Goal: Transaction & Acquisition: Purchase product/service

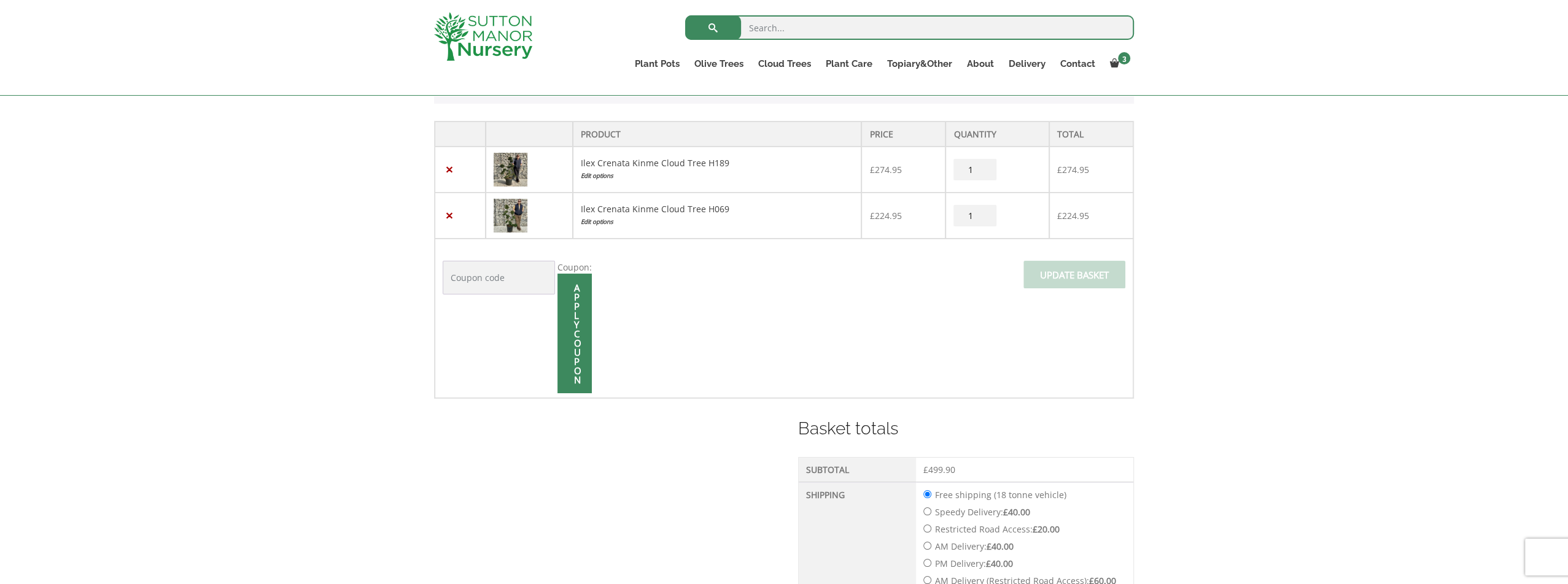
scroll to position [229, 0]
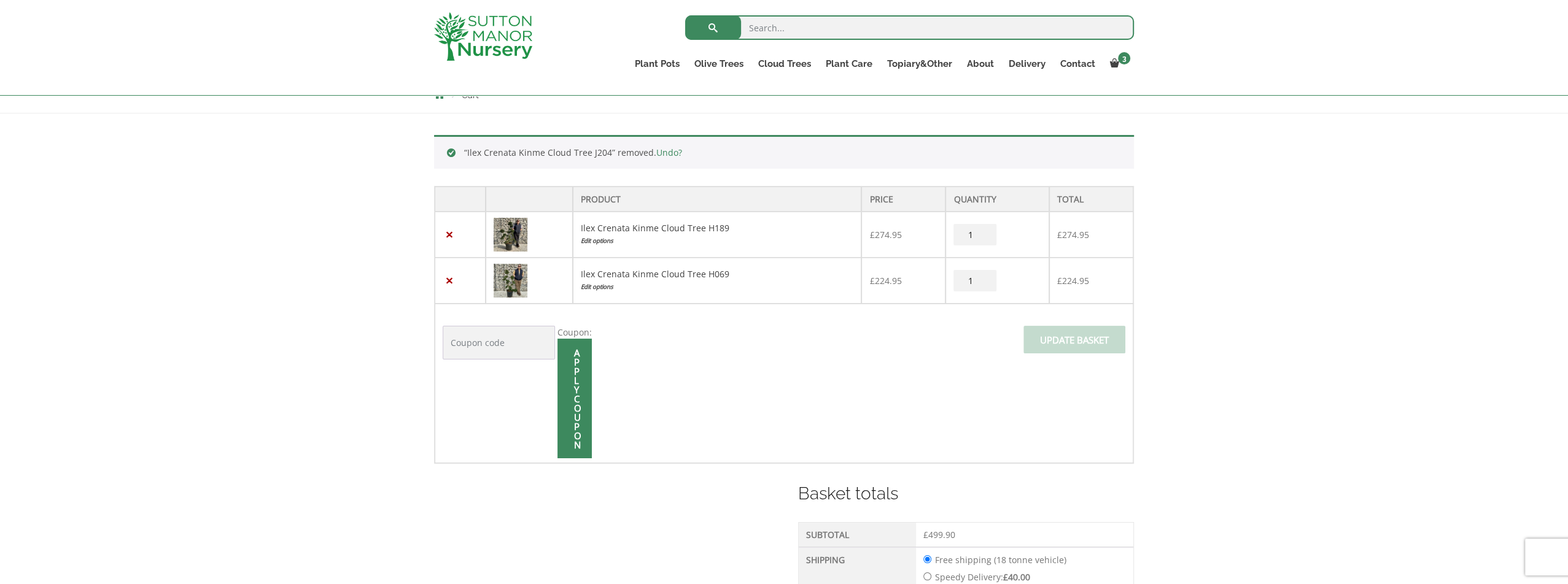
click at [746, 345] on td "Coupon: Apply coupon Update basket" at bounding box center [784, 383] width 699 height 160
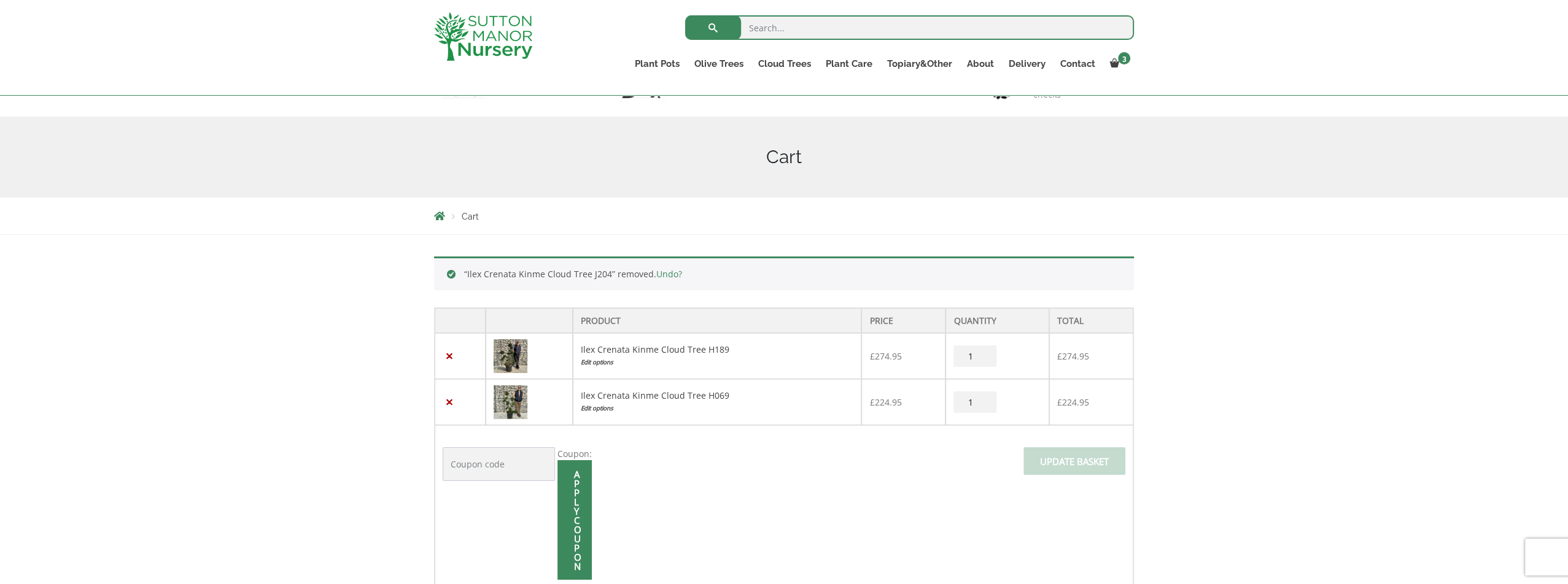
scroll to position [168, 0]
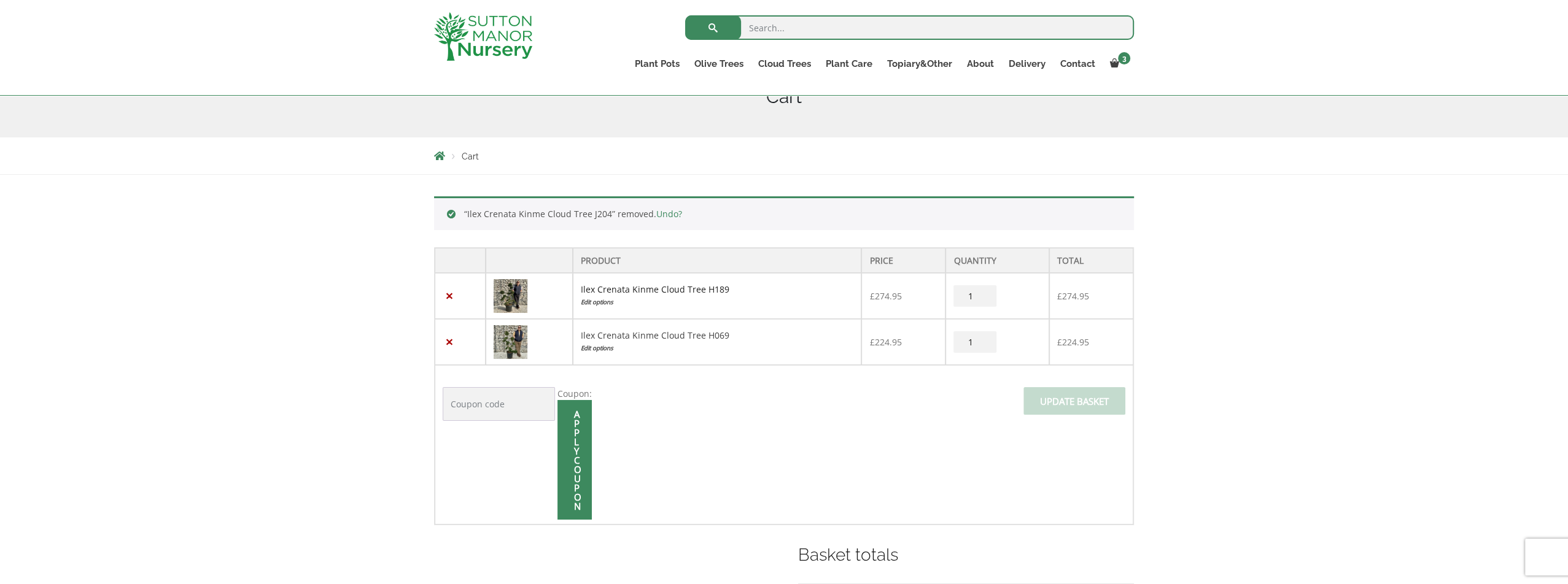
click at [649, 289] on link "Ilex Crenata Kinme Cloud Tree H189" at bounding box center [655, 289] width 148 height 12
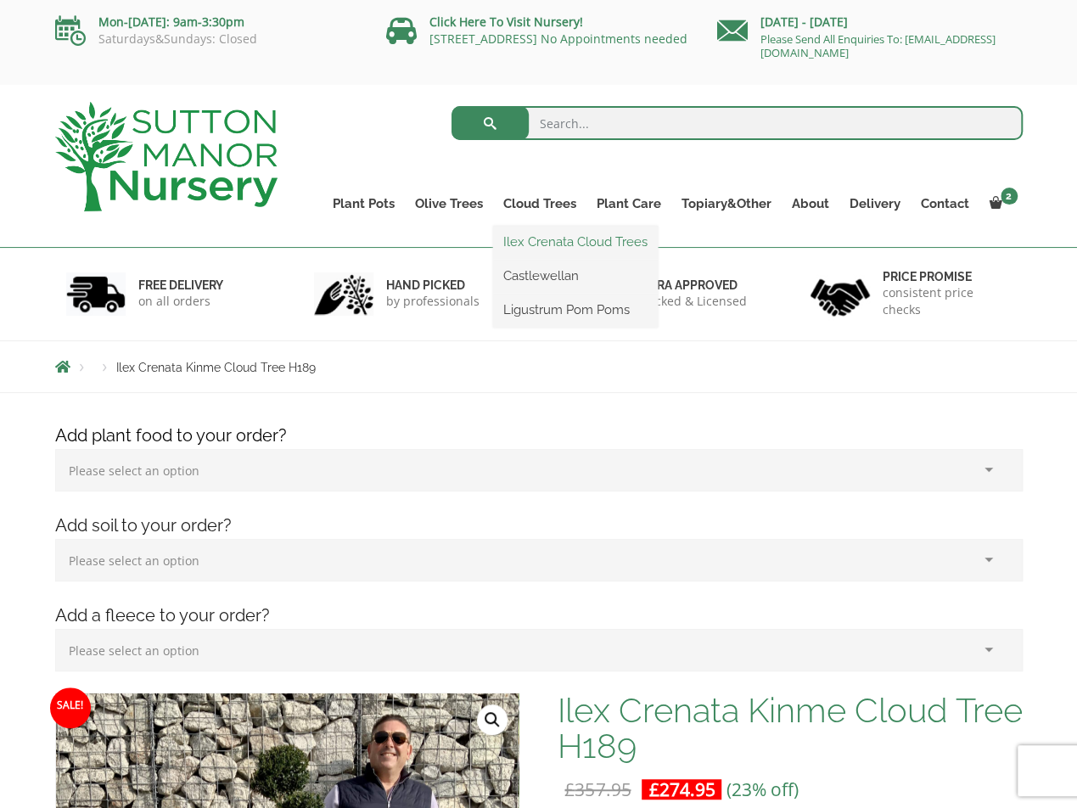
click at [547, 245] on link "Ilex Crenata Cloud Trees" at bounding box center [575, 241] width 165 height 25
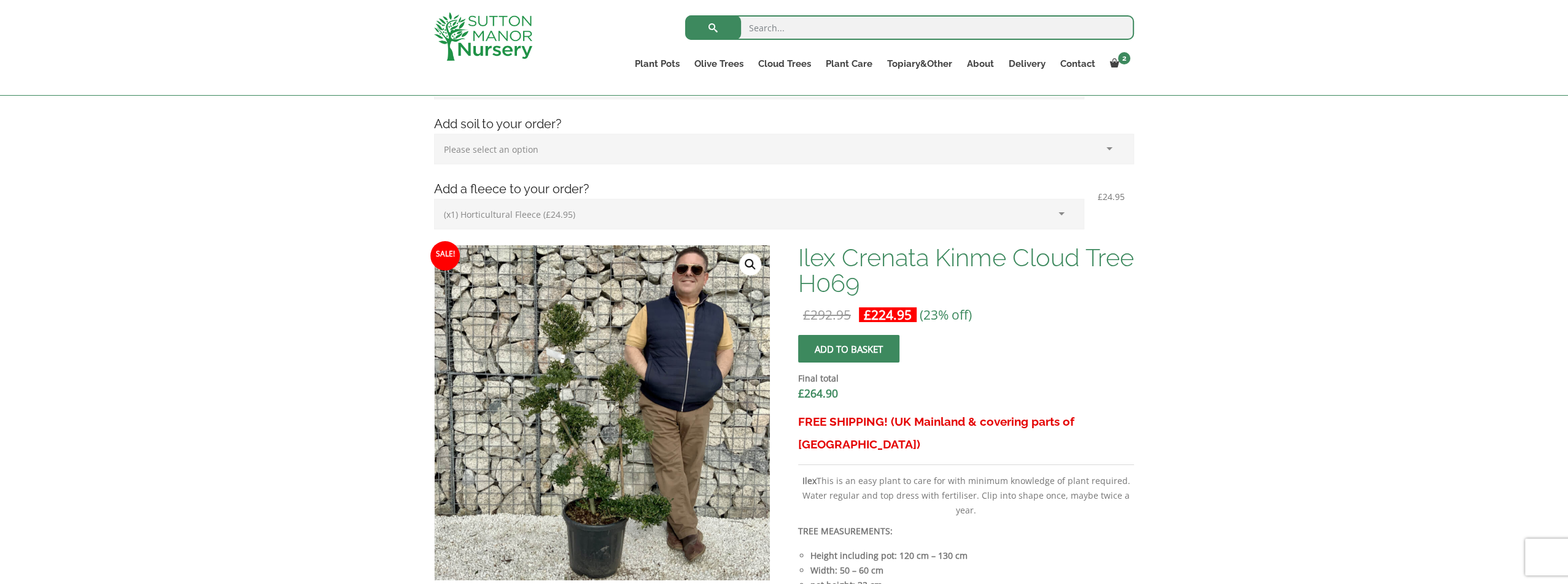
scroll to position [184, 0]
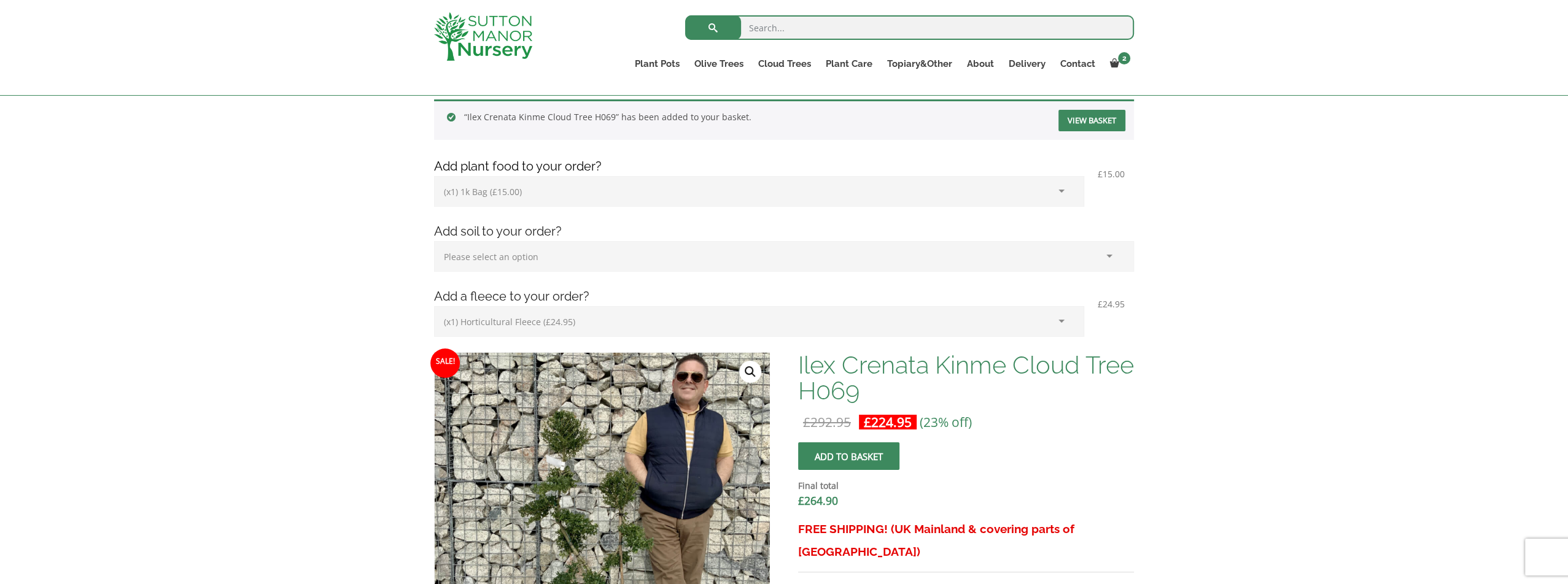
click at [1060, 319] on select "Please select an option (x1) Horticultural Fleece (£24.95)" at bounding box center [759, 322] width 650 height 30
select select
click at [434, 306] on select "Please select an option (x1) Horticultural Fleece (£24.95)" at bounding box center [759, 322] width 650 height 30
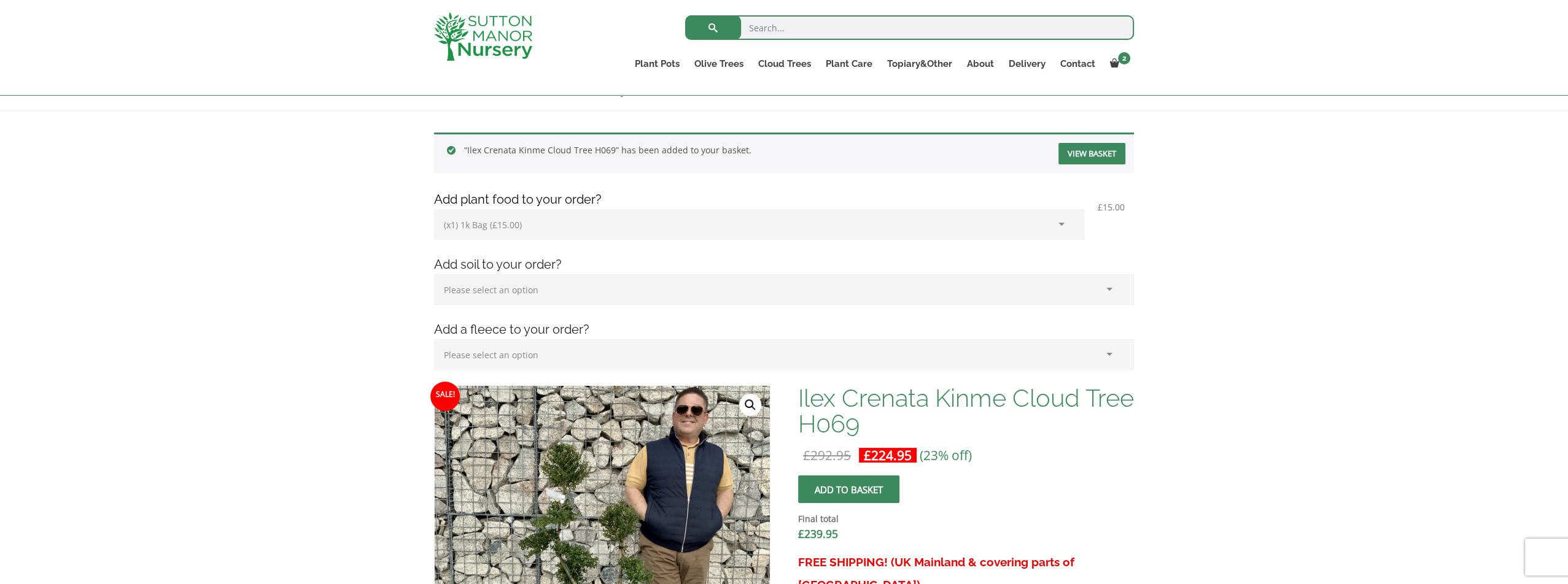
scroll to position [306, 0]
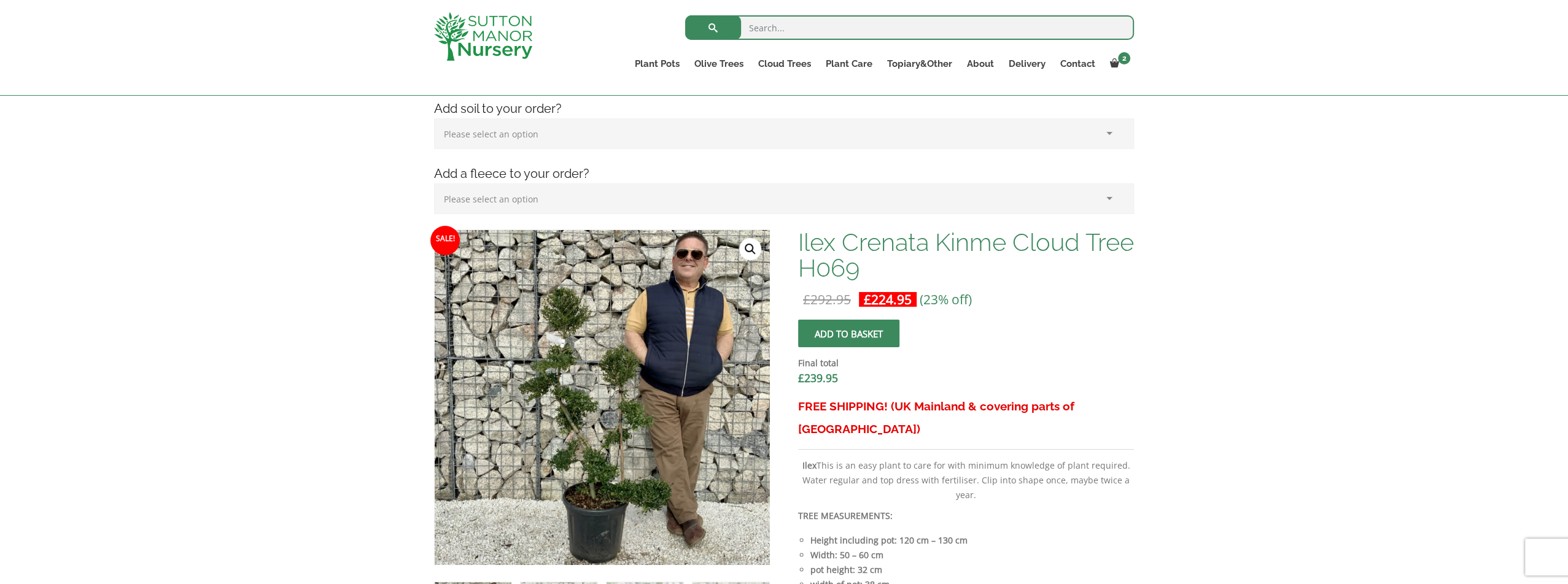
click at [848, 333] on span "submit" at bounding box center [848, 333] width 0 height 0
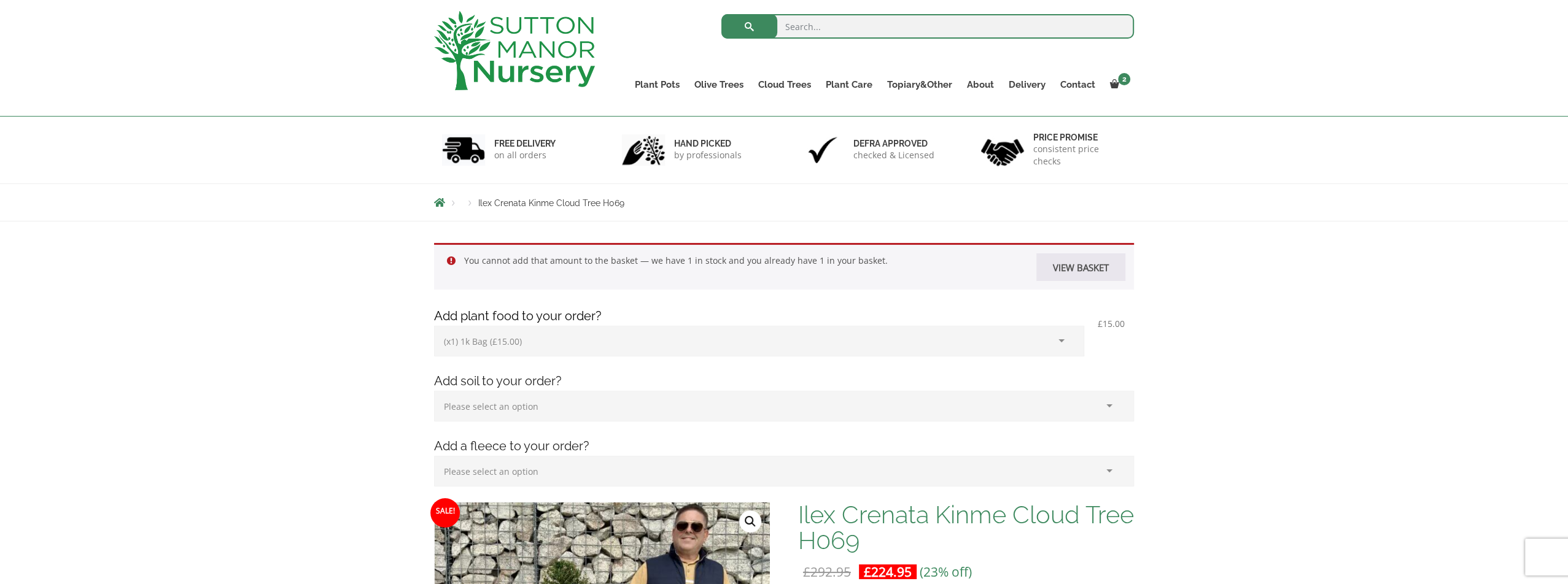
scroll to position [123, 0]
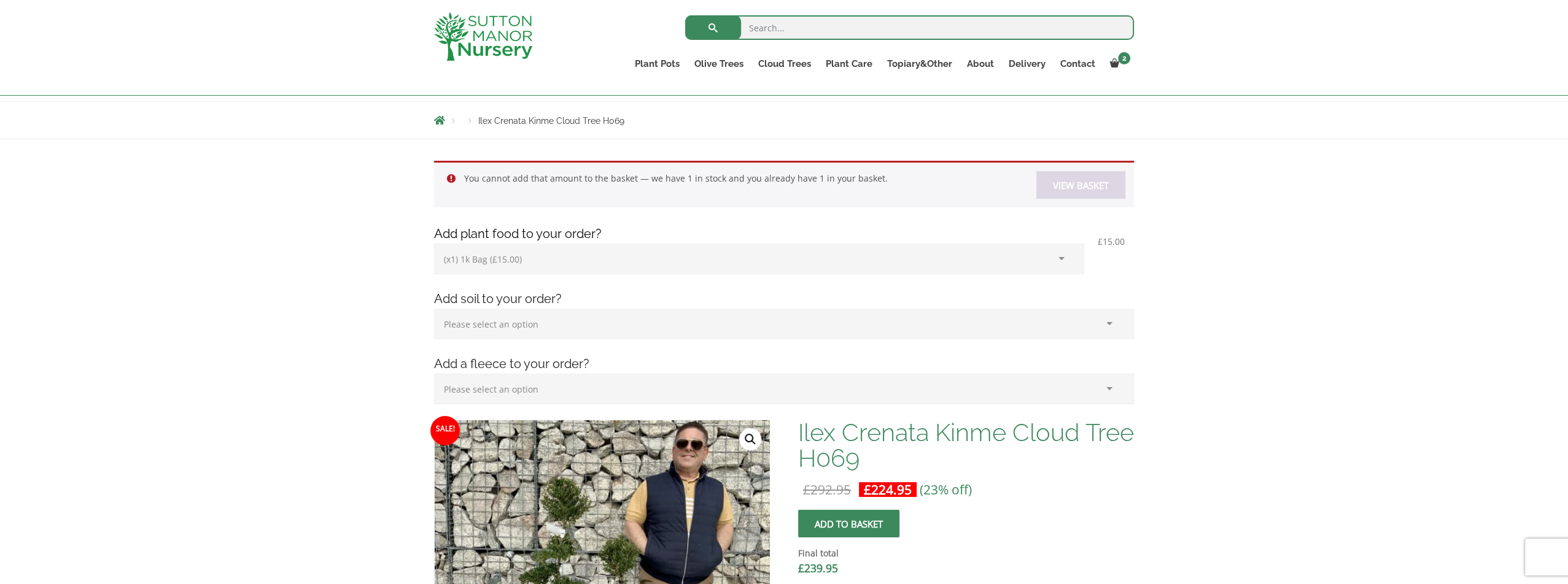
click at [1060, 184] on link "View basket" at bounding box center [1081, 185] width 89 height 27
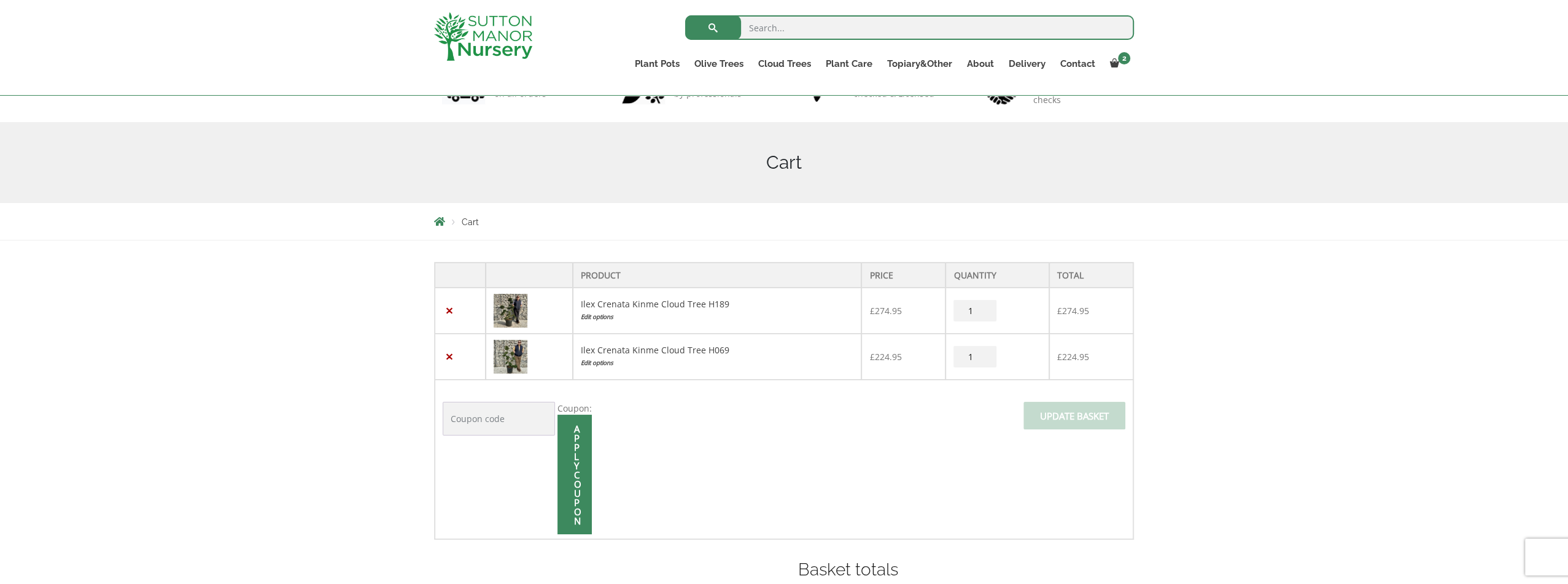
scroll to position [123, 0]
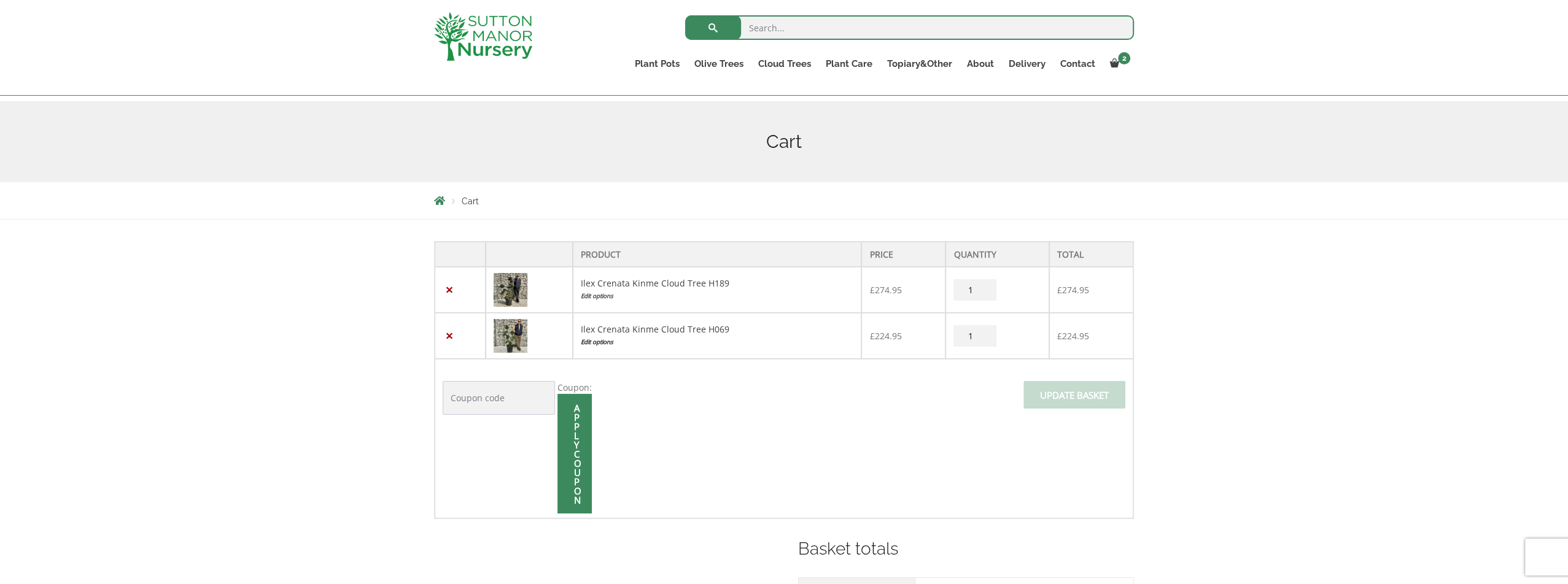
click at [606, 342] on link "Edit options" at bounding box center [717, 342] width 273 height 13
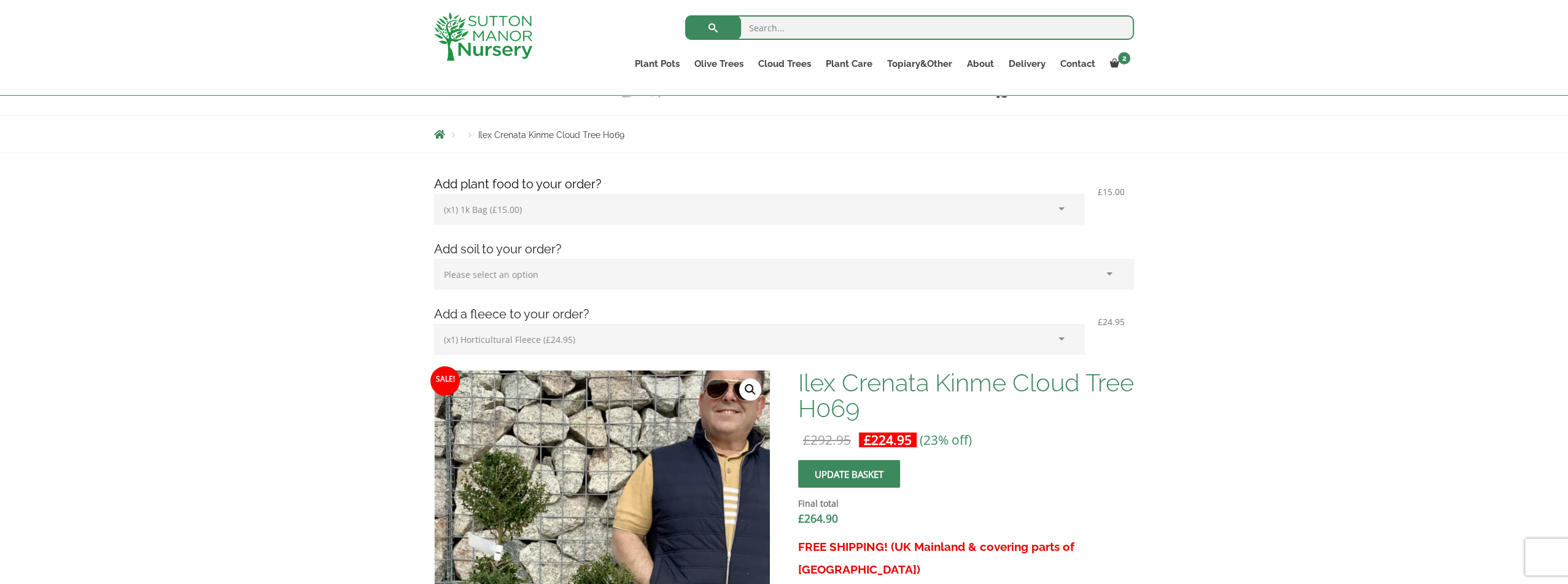
scroll to position [123, 0]
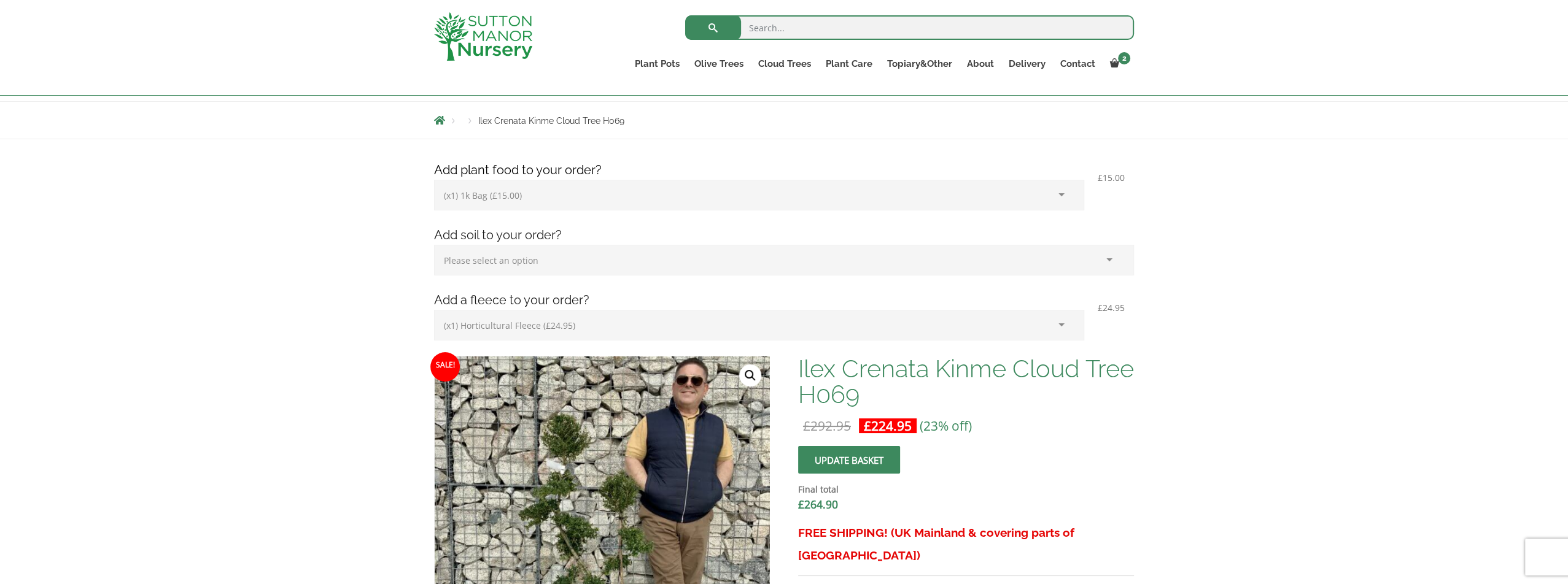
click at [581, 325] on select "Please select an option (x1) Horticultural Fleece (£24.95)" at bounding box center [759, 325] width 650 height 30
select select
click at [434, 310] on select "Please select an option (x1) Horticultural Fleece (£24.95)" at bounding box center [759, 325] width 650 height 30
click at [851, 459] on button "Update basket" at bounding box center [848, 460] width 102 height 27
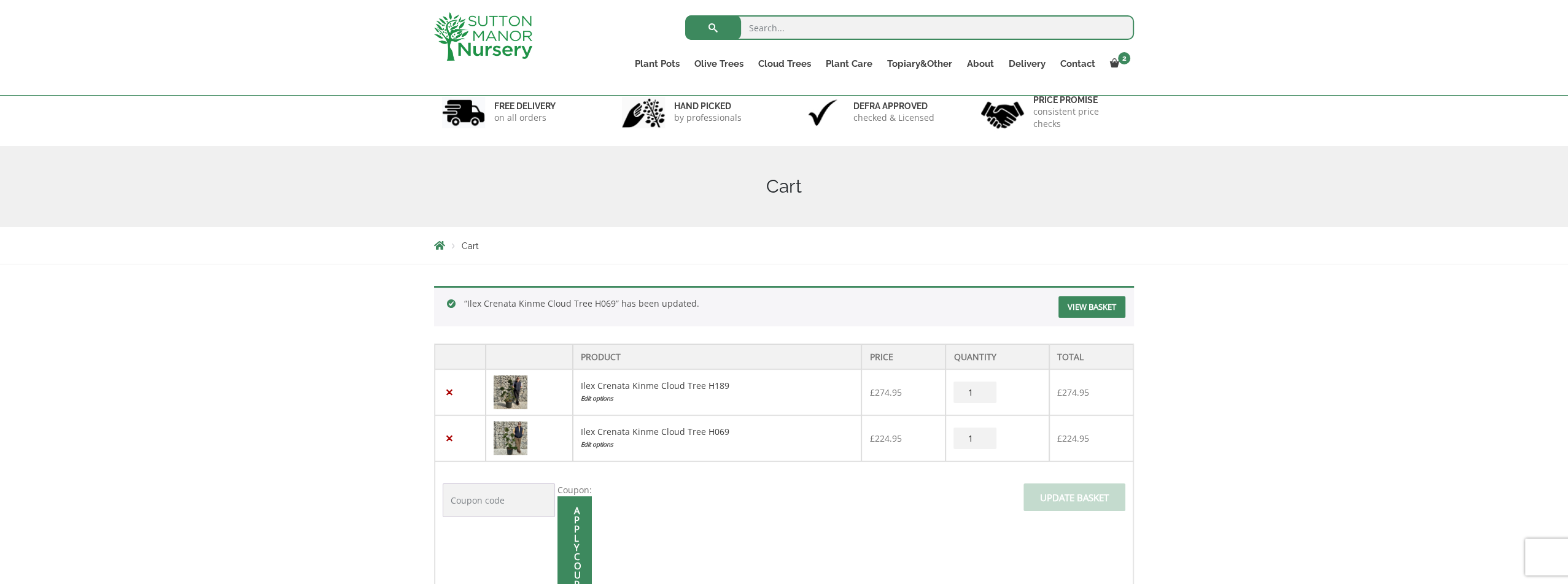
scroll to position [184, 0]
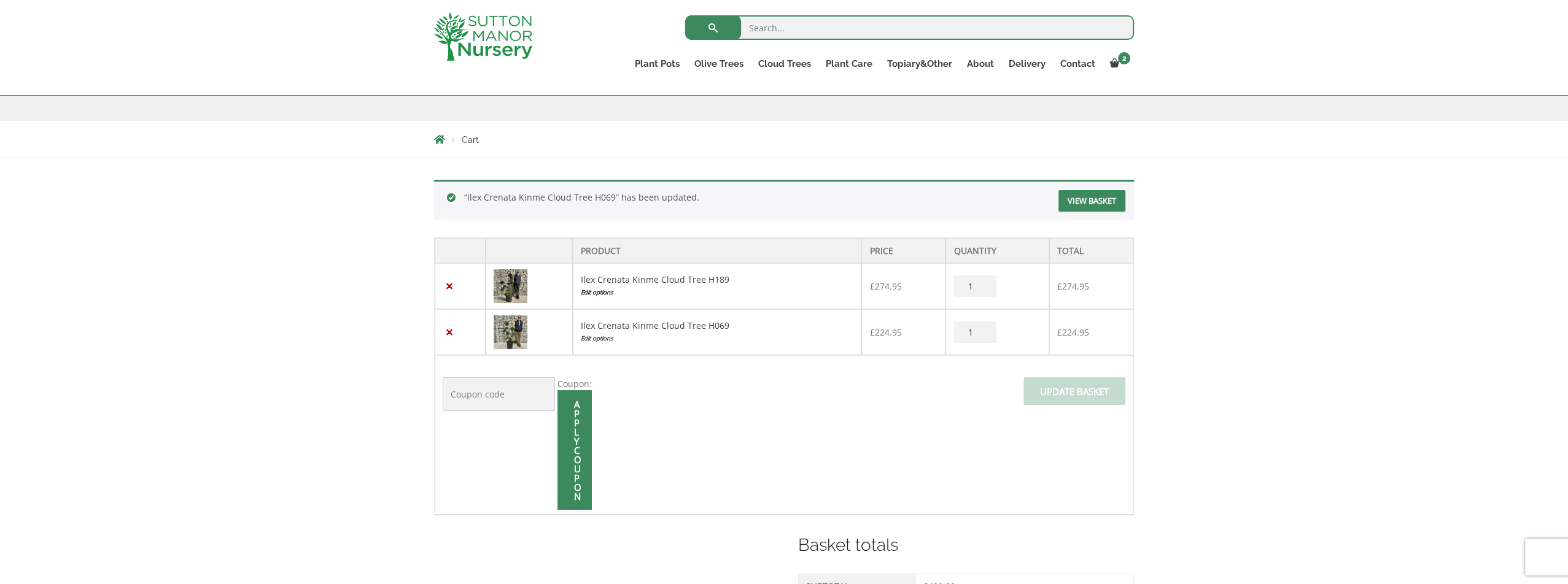
click at [602, 293] on link "Edit options" at bounding box center [717, 293] width 273 height 13
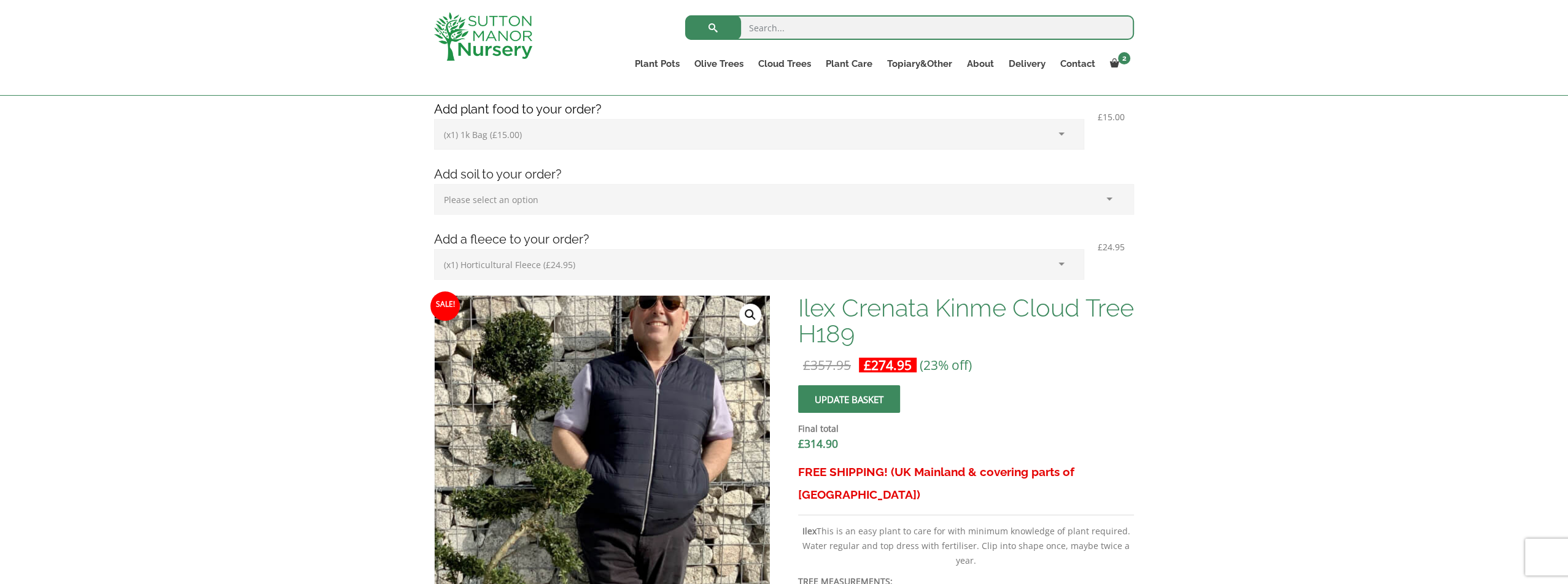
scroll to position [184, 0]
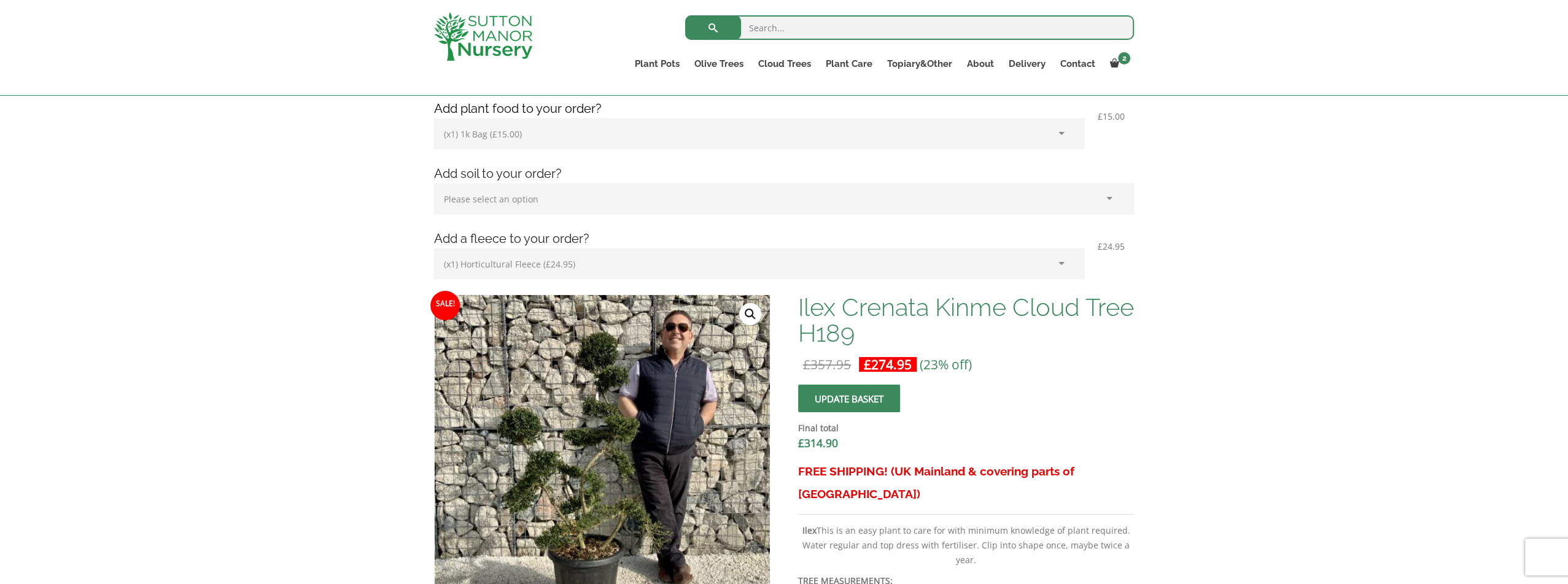
click at [652, 272] on select "Please select an option (x1) Horticultural Fleece (£24.95)" at bounding box center [759, 264] width 650 height 30
select select
click at [434, 249] on select "Please select an option (x1) Horticultural Fleece (£24.95)" at bounding box center [759, 264] width 650 height 30
click at [849, 398] on span "submit" at bounding box center [849, 398] width 0 height 0
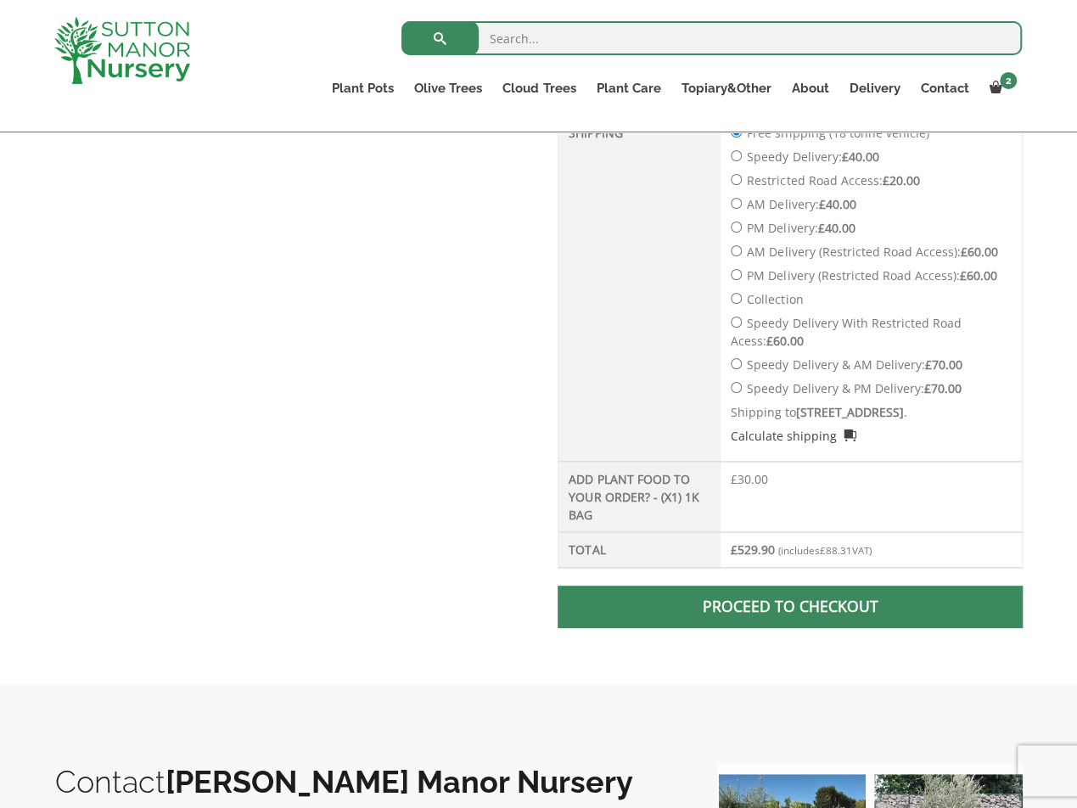
scroll to position [1019, 0]
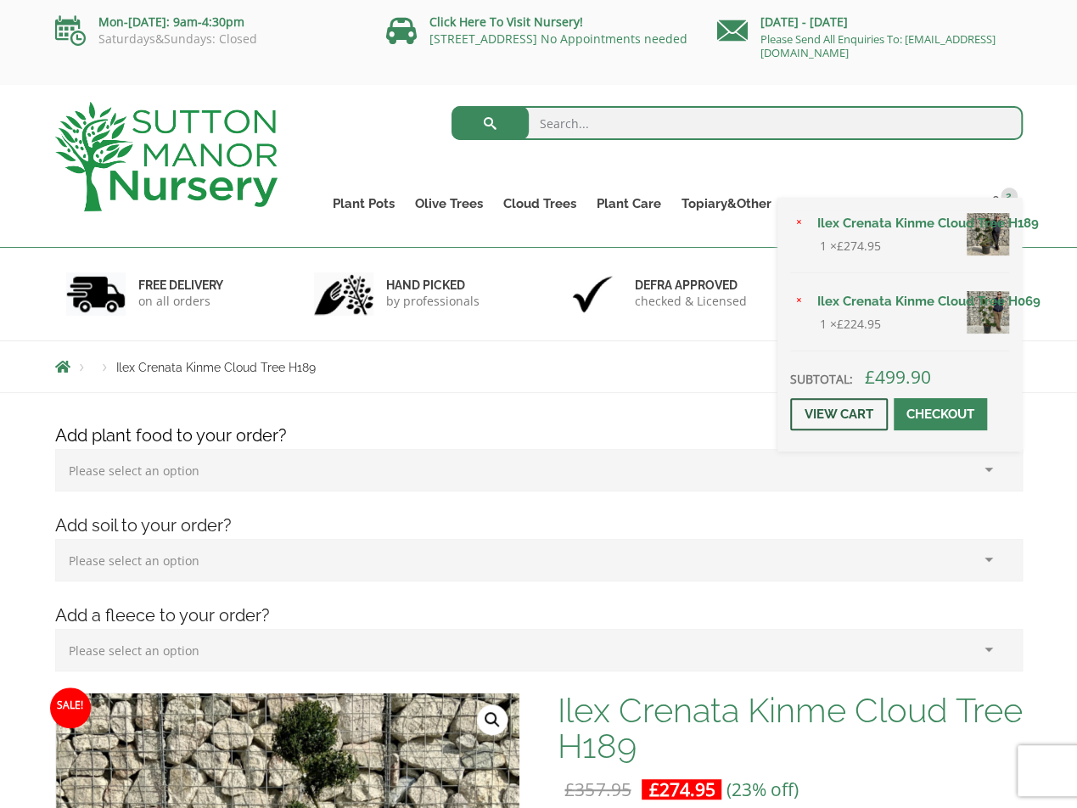
click at [834, 407] on link "View cart" at bounding box center [839, 414] width 98 height 32
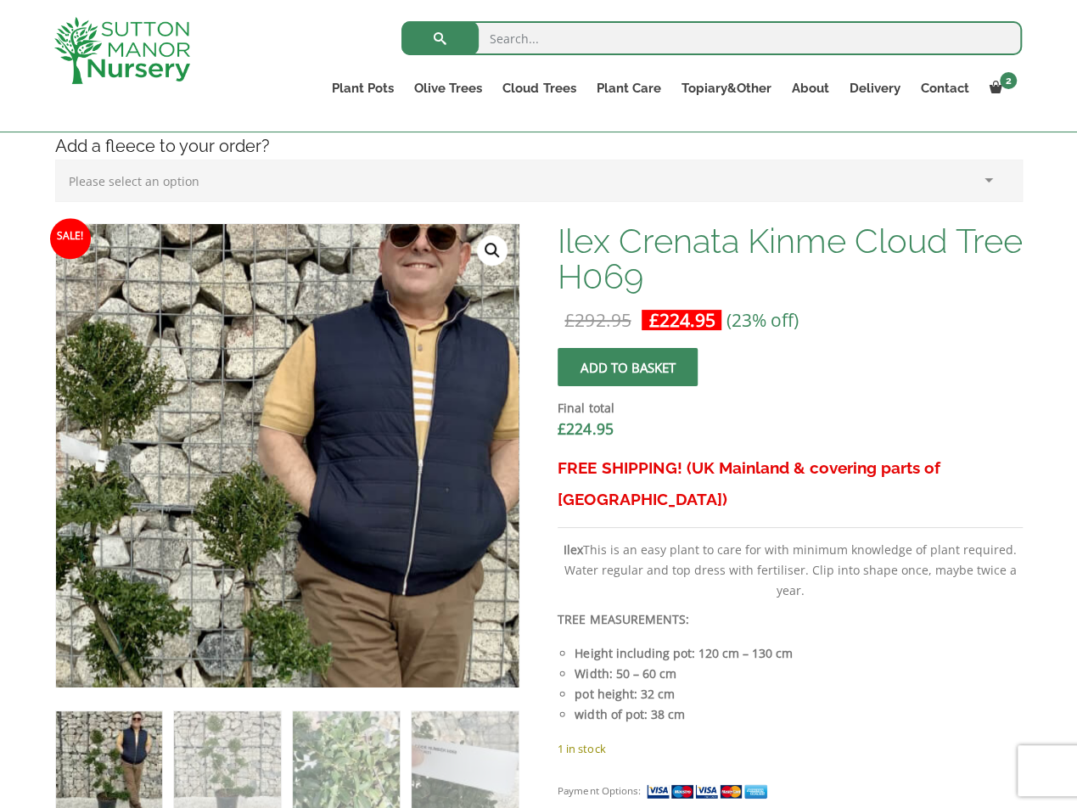
scroll to position [509, 0]
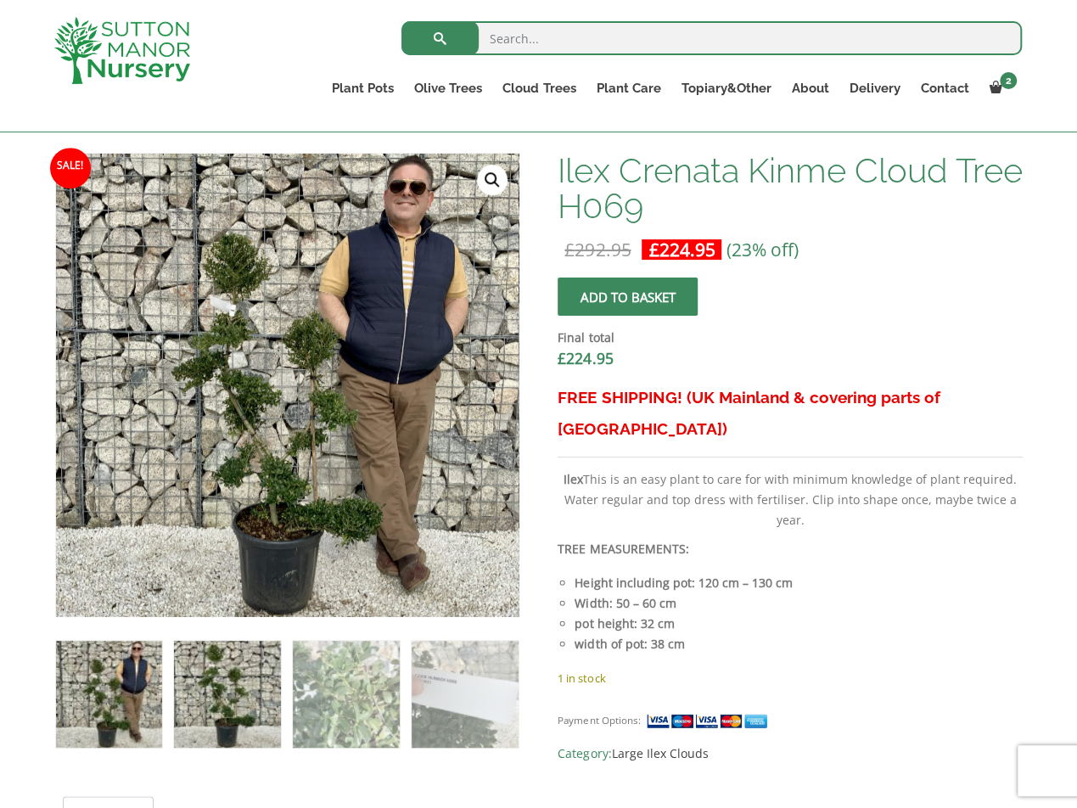
click at [230, 684] on img at bounding box center [227, 694] width 106 height 106
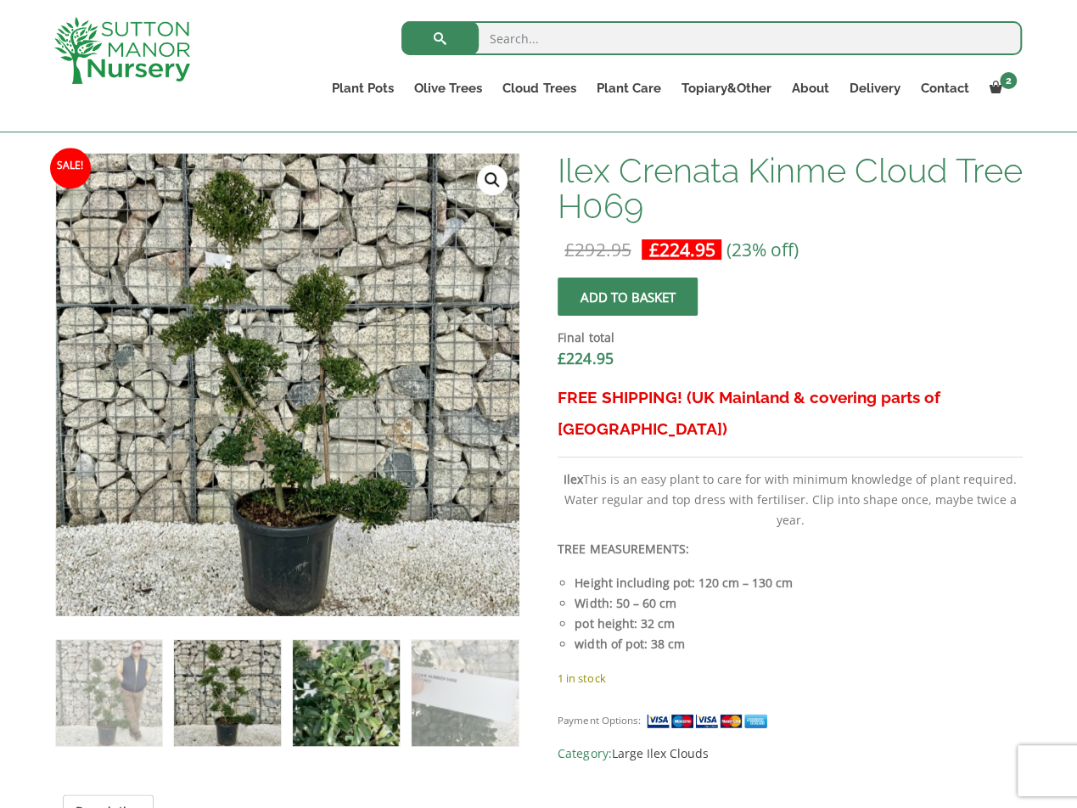
click at [351, 707] on img at bounding box center [346, 693] width 106 height 106
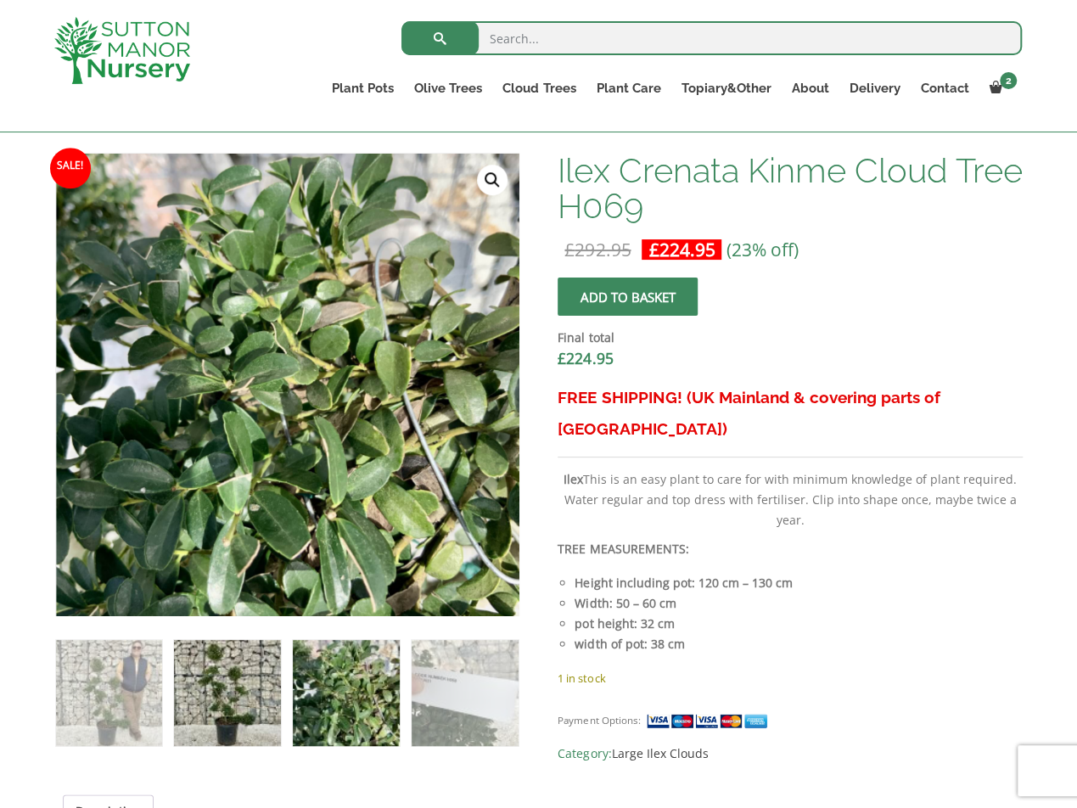
click at [237, 709] on img at bounding box center [227, 693] width 106 height 106
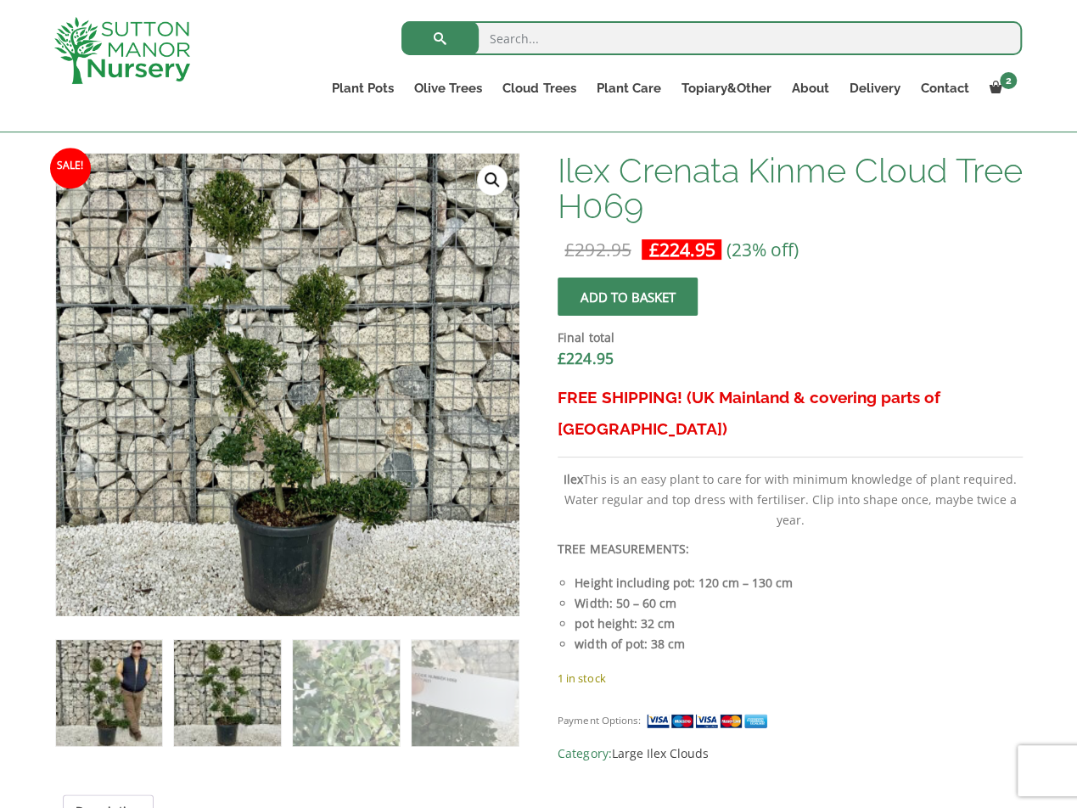
click at [144, 713] on img at bounding box center [109, 693] width 106 height 106
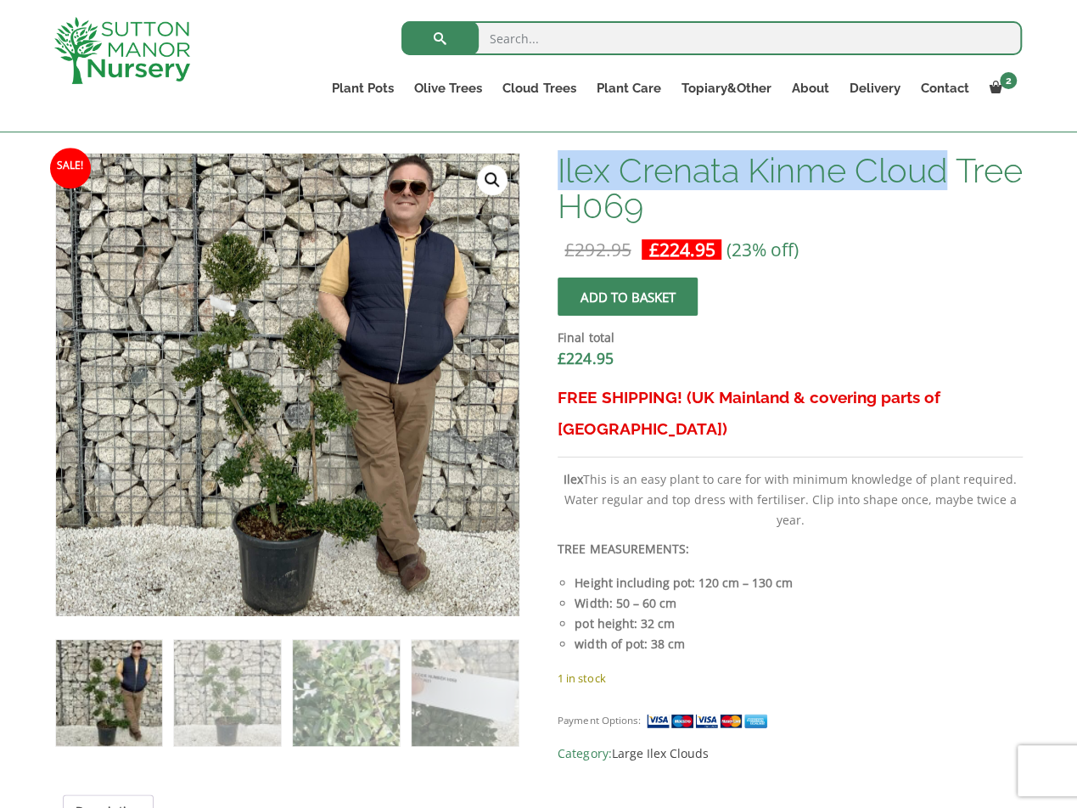
drag, startPoint x: 559, startPoint y: 170, endPoint x: 949, endPoint y: 175, distance: 390.5
click at [949, 175] on h1 "Ilex Crenata Kinme Cloud Tree H069" at bounding box center [790, 188] width 464 height 71
click at [826, 166] on h1 "Ilex Crenata Kinme Cloud Tree H069" at bounding box center [790, 188] width 464 height 71
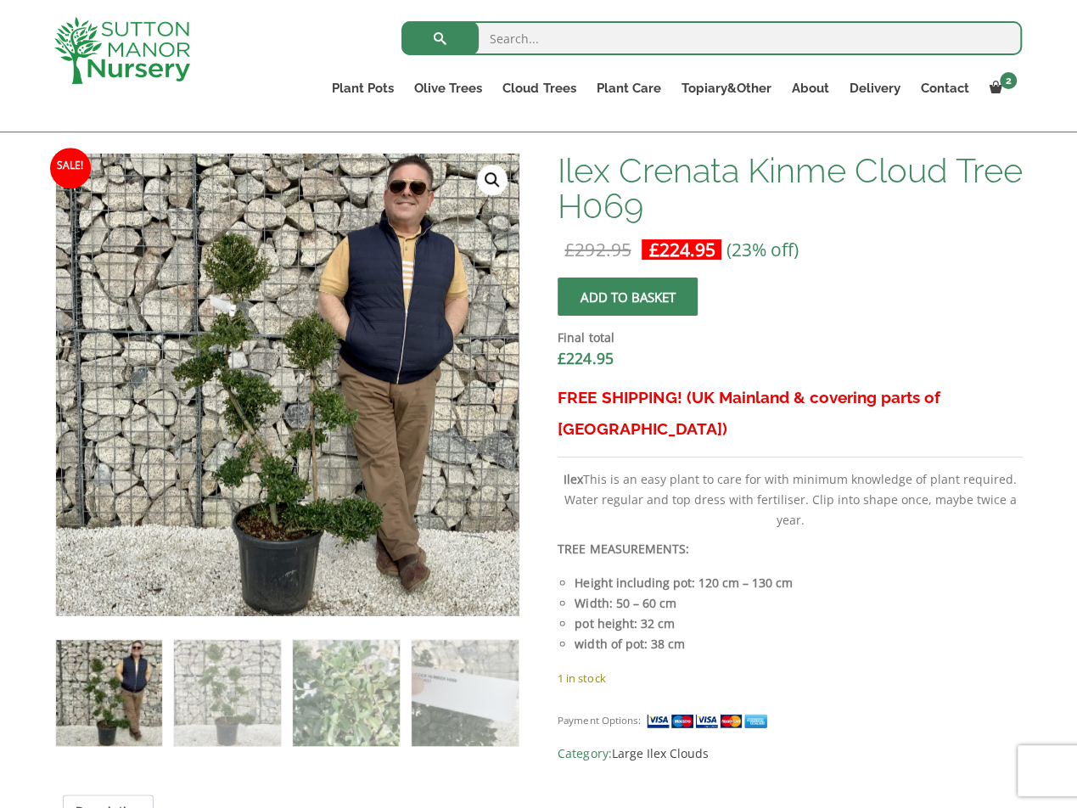
drag, startPoint x: 557, startPoint y: 171, endPoint x: 836, endPoint y: 178, distance: 279.4
click at [842, 181] on h1 "Ilex Crenata Kinme Cloud Tree H069" at bounding box center [790, 188] width 464 height 71
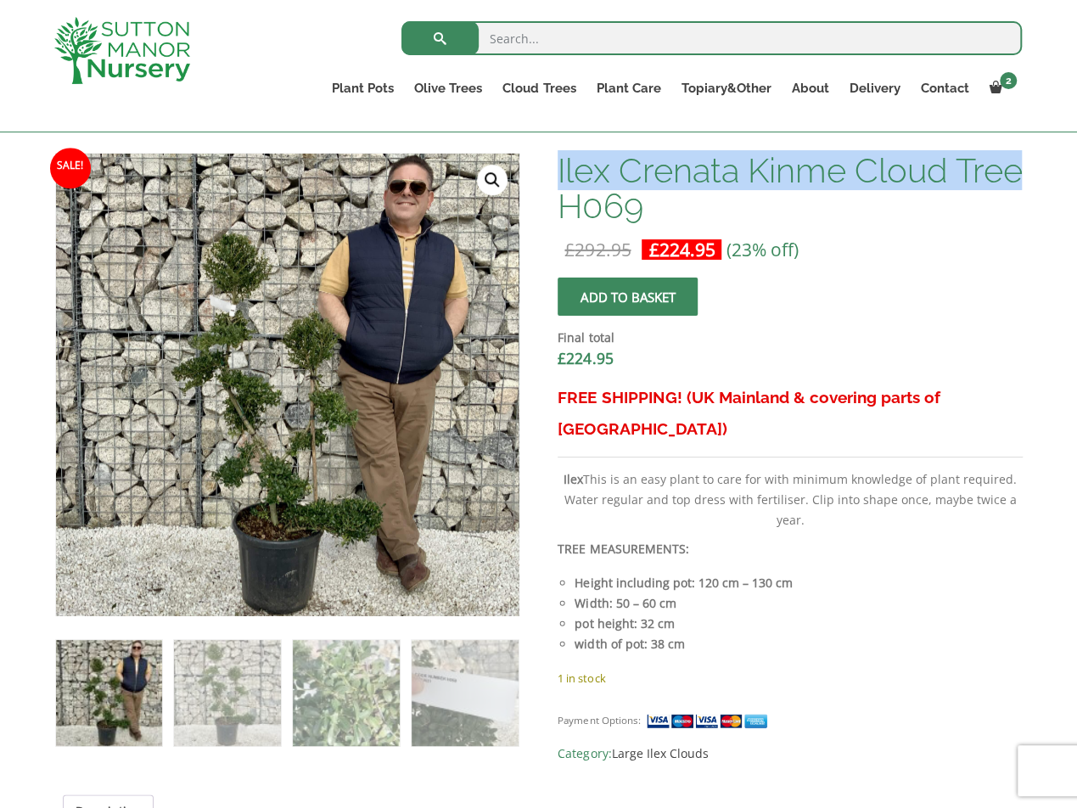
drag, startPoint x: 625, startPoint y: 200, endPoint x: 559, endPoint y: 167, distance: 73.3
click at [559, 167] on h1 "Ilex Crenata Kinme Cloud Tree H069" at bounding box center [790, 188] width 464 height 71
copy h1 "Ilex Crenata Kinme Cloud Tree"
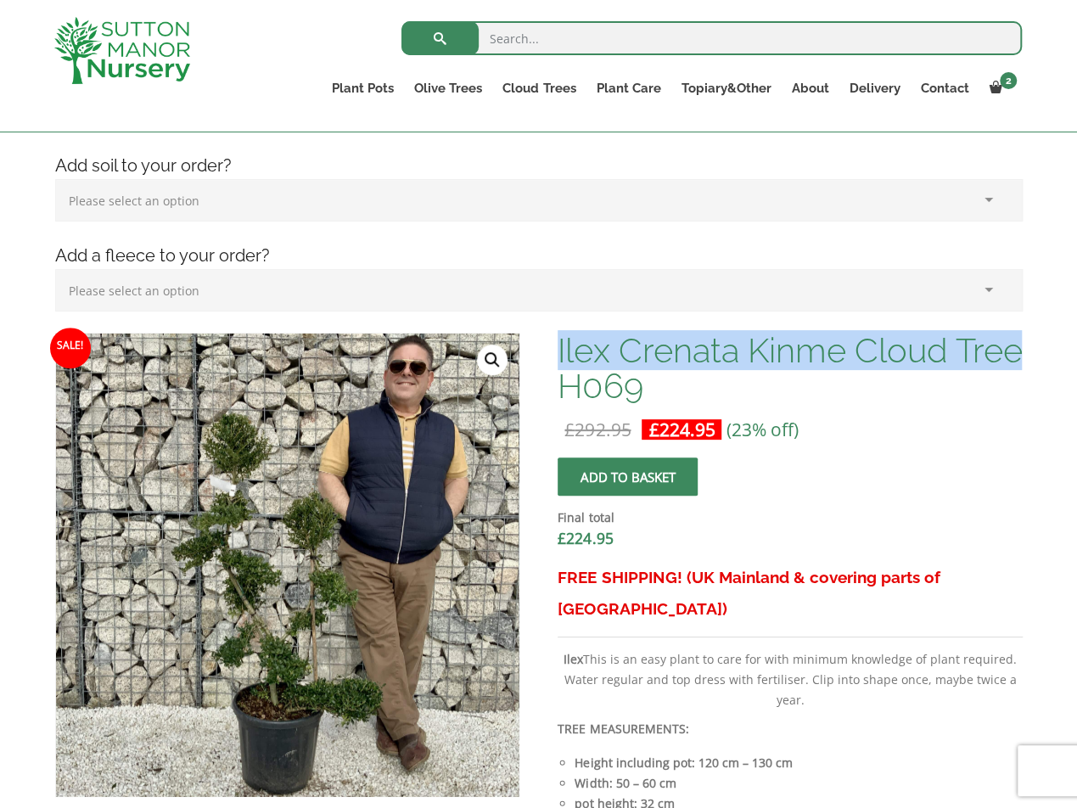
scroll to position [424, 0]
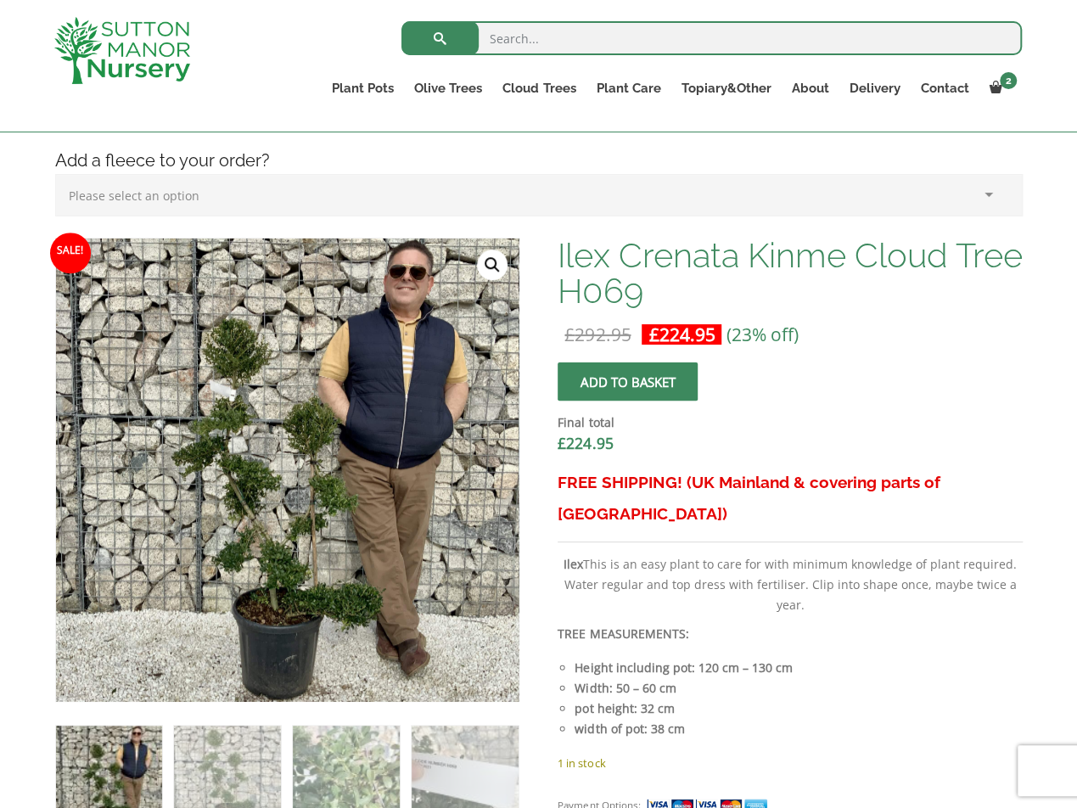
click at [889, 422] on dt "Final total" at bounding box center [790, 423] width 464 height 20
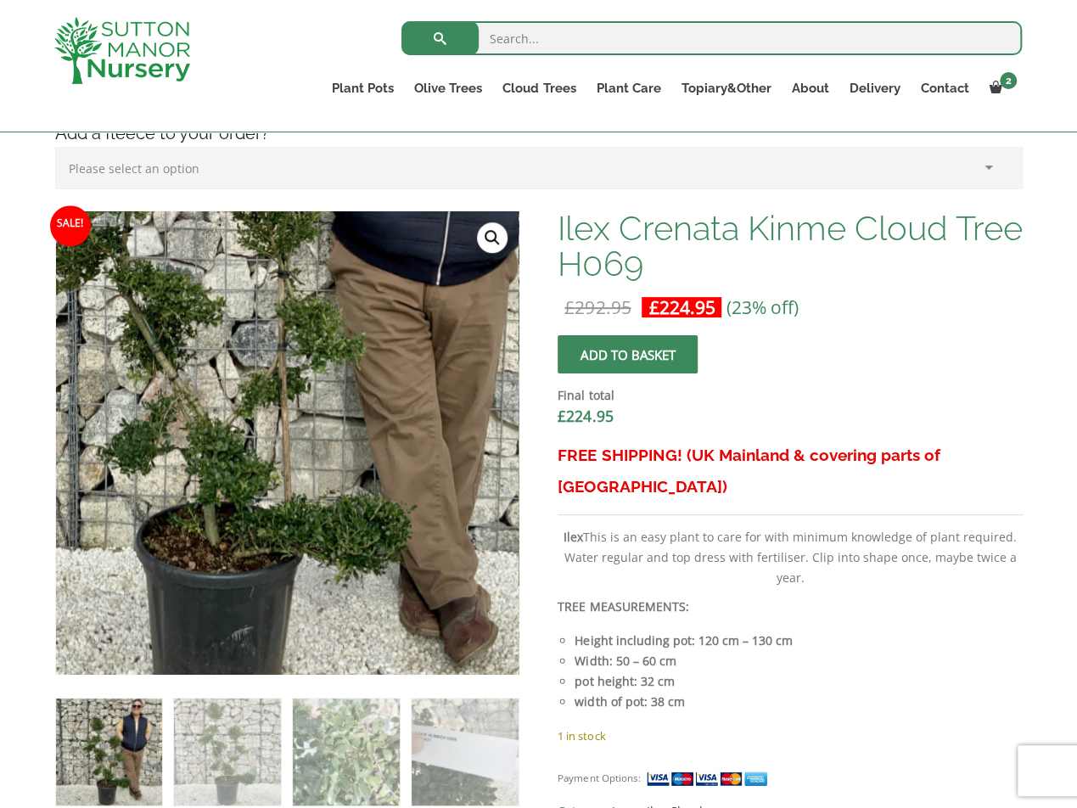
scroll to position [594, 0]
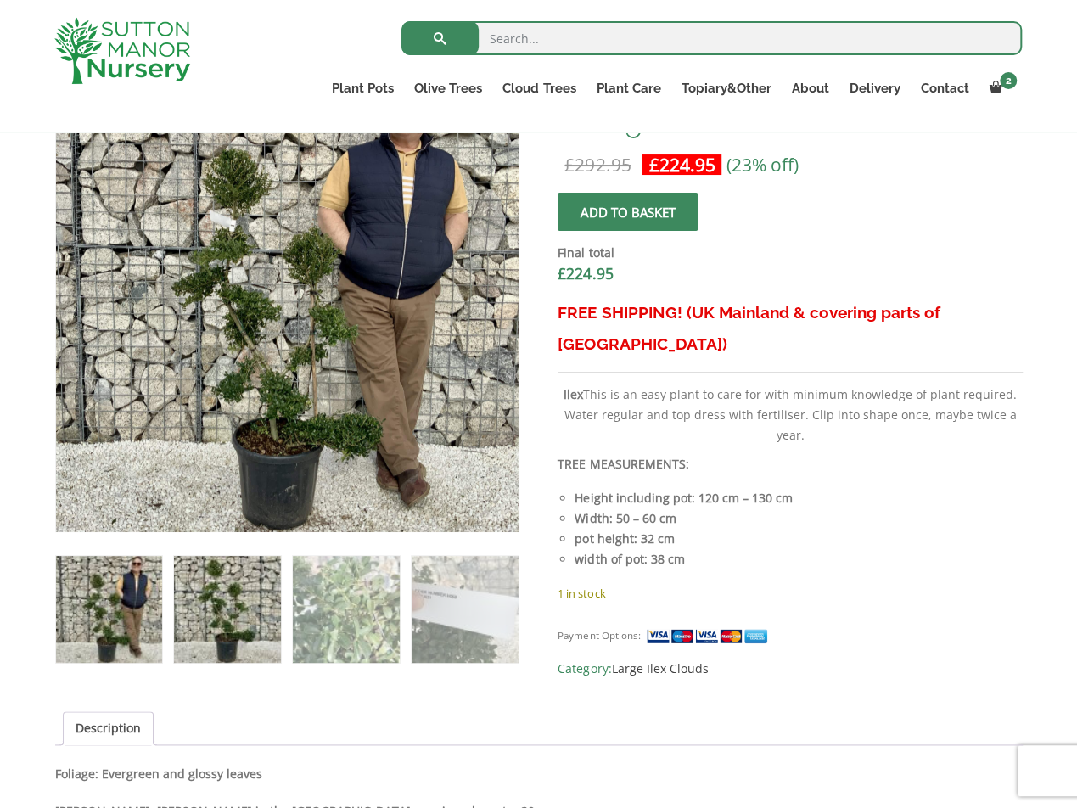
click at [234, 626] on img at bounding box center [227, 609] width 106 height 106
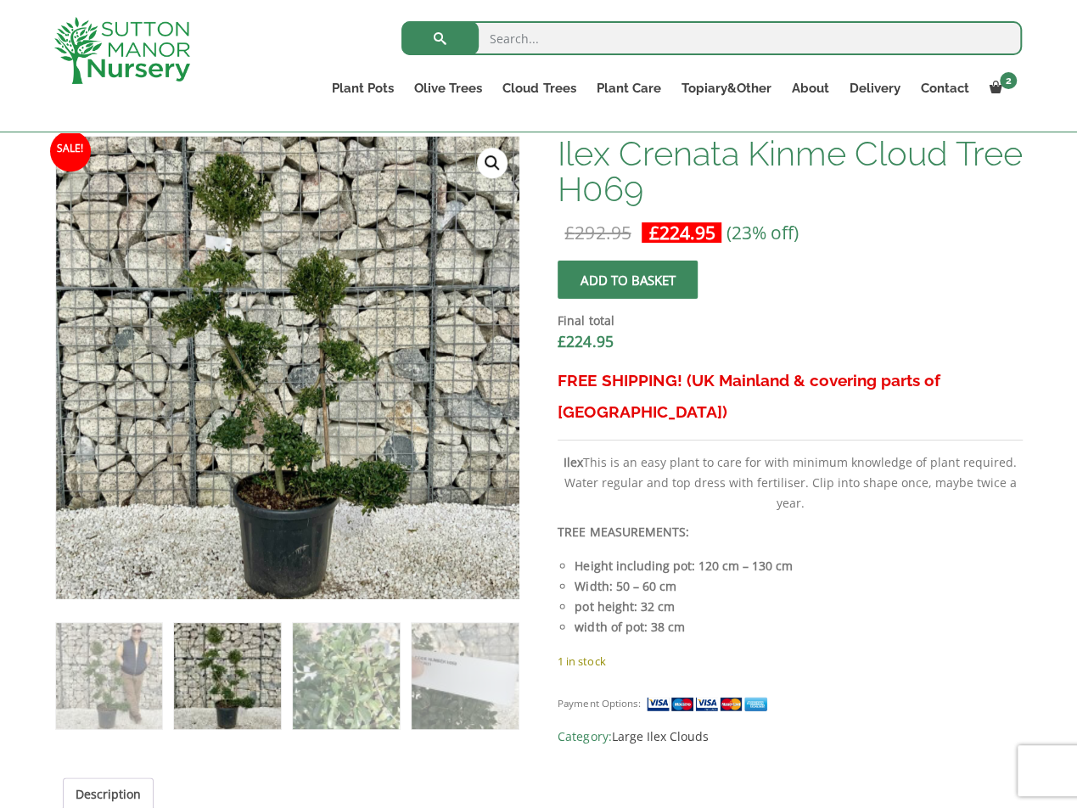
scroll to position [424, 0]
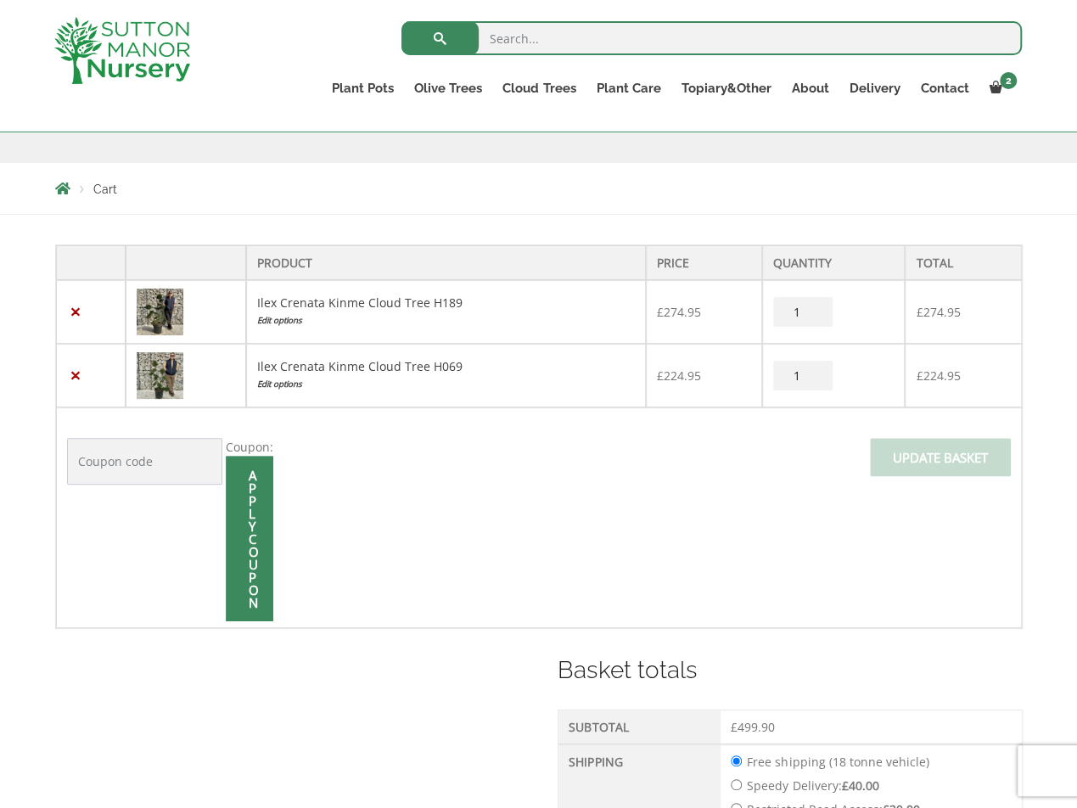
scroll to position [255, 0]
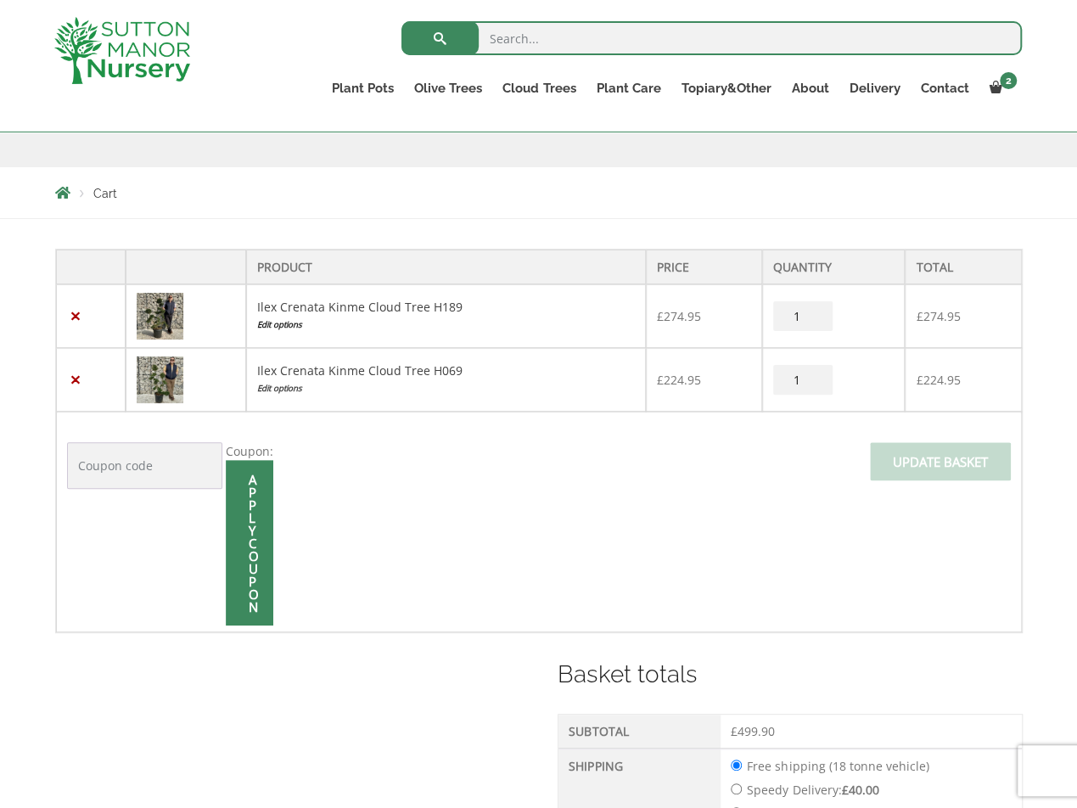
click at [282, 327] on link "Edit options" at bounding box center [446, 325] width 378 height 18
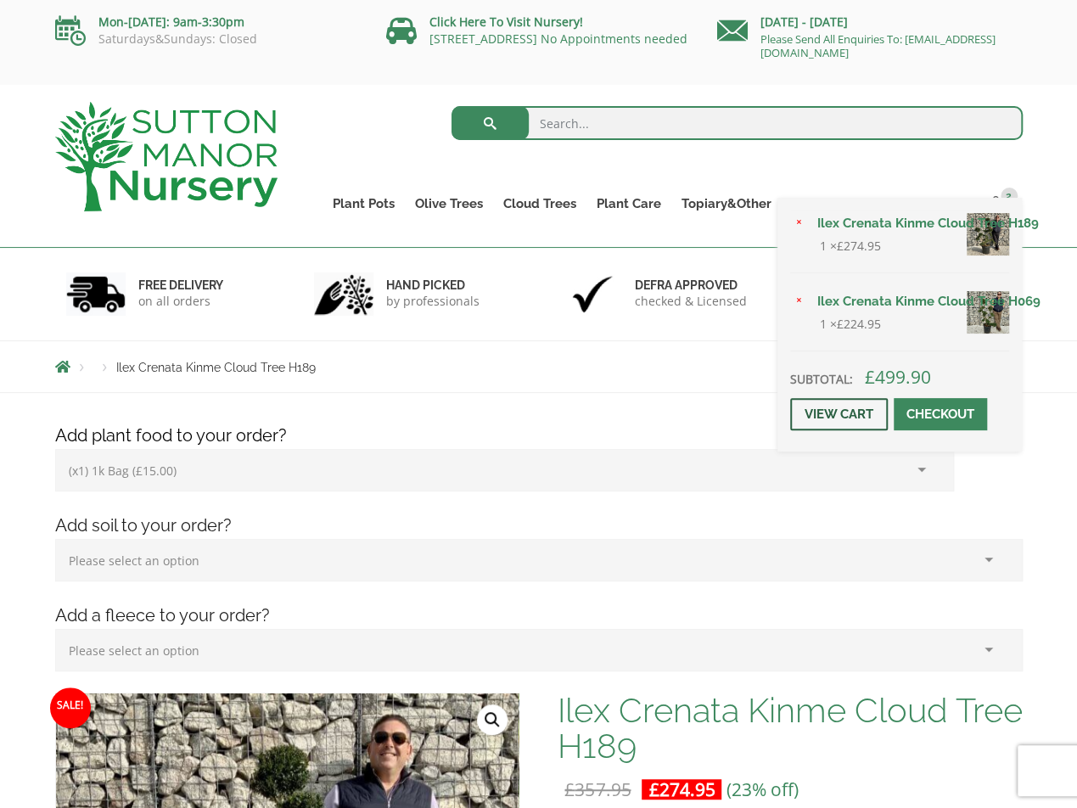
click at [833, 408] on link "View cart" at bounding box center [839, 414] width 98 height 32
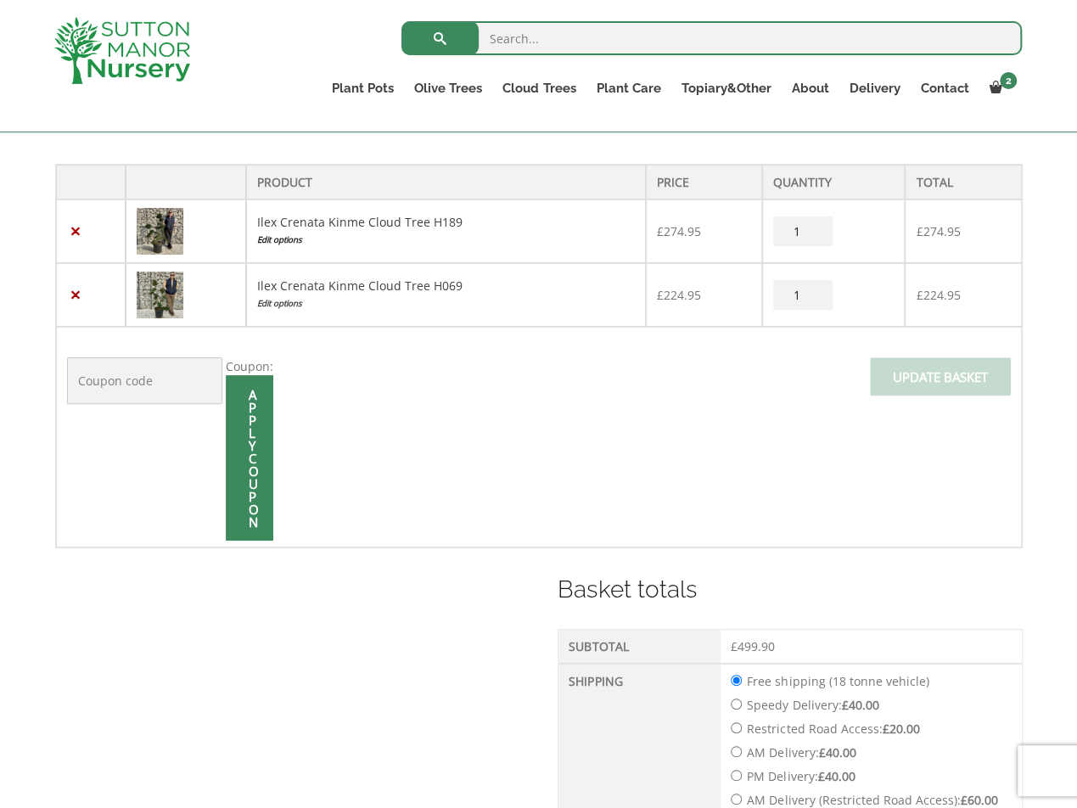
click at [291, 241] on link "Edit options" at bounding box center [446, 240] width 378 height 18
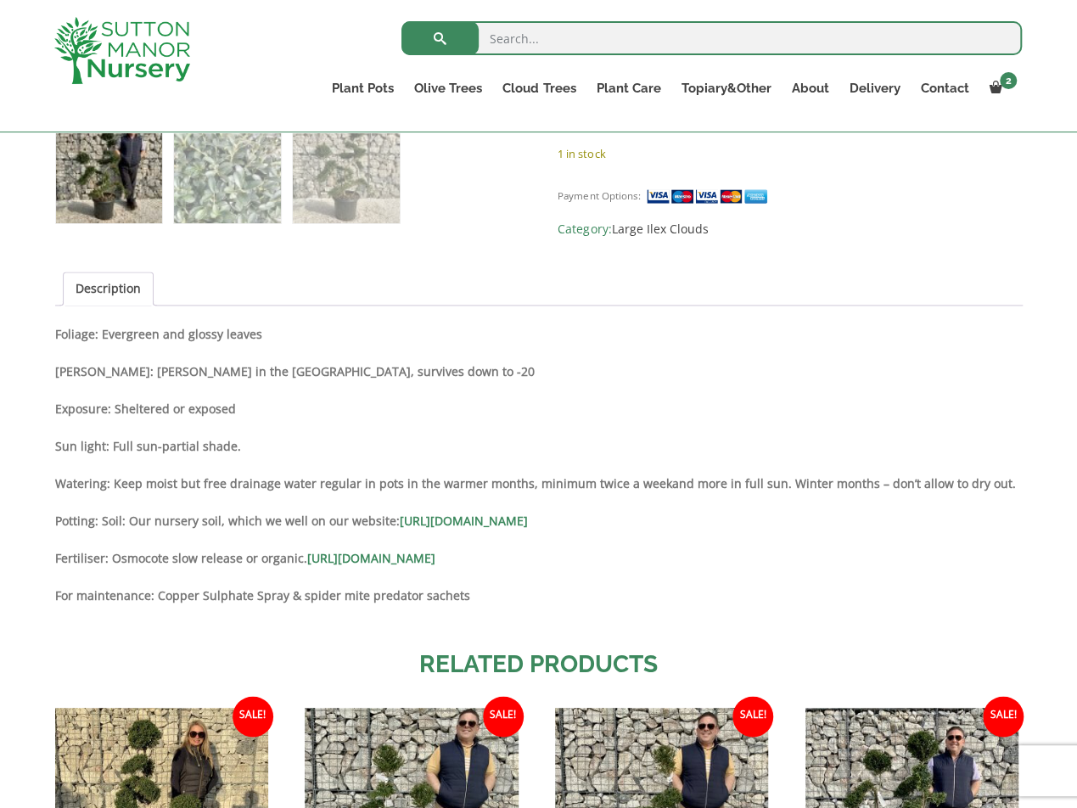
scroll to position [1103, 0]
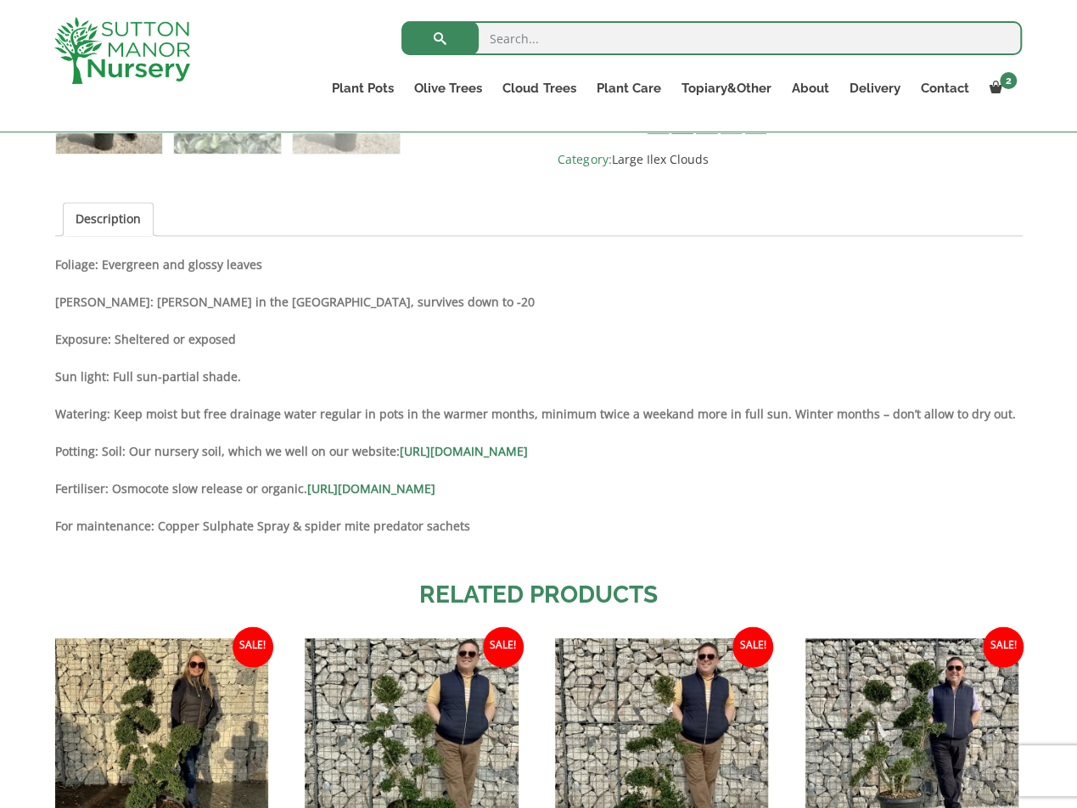
click at [394, 492] on link "[URL][DOMAIN_NAME]" at bounding box center [371, 488] width 128 height 16
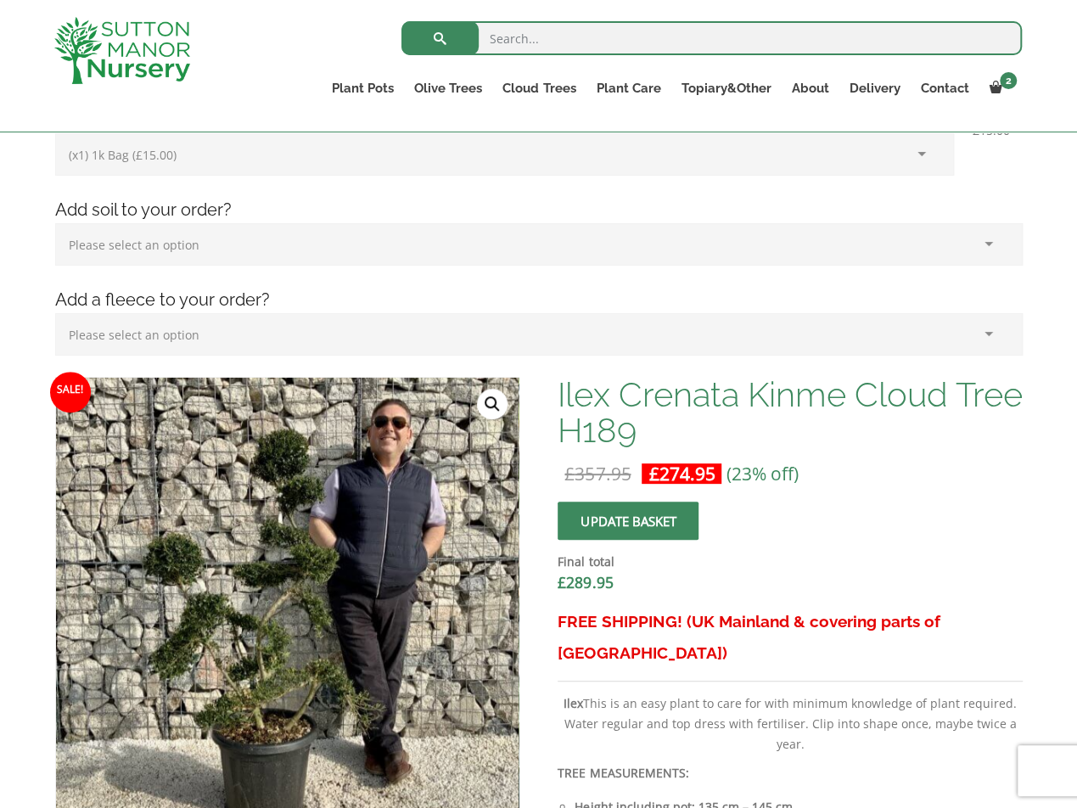
scroll to position [255, 0]
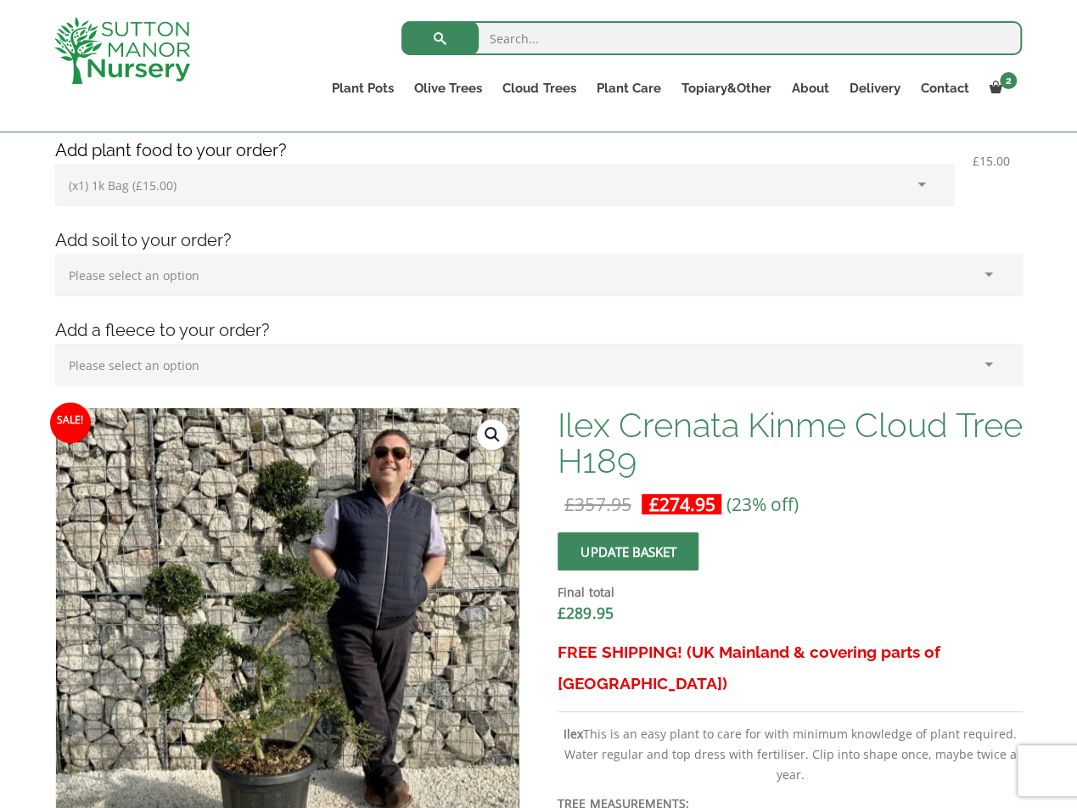
click at [211, 190] on select "Please select an option (x1) 1k Bag (£15.00) (x2) 1k Bag (£30.00) (x3) 1k Bag (…" at bounding box center [504, 185] width 899 height 42
click at [210, 145] on h4 "Add plant food to your order?" at bounding box center [538, 151] width 993 height 26
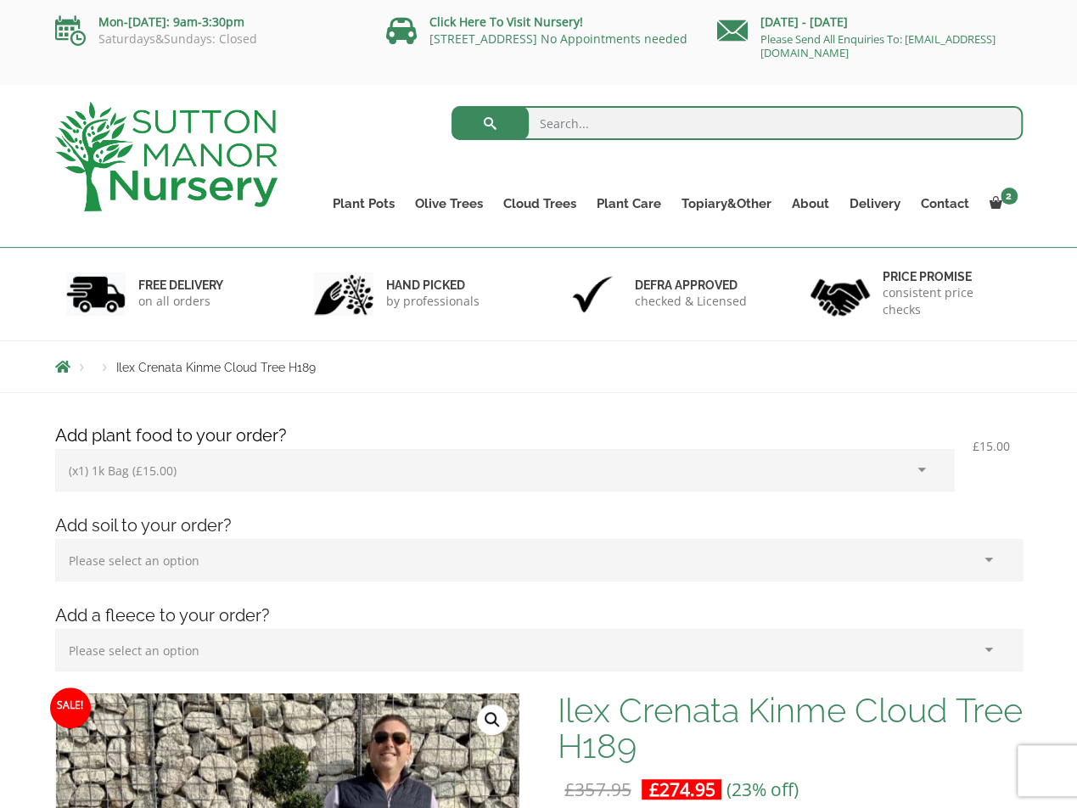
click at [205, 459] on select "Please select an option (x1) 1k Bag (£15.00) (x2) 1k Bag (£30.00) (x3) 1k Bag (…" at bounding box center [504, 470] width 899 height 42
click at [223, 428] on h4 "Add plant food to your order?" at bounding box center [538, 436] width 993 height 26
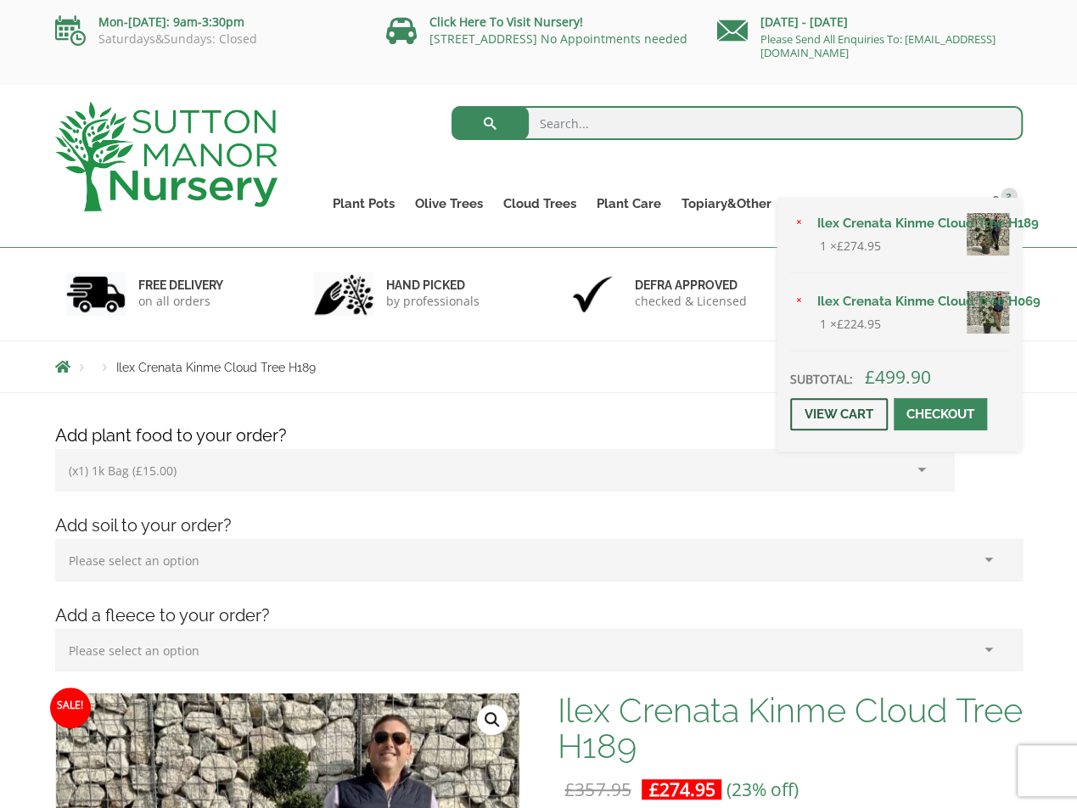
click at [853, 418] on link "View cart" at bounding box center [839, 414] width 98 height 32
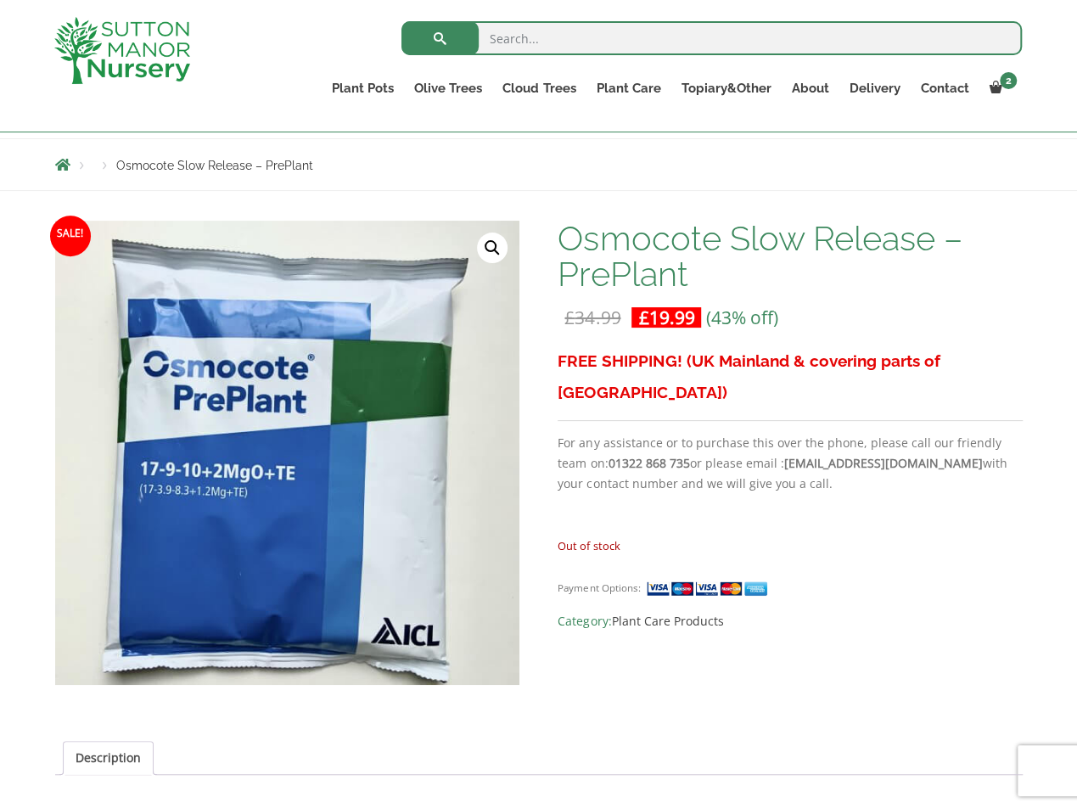
scroll to position [170, 0]
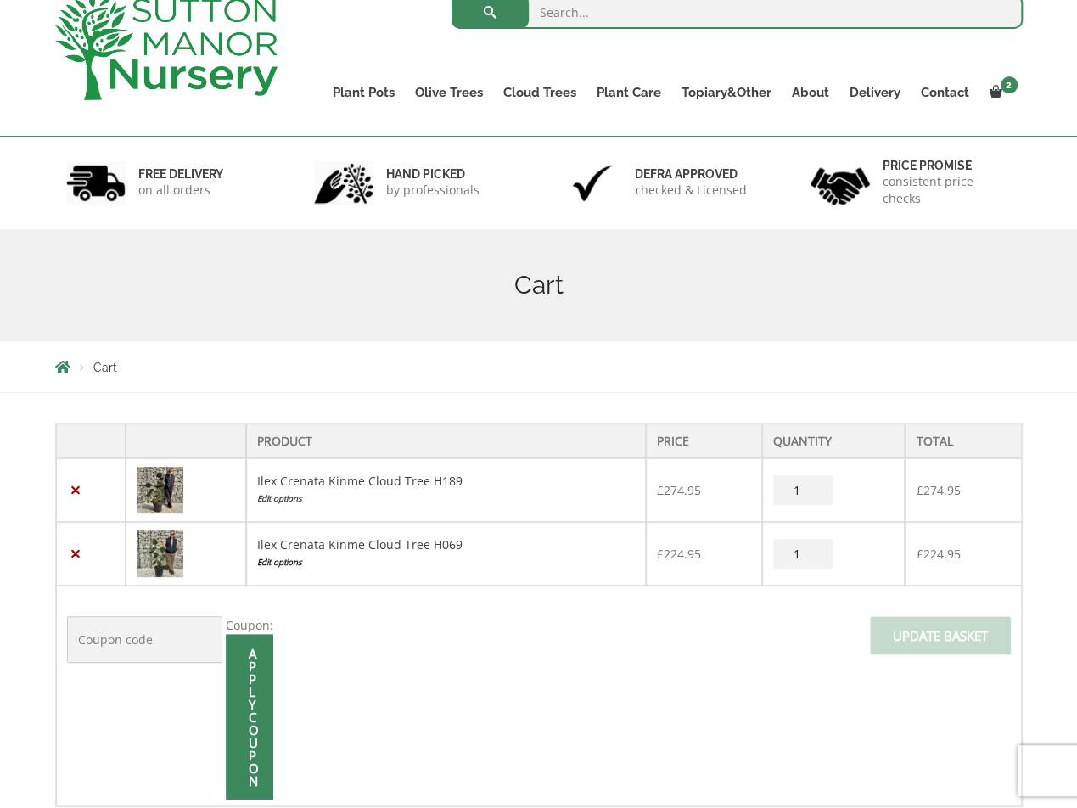
scroll to position [170, 0]
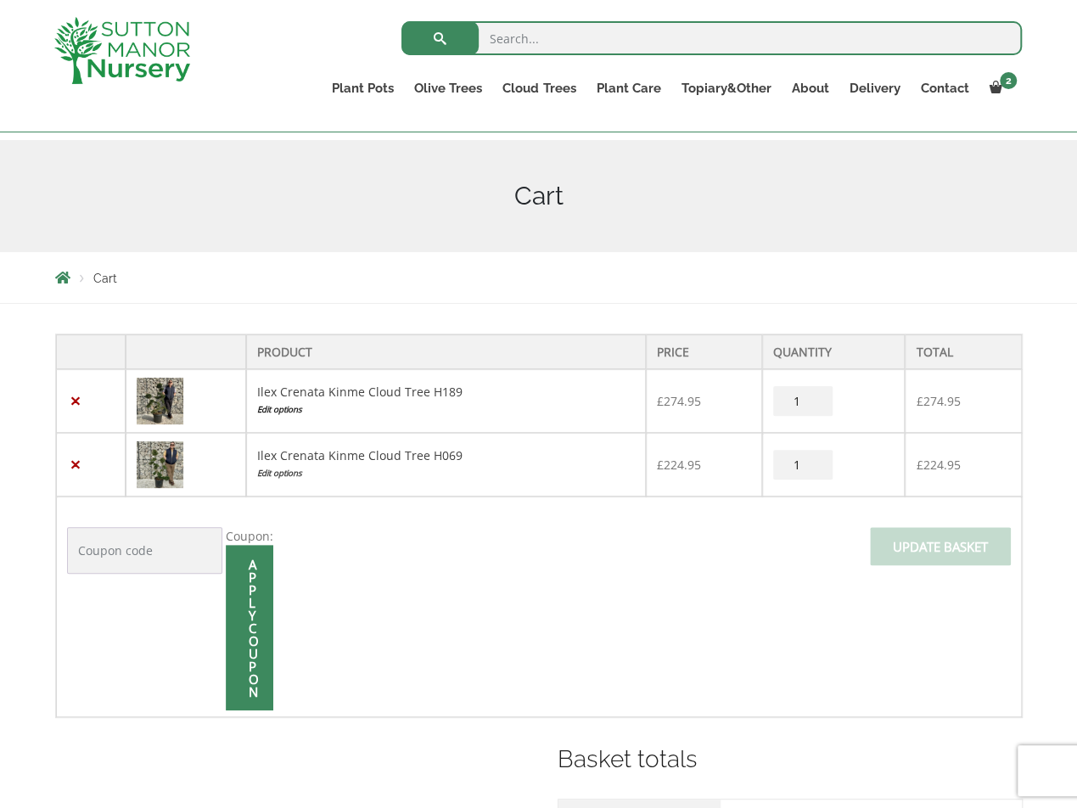
click at [279, 407] on link "Edit options" at bounding box center [446, 410] width 378 height 18
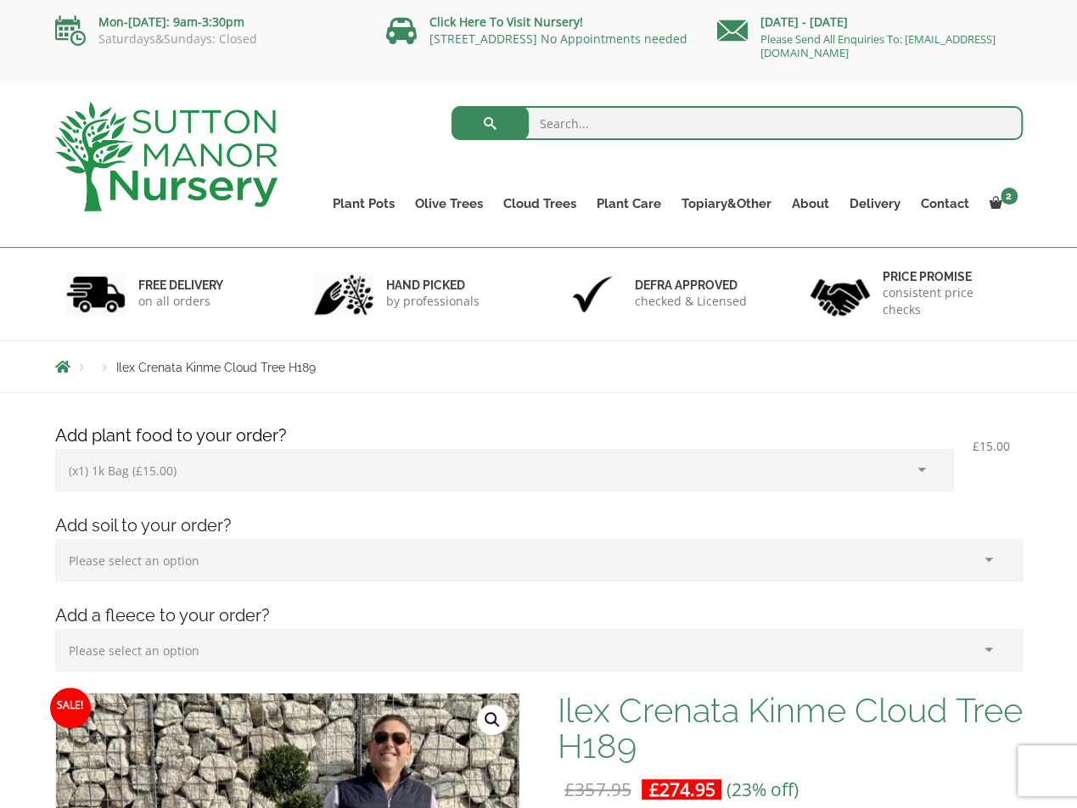
click at [189, 468] on select "Please select an option (x1) 1k Bag (£15.00) (x2) 1k Bag (£30.00) (x3) 1k Bag (…" at bounding box center [504, 470] width 899 height 42
select select
click at [55, 449] on select "Please select an option (x1) 1k Bag (£15.00) (x2) 1k Bag (£30.00) (x3) 1k Bag (…" at bounding box center [504, 470] width 899 height 42
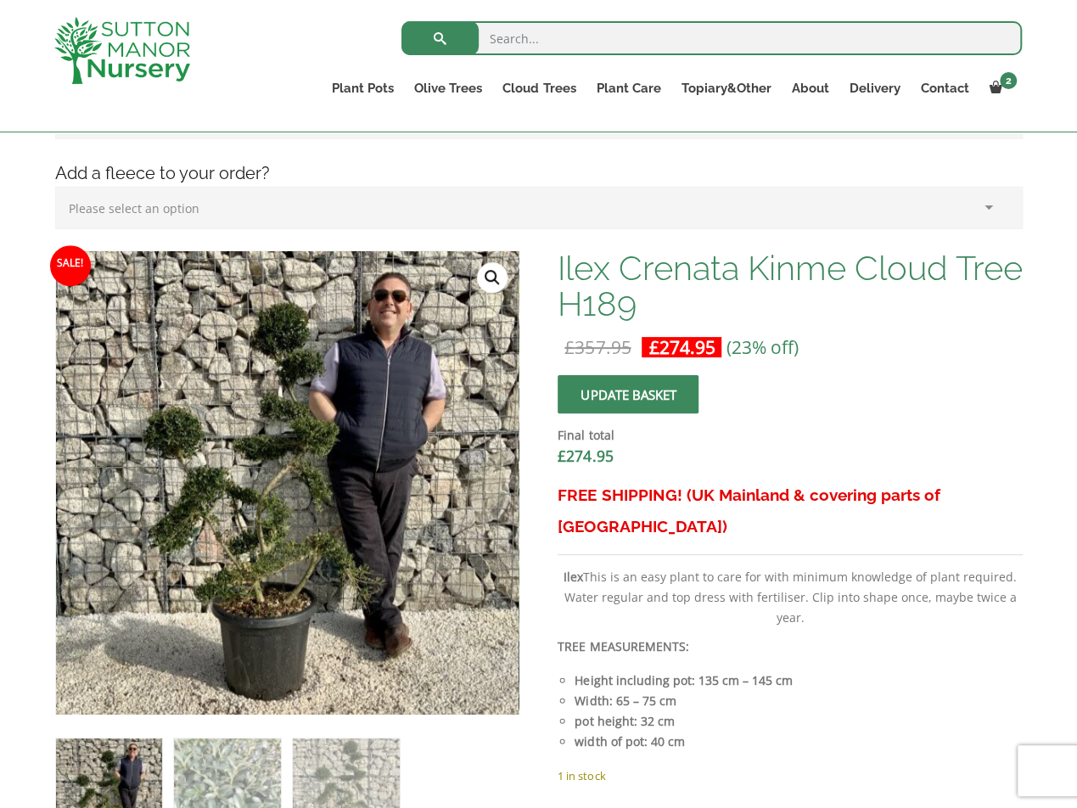
scroll to position [424, 0]
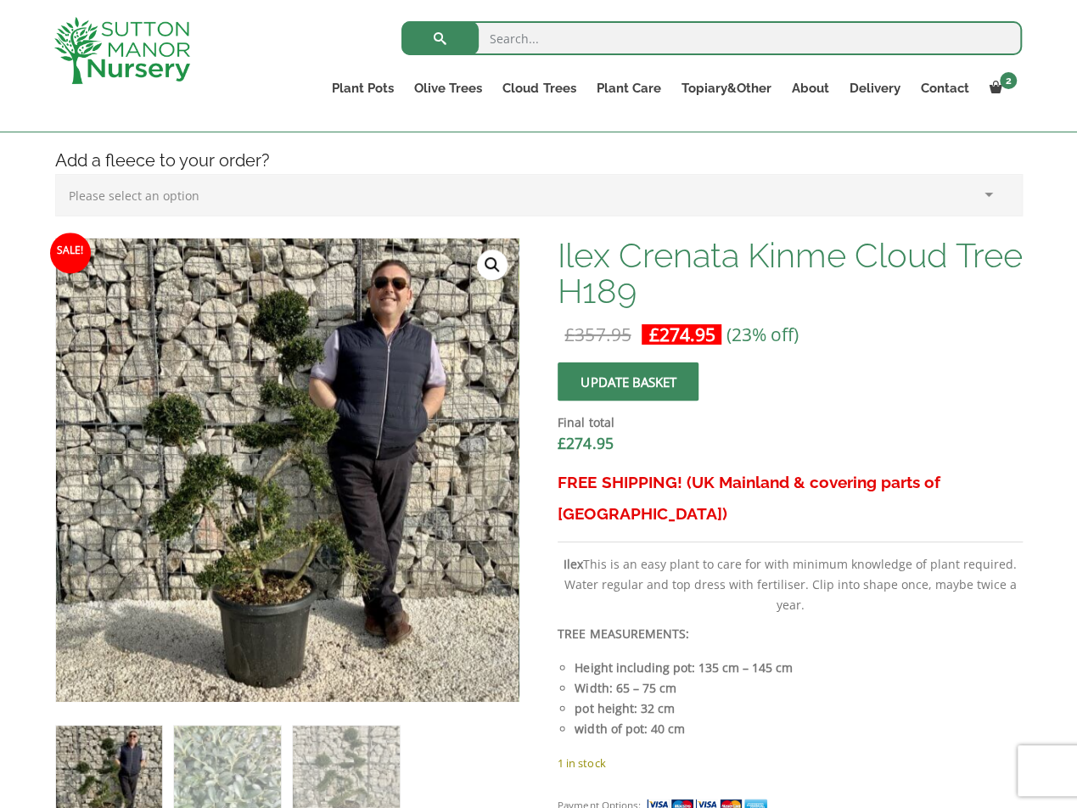
click at [628, 381] on span "submit" at bounding box center [628, 381] width 0 height 0
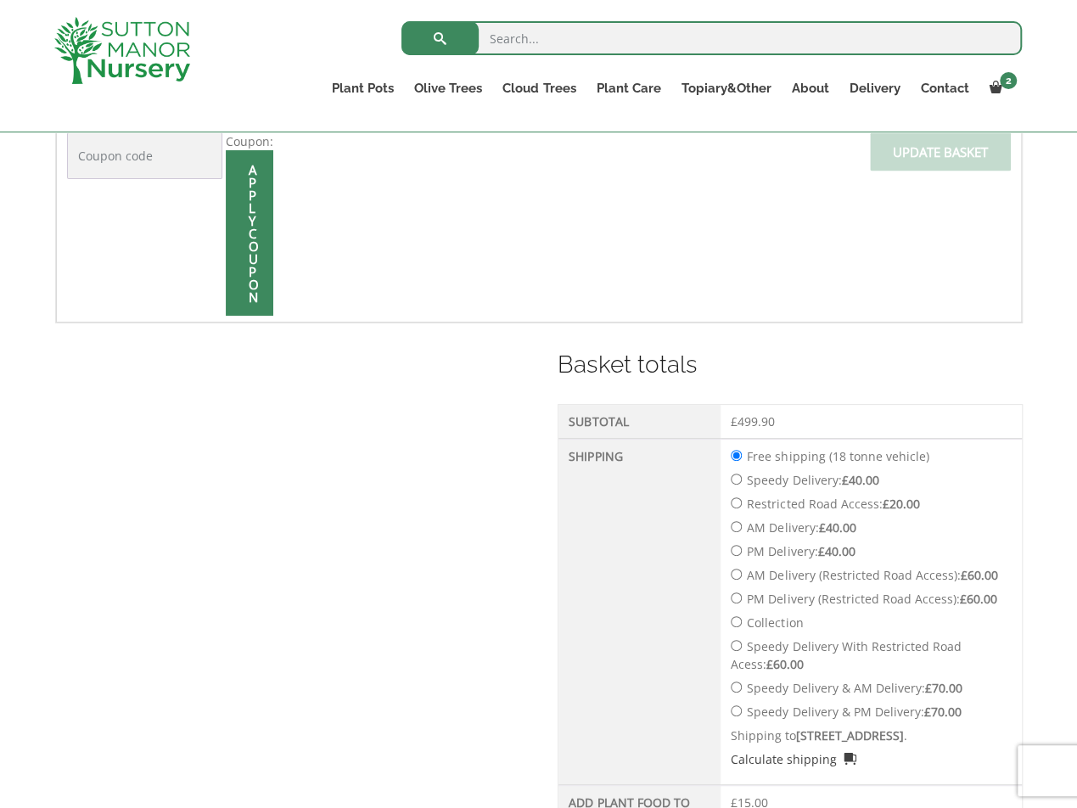
scroll to position [509, 0]
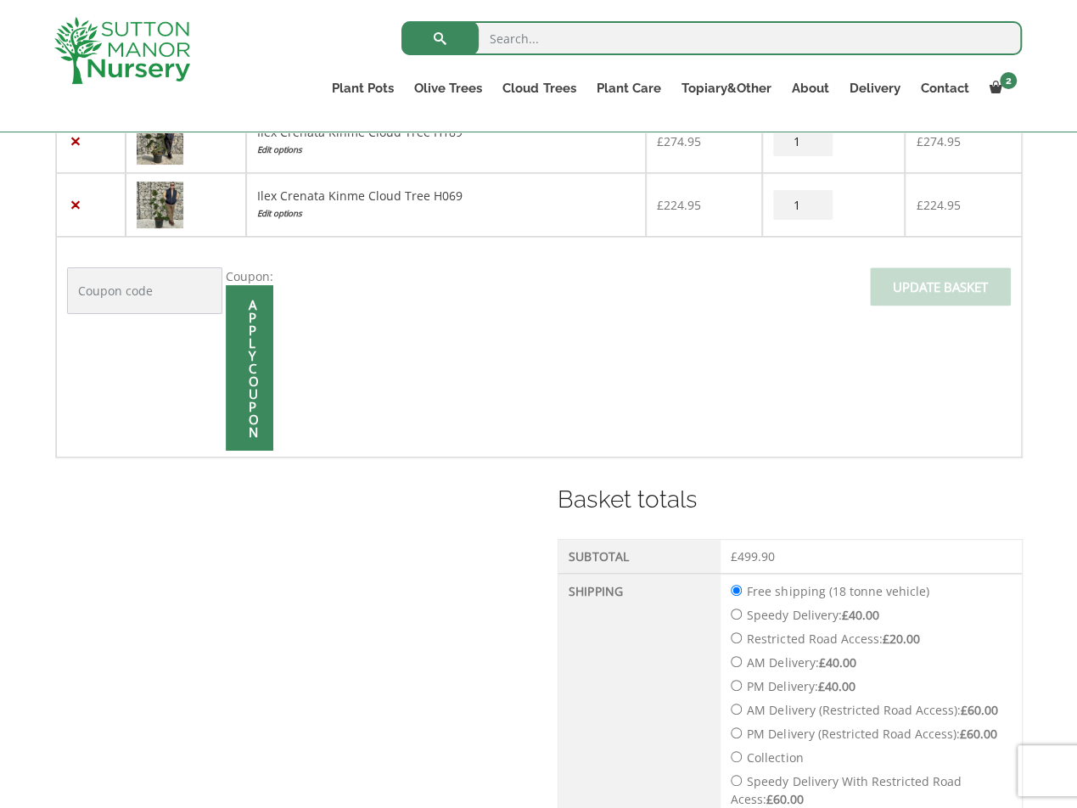
click at [111, 483] on div "Basket totals Subtotal £ 499.90 Shipping Free shipping (18 tonne vehicle) Speed…" at bounding box center [539, 798] width 968 height 632
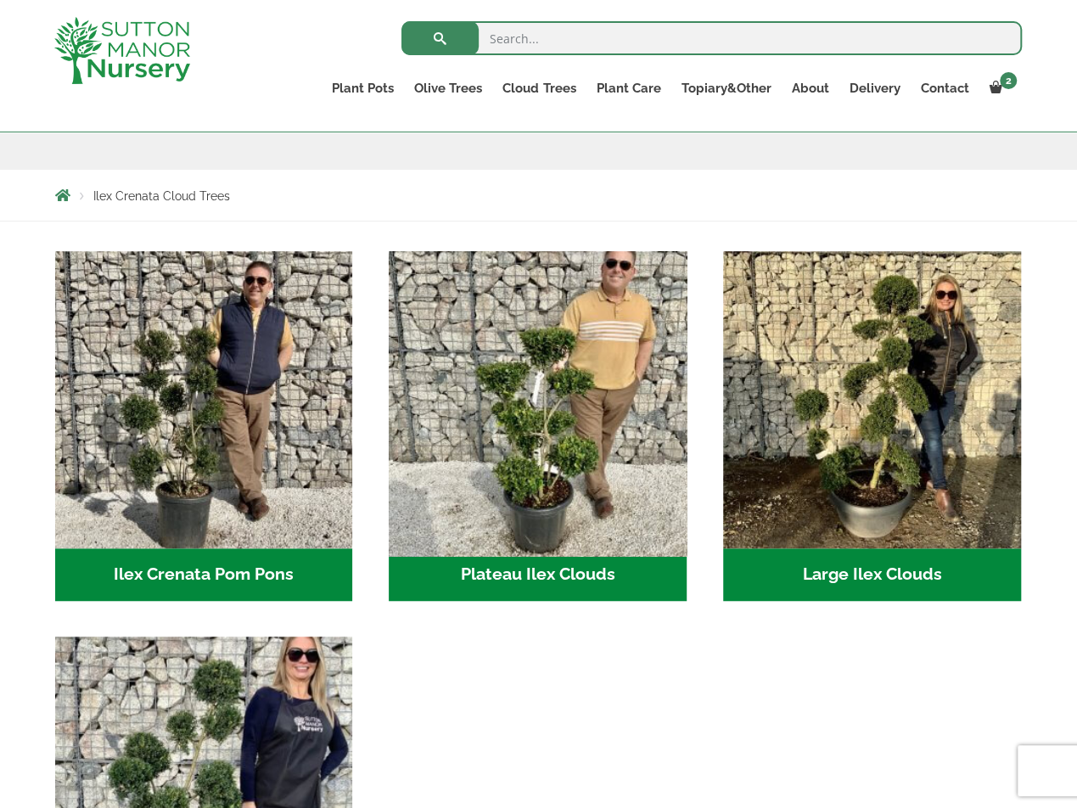
scroll to position [255, 0]
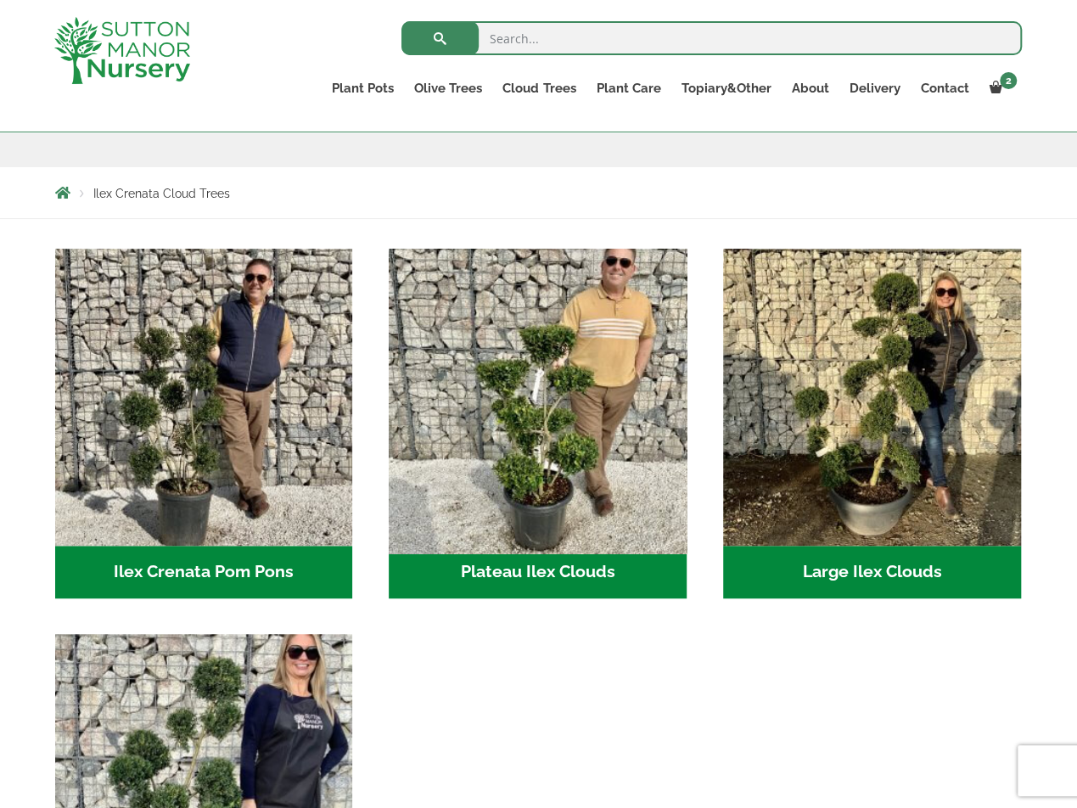
click at [537, 447] on img "Visit product category Plateau Ilex Clouds" at bounding box center [538, 397] width 312 height 312
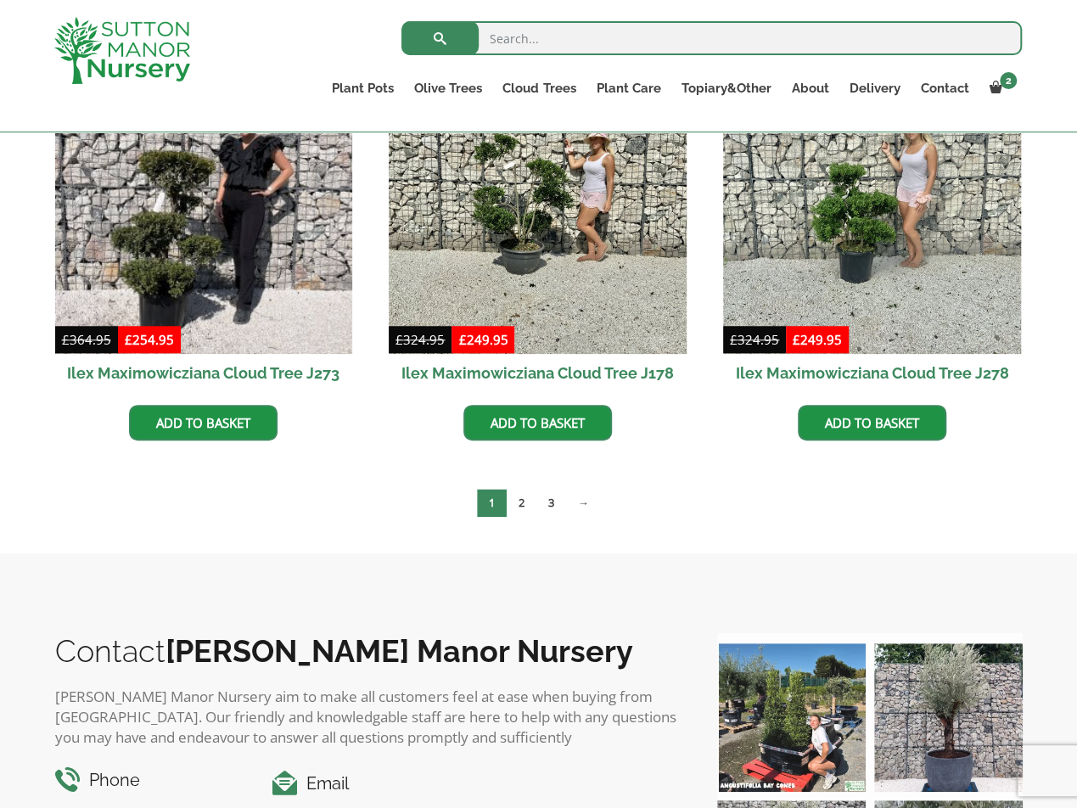
scroll to position [340, 0]
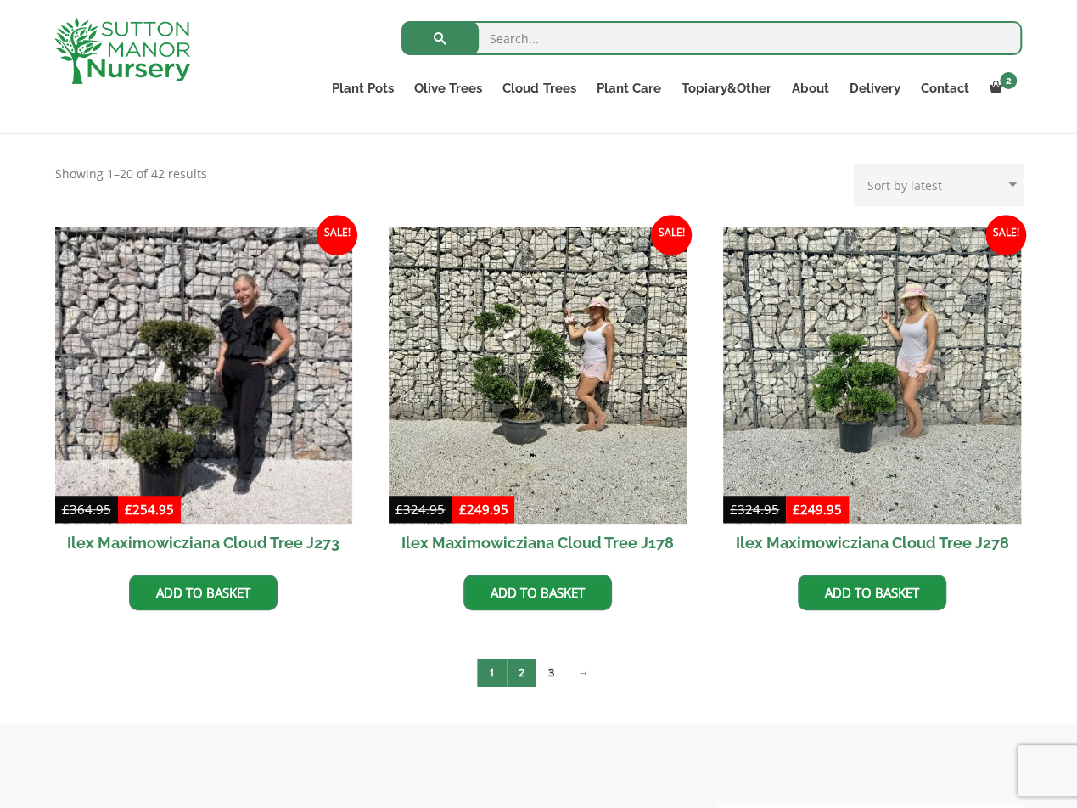
click at [521, 677] on link "2" at bounding box center [522, 673] width 30 height 28
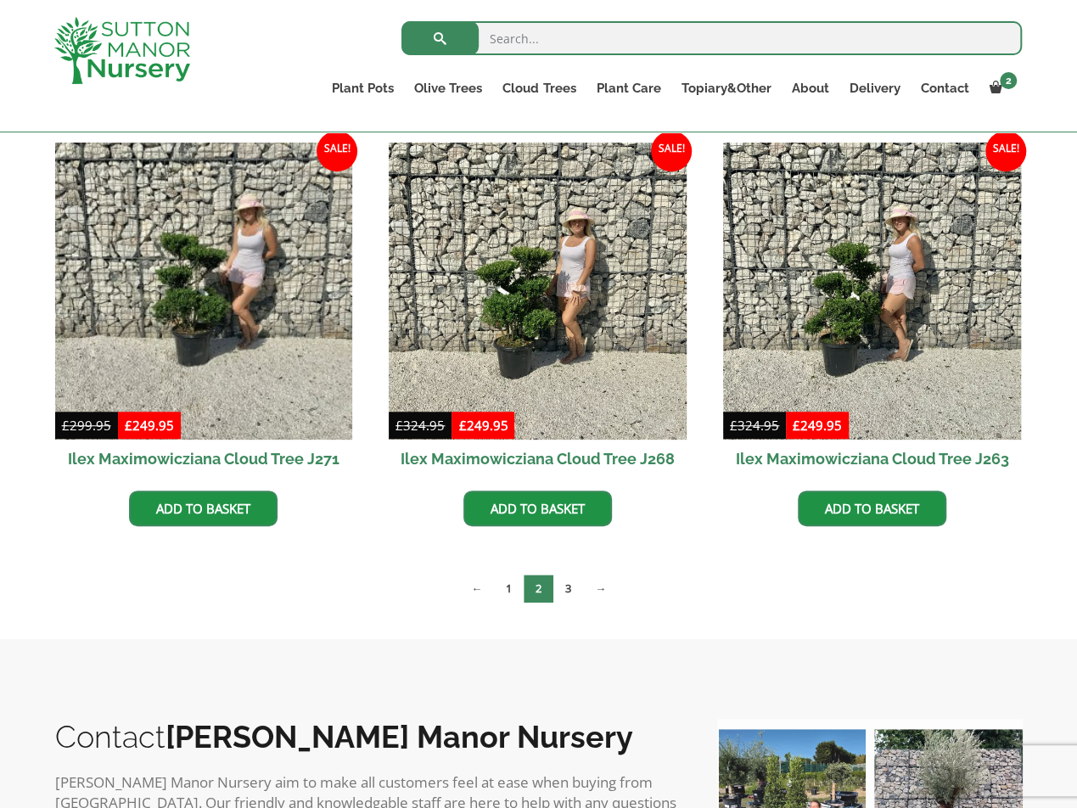
scroll to position [424, 0]
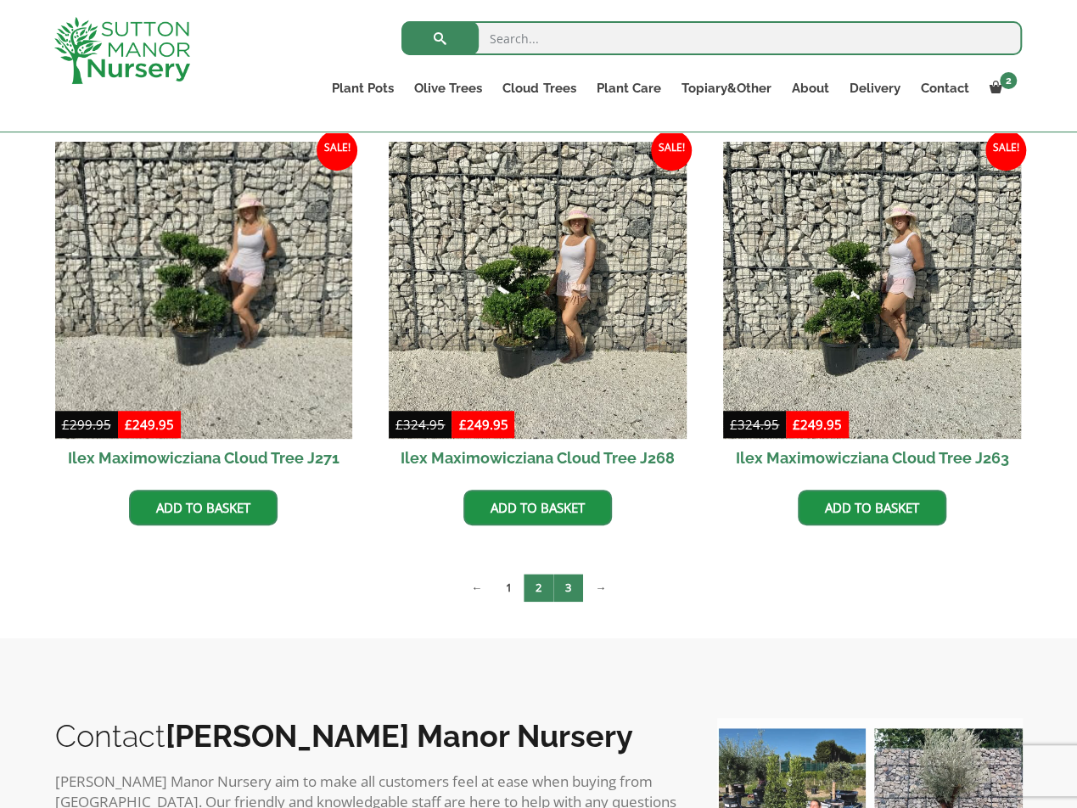
click at [564, 583] on link "3" at bounding box center [568, 588] width 30 height 28
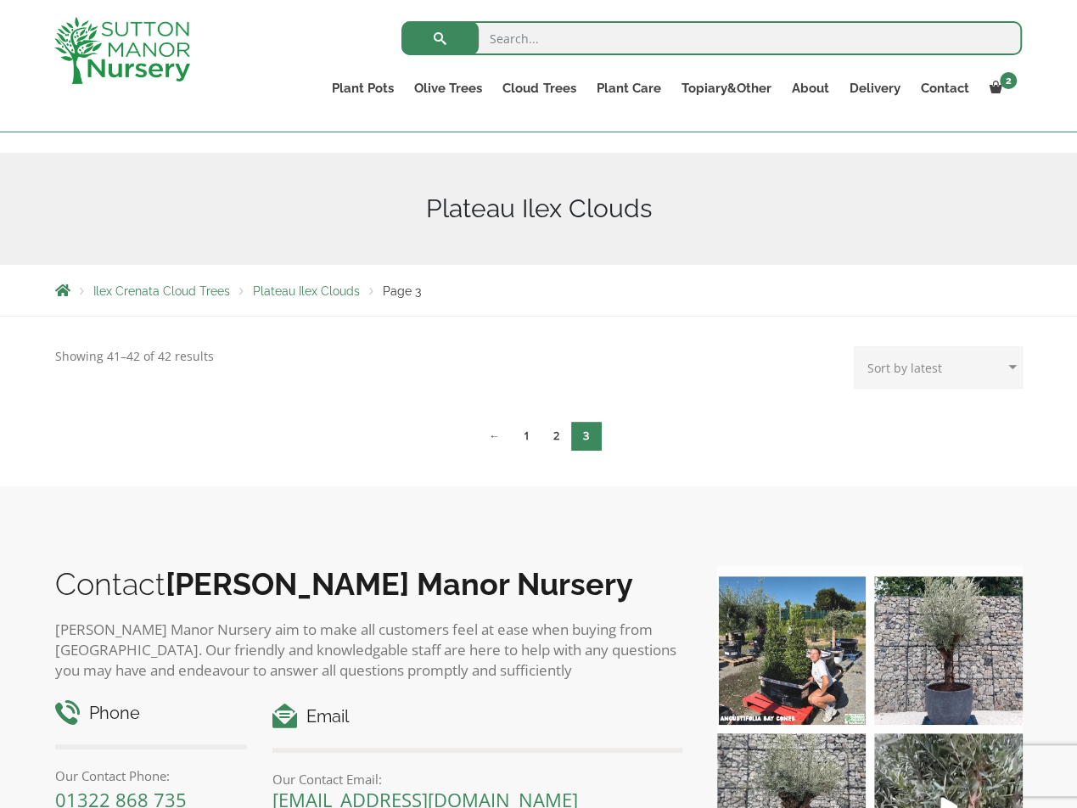
scroll to position [340, 0]
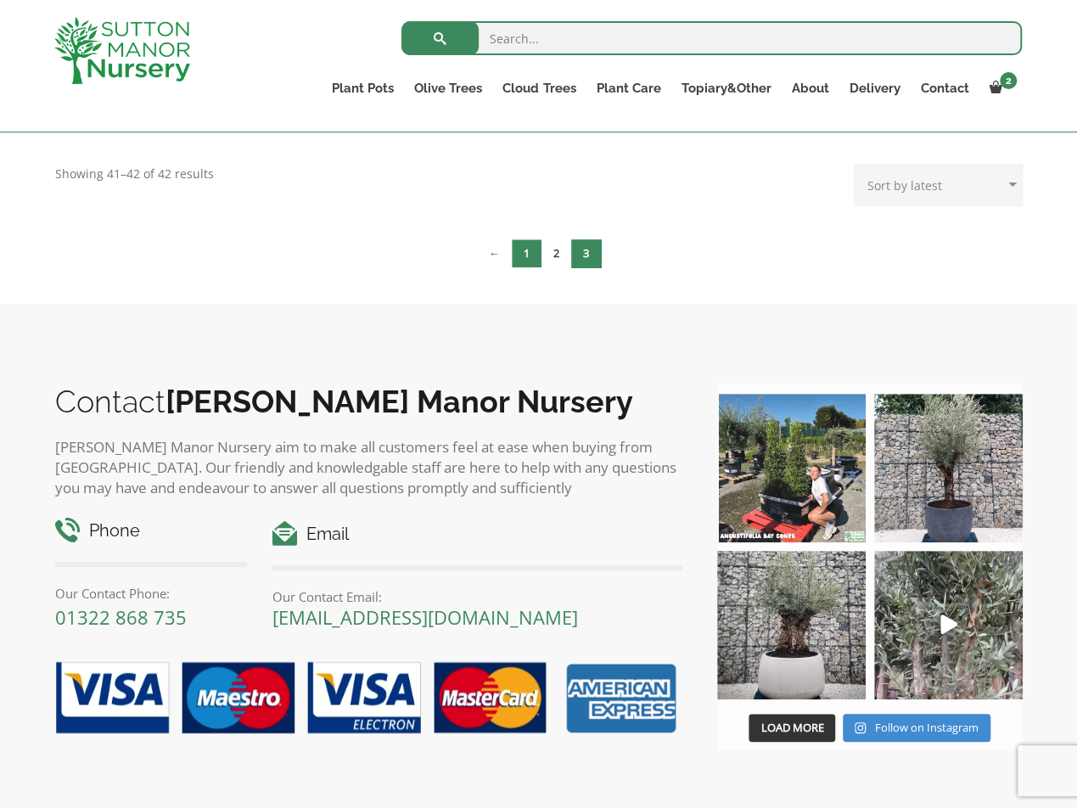
click at [524, 250] on link "1" at bounding box center [527, 253] width 30 height 28
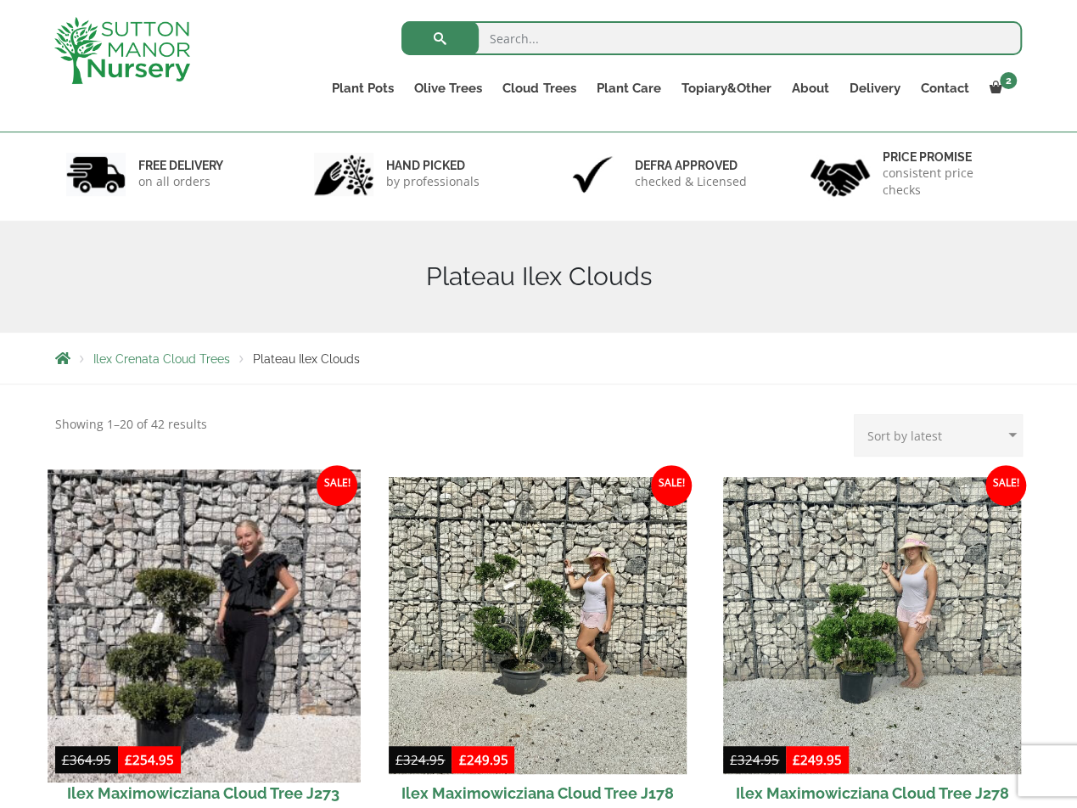
scroll to position [170, 0]
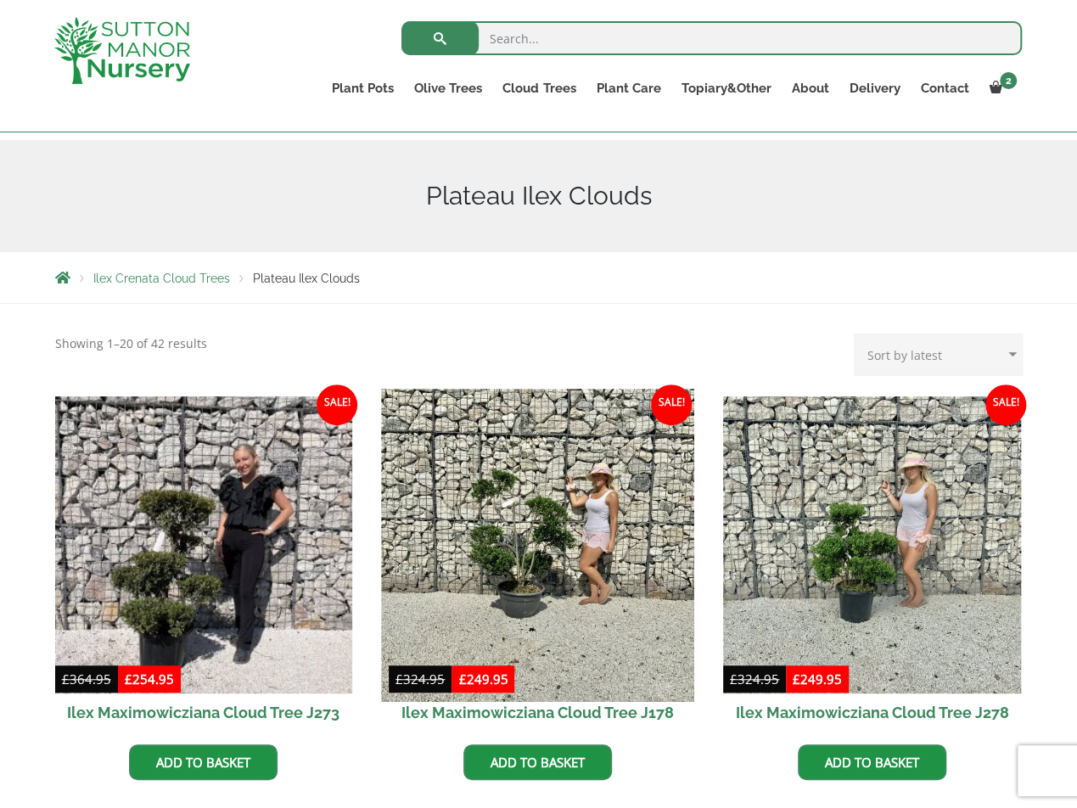
click at [541, 559] on img at bounding box center [538, 545] width 312 height 312
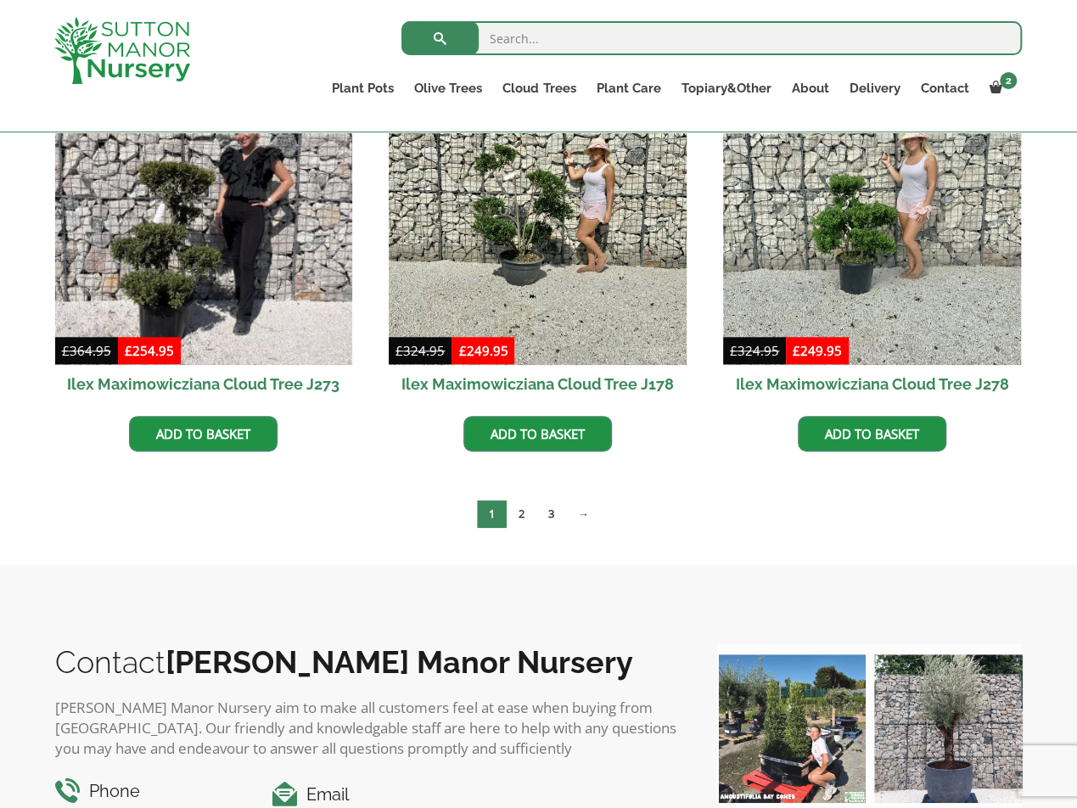
scroll to position [594, 0]
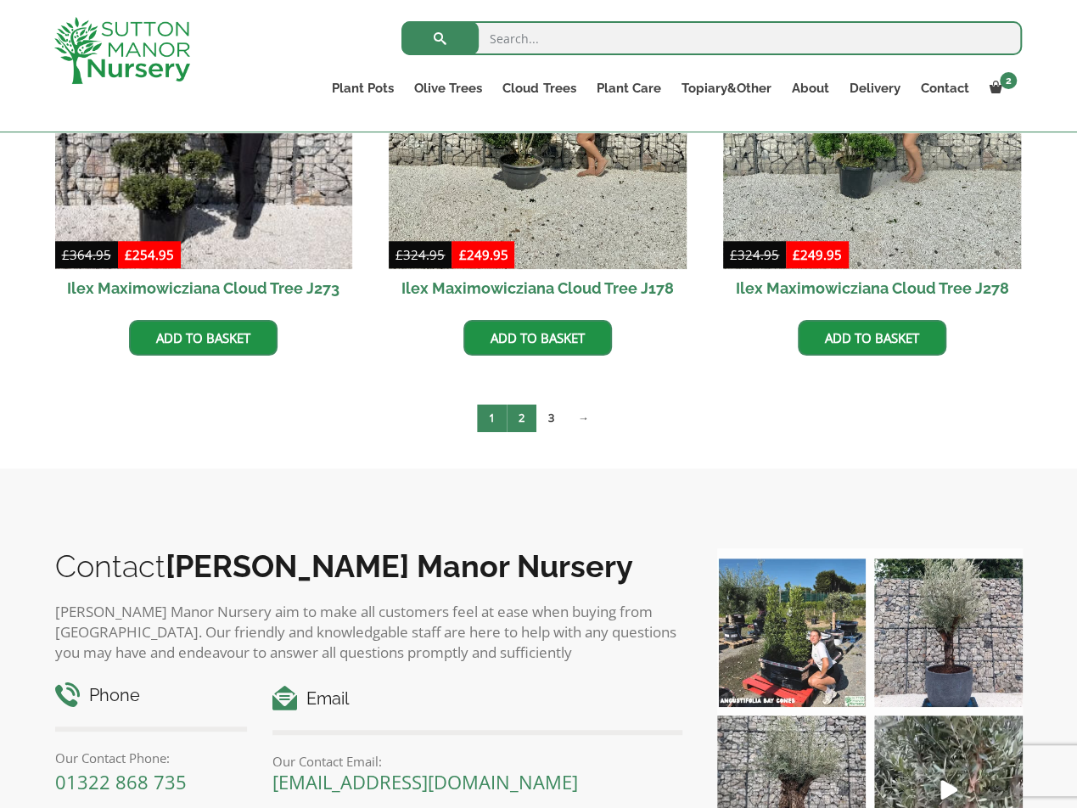
click at [514, 423] on link "2" at bounding box center [522, 418] width 30 height 28
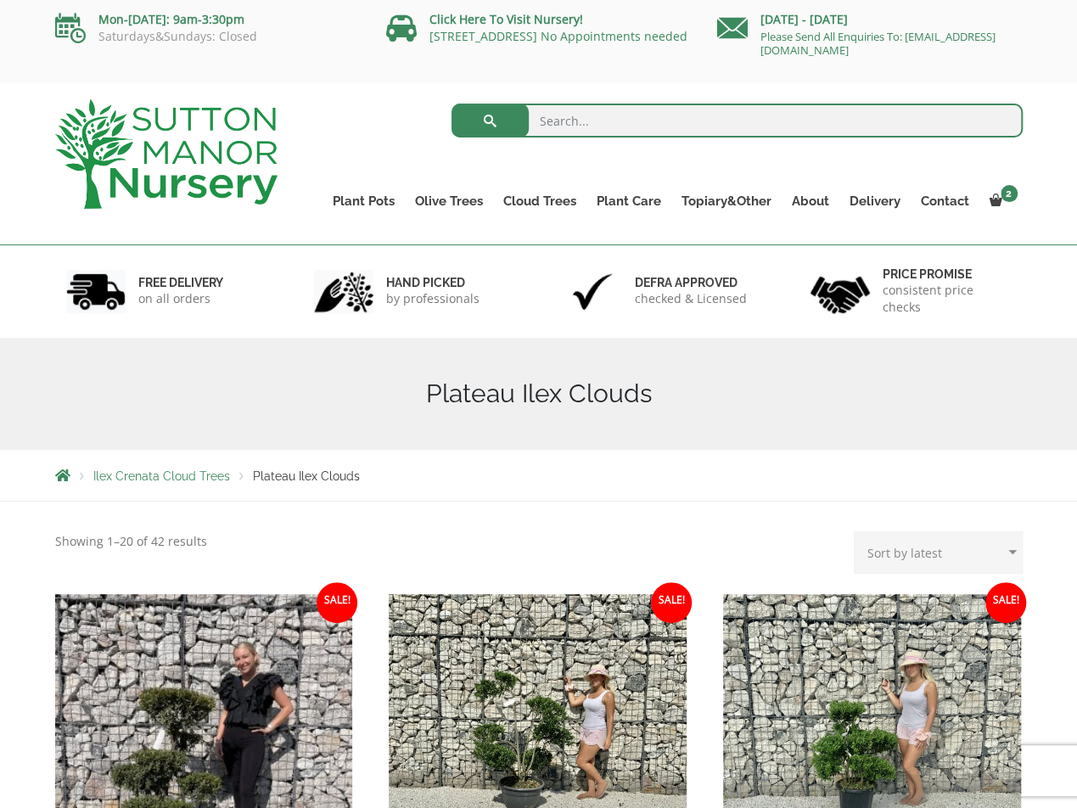
scroll to position [0, 0]
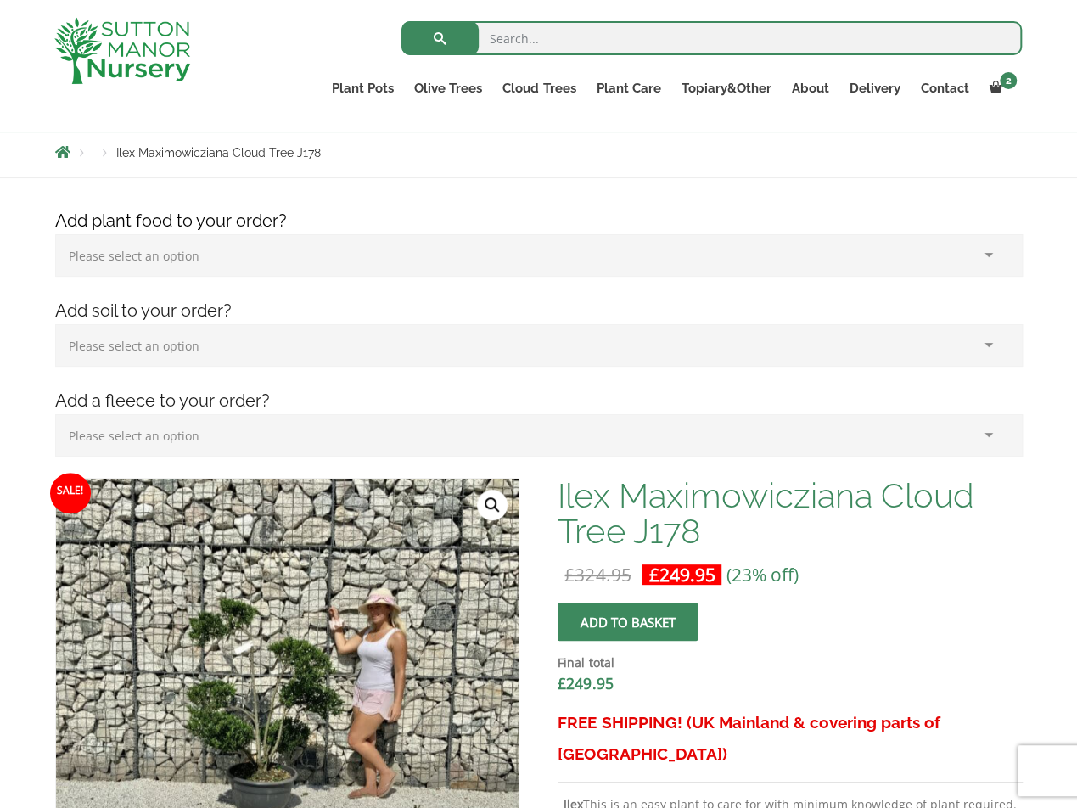
scroll to position [594, 0]
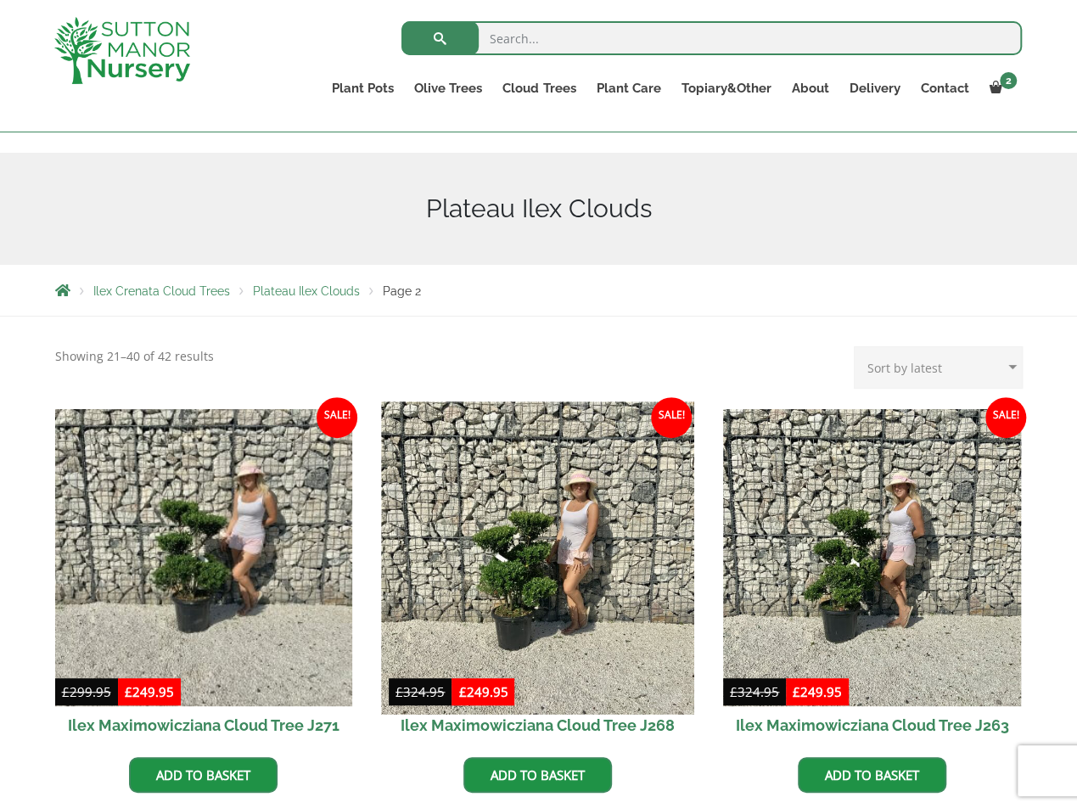
scroll to position [255, 0]
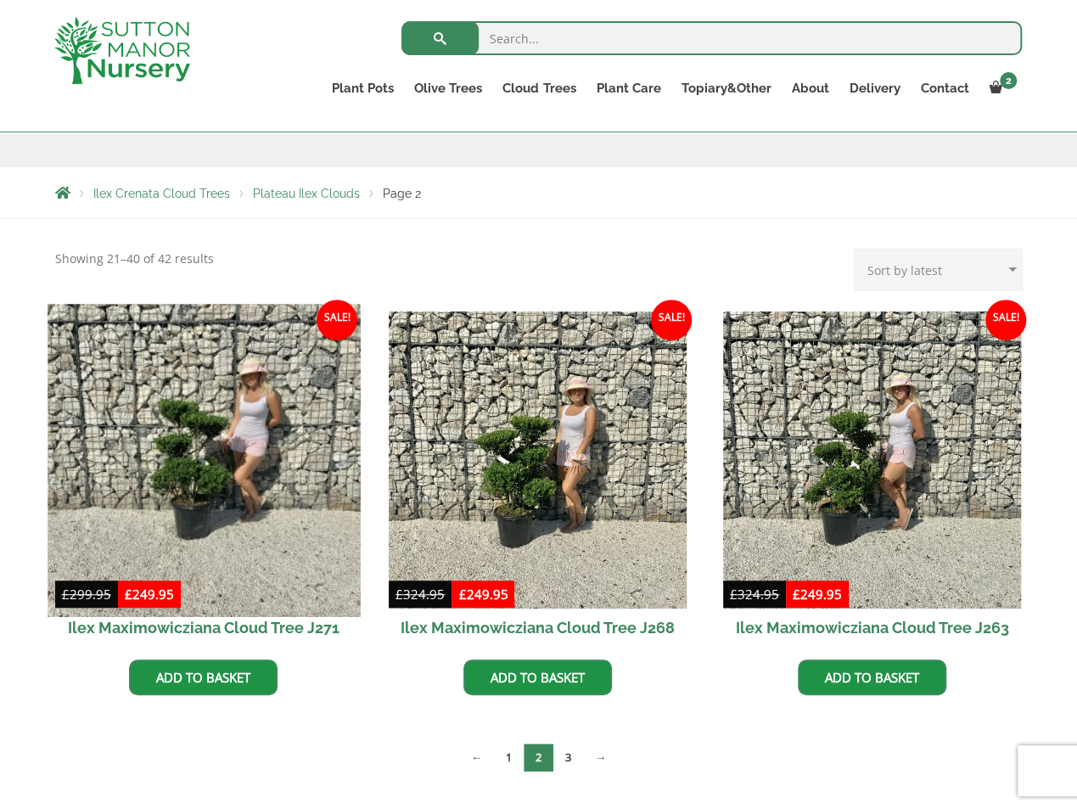
click at [234, 497] on img at bounding box center [204, 460] width 312 height 312
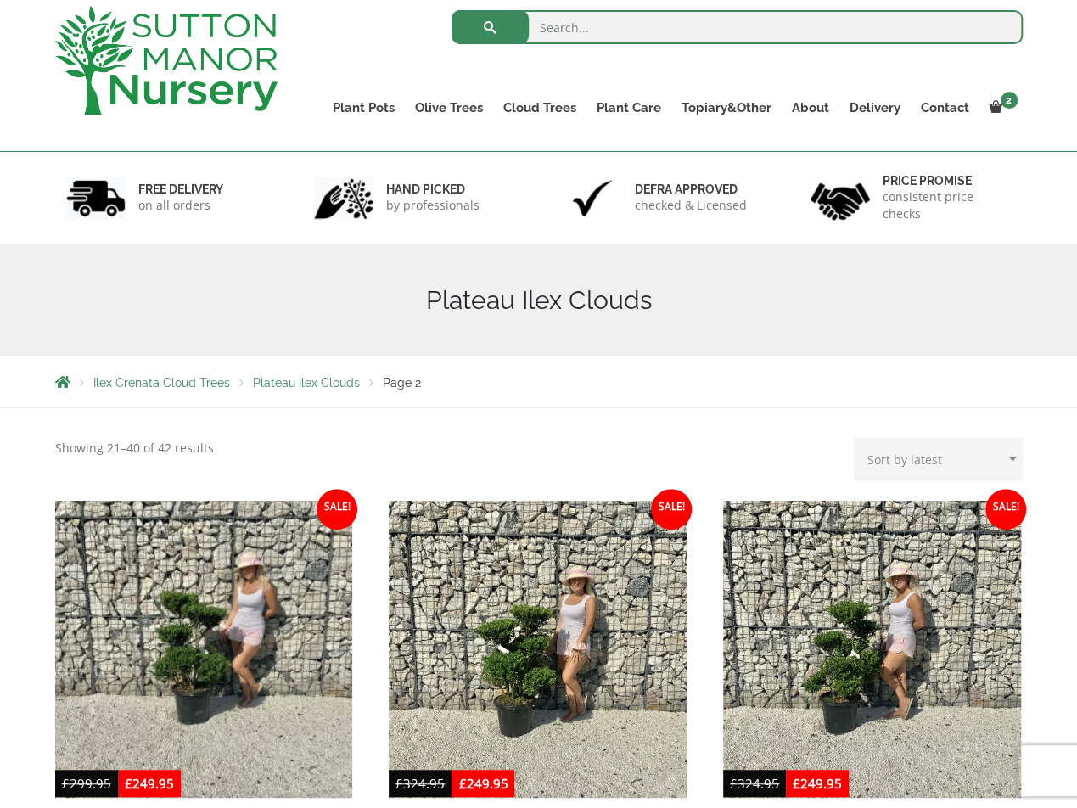
scroll to position [0, 0]
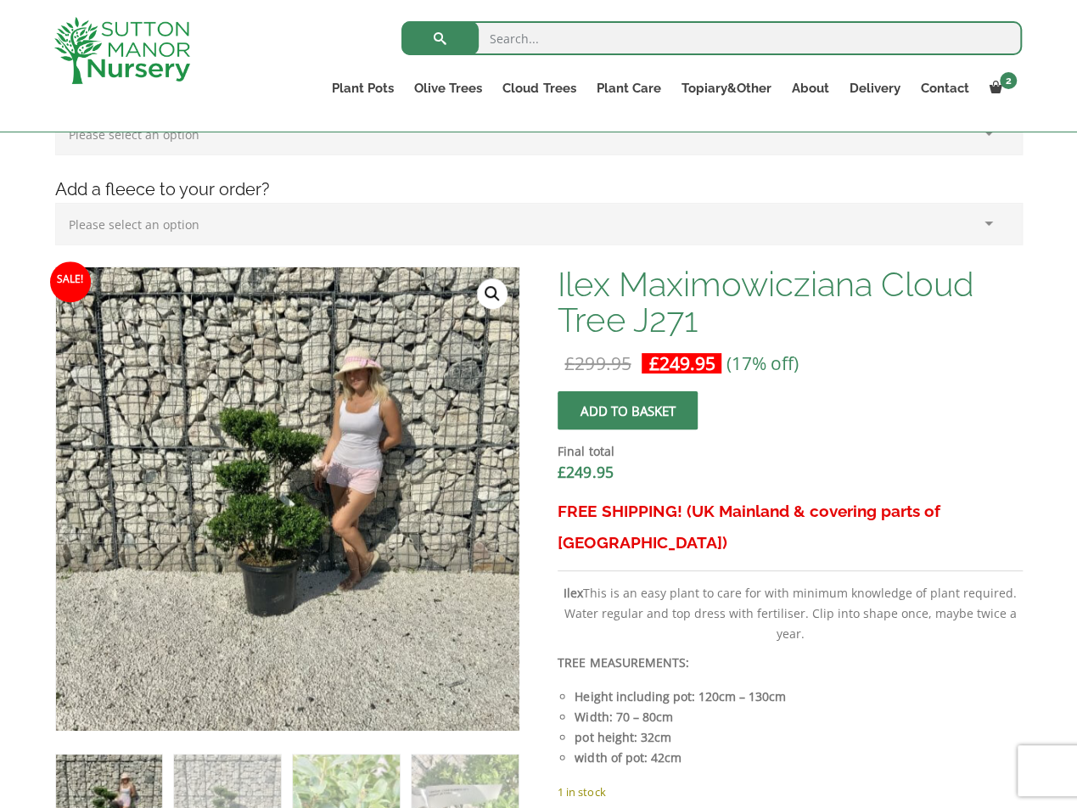
scroll to position [424, 0]
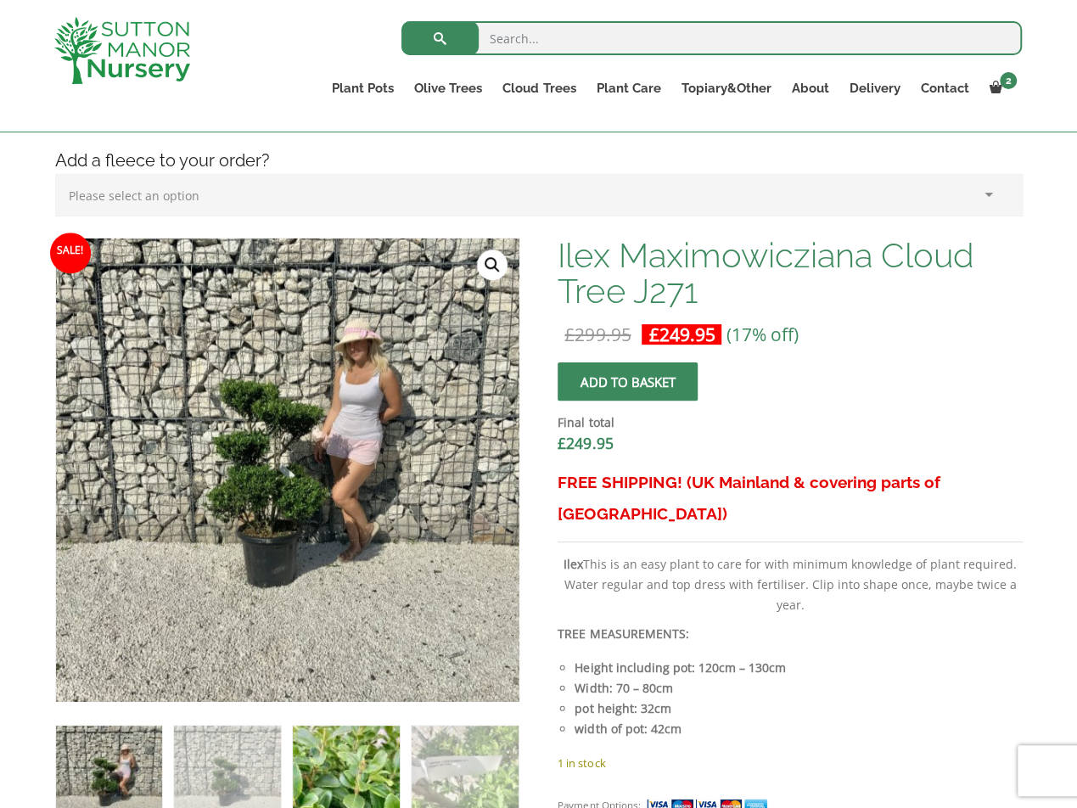
click at [351, 786] on img at bounding box center [346, 779] width 106 height 106
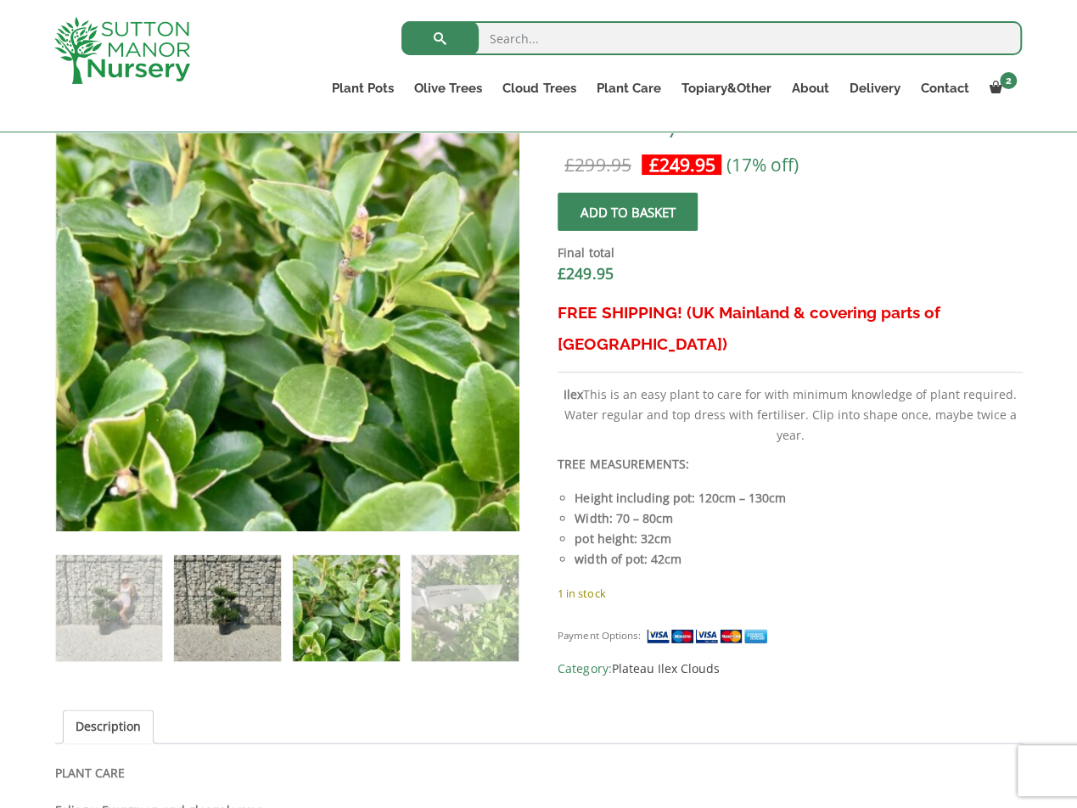
click at [249, 615] on img at bounding box center [227, 608] width 106 height 106
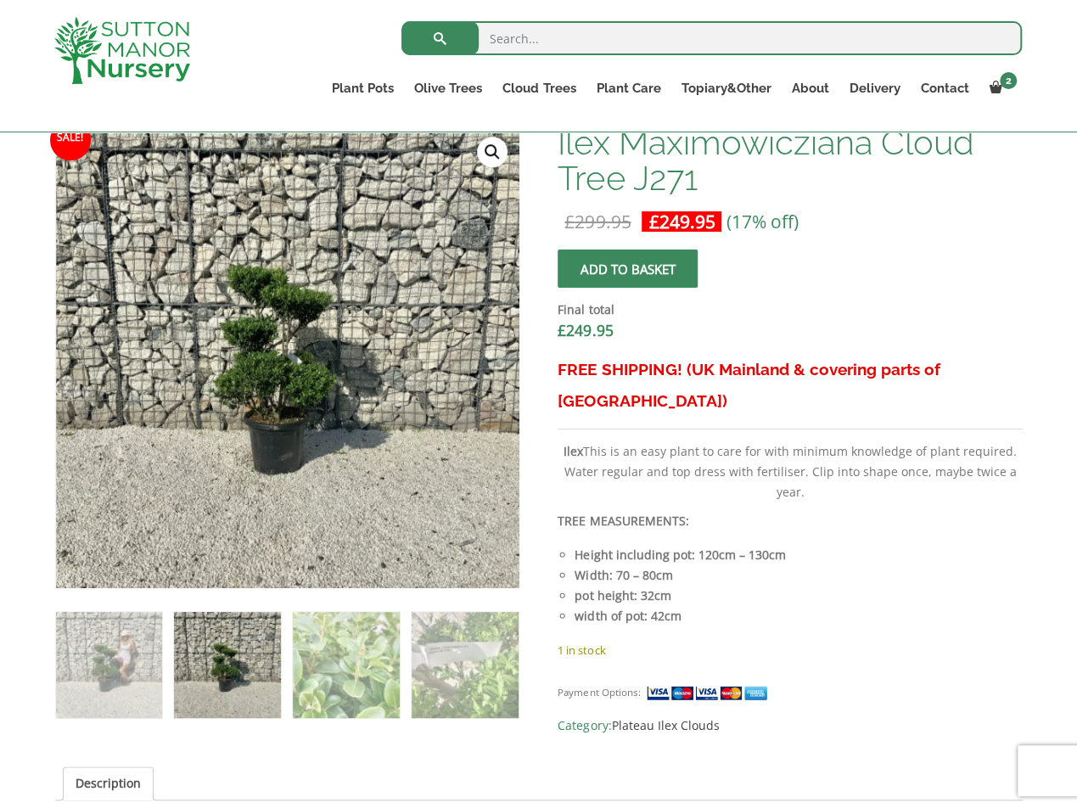
scroll to position [509, 0]
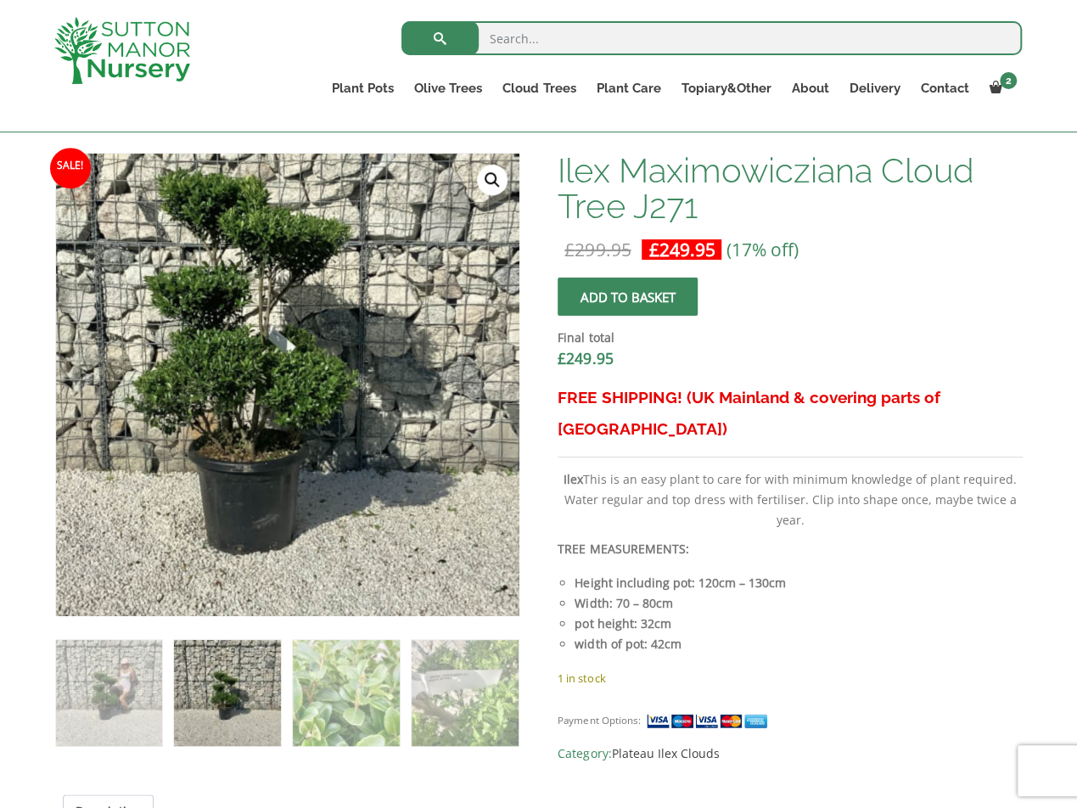
click at [306, 428] on img at bounding box center [269, 339] width 849 height 849
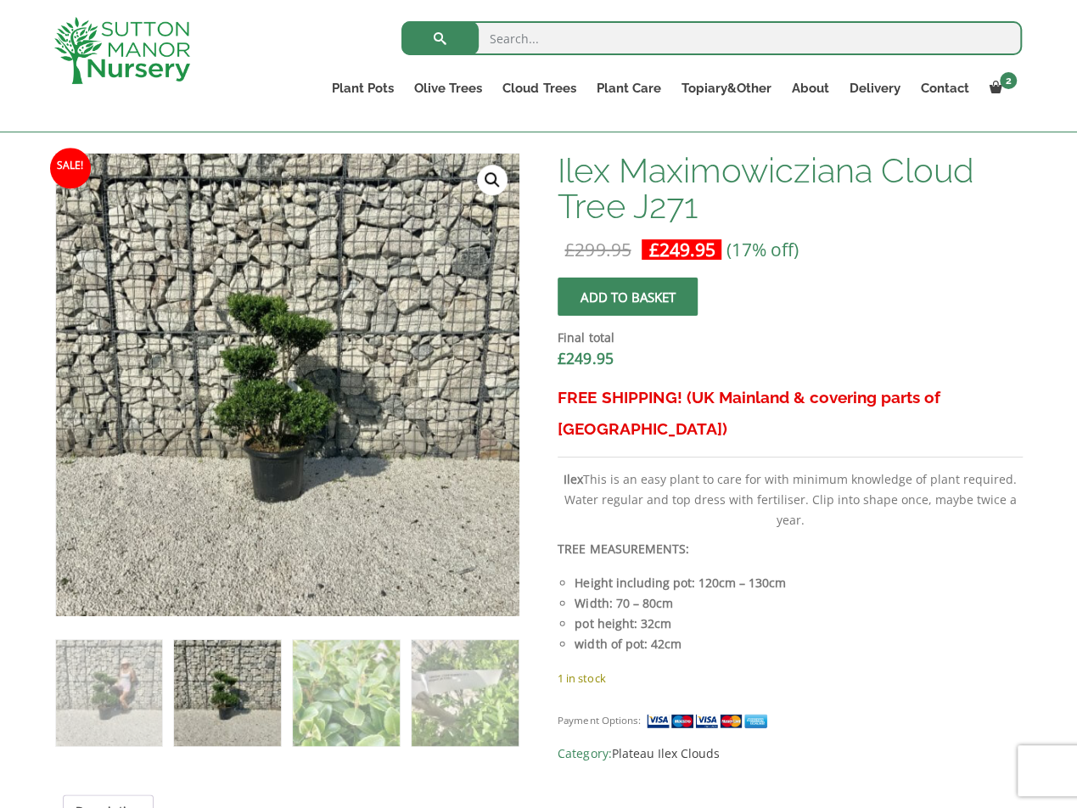
click at [484, 186] on link "🔍" at bounding box center [492, 180] width 31 height 31
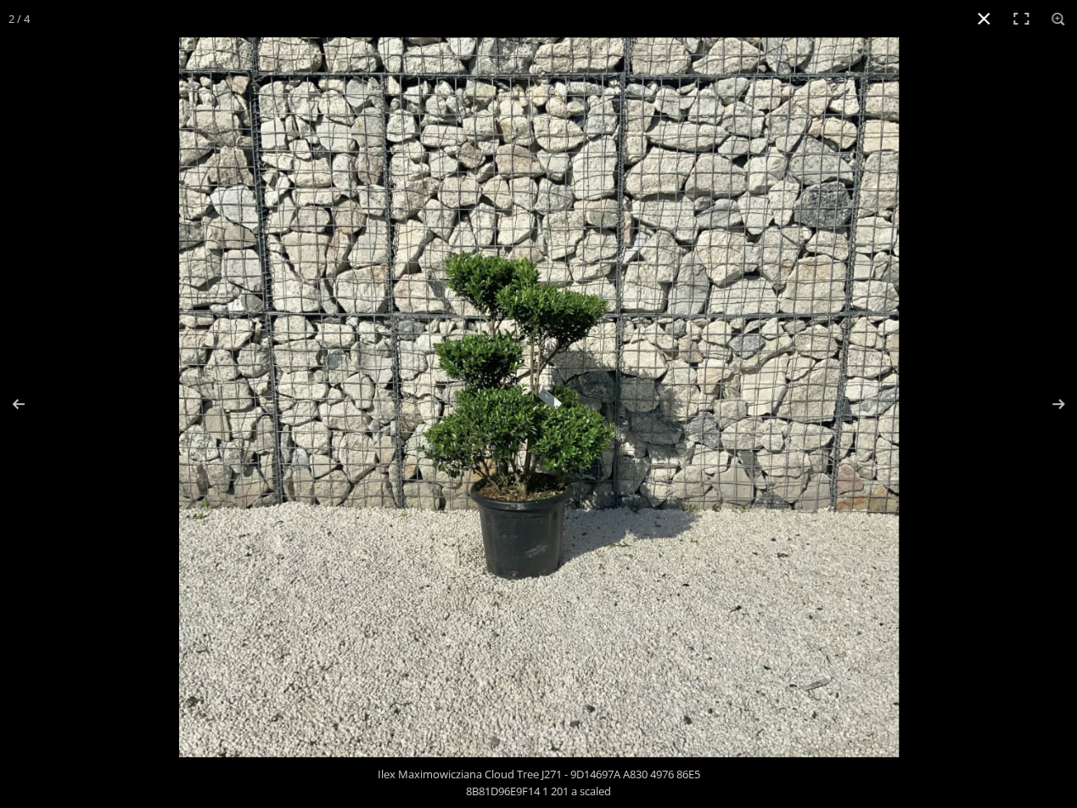
click at [117, 387] on div at bounding box center [538, 404] width 1077 height 808
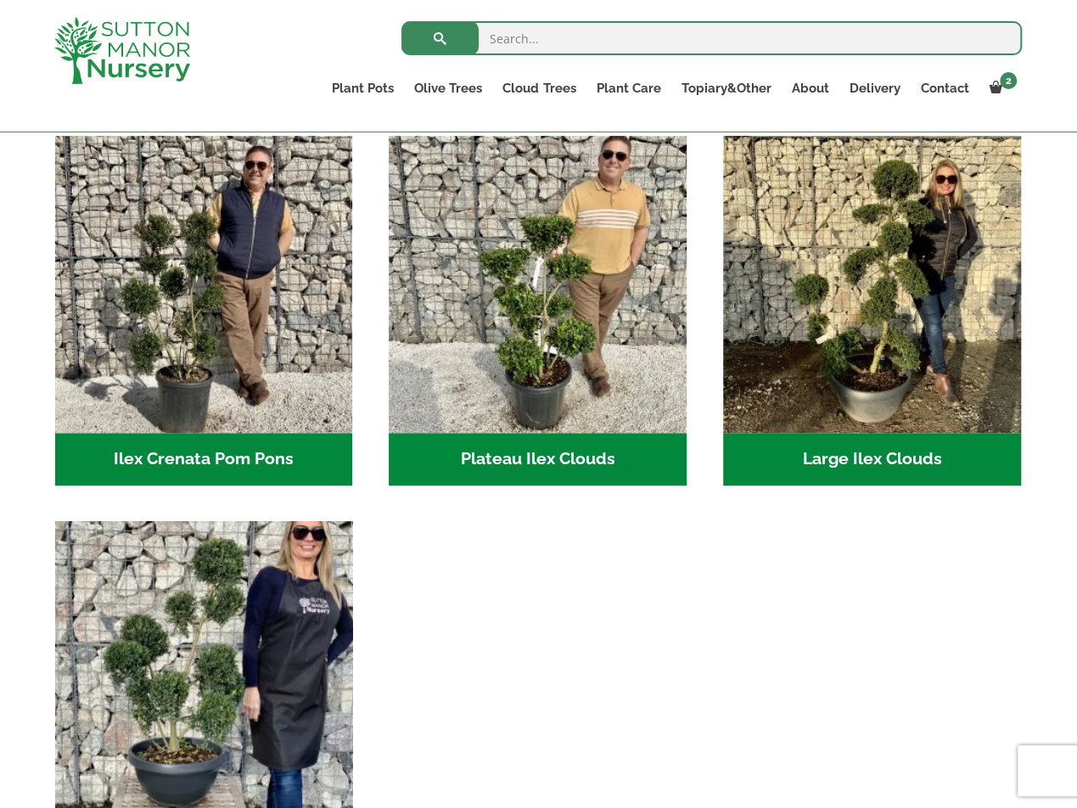
scroll to position [340, 0]
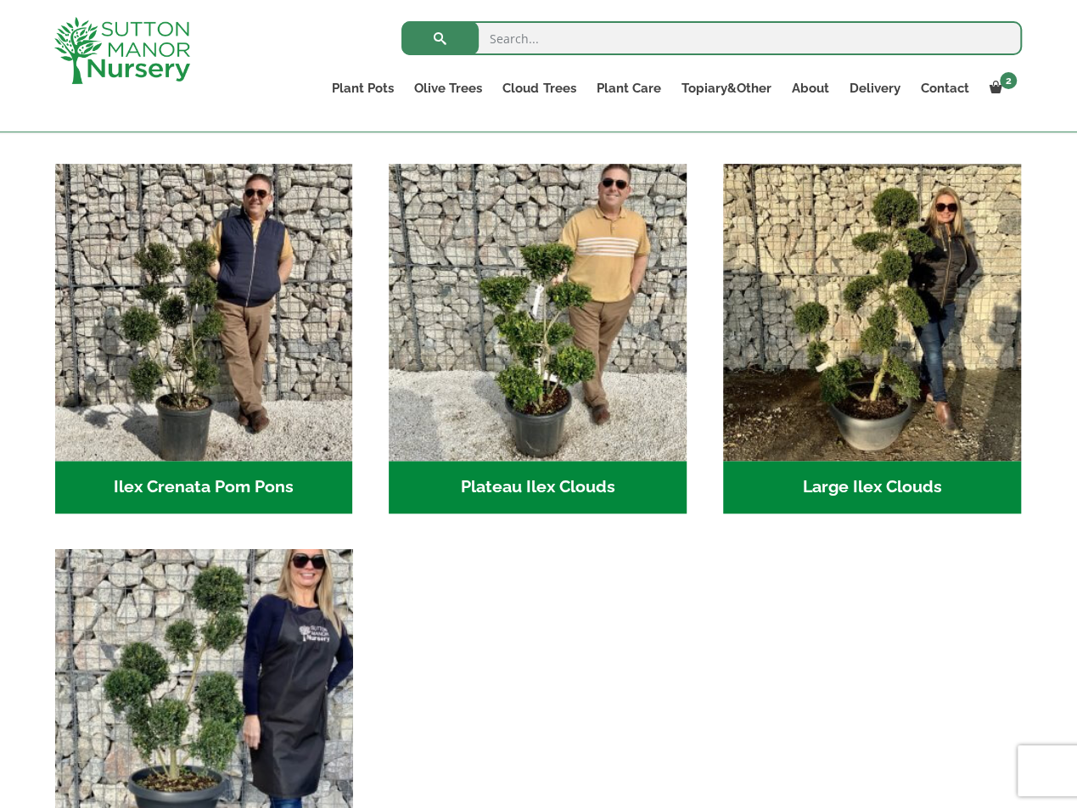
click at [204, 622] on img "Visit product category Small Ilex Clouds" at bounding box center [204, 698] width 312 height 312
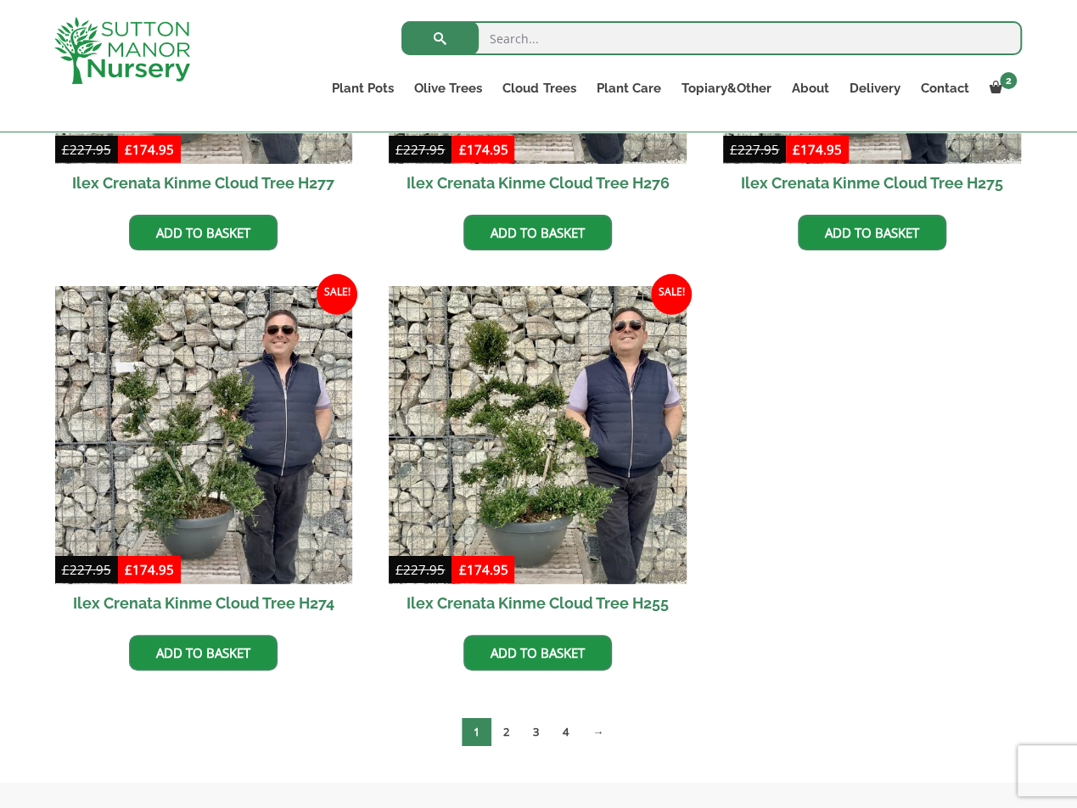
scroll to position [2377, 0]
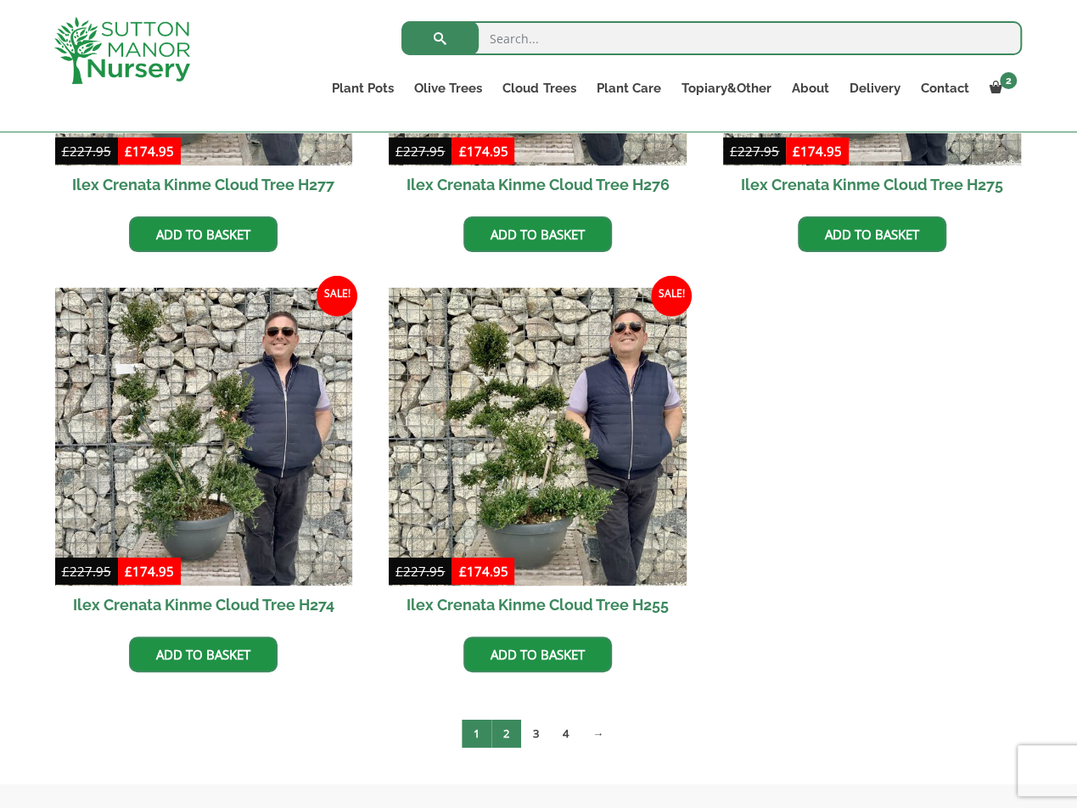
click at [504, 730] on link "2" at bounding box center [506, 734] width 30 height 28
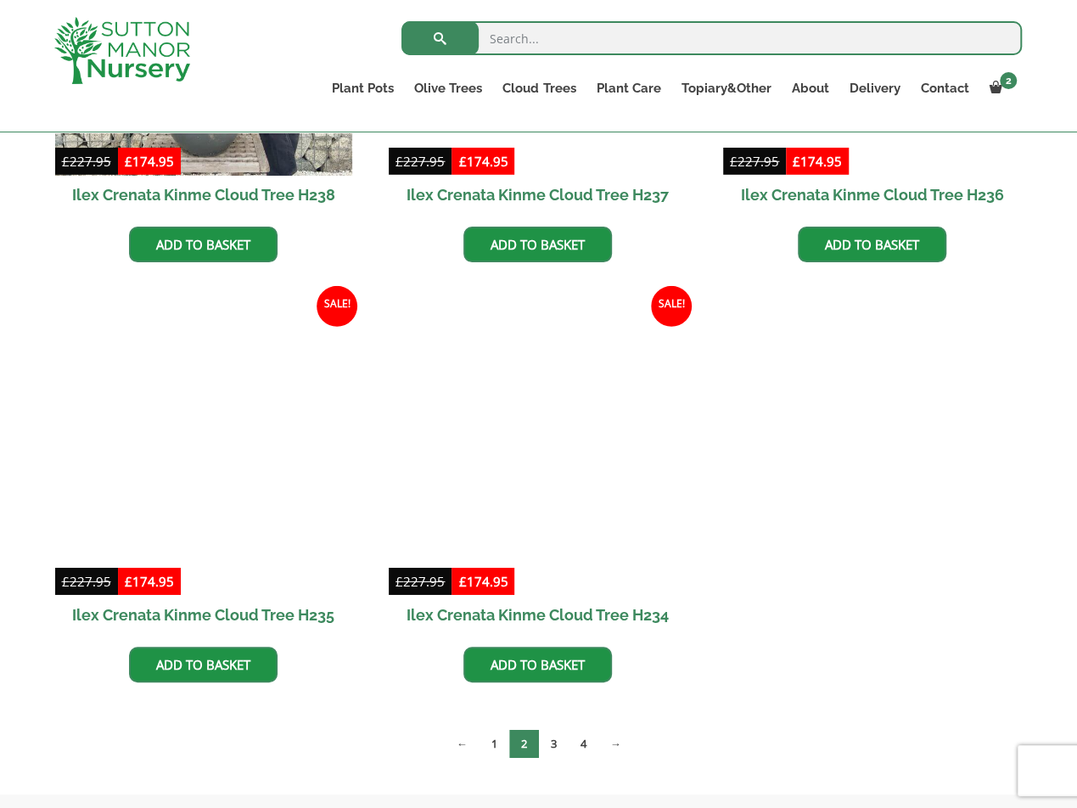
scroll to position [2377, 0]
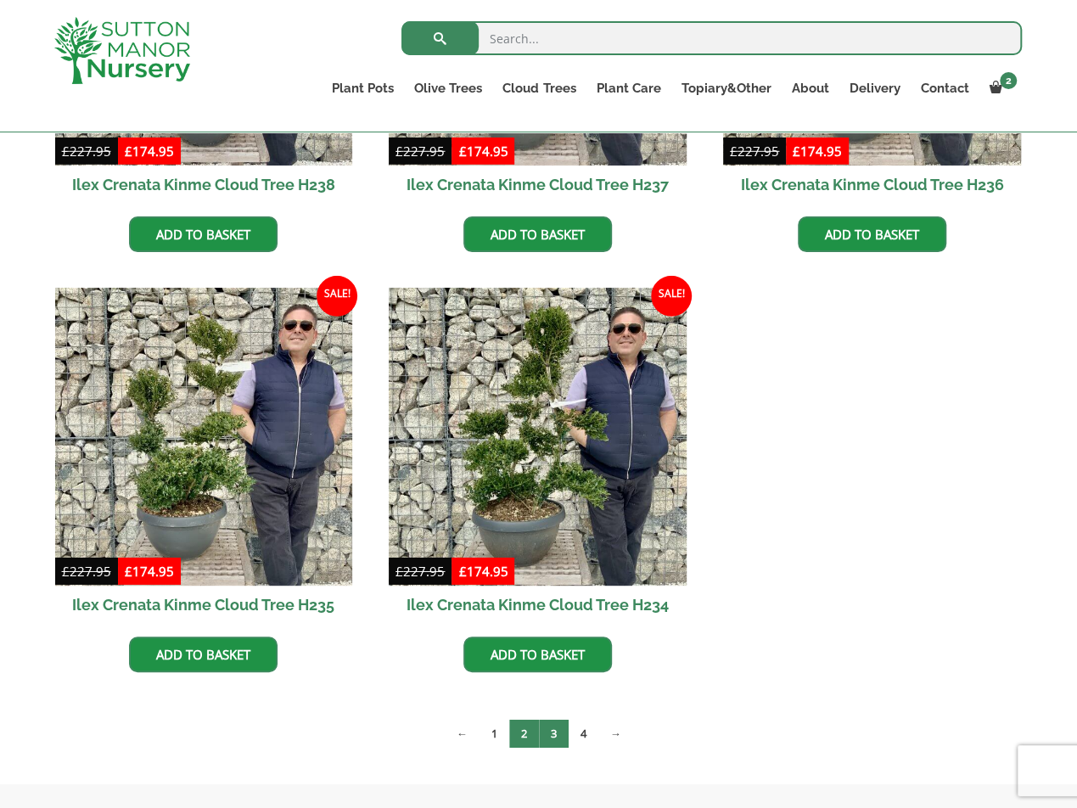
click at [559, 732] on link "3" at bounding box center [554, 734] width 30 height 28
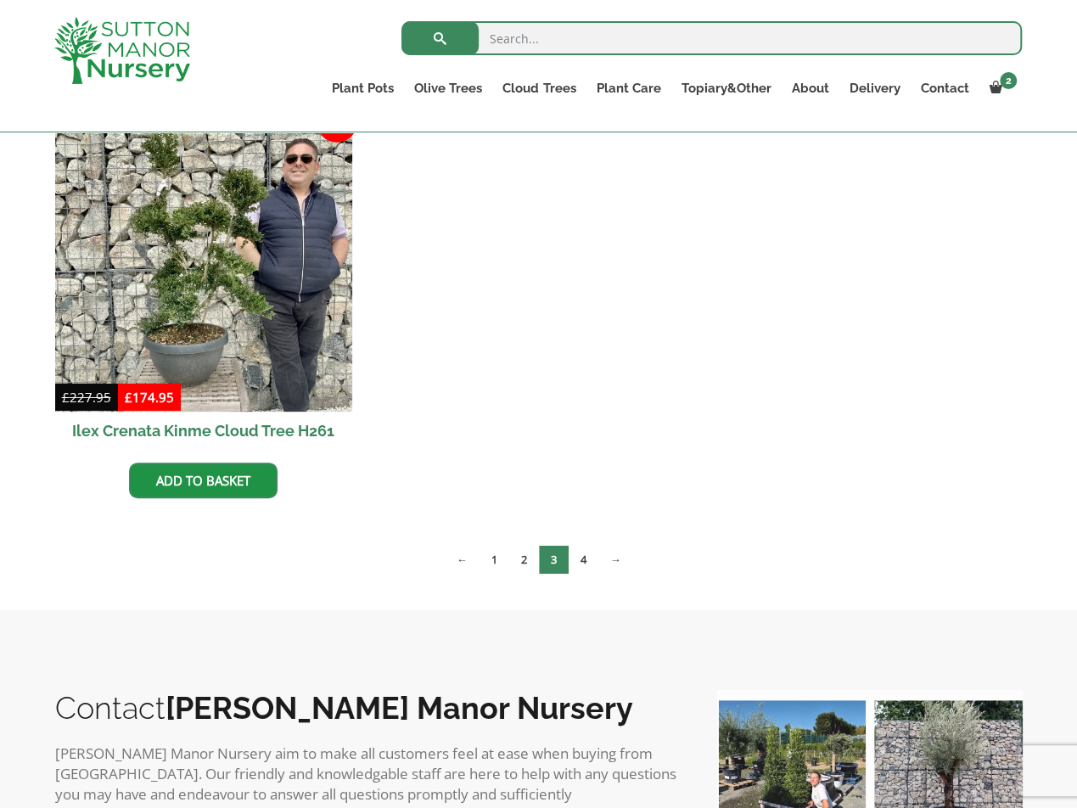
scroll to position [2462, 0]
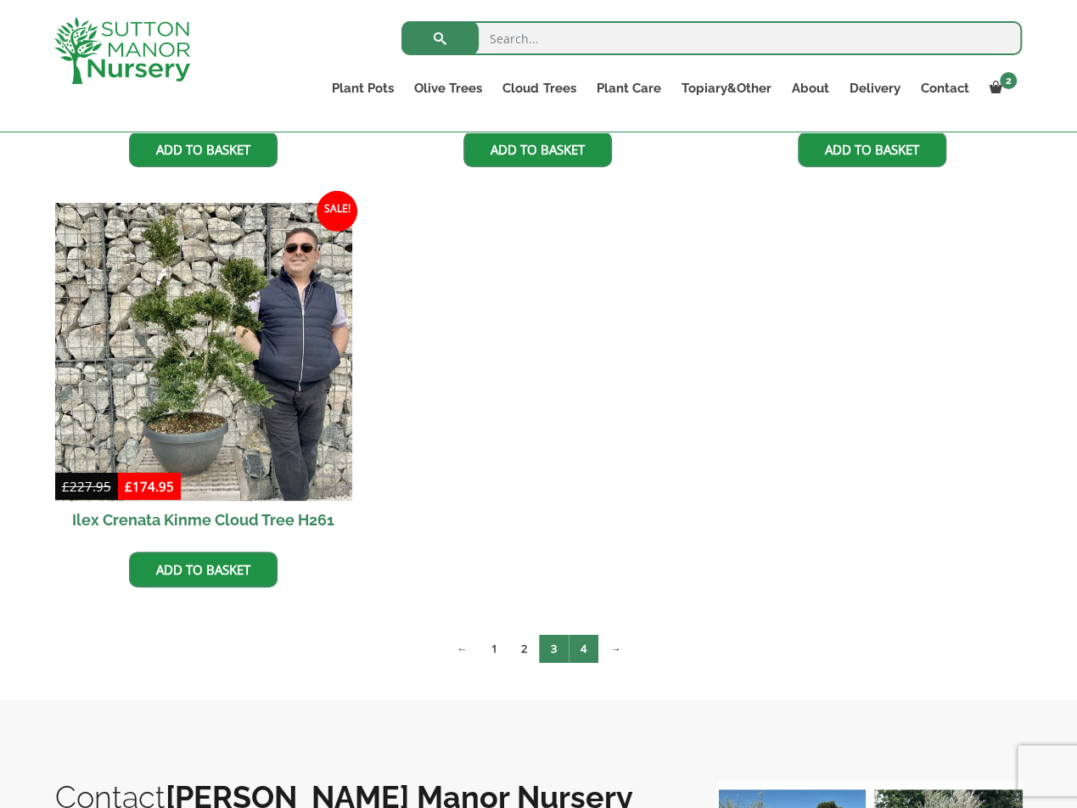
click at [591, 647] on link "4" at bounding box center [584, 649] width 30 height 28
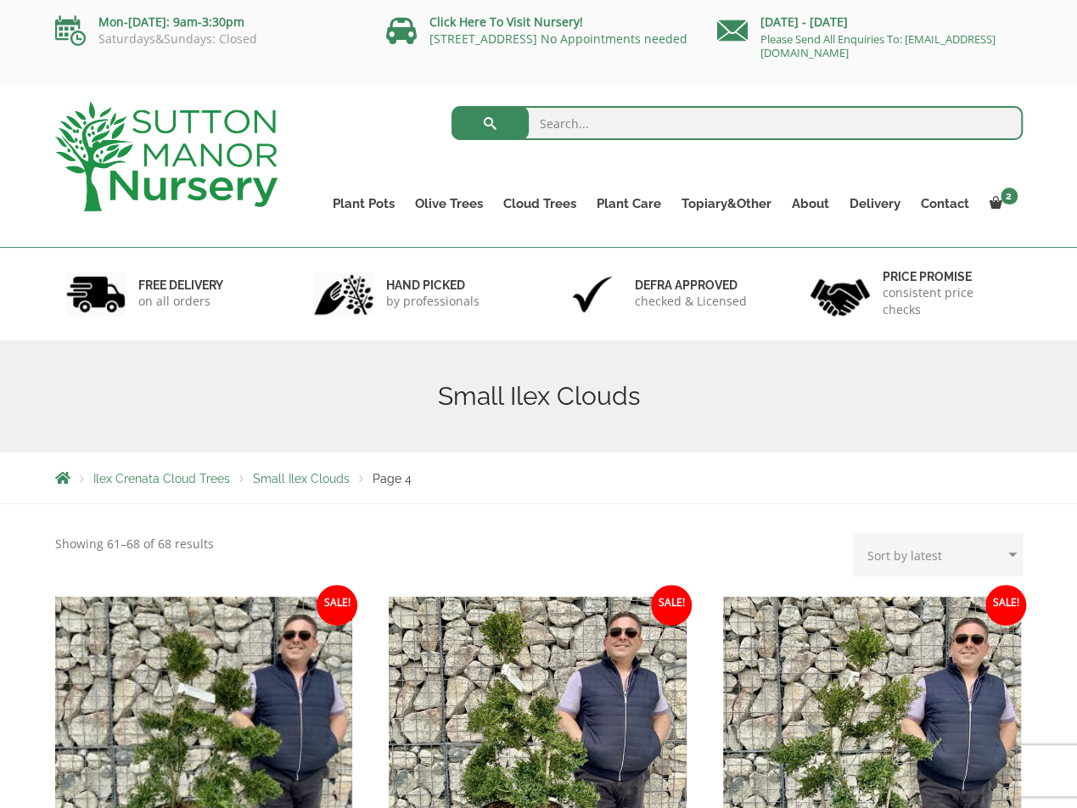
click at [907, 558] on select "Sort by popularity Sort by latest Sort by price: low to high Sort by price: hig…" at bounding box center [938, 555] width 169 height 42
click at [858, 534] on select "Sort by popularity Sort by latest Sort by price: low to high Sort by price: hig…" at bounding box center [938, 555] width 169 height 42
click at [181, 482] on span "Ilex Crenata Cloud Trees" at bounding box center [161, 479] width 137 height 14
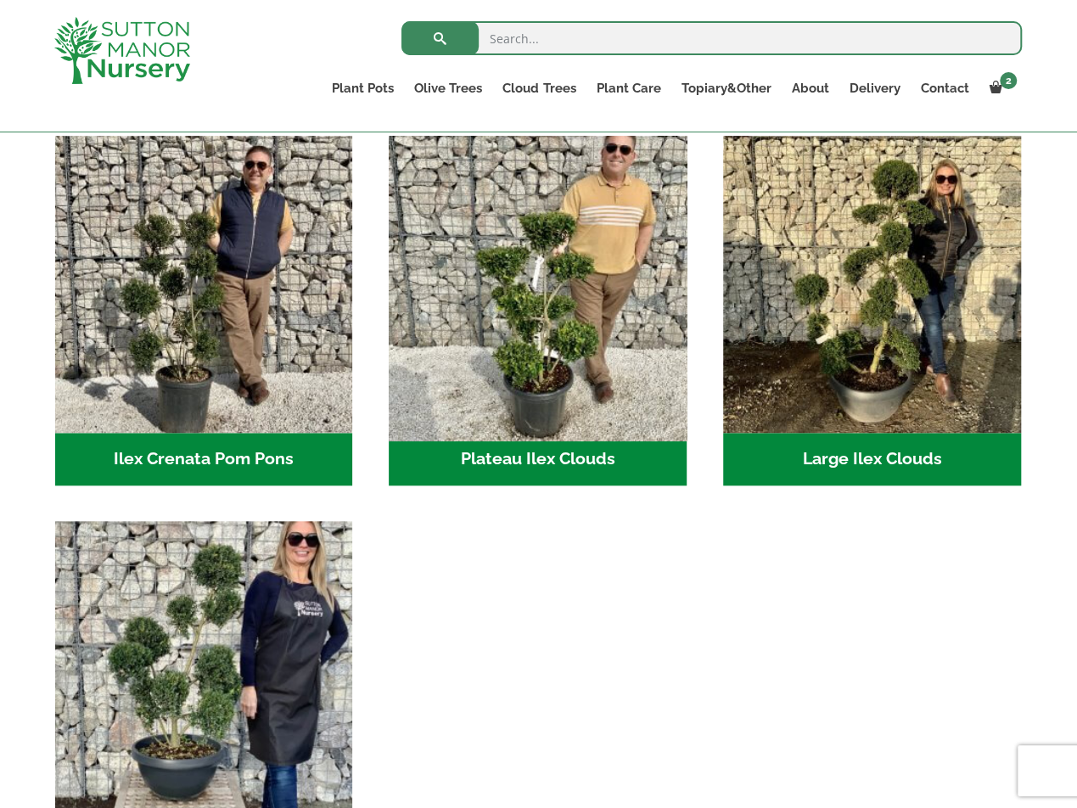
scroll to position [340, 0]
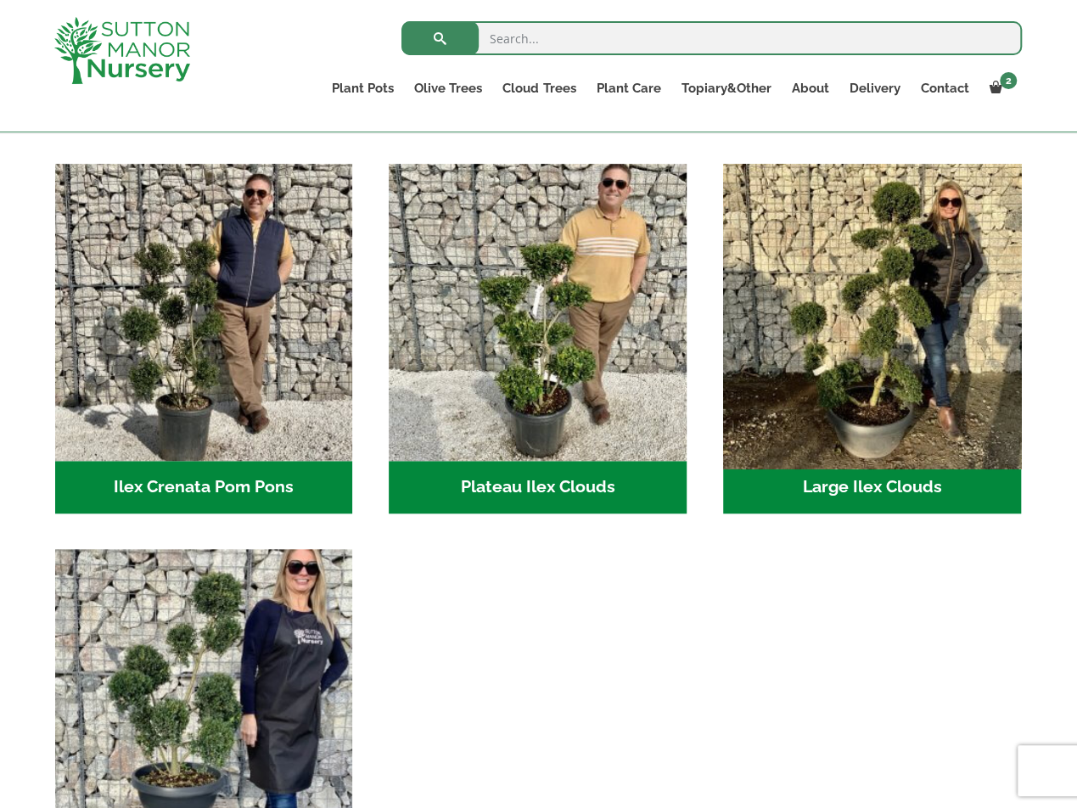
click at [913, 320] on img "Visit product category Large Ilex Clouds" at bounding box center [872, 312] width 312 height 312
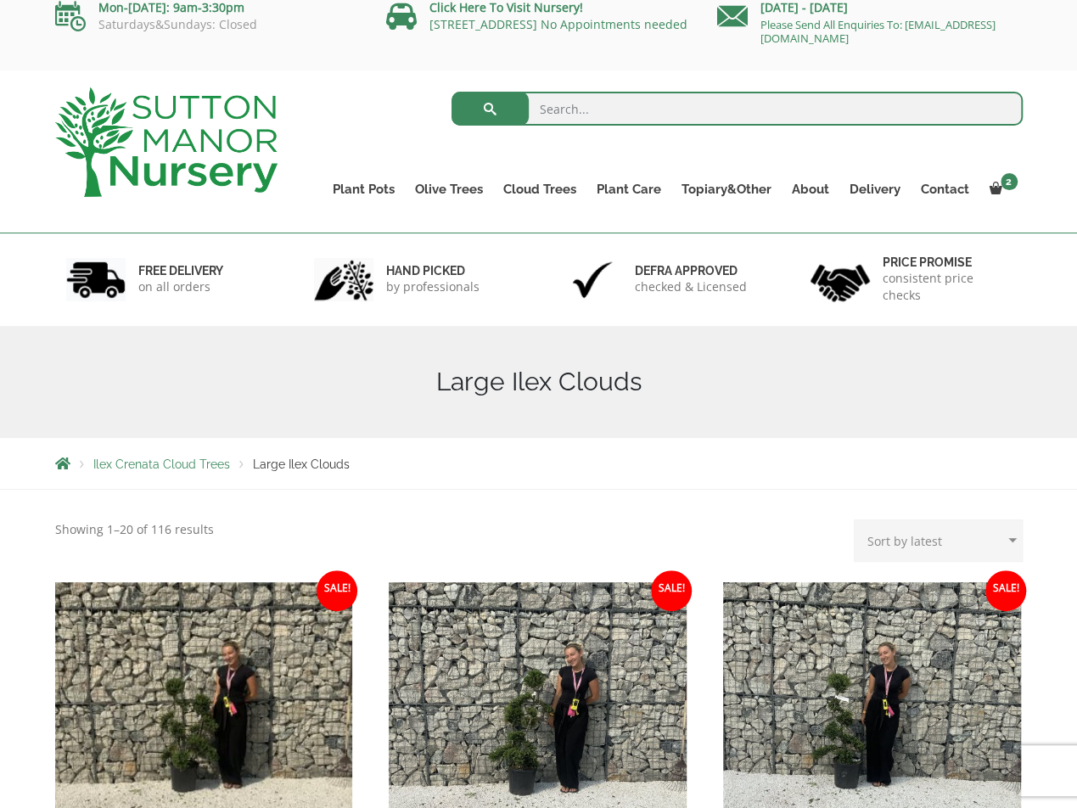
scroll to position [424, 0]
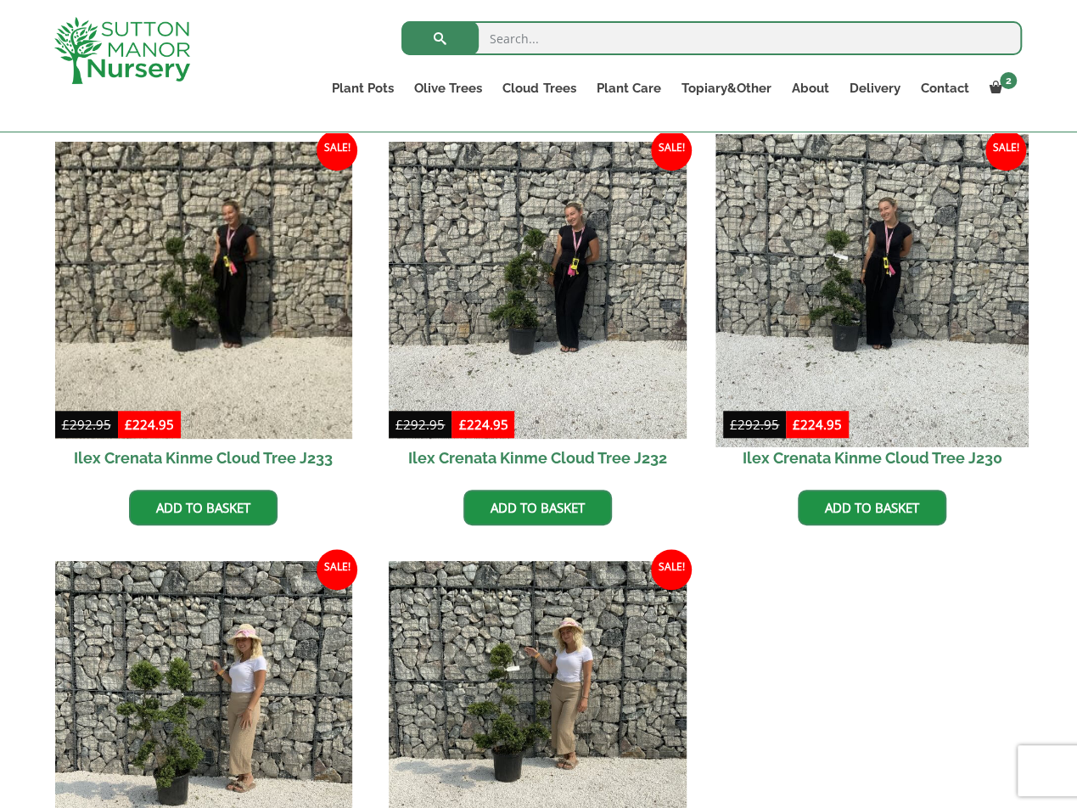
click at [899, 335] on img at bounding box center [872, 290] width 312 height 312
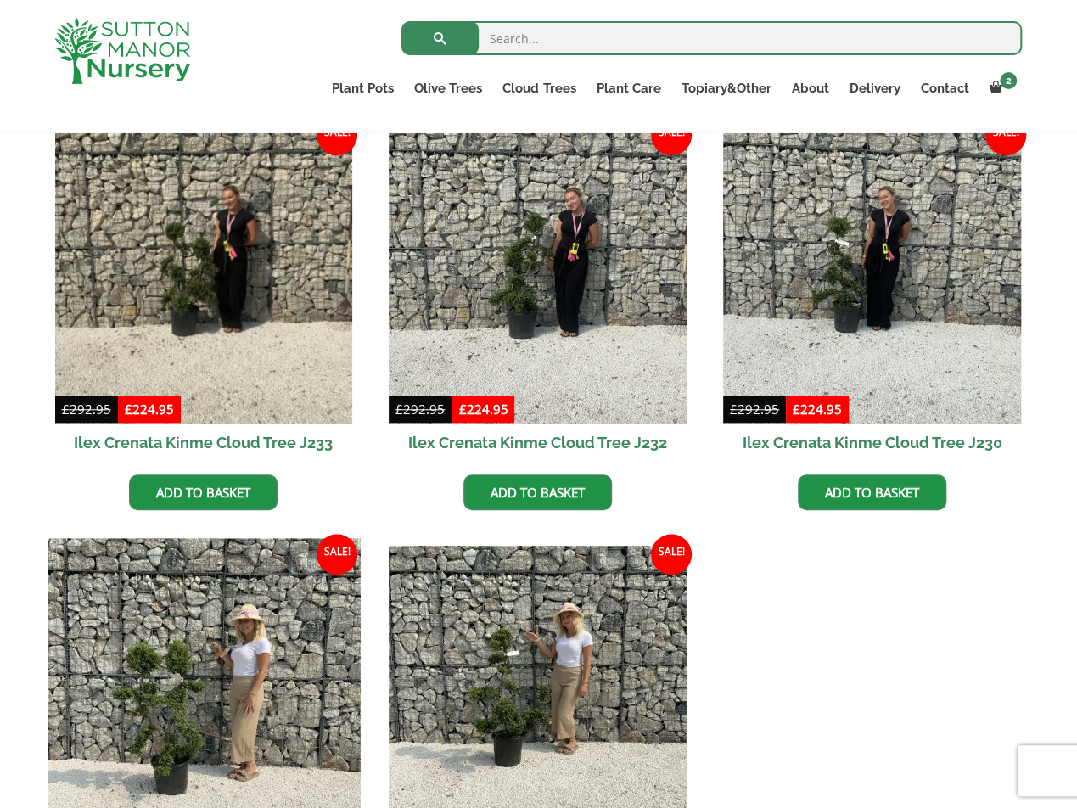
scroll to position [679, 0]
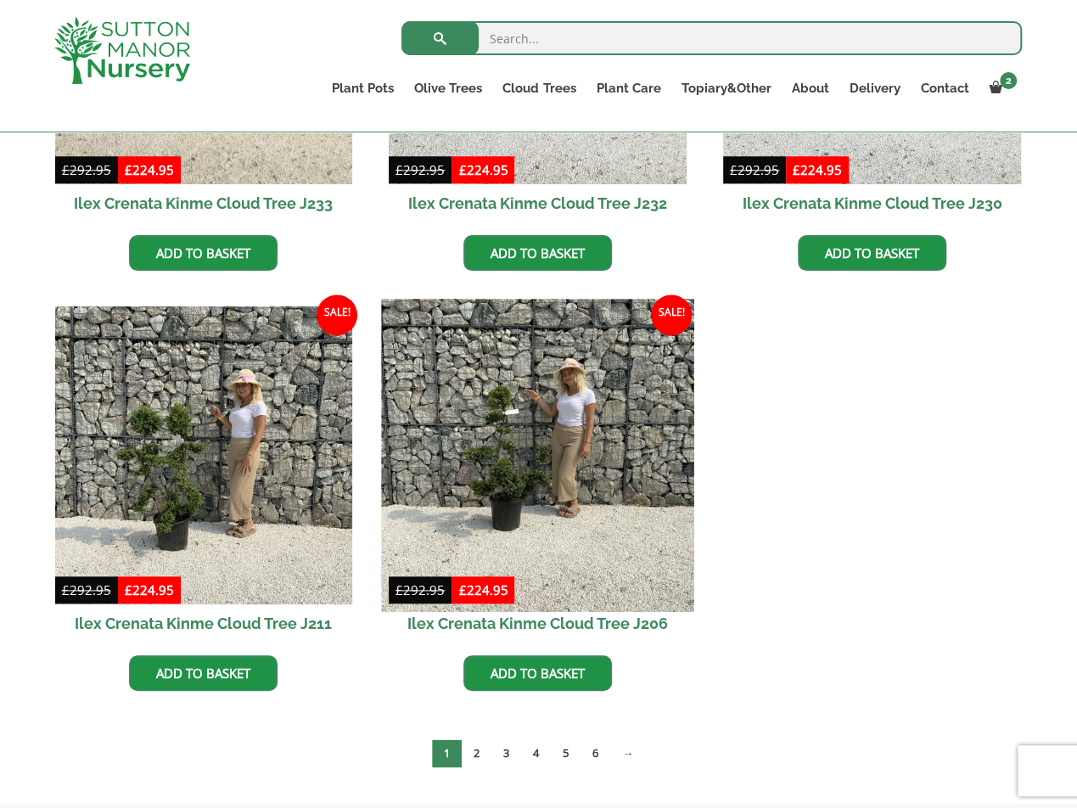
click at [557, 495] on img at bounding box center [538, 456] width 312 height 312
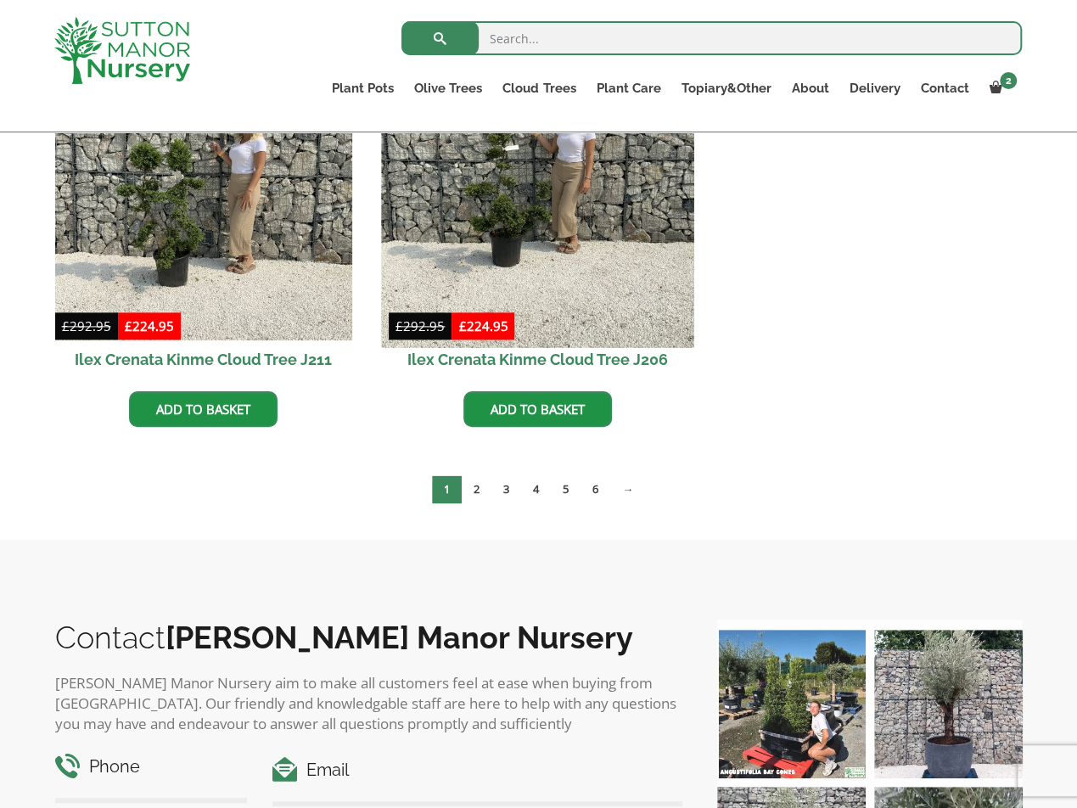
scroll to position [1019, 0]
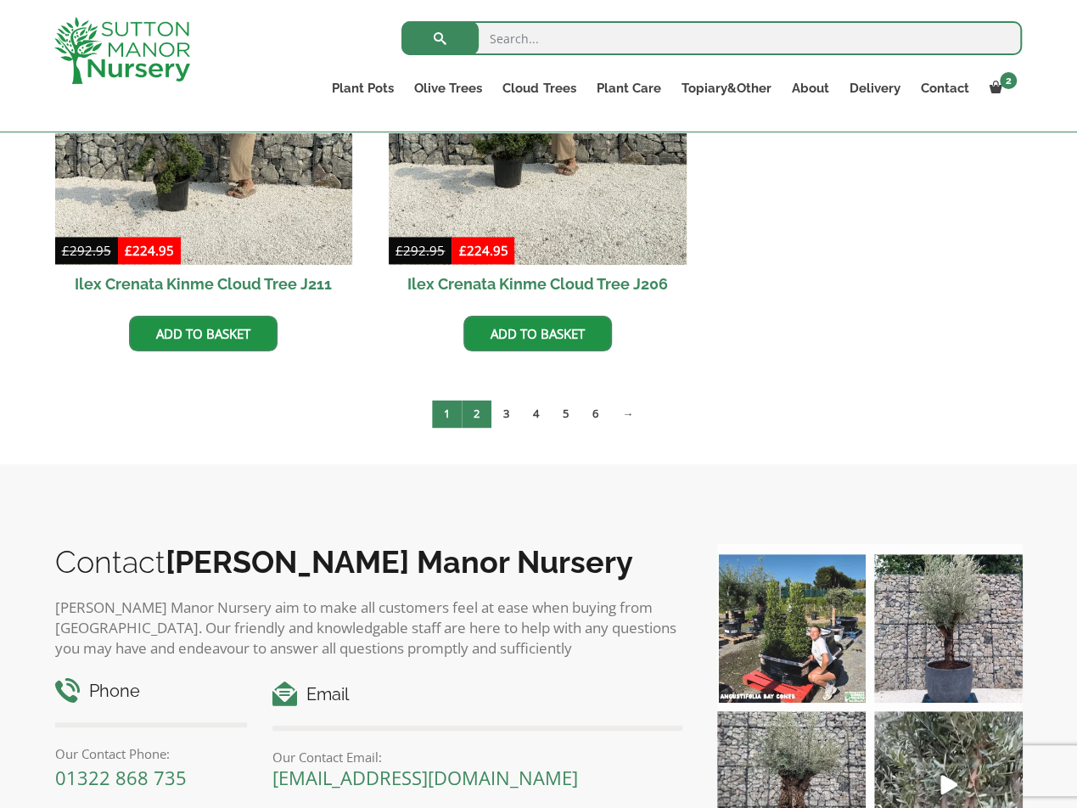
click at [474, 416] on link "2" at bounding box center [477, 414] width 30 height 28
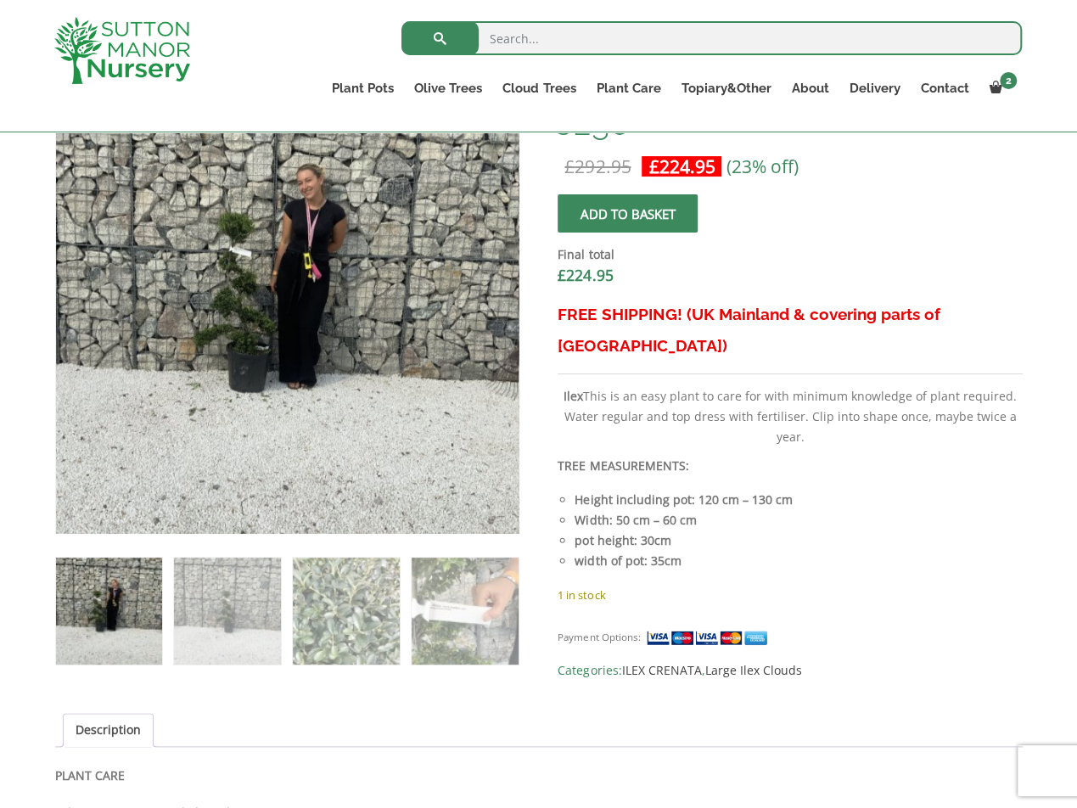
scroll to position [934, 0]
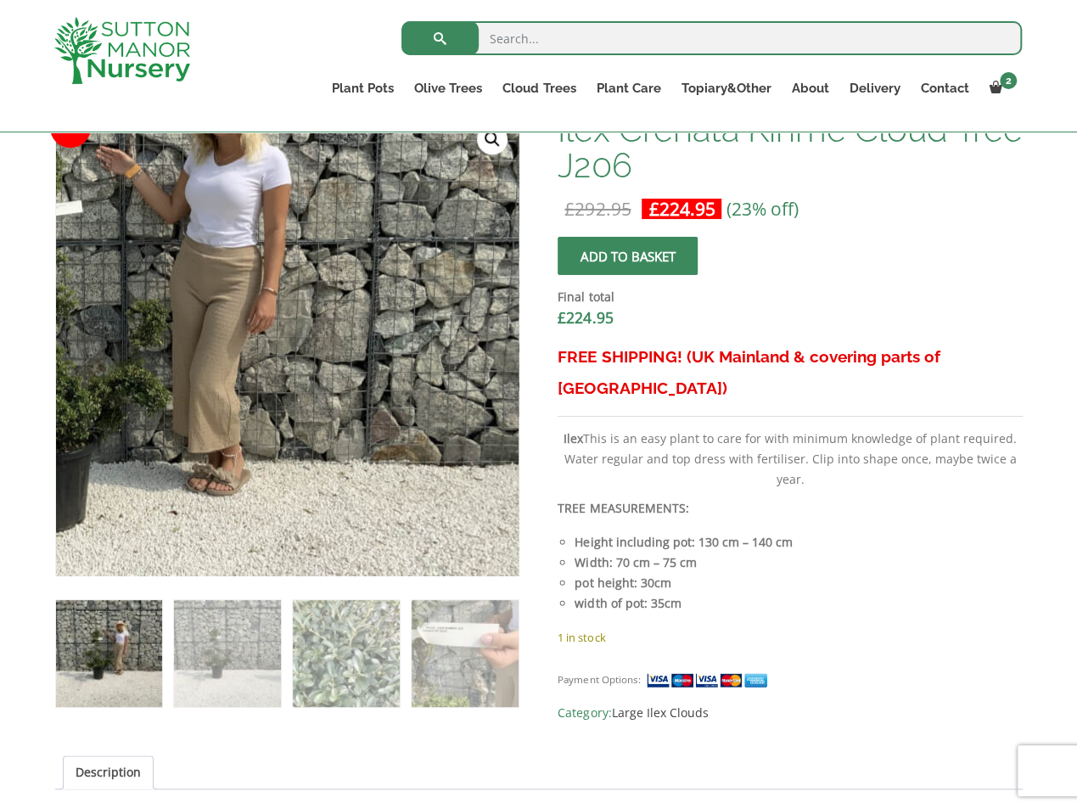
scroll to position [340, 0]
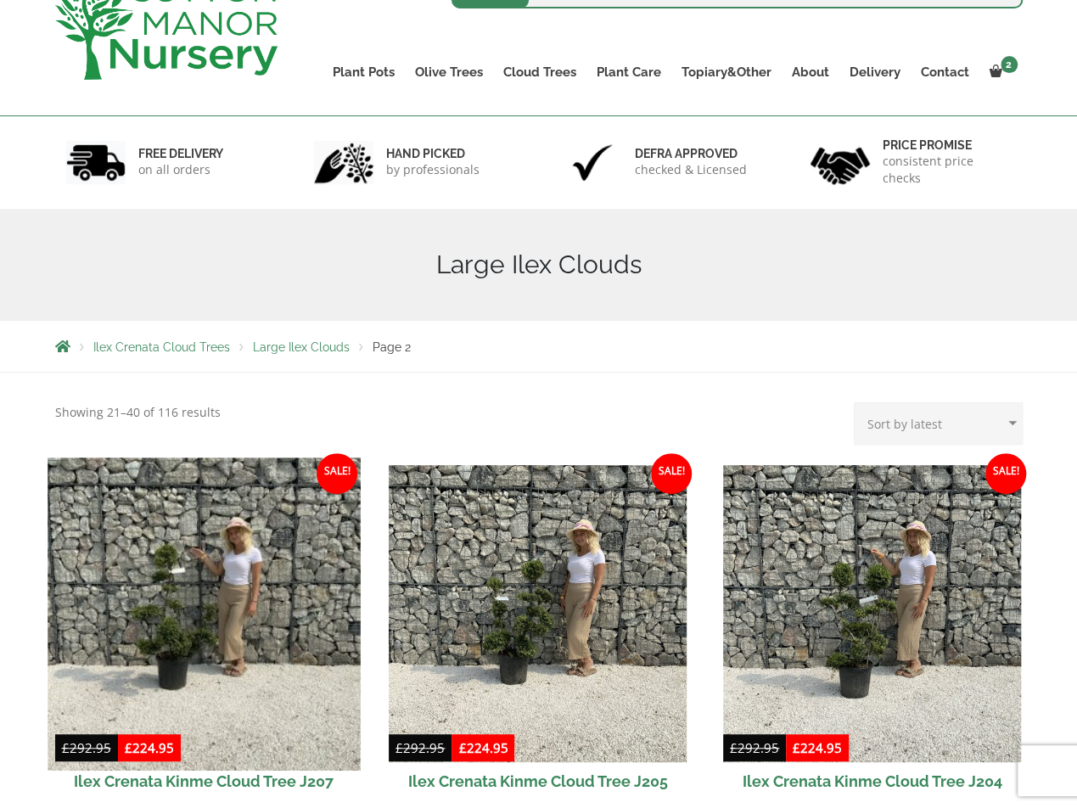
scroll to position [340, 0]
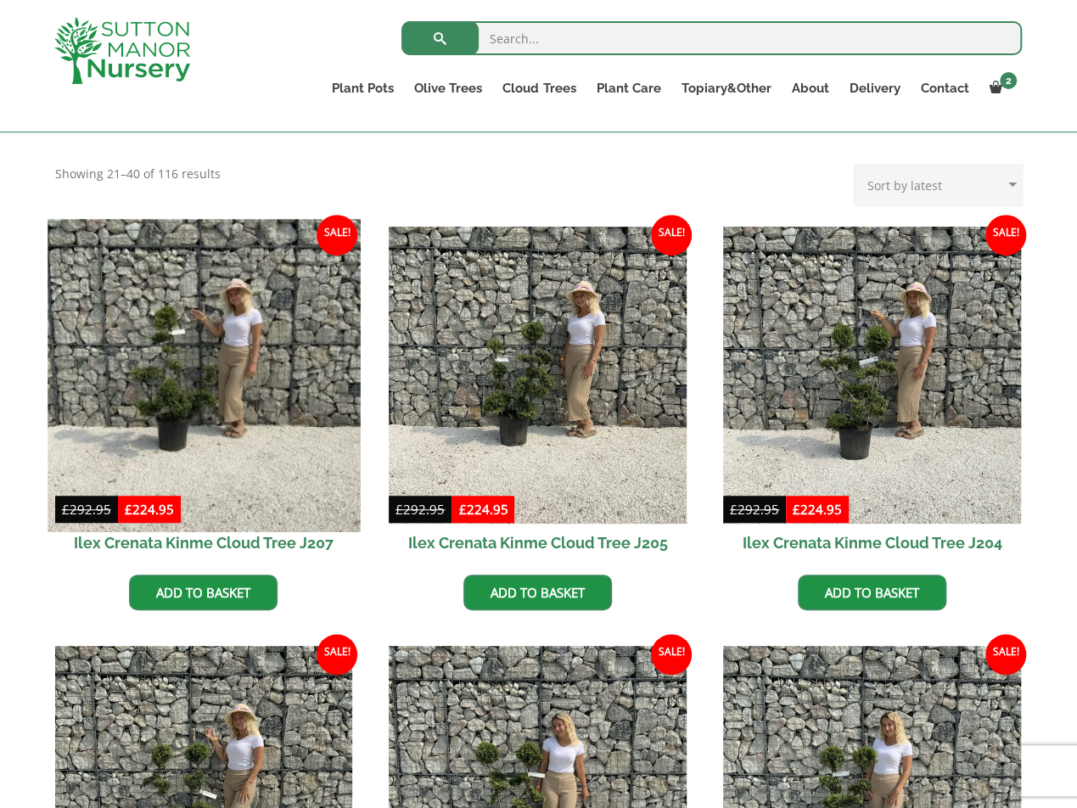
click at [214, 391] on img at bounding box center [204, 375] width 312 height 312
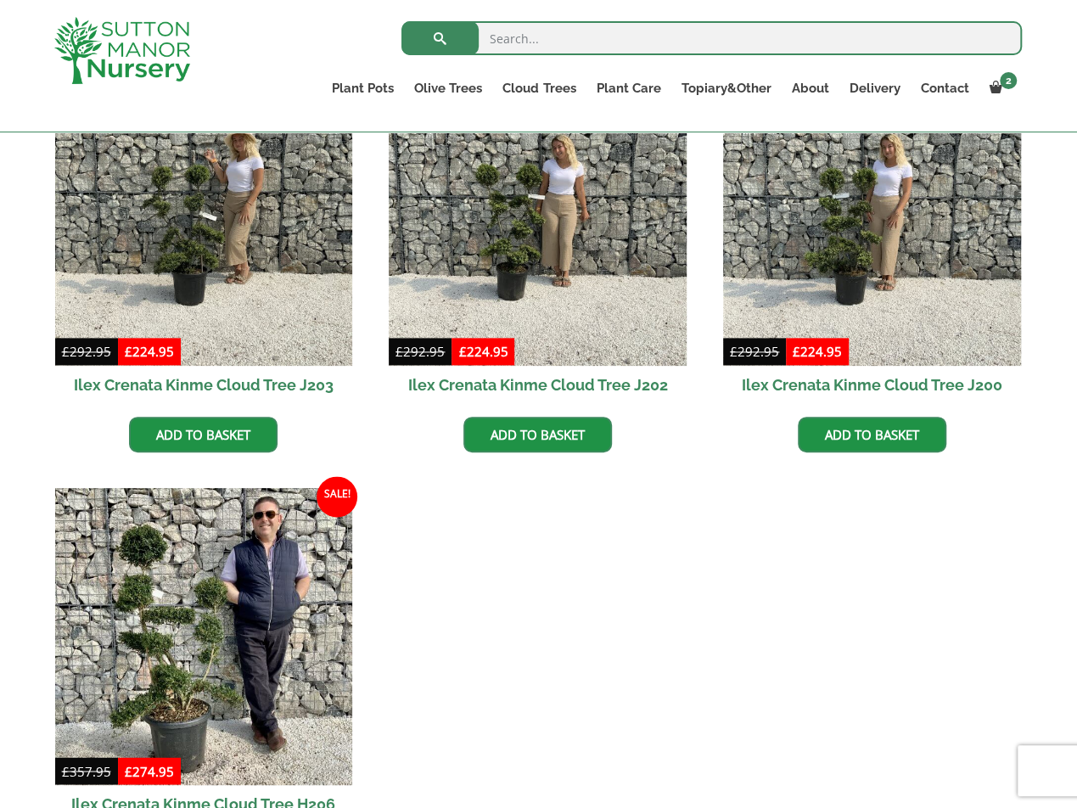
scroll to position [1103, 0]
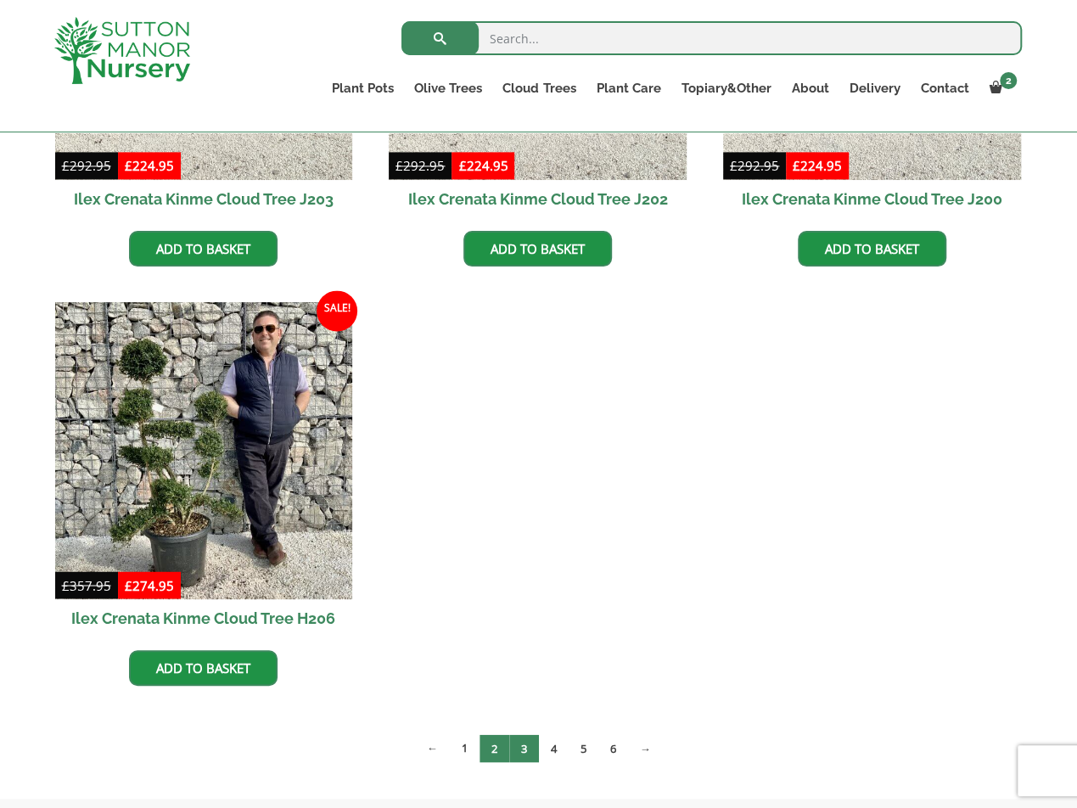
click at [519, 750] on link "3" at bounding box center [524, 748] width 30 height 28
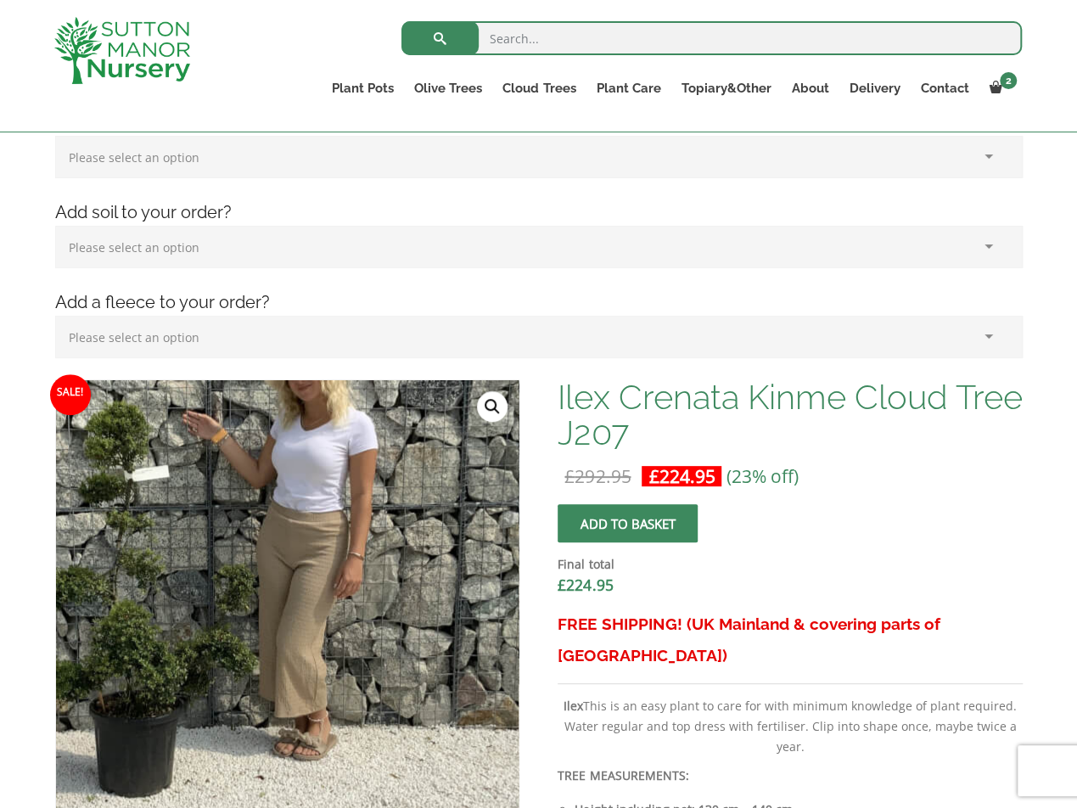
scroll to position [424, 0]
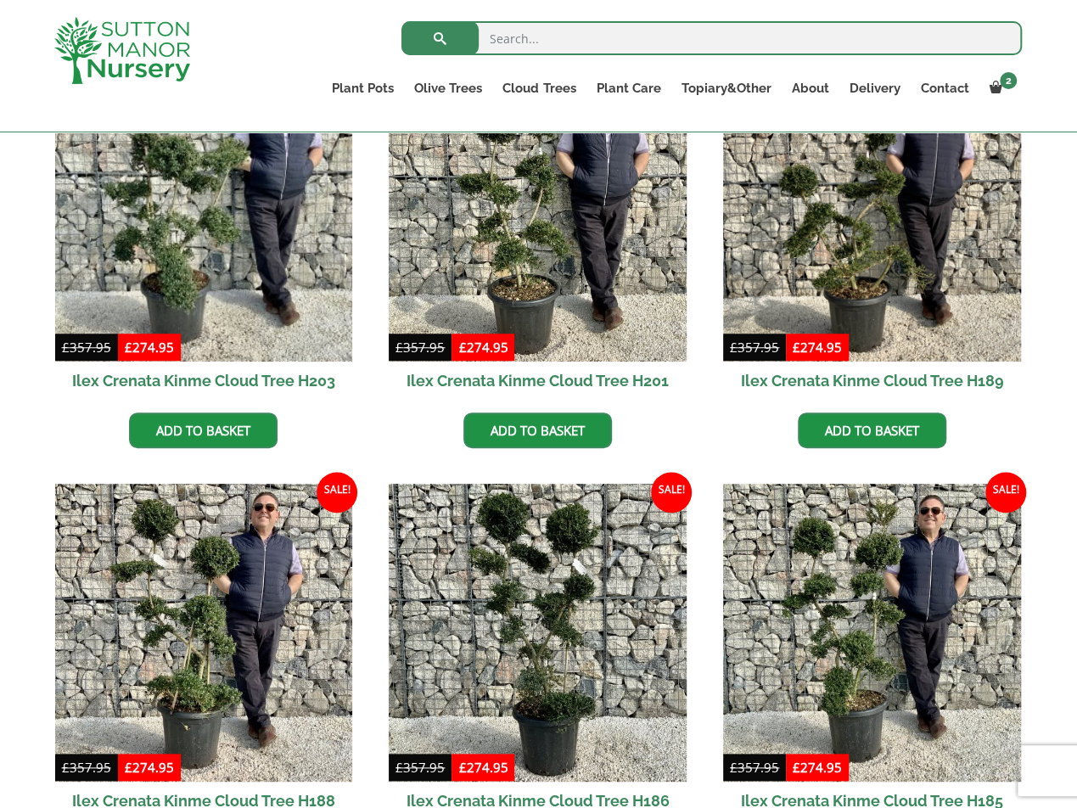
scroll to position [849, 0]
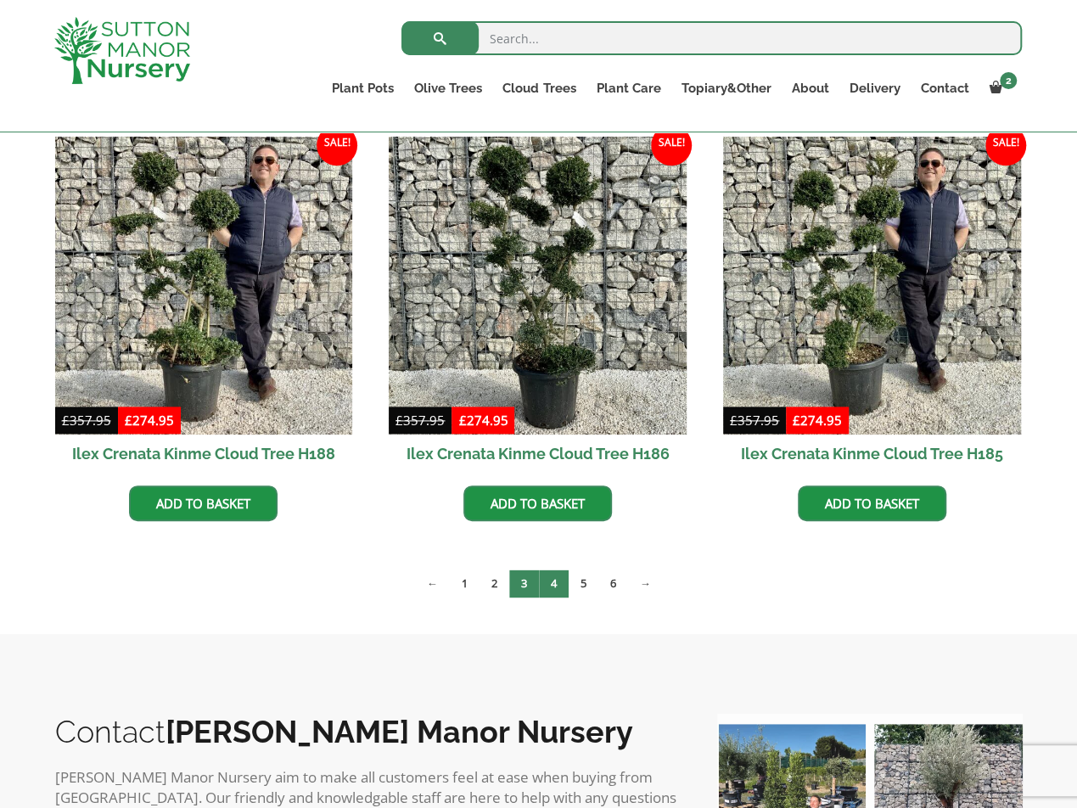
click at [553, 585] on link "4" at bounding box center [554, 584] width 30 height 28
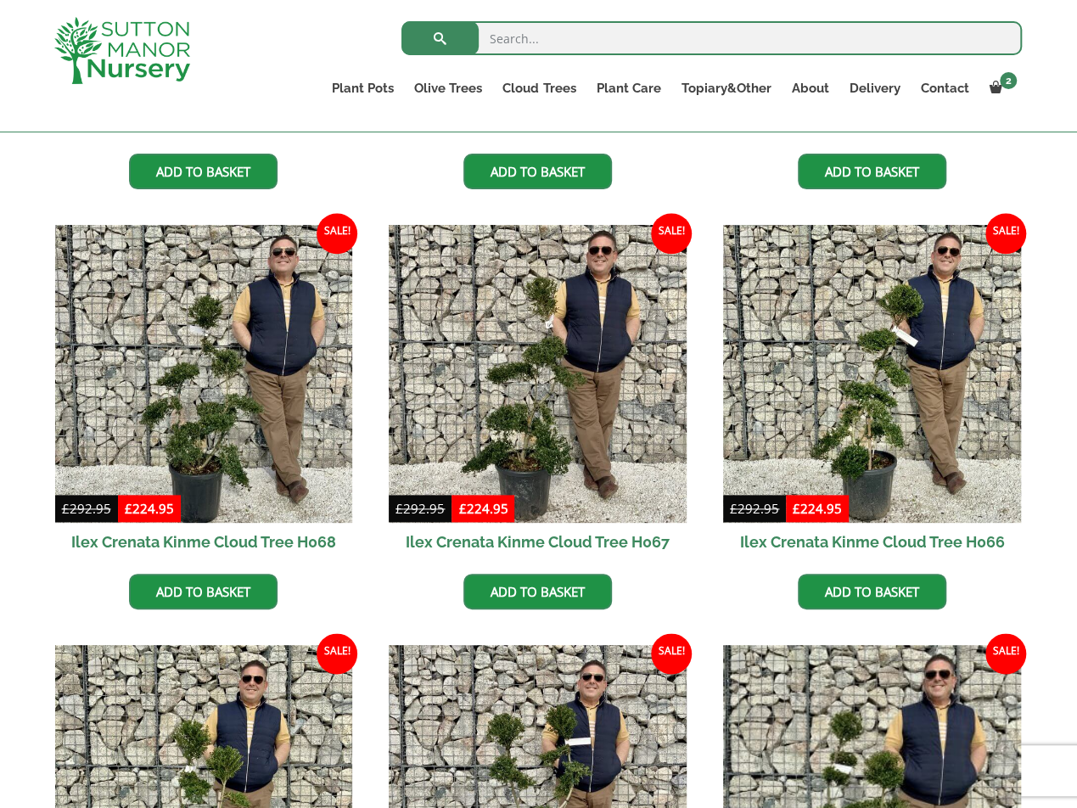
scroll to position [764, 0]
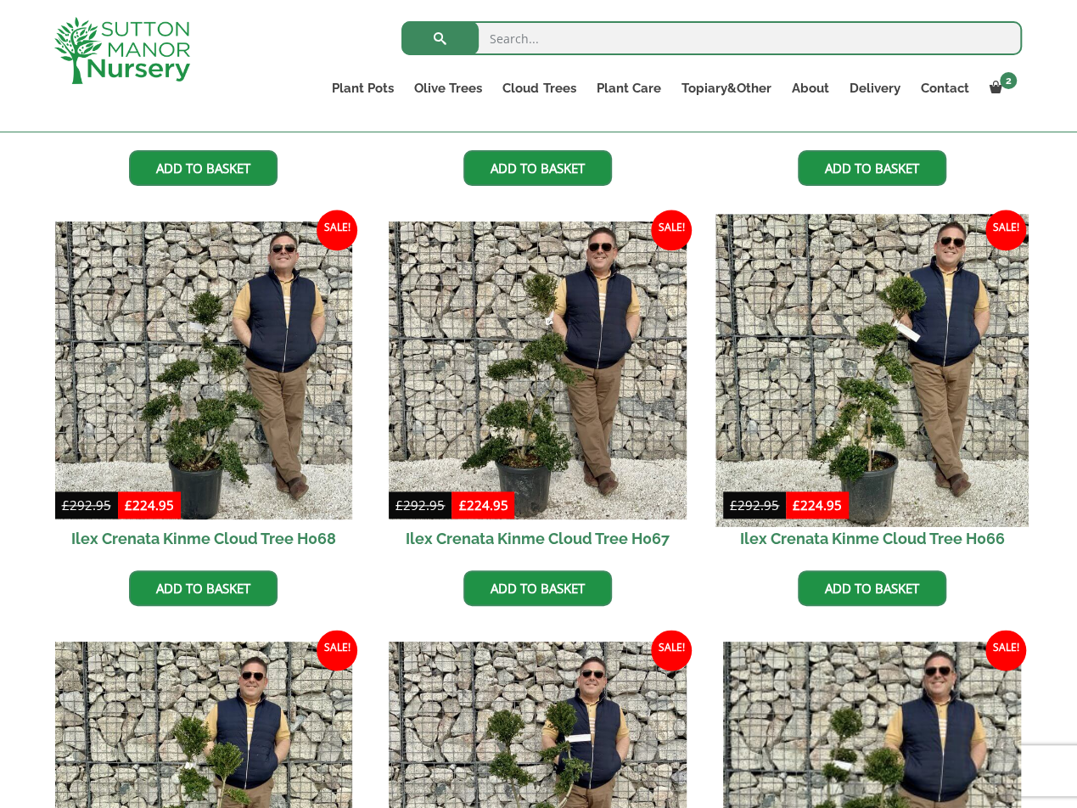
click at [828, 415] on img at bounding box center [872, 371] width 312 height 312
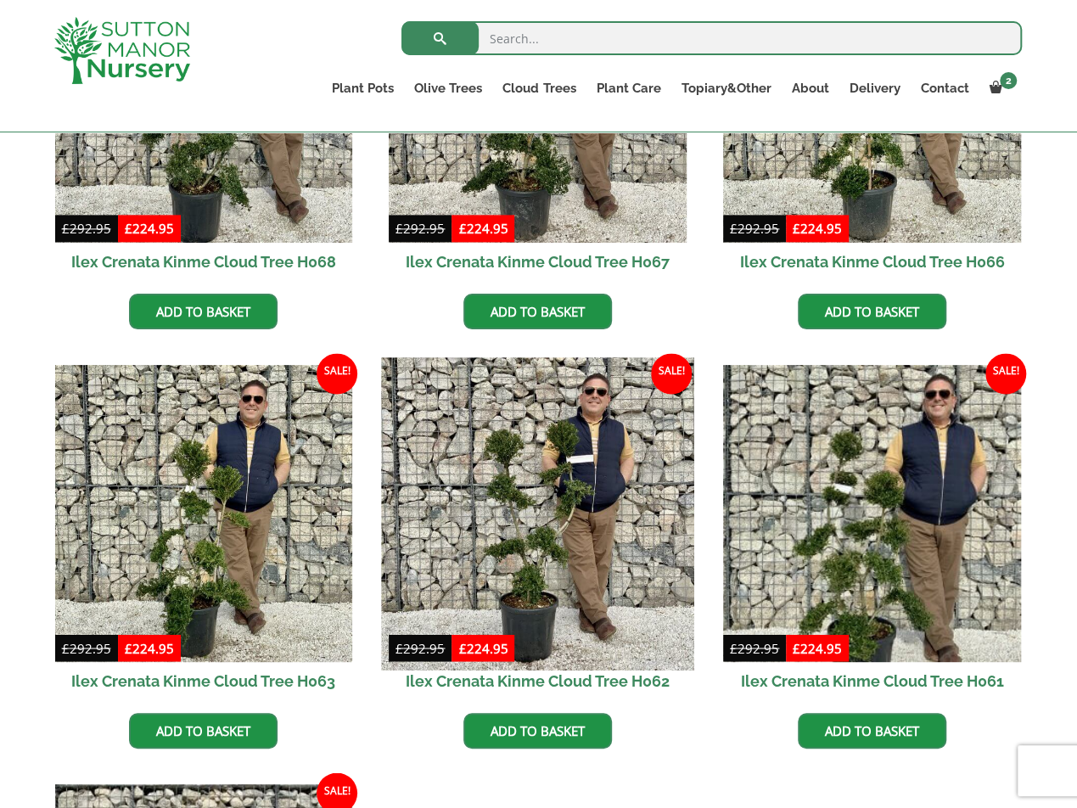
scroll to position [1188, 0]
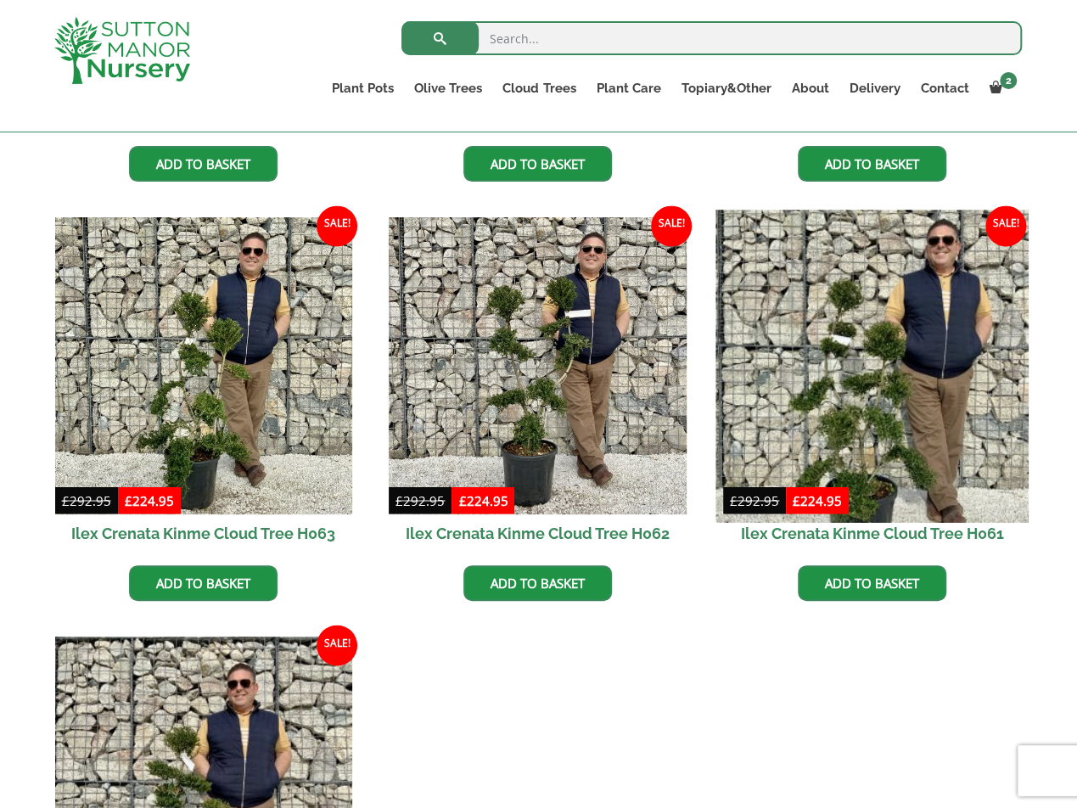
click at [905, 430] on img at bounding box center [872, 366] width 312 height 312
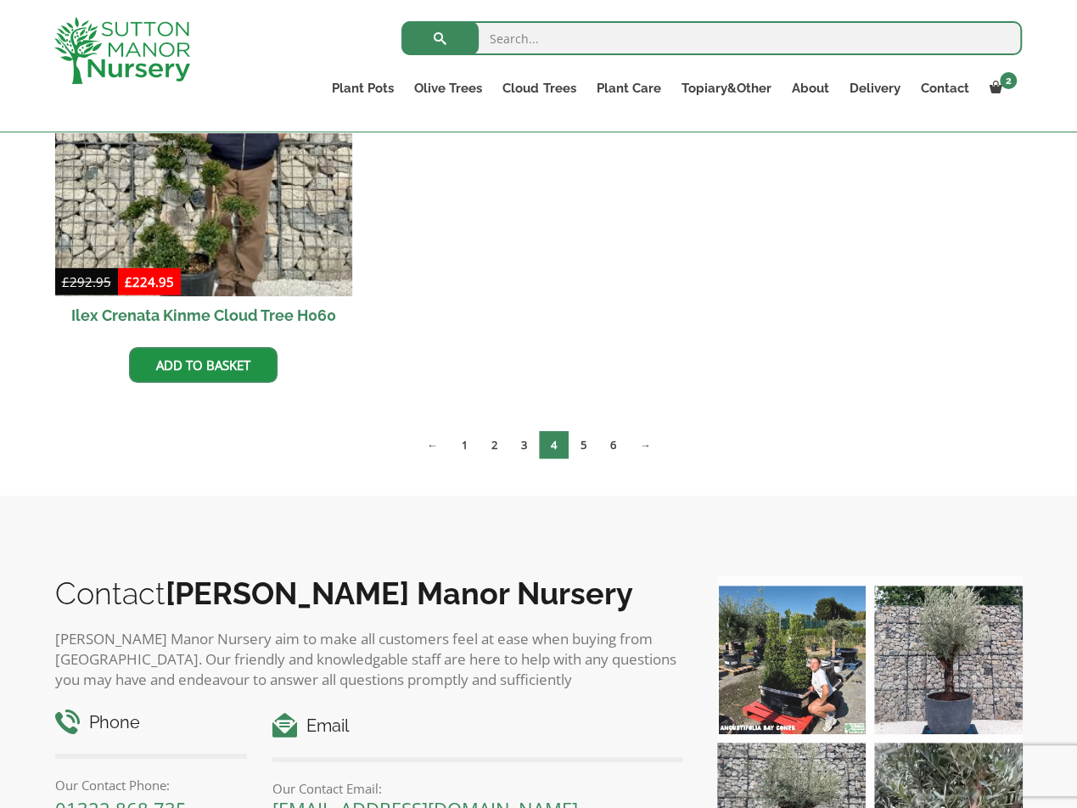
scroll to position [1867, 0]
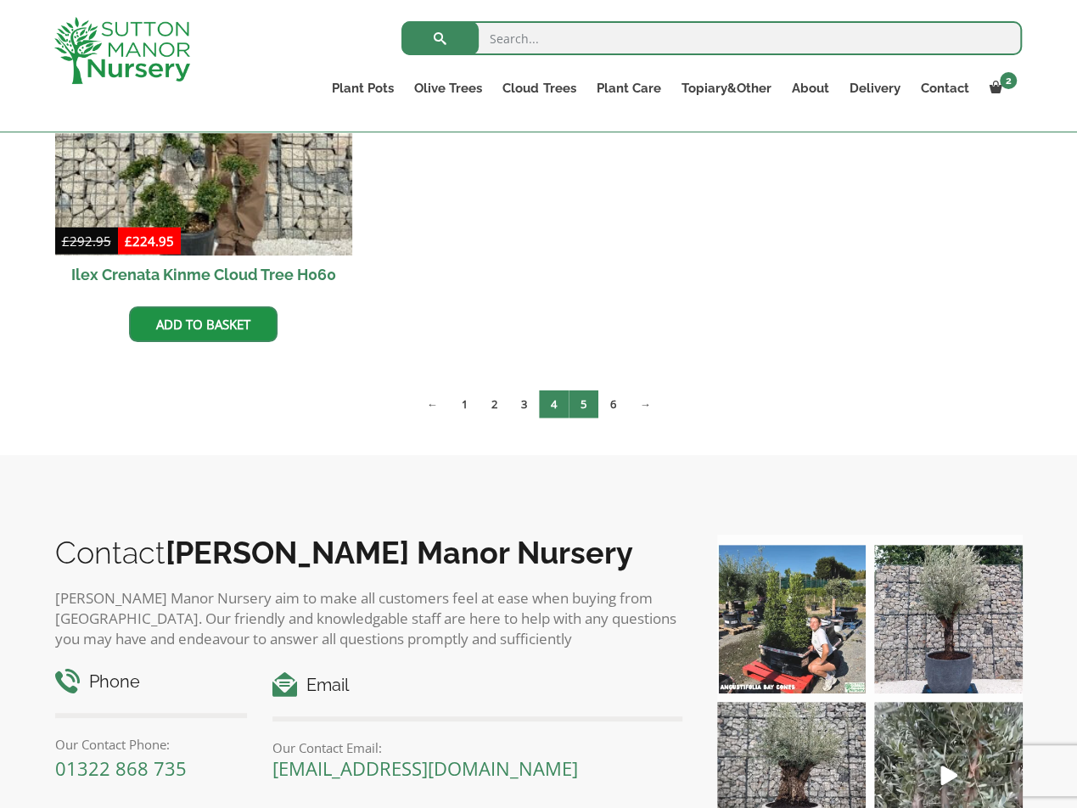
click at [572, 405] on link "5" at bounding box center [584, 404] width 30 height 28
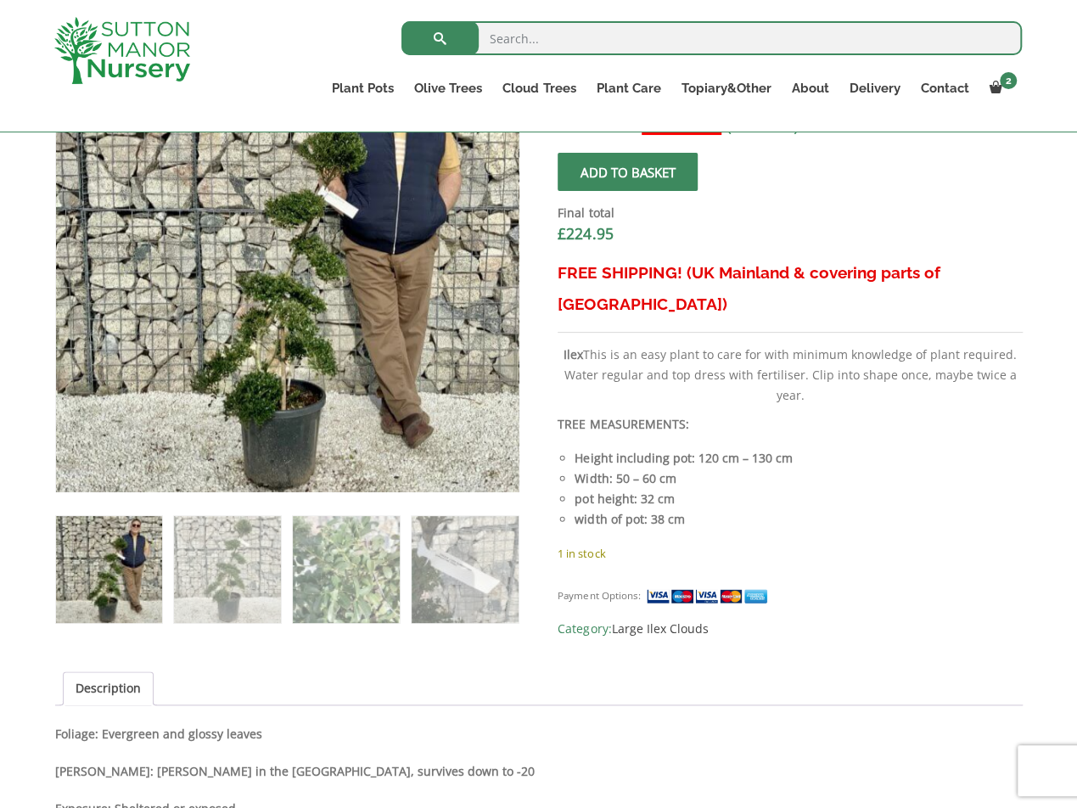
scroll to position [934, 0]
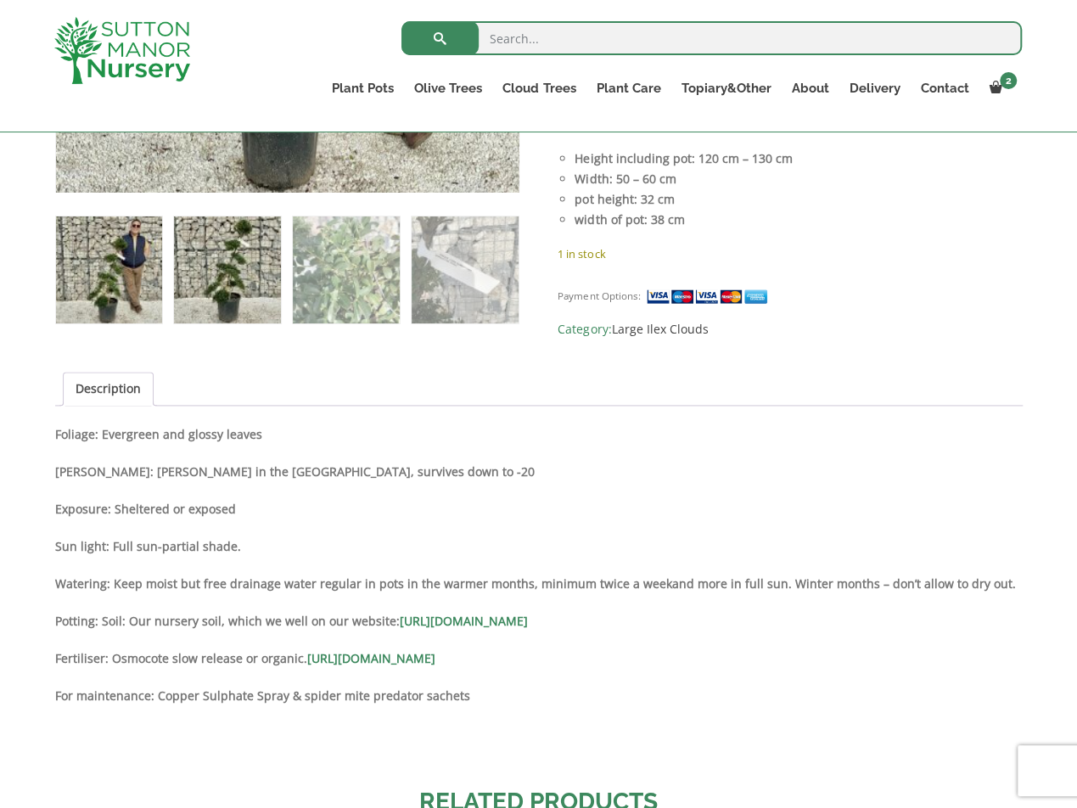
click at [254, 296] on img at bounding box center [227, 269] width 106 height 106
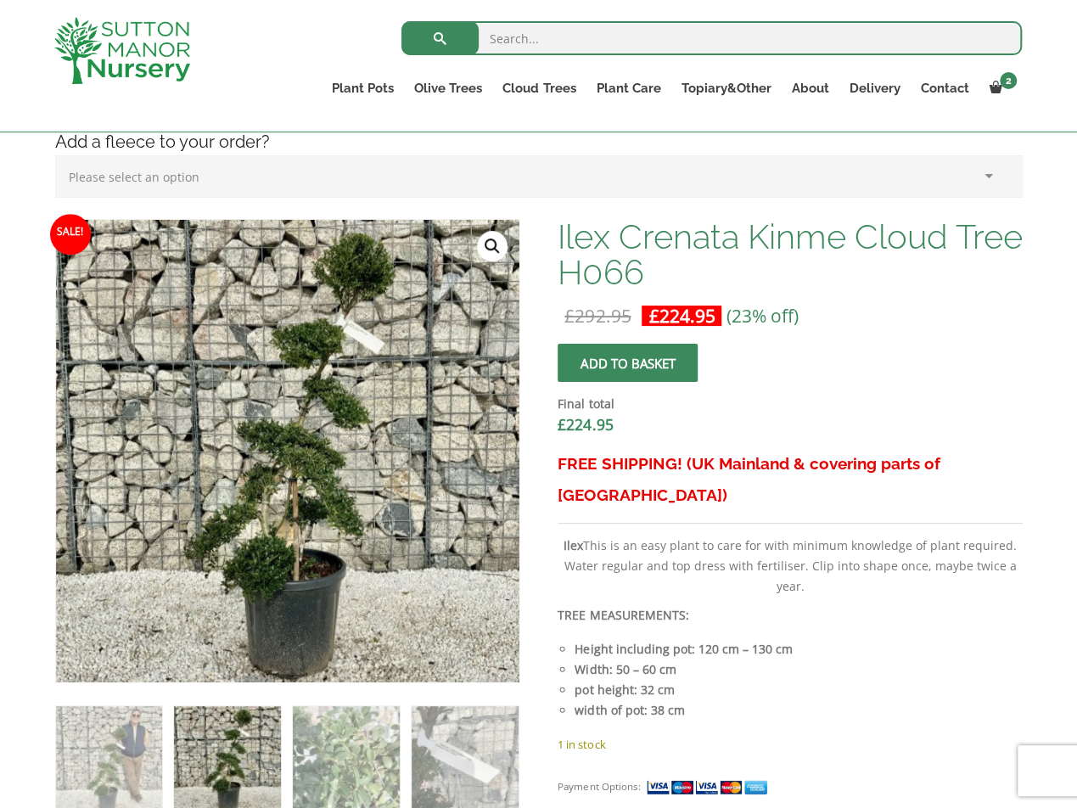
scroll to position [424, 0]
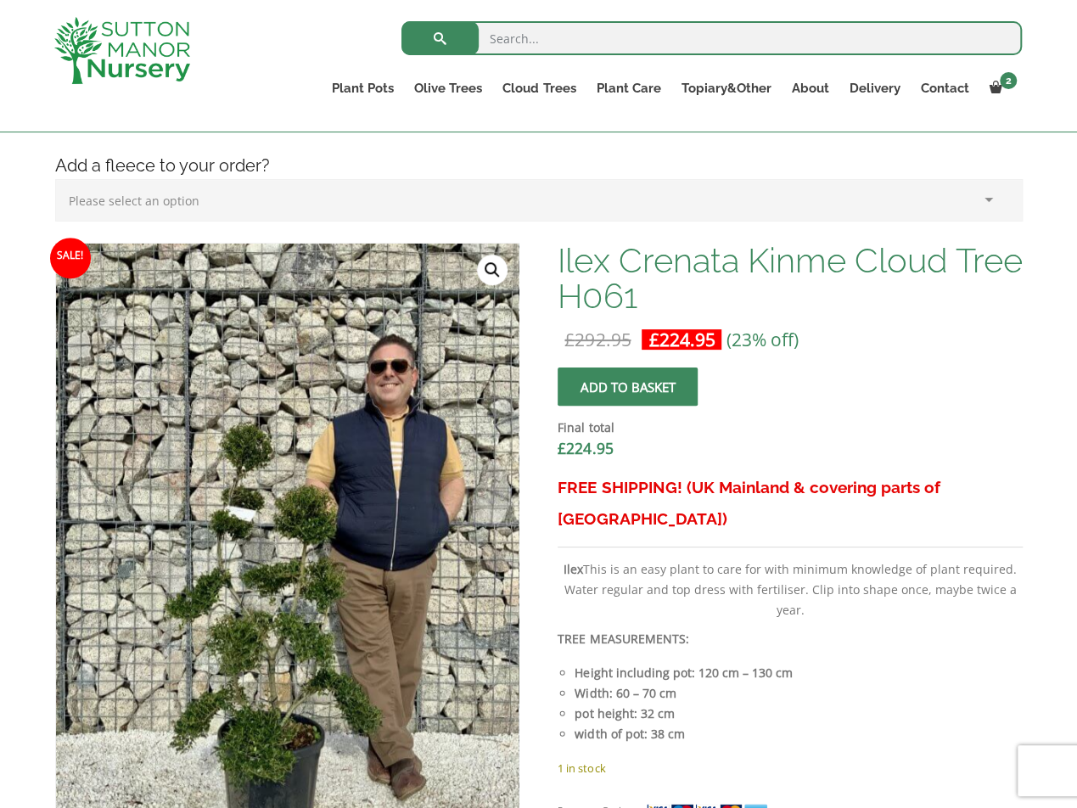
scroll to position [509, 0]
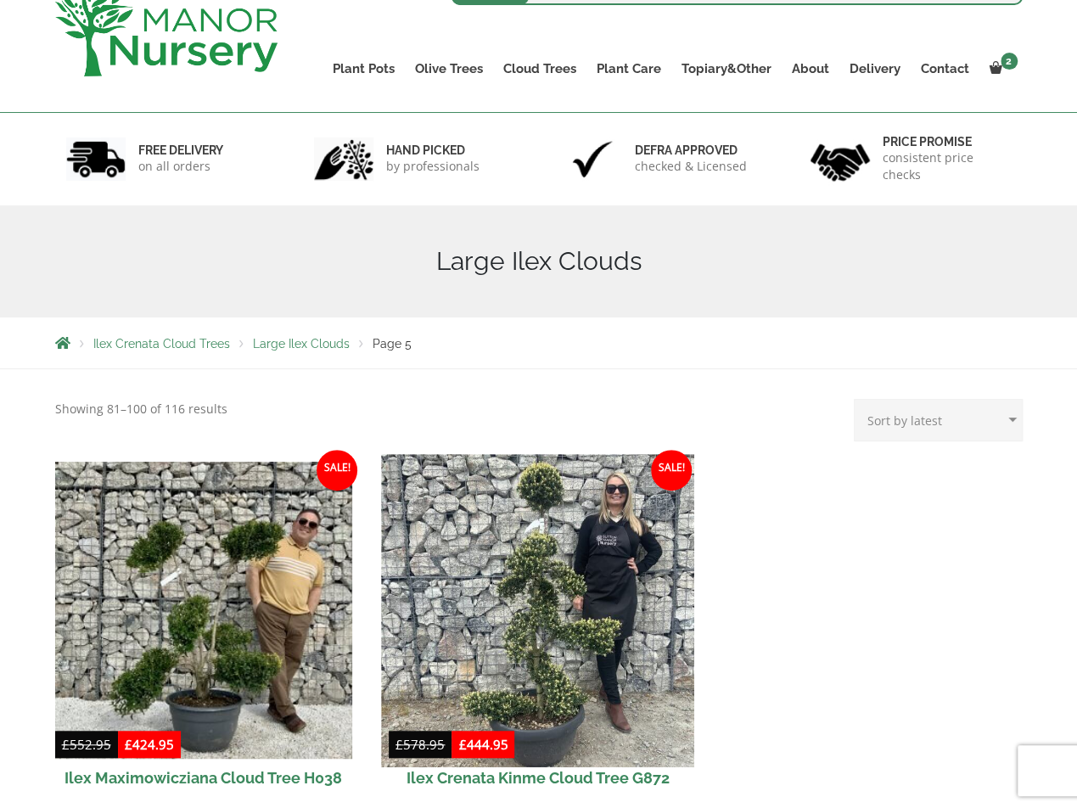
scroll to position [340, 0]
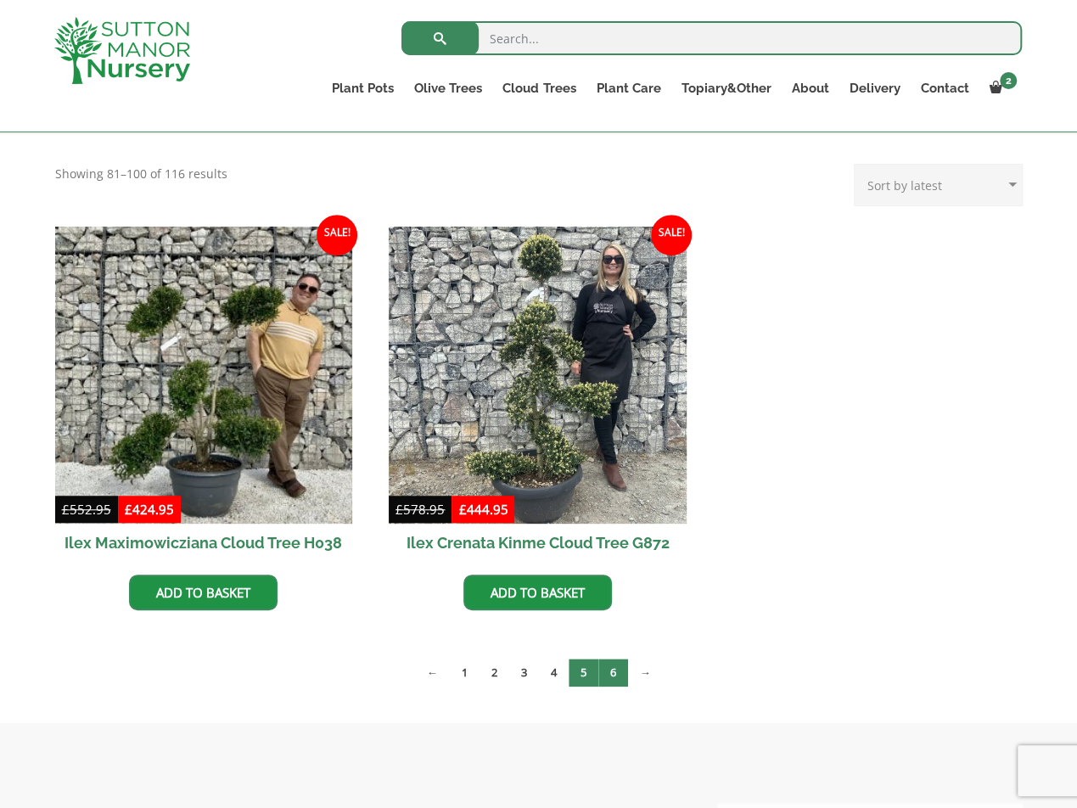
click at [618, 675] on link "6" at bounding box center [613, 673] width 30 height 28
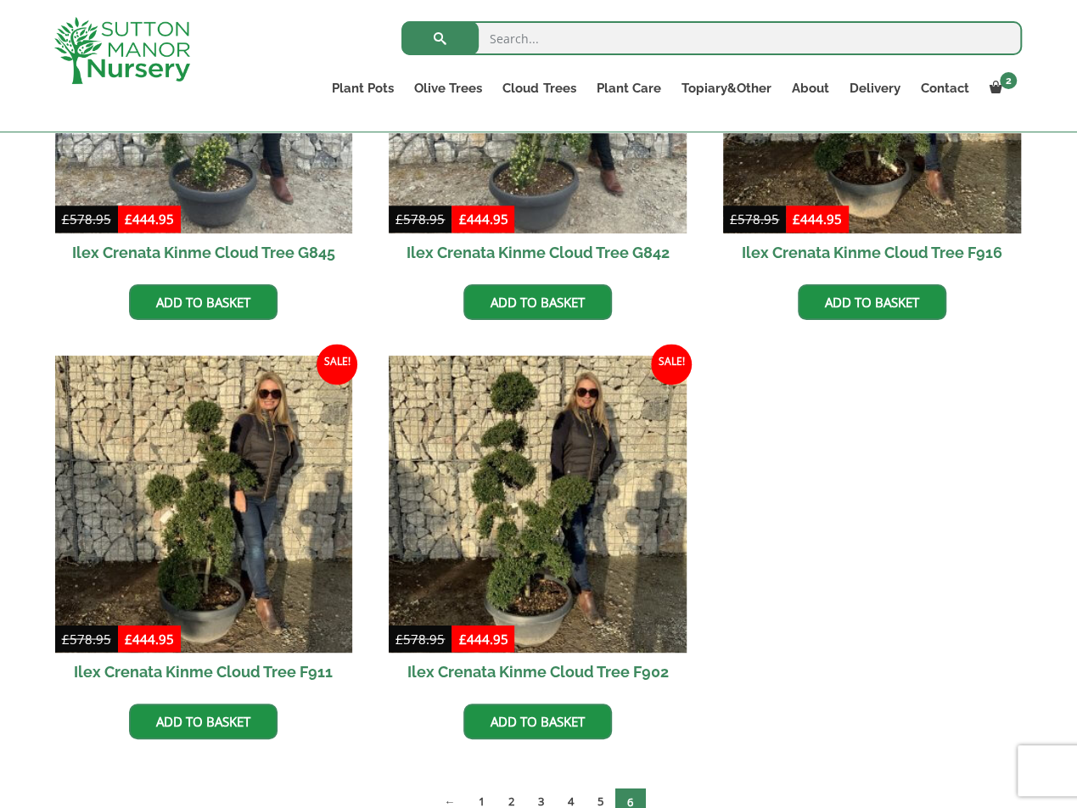
scroll to position [1188, 0]
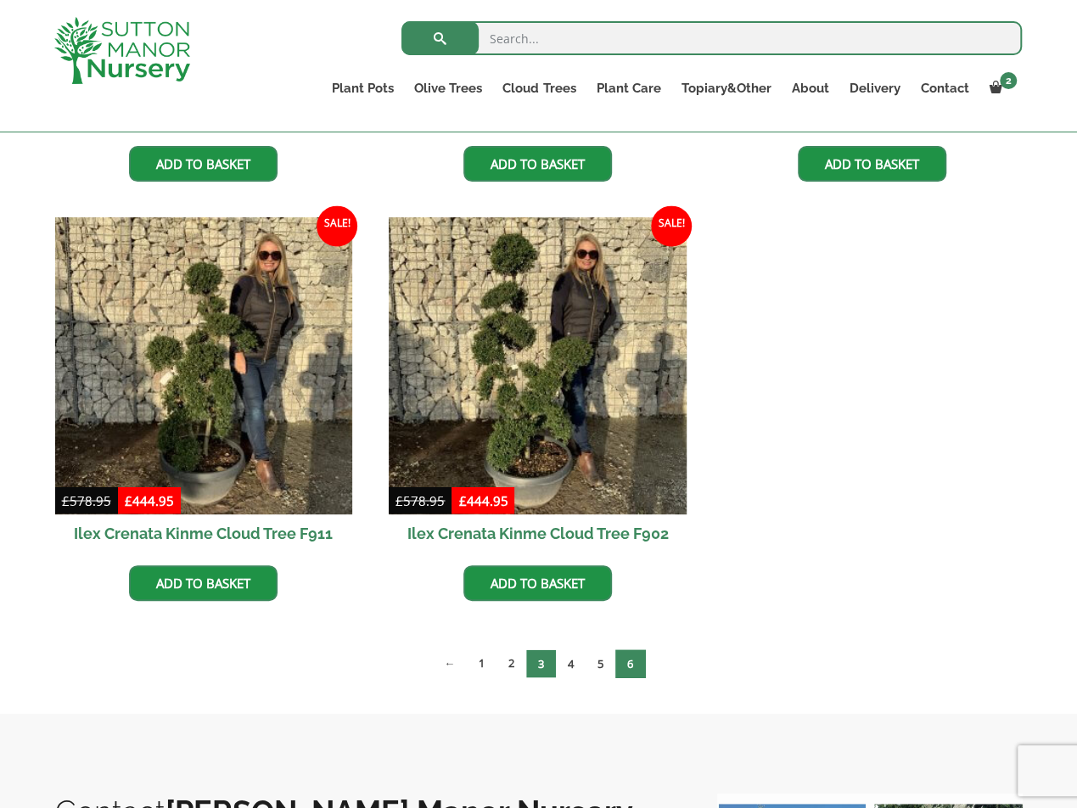
click at [544, 662] on link "3" at bounding box center [541, 663] width 30 height 28
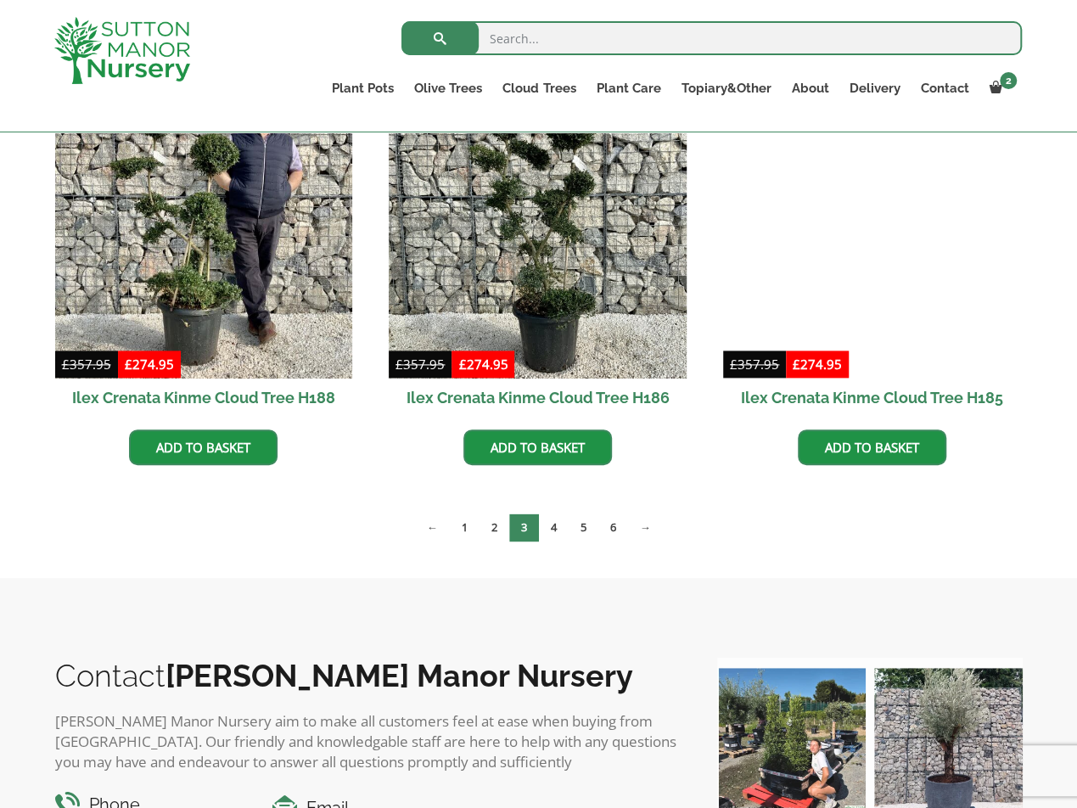
scroll to position [934, 0]
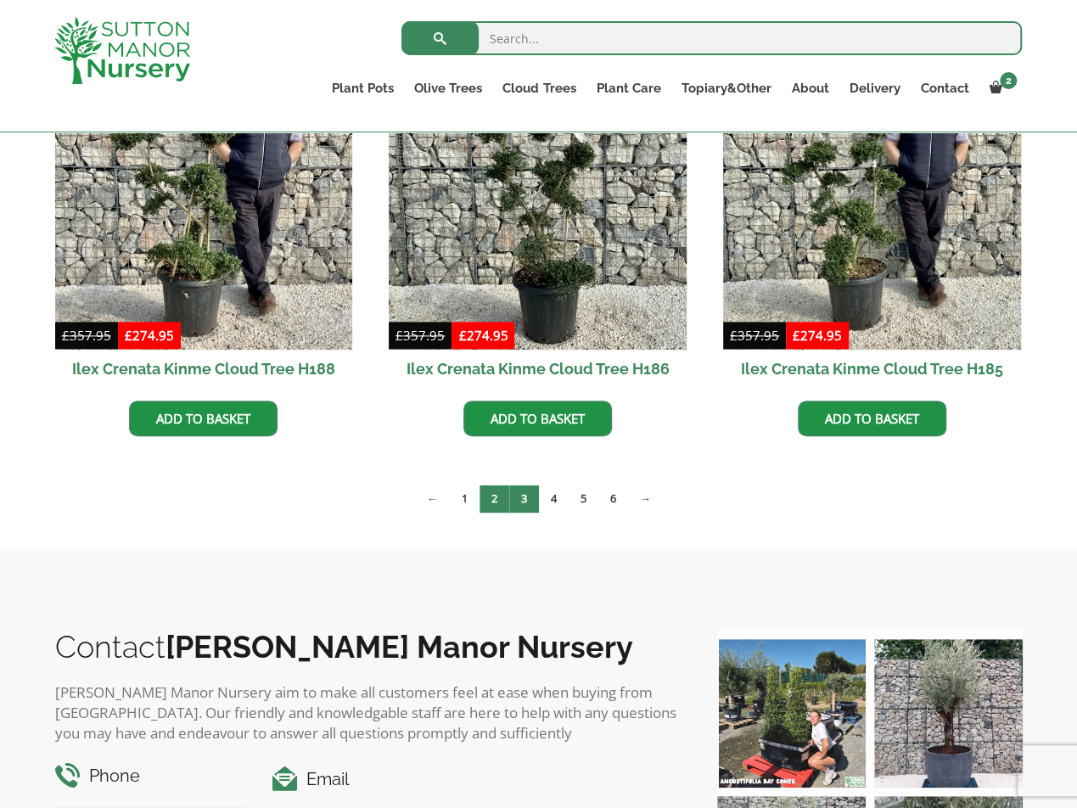
click at [484, 496] on link "2" at bounding box center [495, 499] width 30 height 28
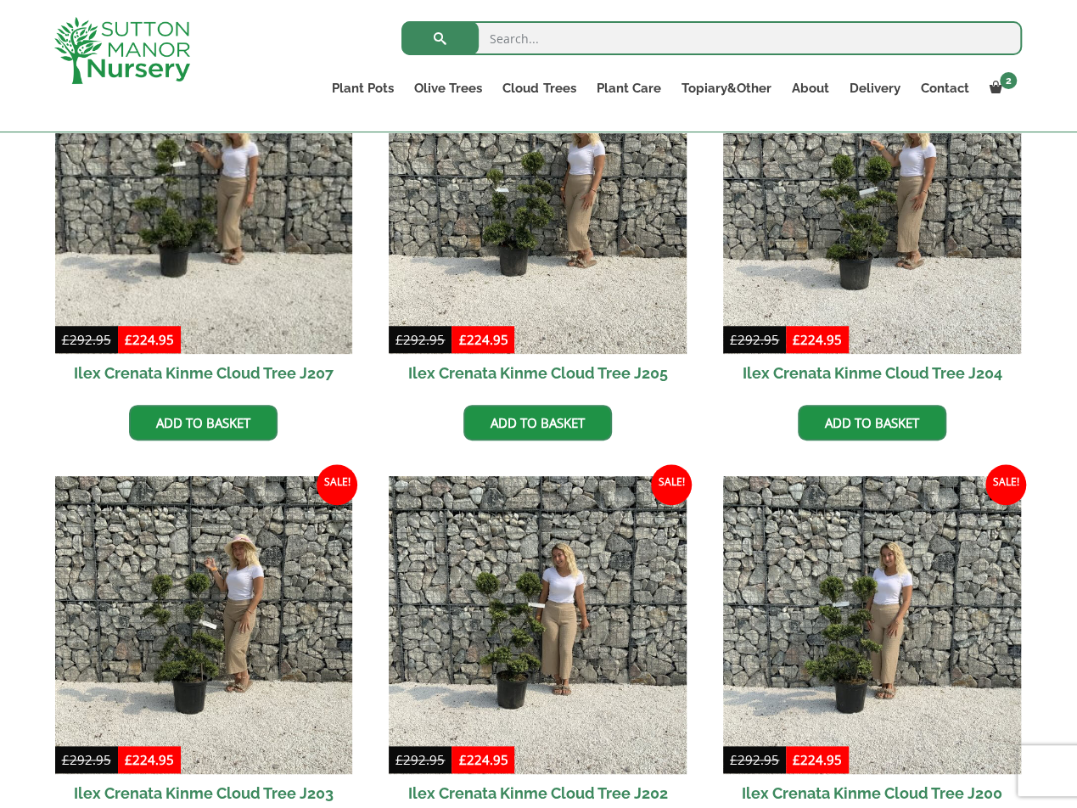
scroll to position [340, 0]
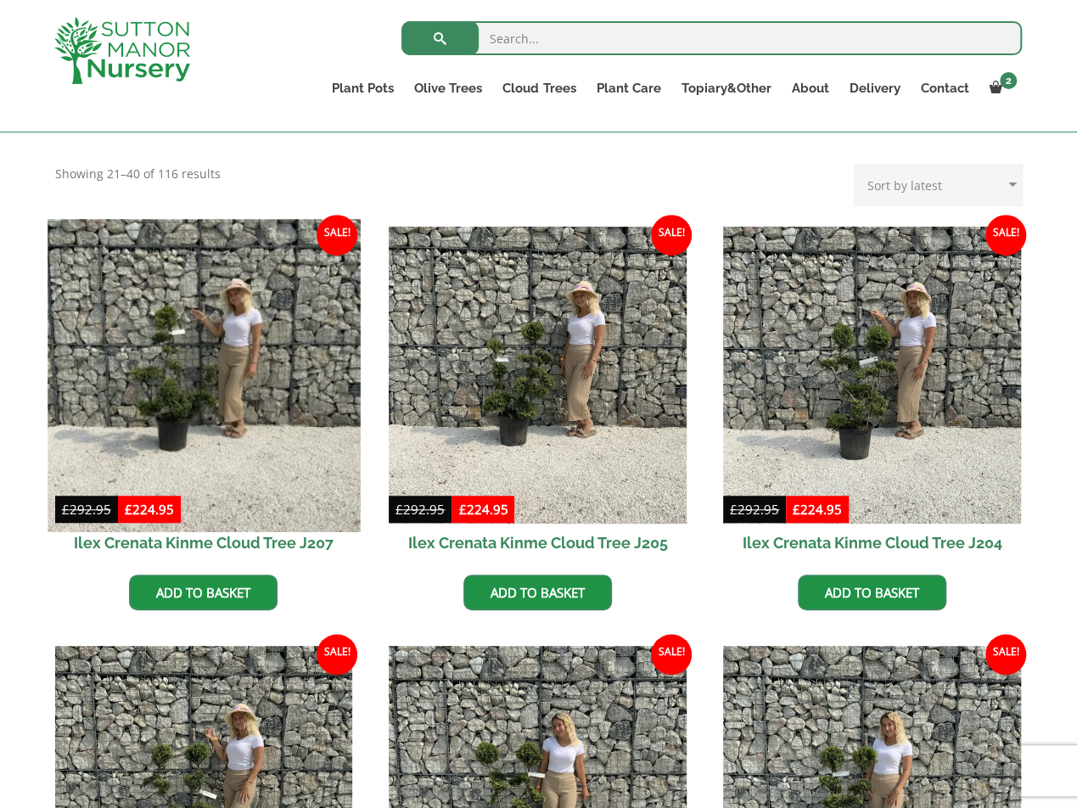
click at [259, 414] on img at bounding box center [204, 375] width 312 height 312
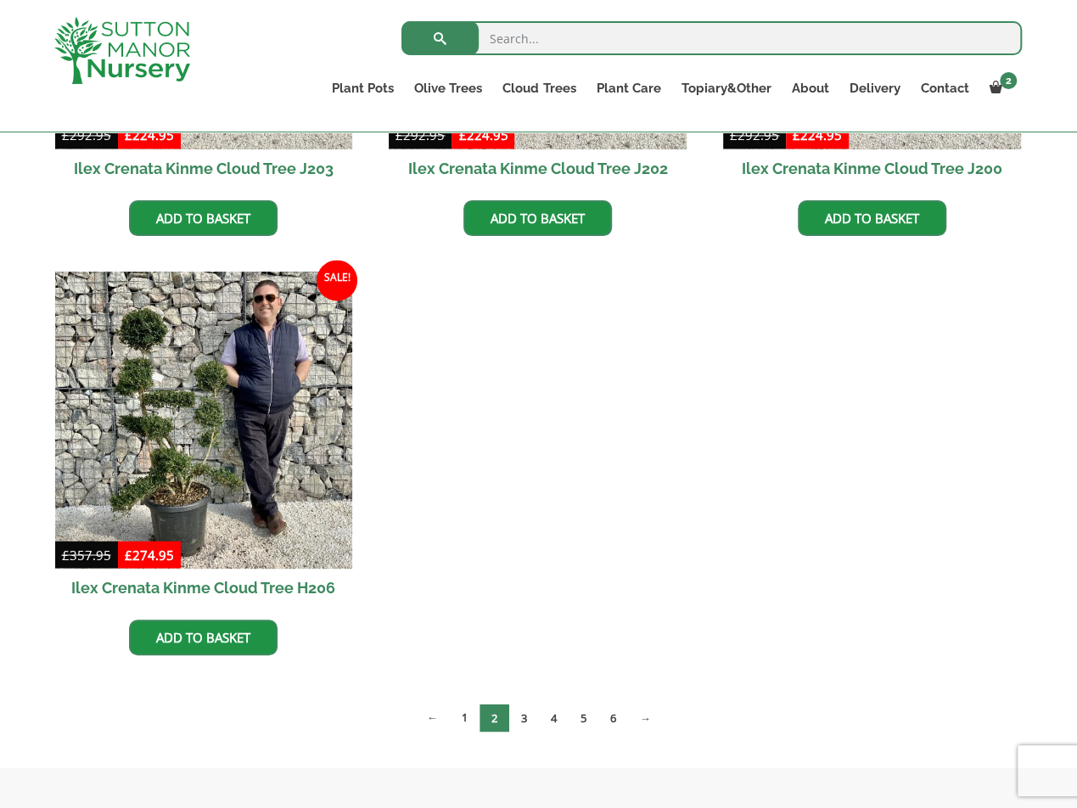
scroll to position [1103, 0]
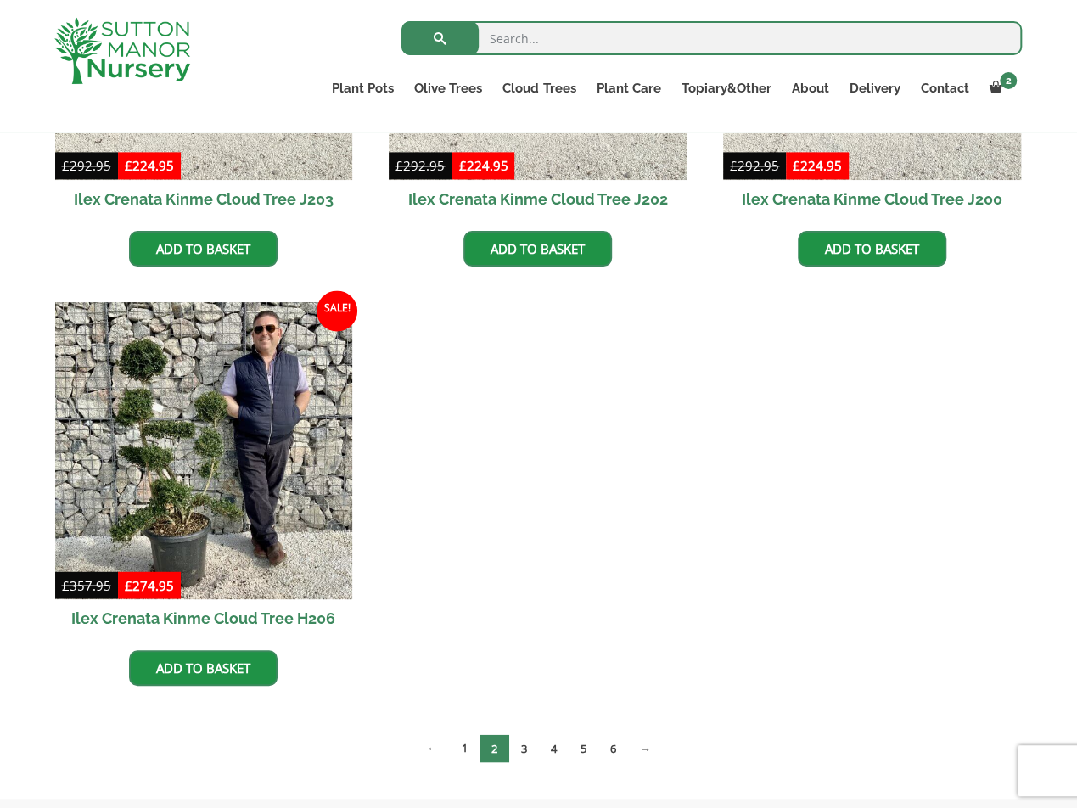
click at [489, 747] on span "2" at bounding box center [495, 748] width 30 height 28
click at [525, 747] on link "3" at bounding box center [524, 748] width 30 height 28
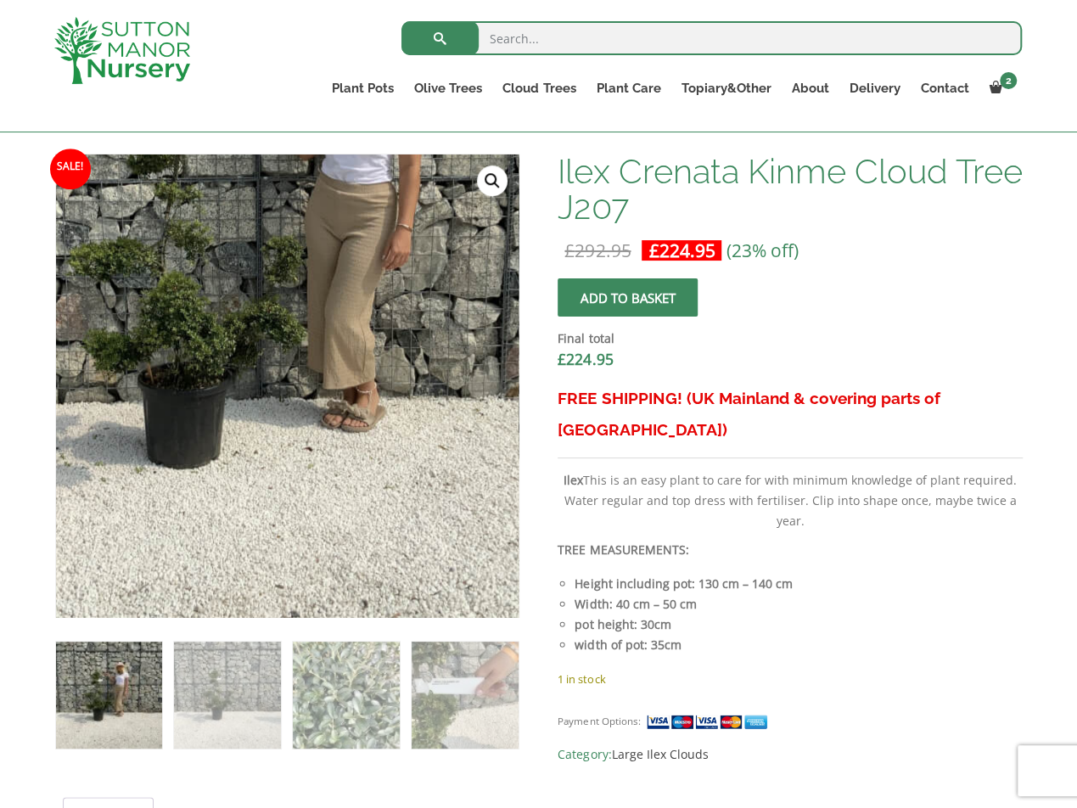
scroll to position [509, 0]
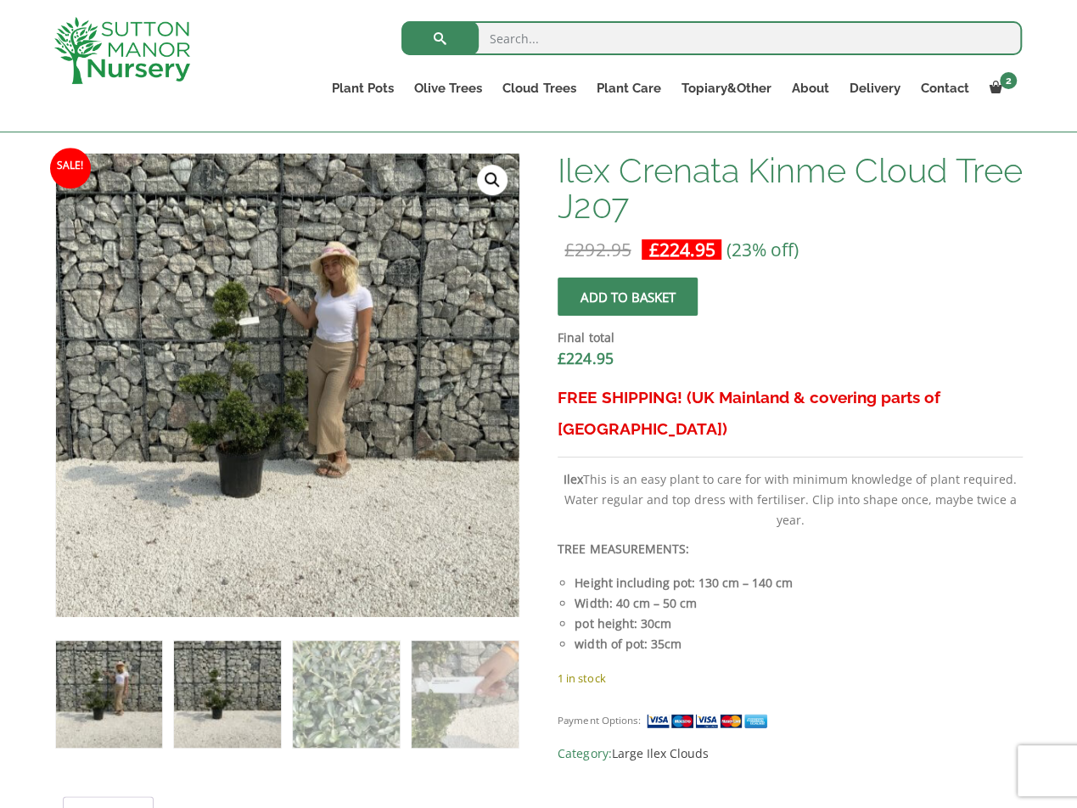
click at [251, 713] on img at bounding box center [227, 694] width 106 height 106
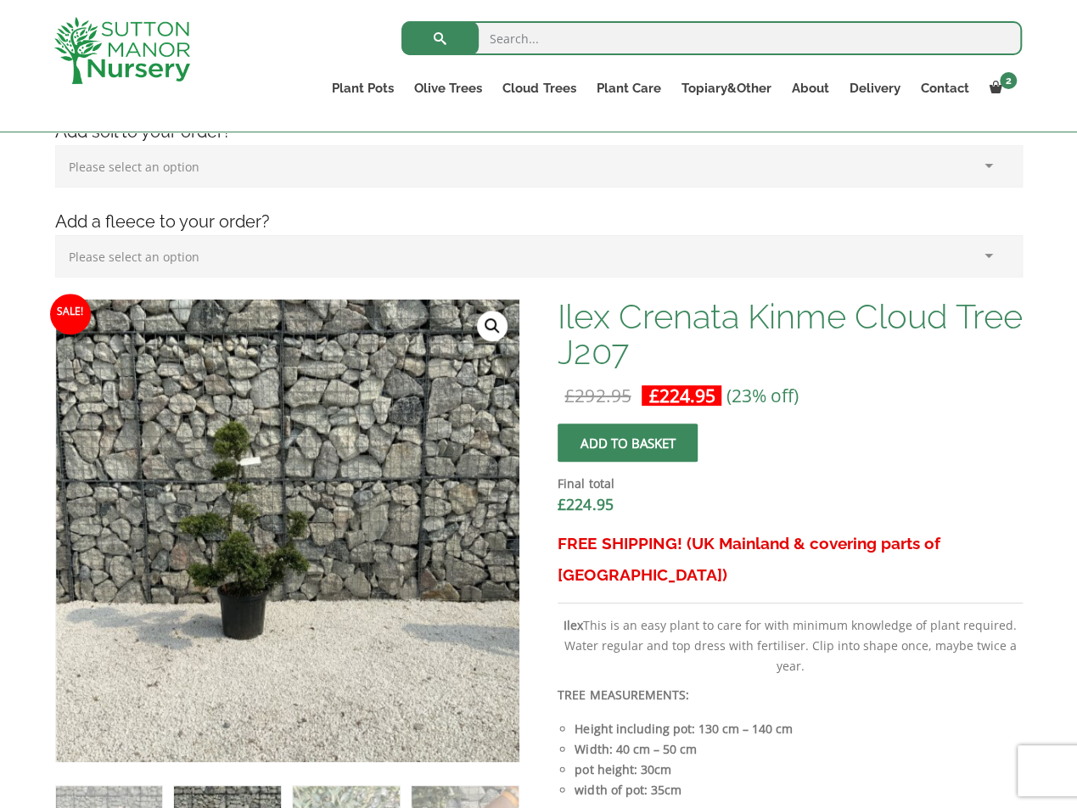
scroll to position [424, 0]
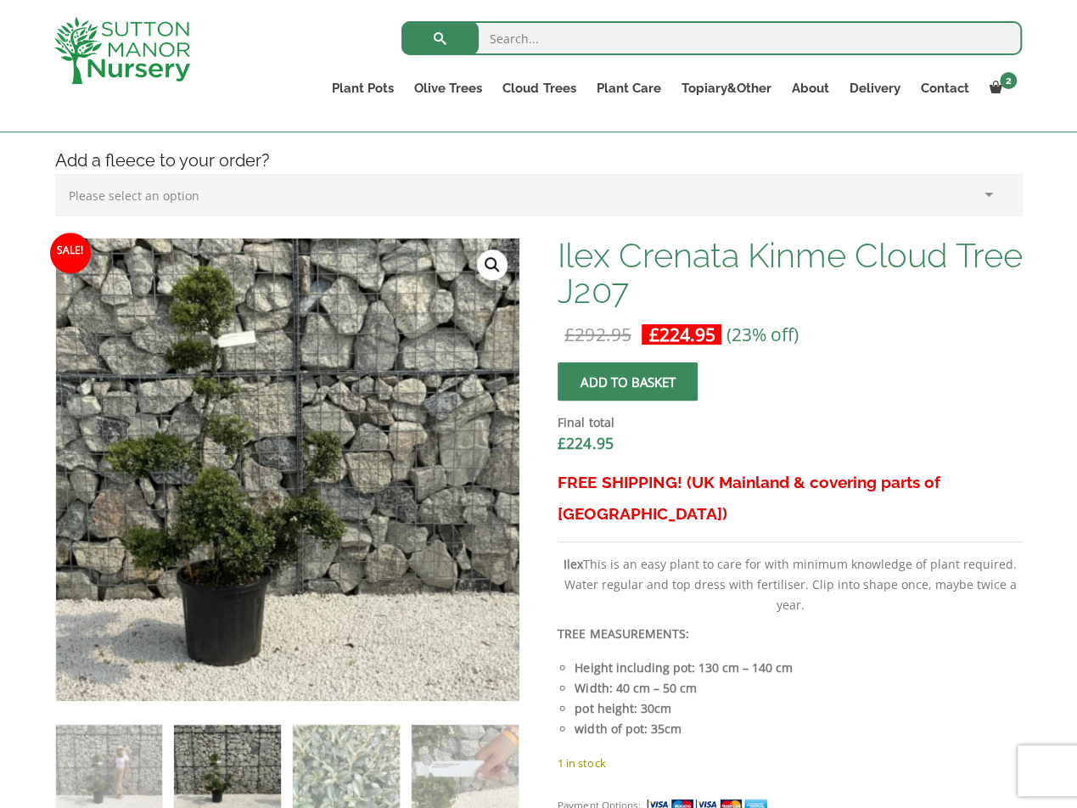
click at [267, 472] on img at bounding box center [305, 467] width 849 height 849
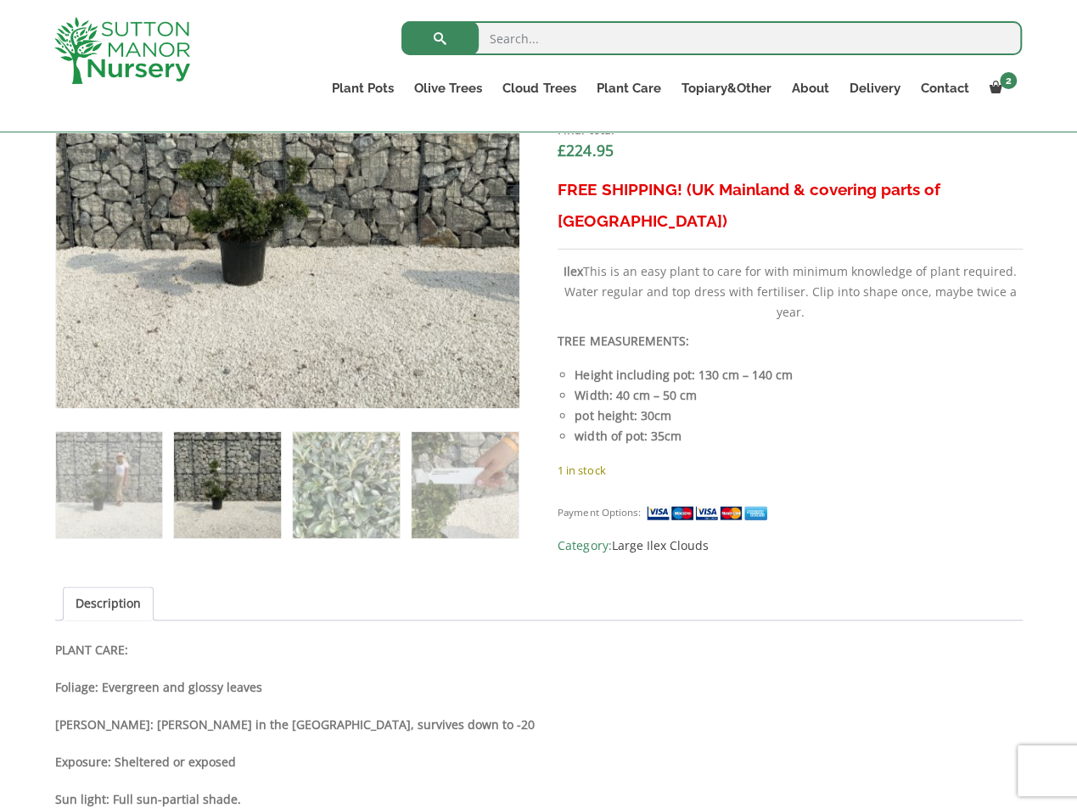
scroll to position [1019, 0]
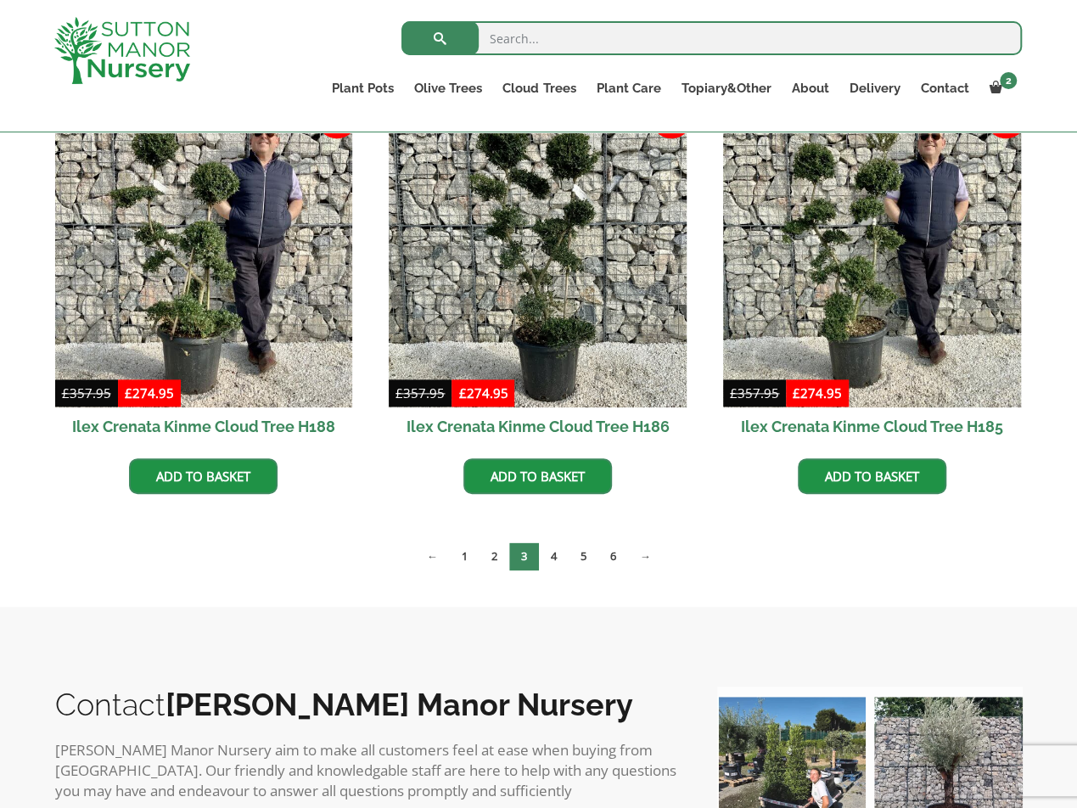
scroll to position [1188, 0]
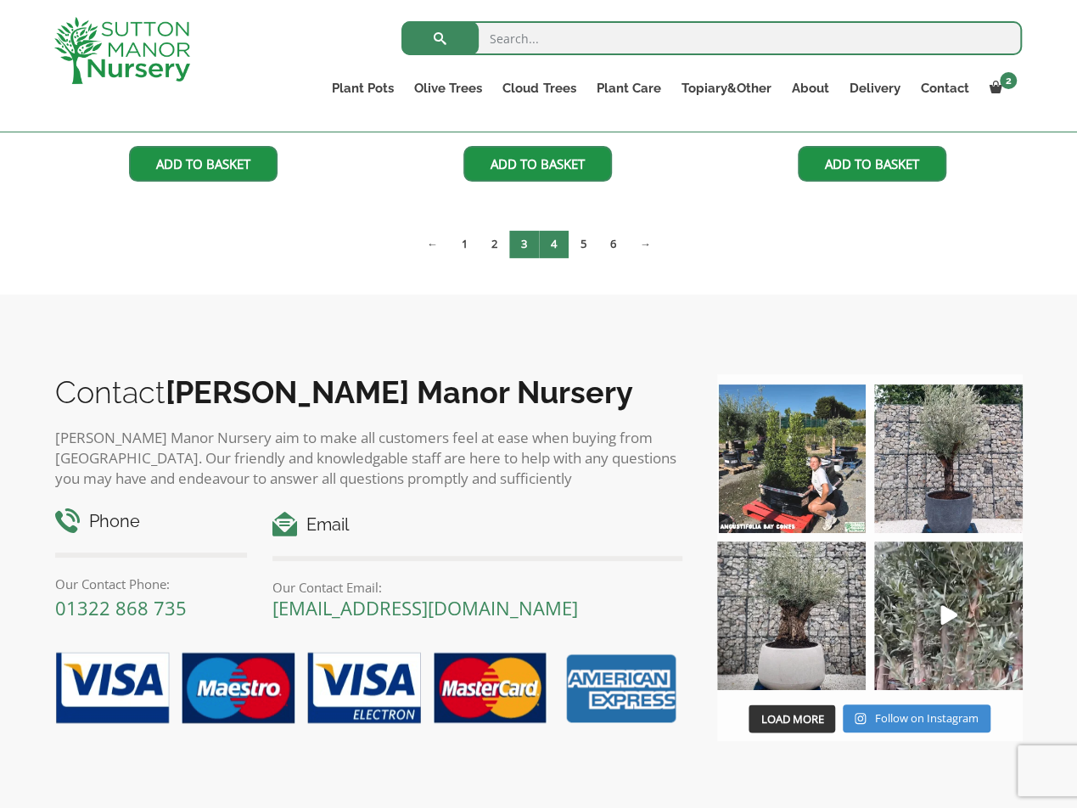
click at [559, 242] on link "4" at bounding box center [554, 244] width 30 height 28
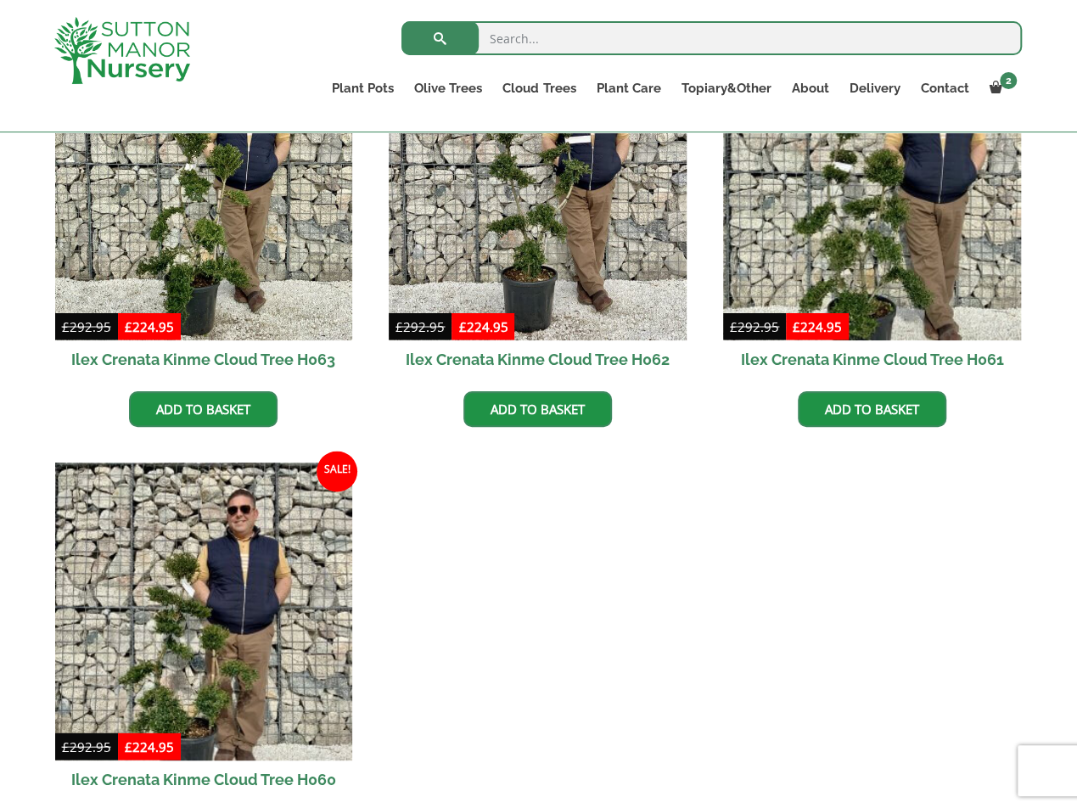
scroll to position [1613, 0]
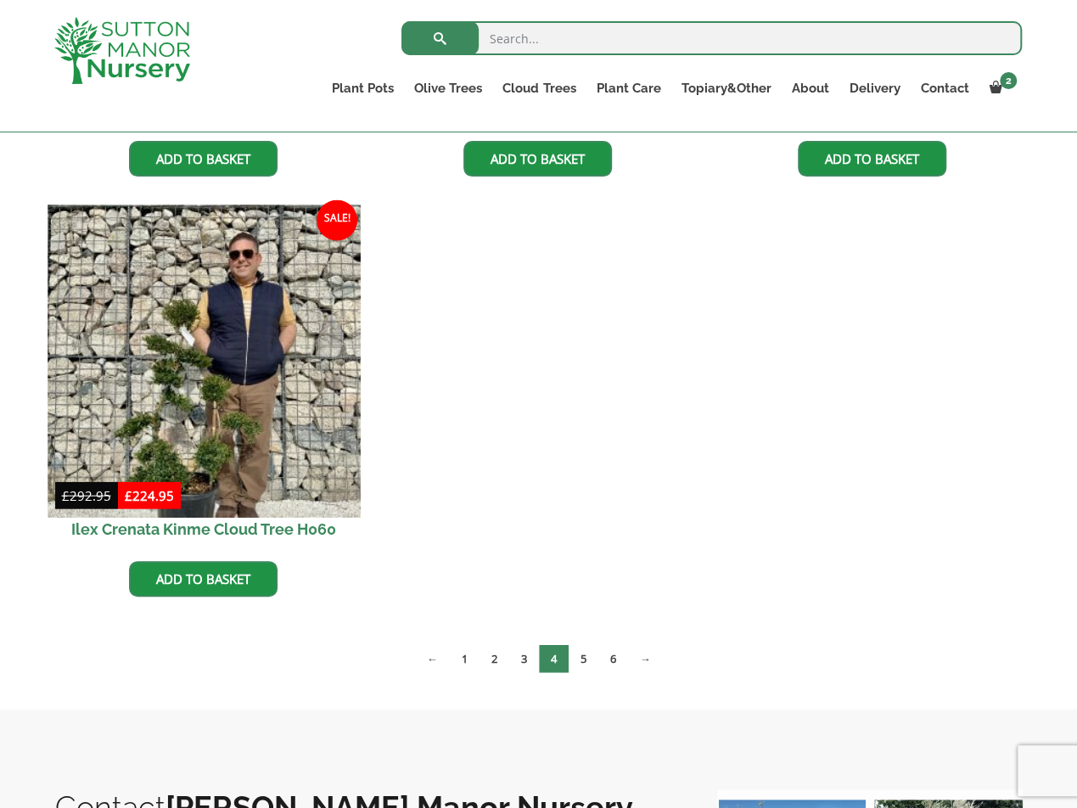
click at [252, 416] on img at bounding box center [204, 361] width 312 height 312
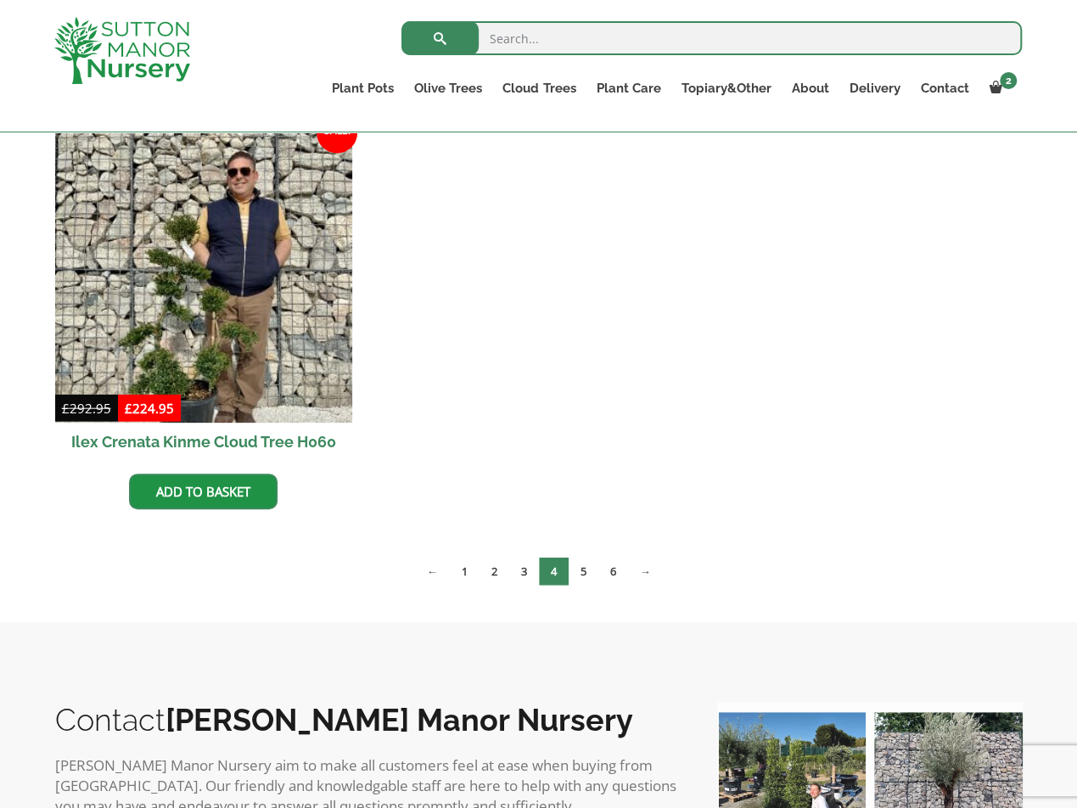
scroll to position [1783, 0]
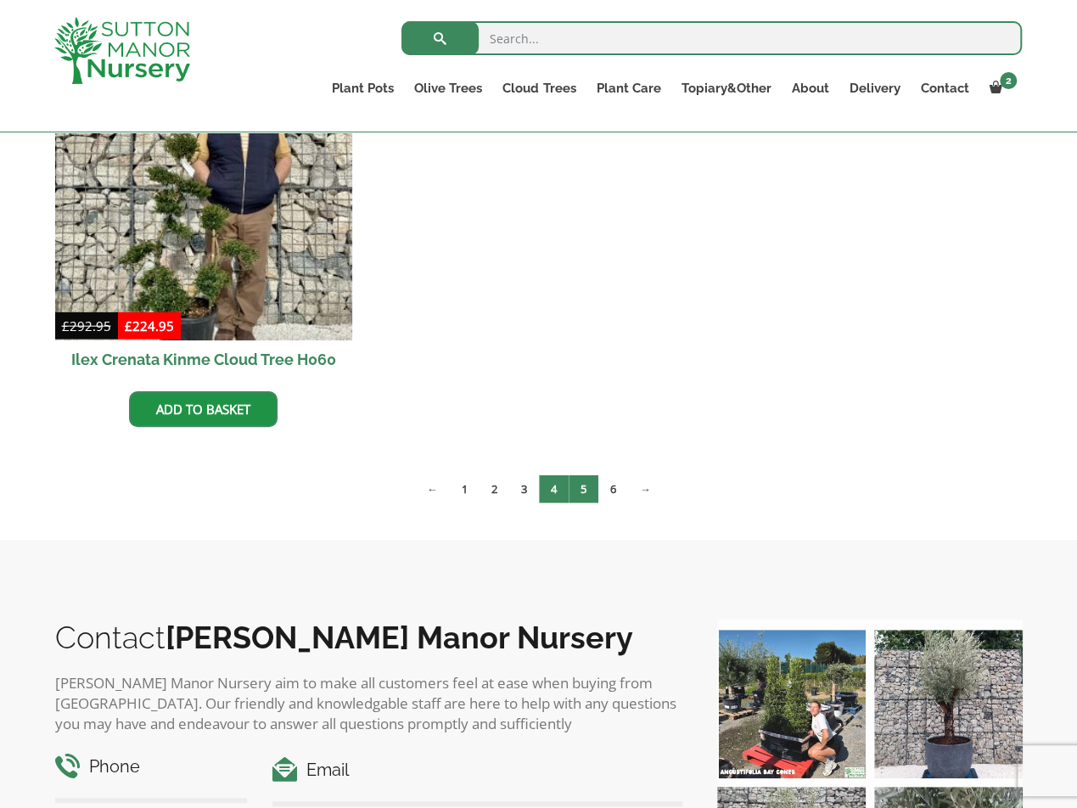
click at [590, 480] on link "5" at bounding box center [584, 489] width 30 height 28
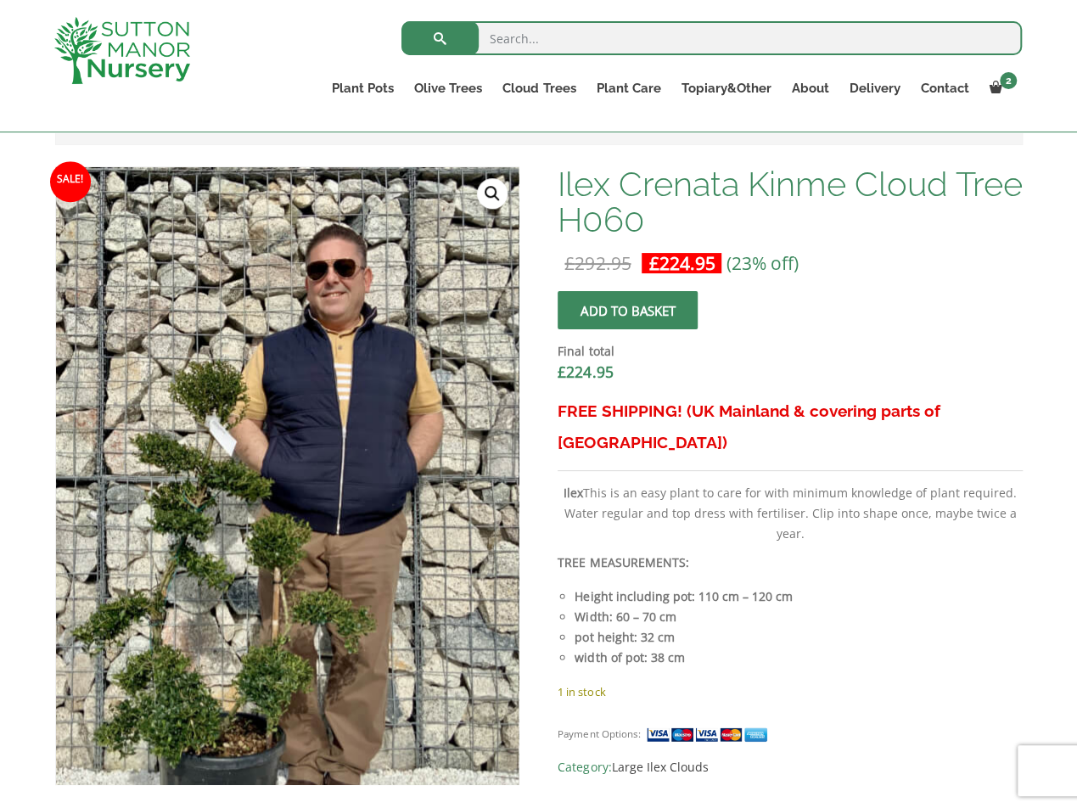
scroll to position [509, 0]
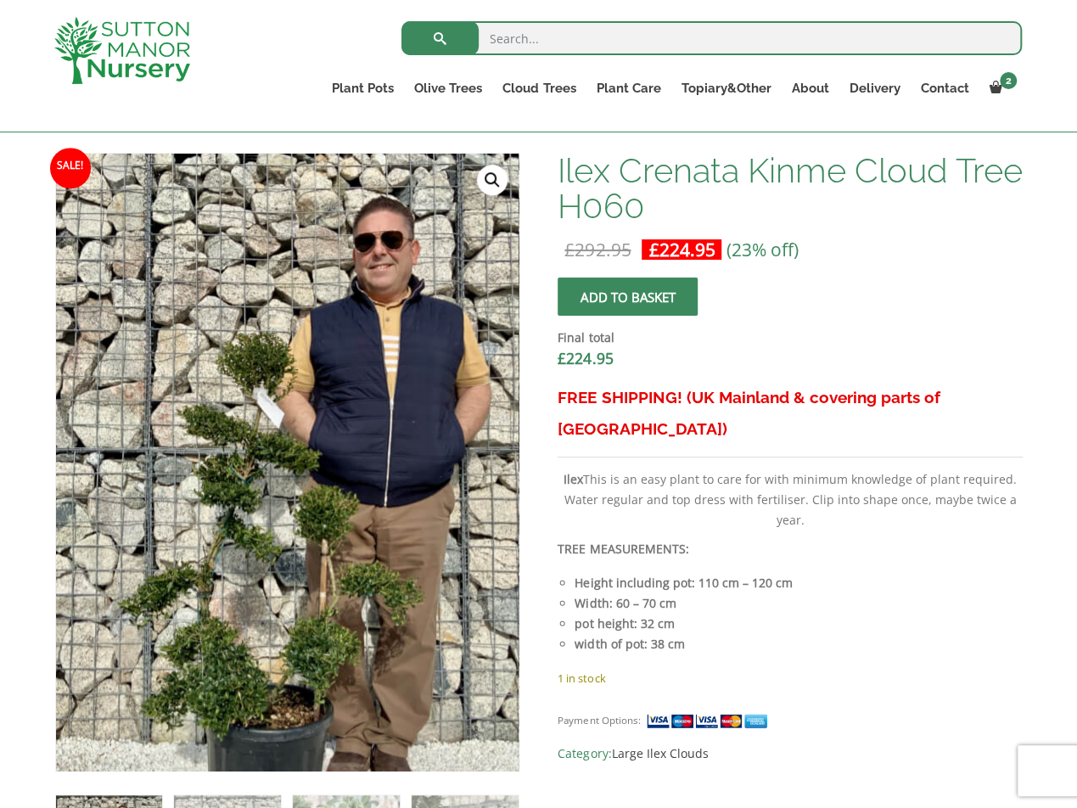
click at [245, 503] on img at bounding box center [303, 458] width 637 height 849
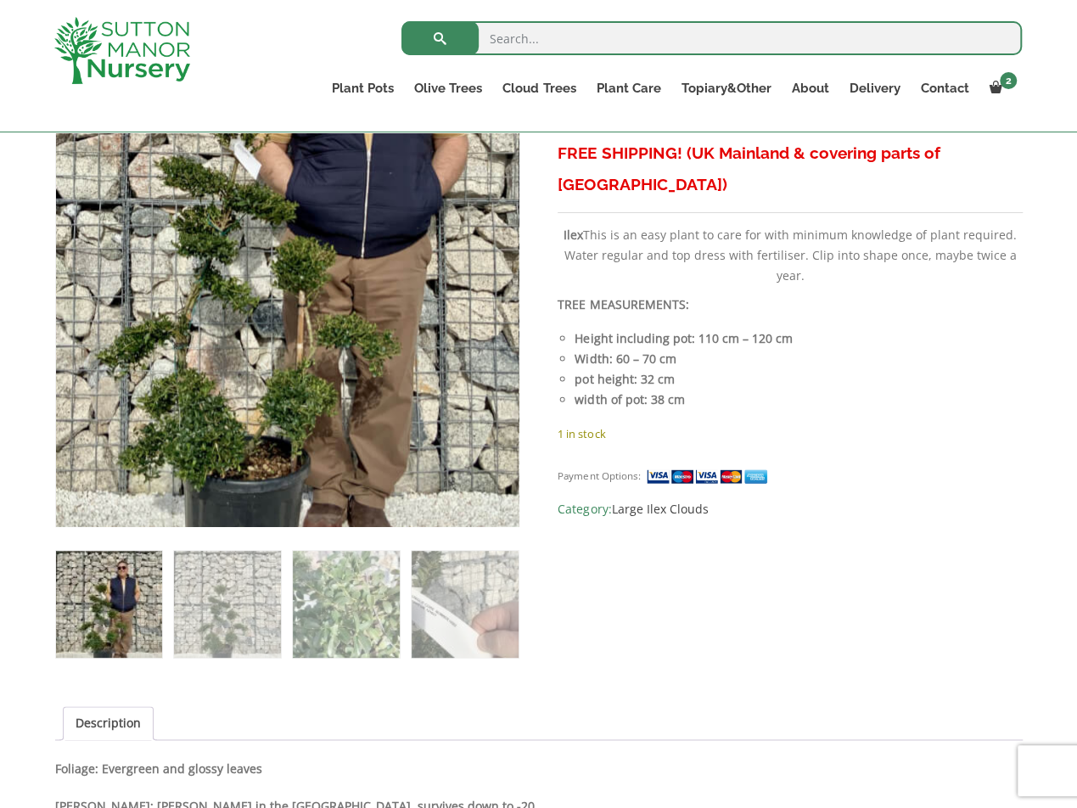
scroll to position [934, 0]
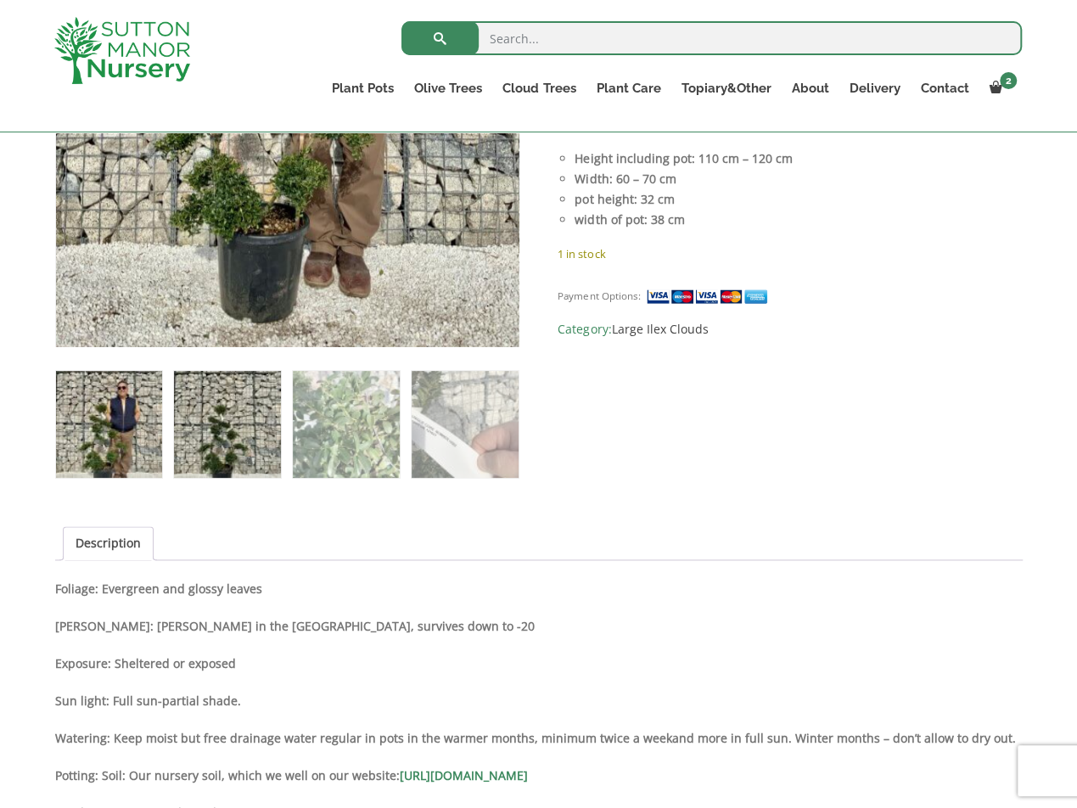
click at [194, 452] on img at bounding box center [227, 424] width 106 height 106
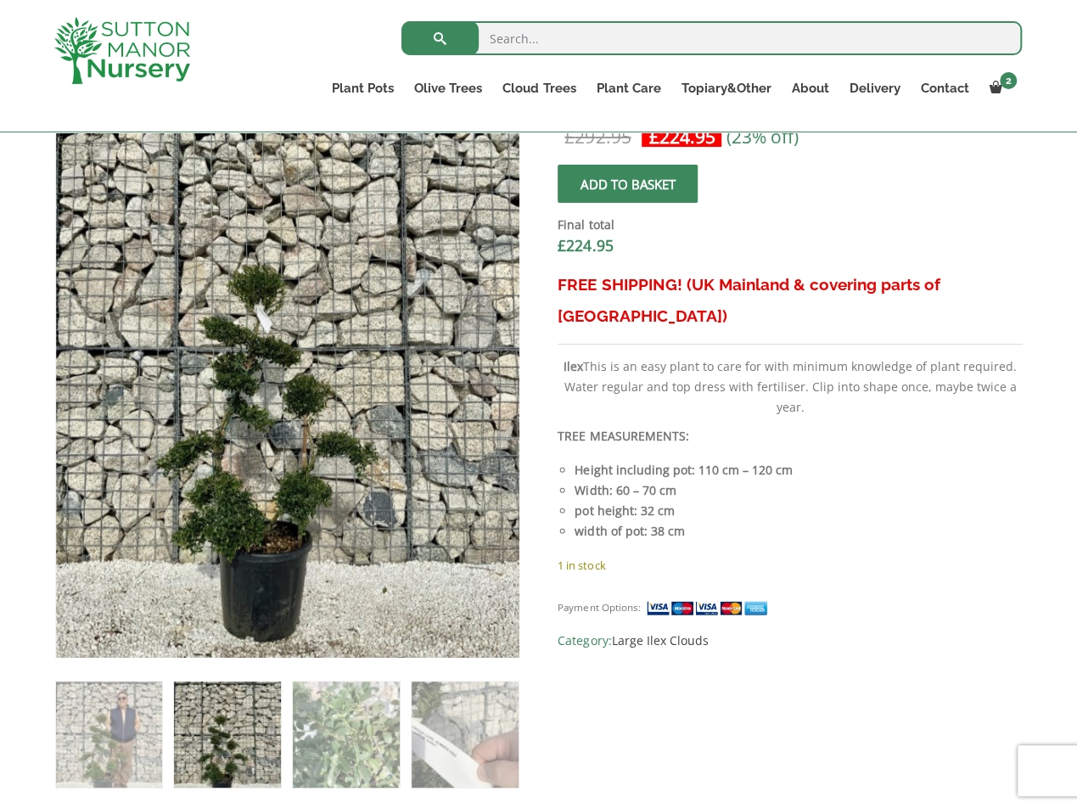
scroll to position [594, 0]
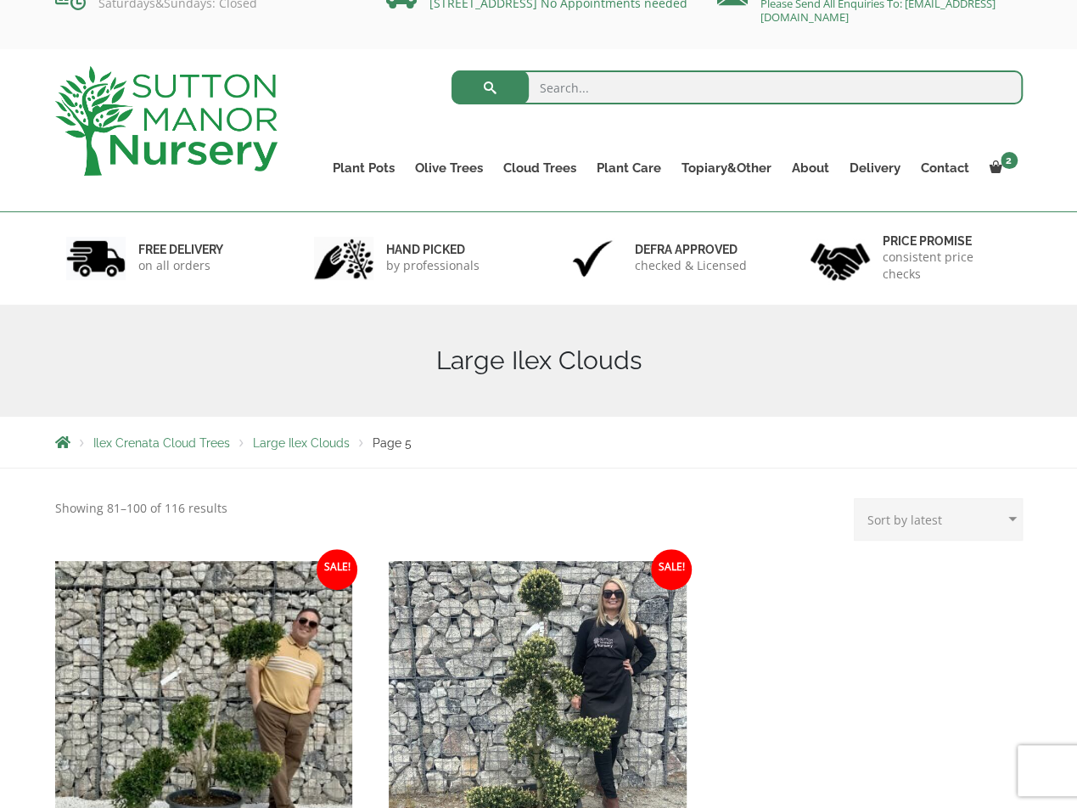
scroll to position [340, 0]
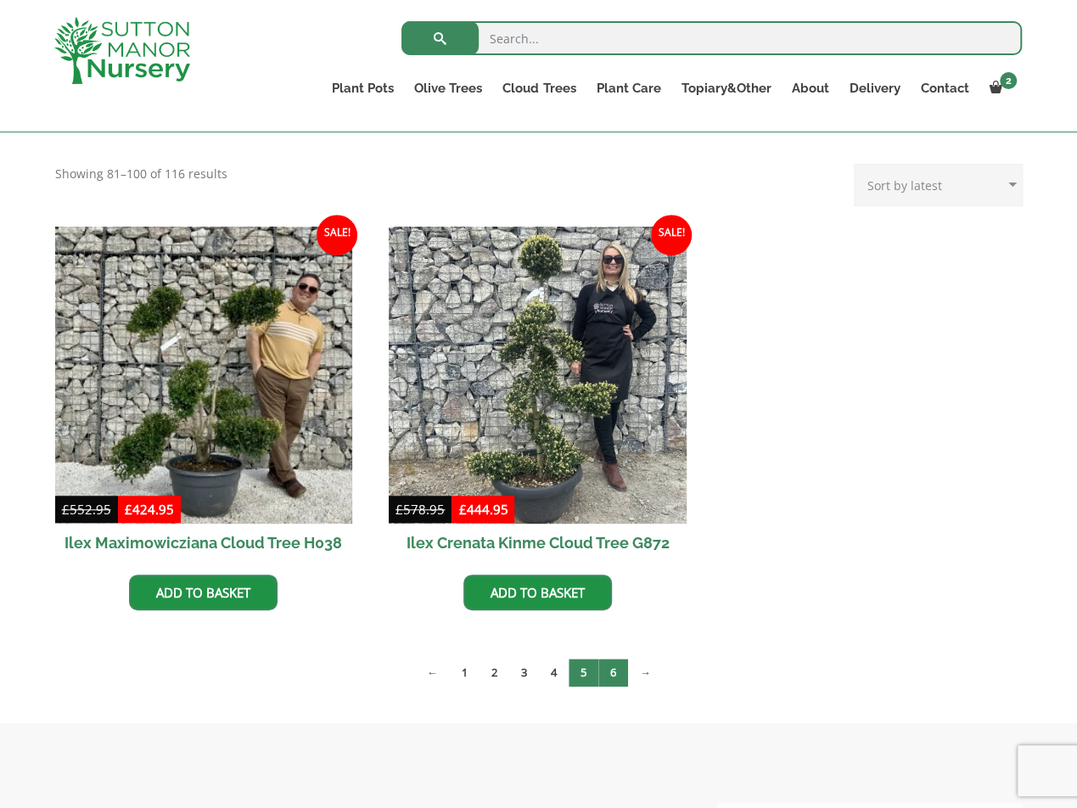
click at [621, 672] on link "6" at bounding box center [613, 673] width 30 height 28
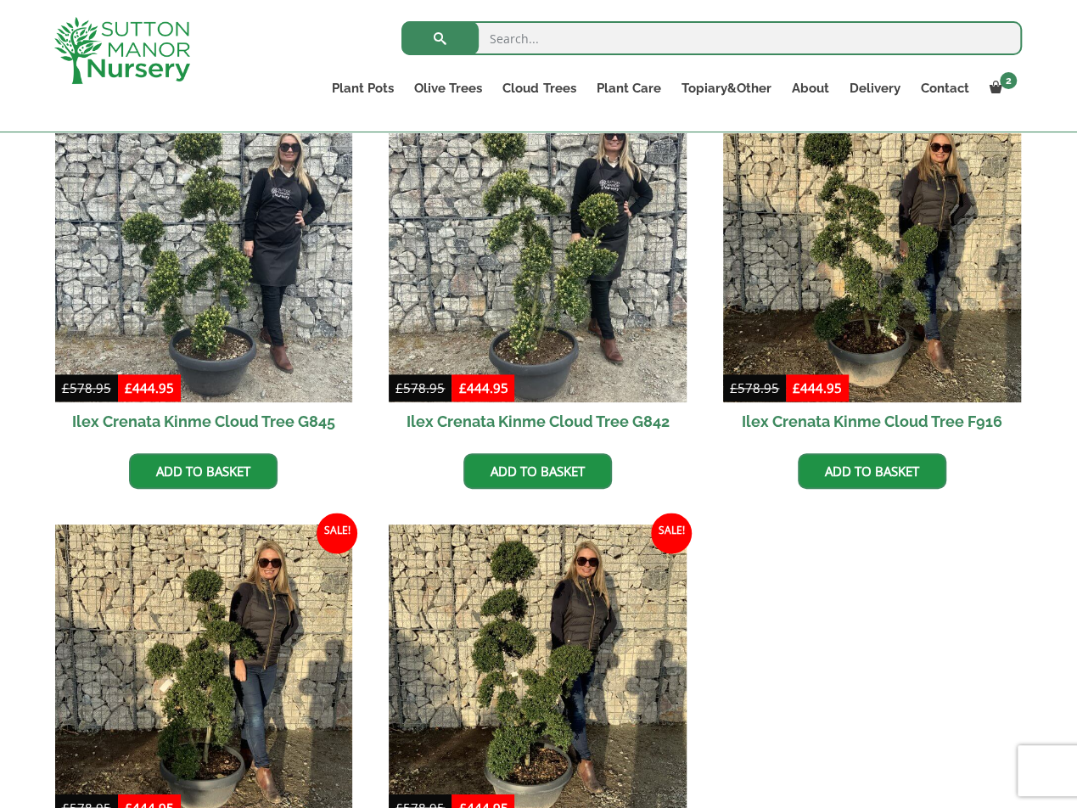
scroll to position [1103, 0]
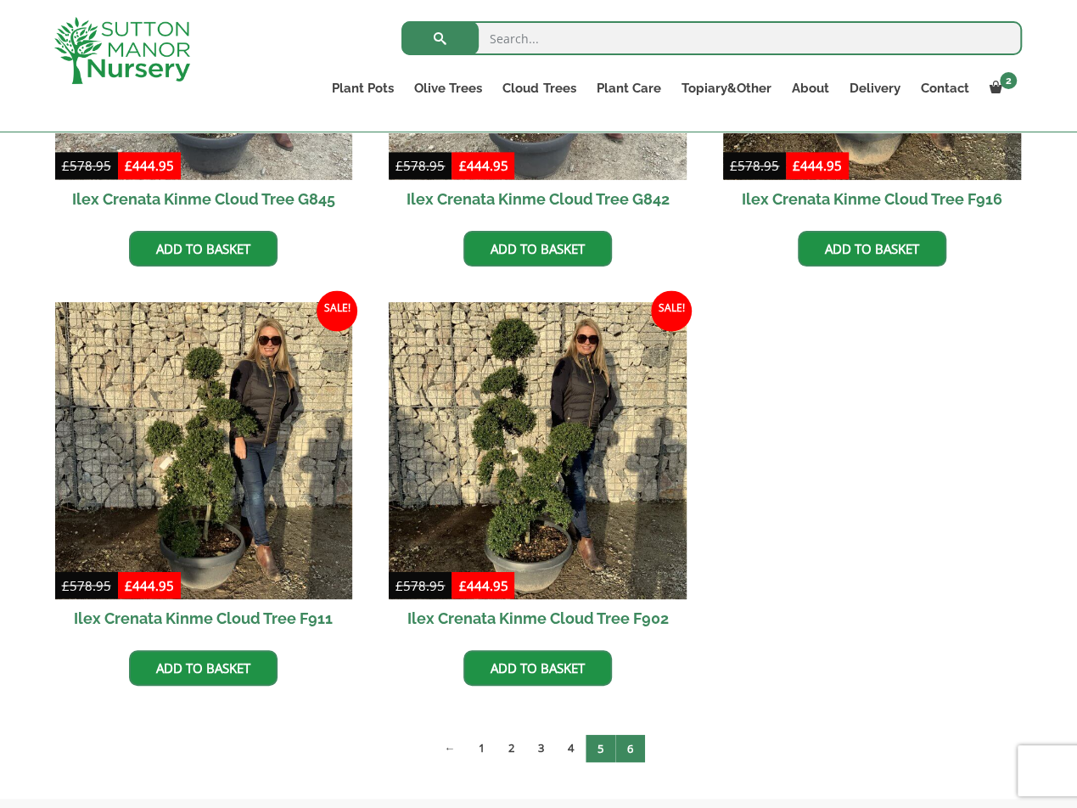
click at [601, 747] on link "5" at bounding box center [601, 748] width 30 height 28
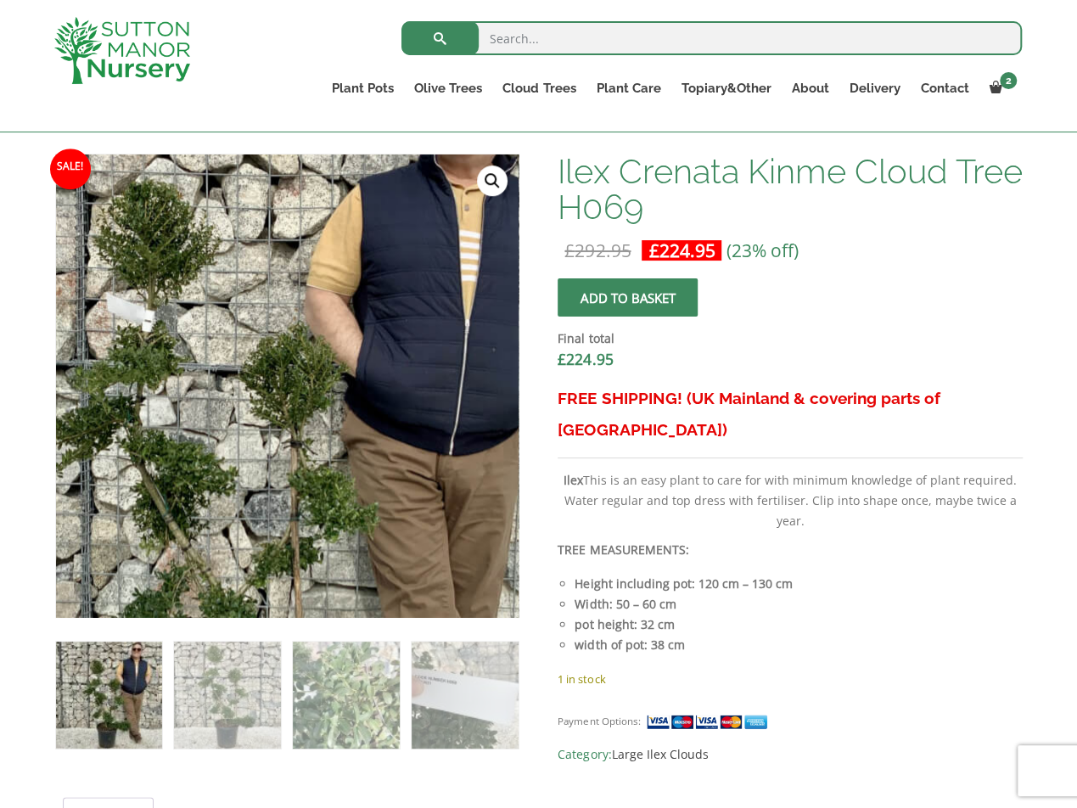
scroll to position [509, 0]
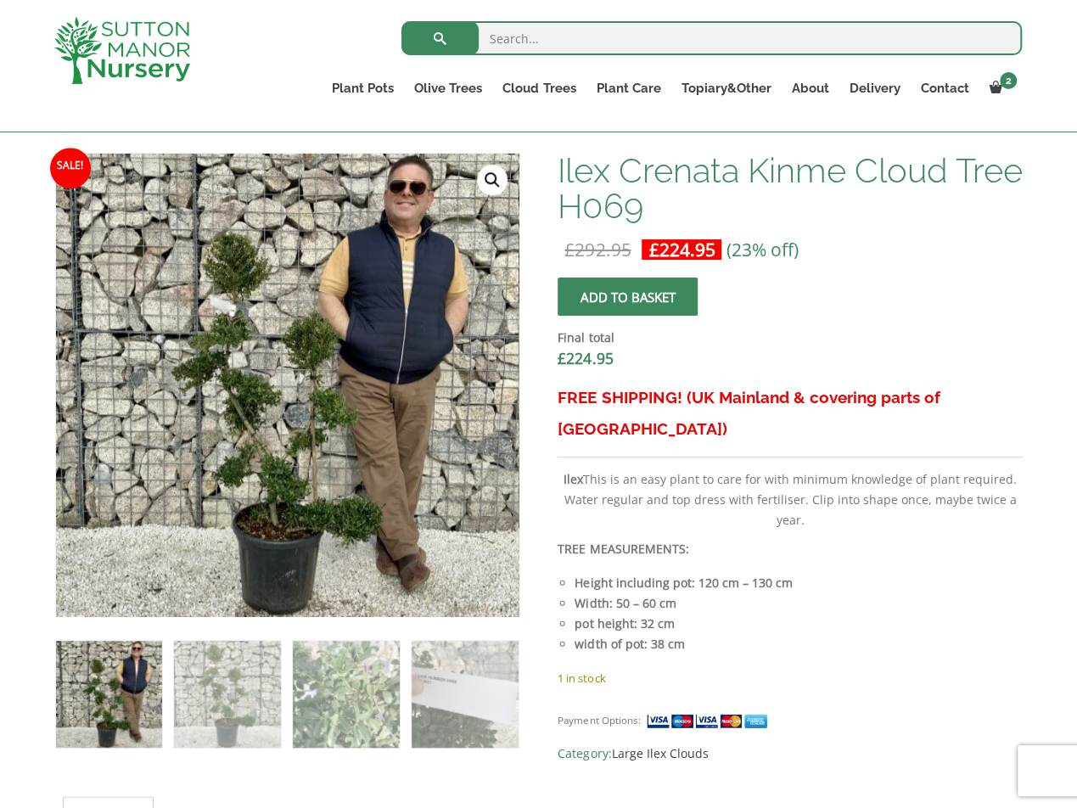
click at [110, 722] on img at bounding box center [109, 694] width 106 height 106
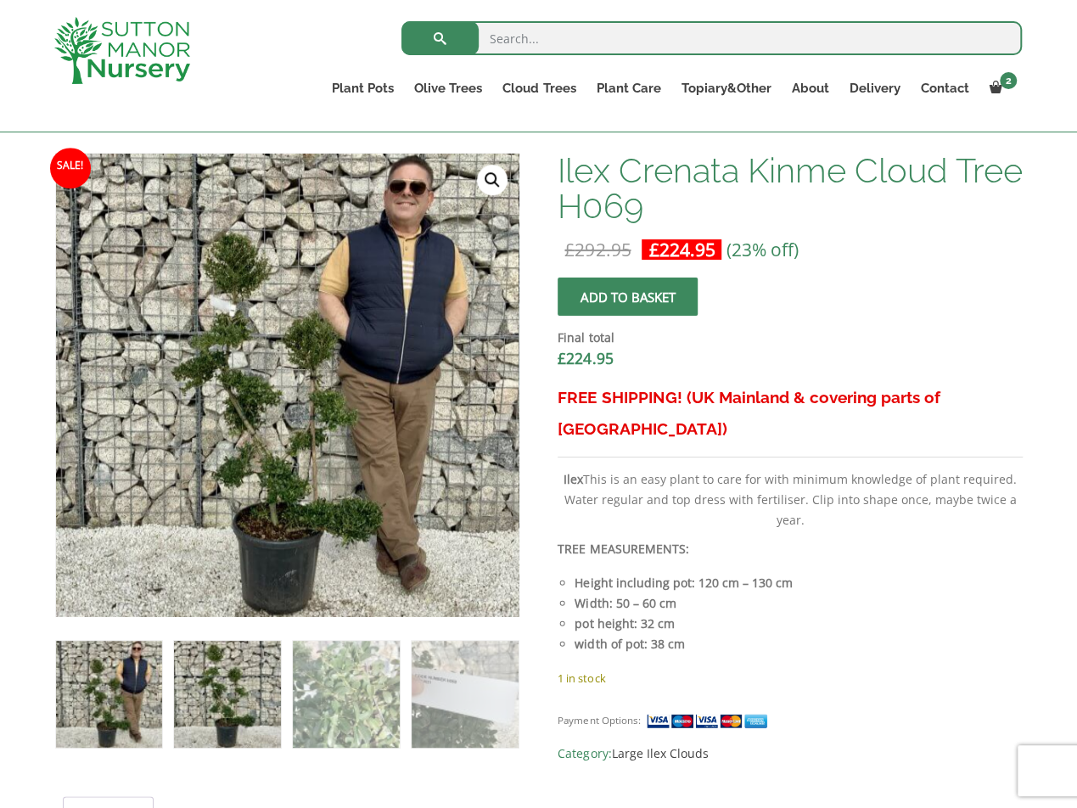
click at [241, 680] on img at bounding box center [227, 694] width 106 height 106
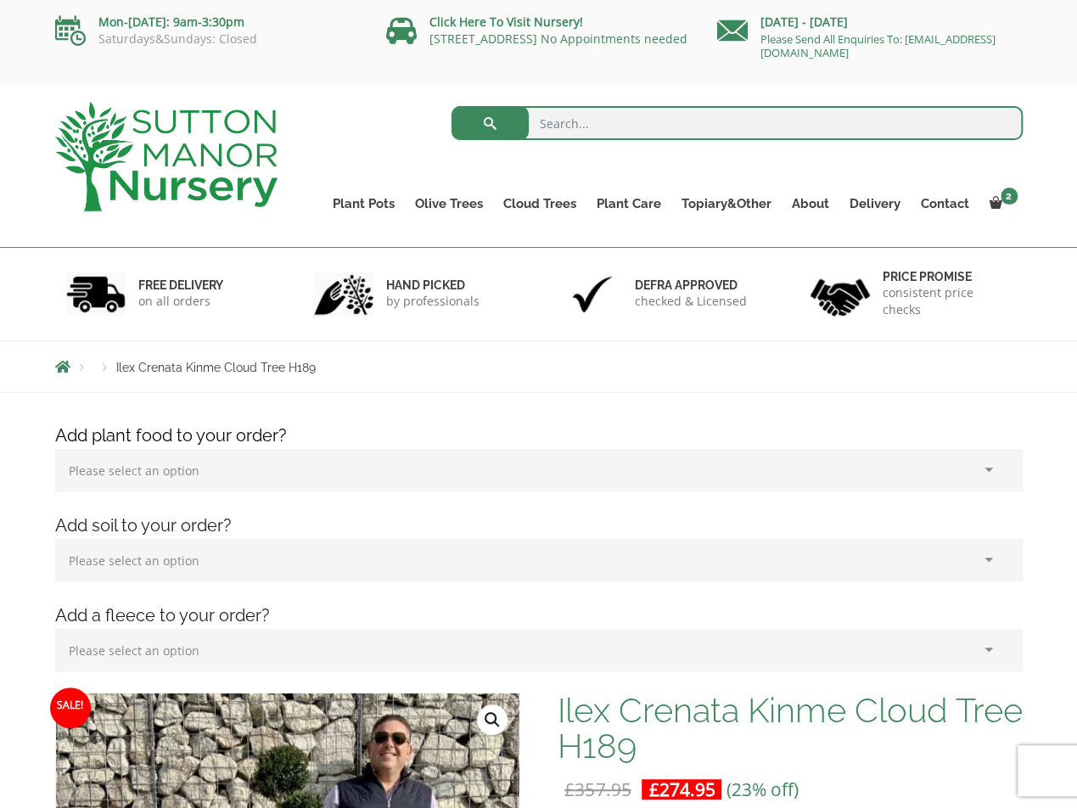
scroll to position [509, 0]
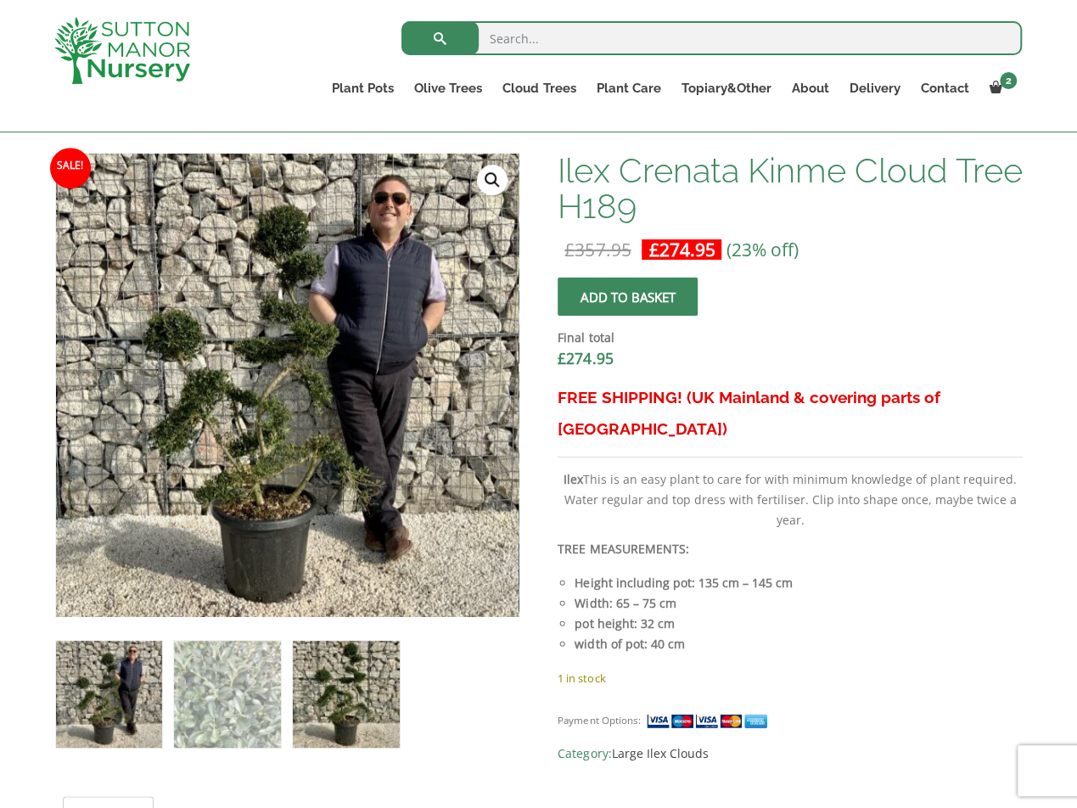
click at [365, 704] on img at bounding box center [346, 694] width 106 height 106
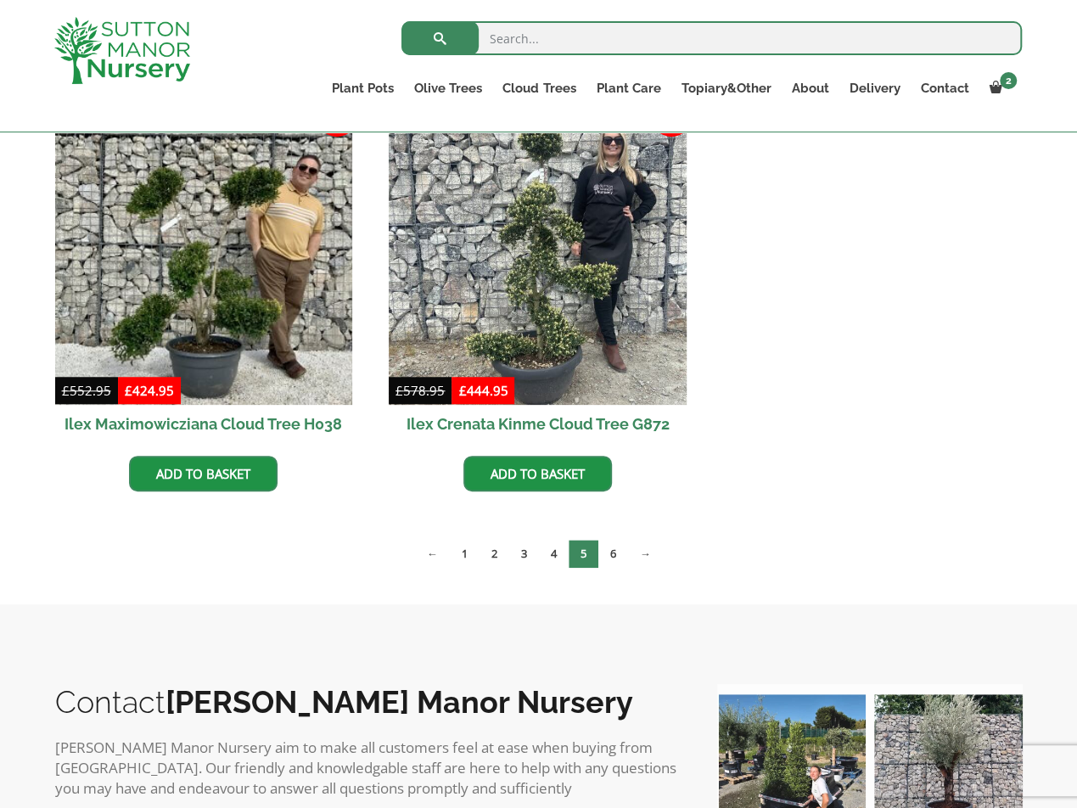
scroll to position [255, 0]
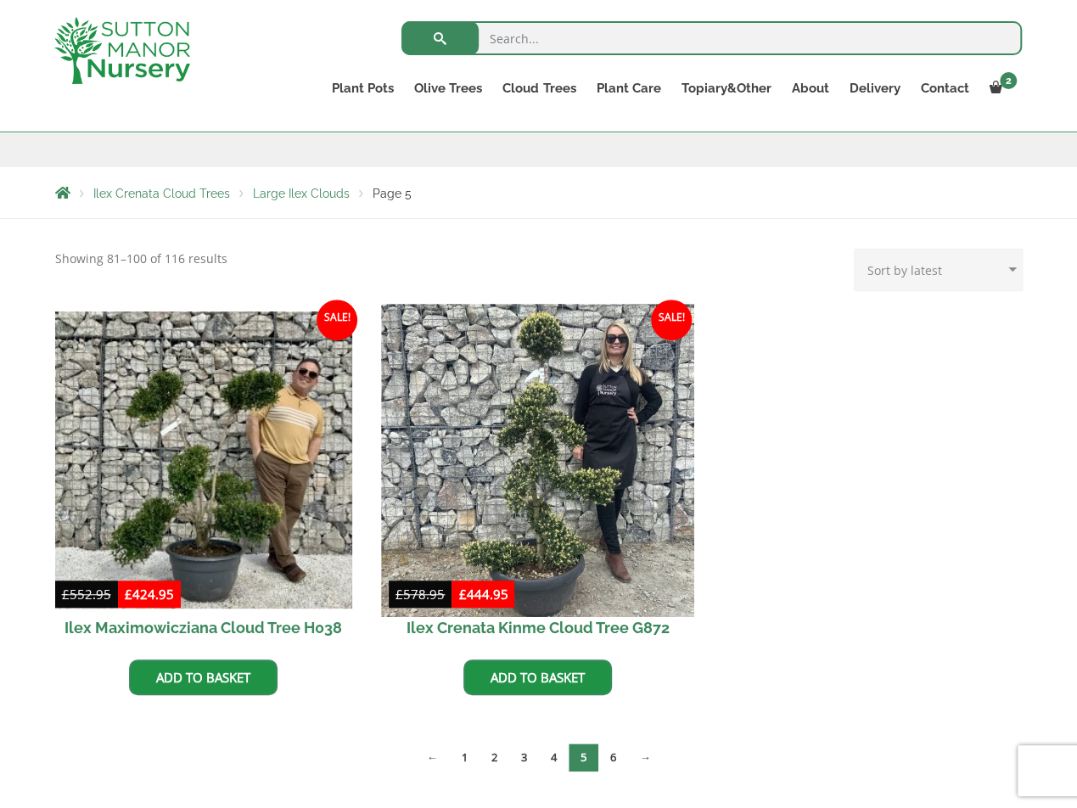
click at [595, 490] on img at bounding box center [538, 460] width 312 height 312
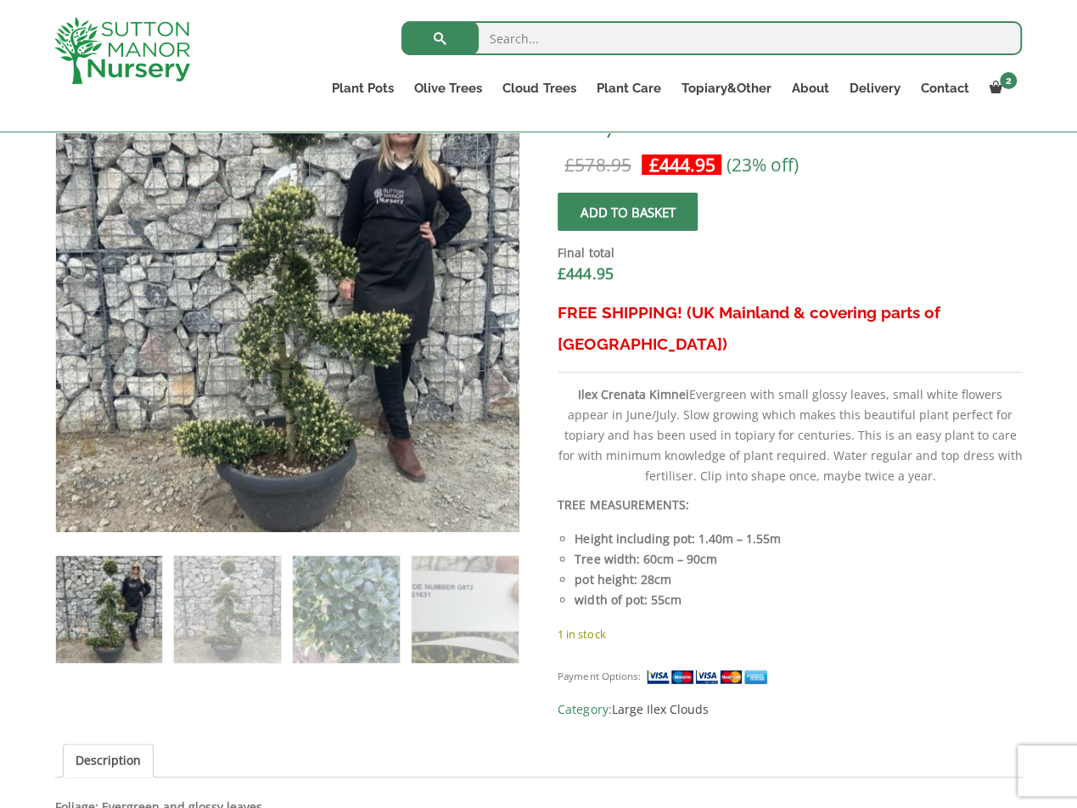
scroll to position [509, 0]
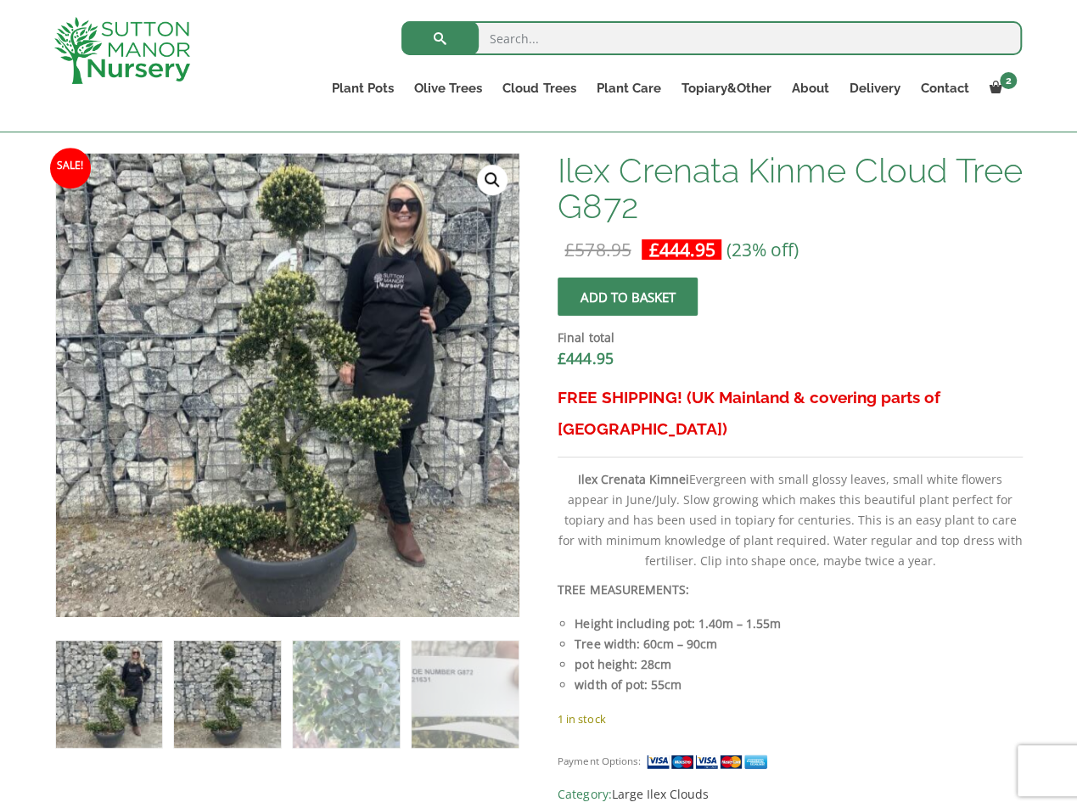
drag, startPoint x: 228, startPoint y: 737, endPoint x: 234, endPoint y: 727, distance: 11.1
click at [229, 737] on img at bounding box center [227, 694] width 106 height 106
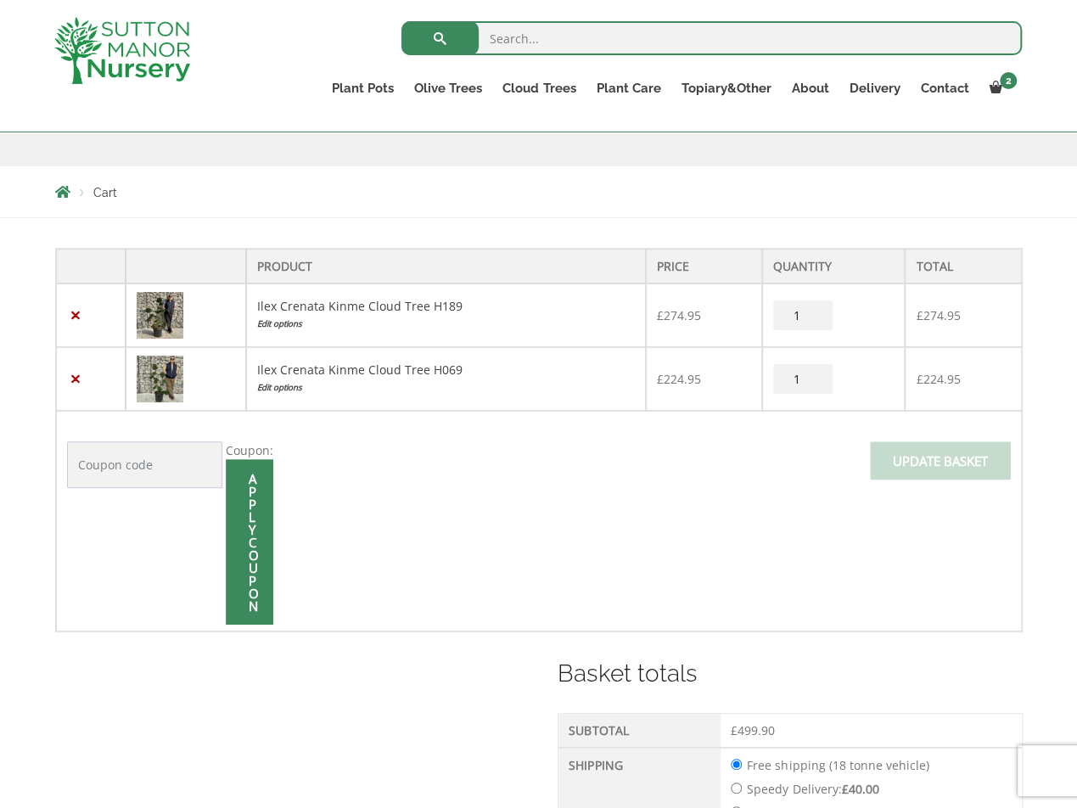
scroll to position [340, 0]
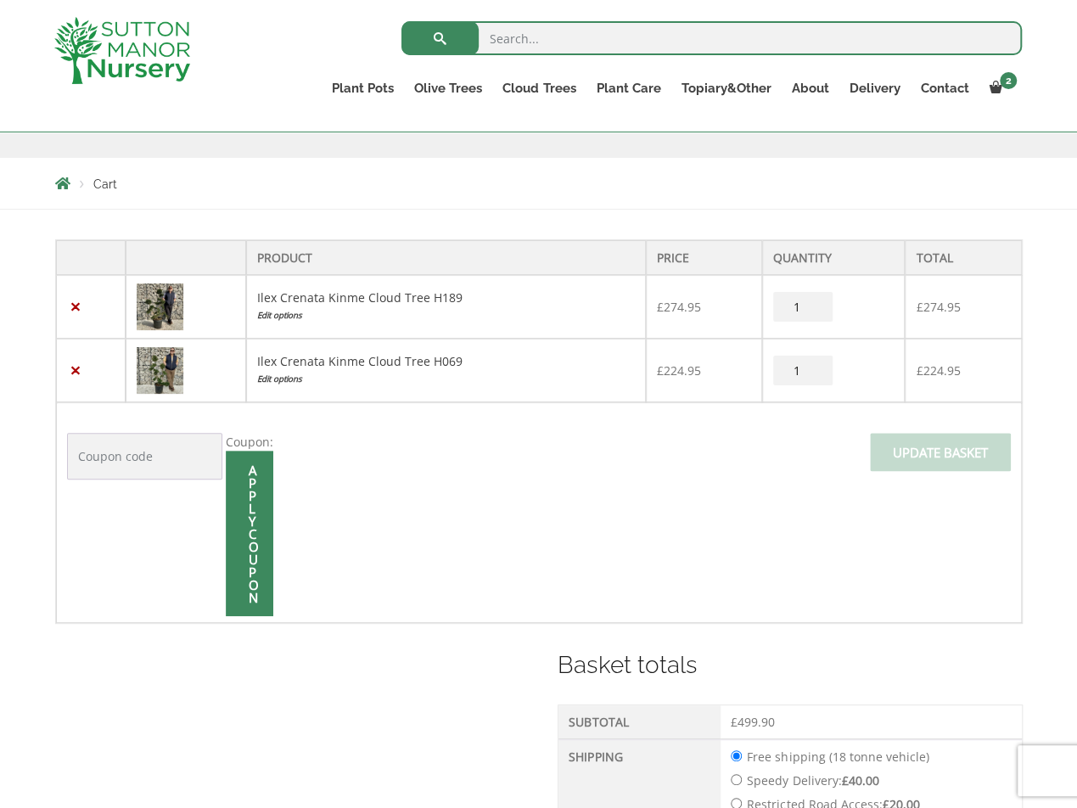
scroll to position [255, 0]
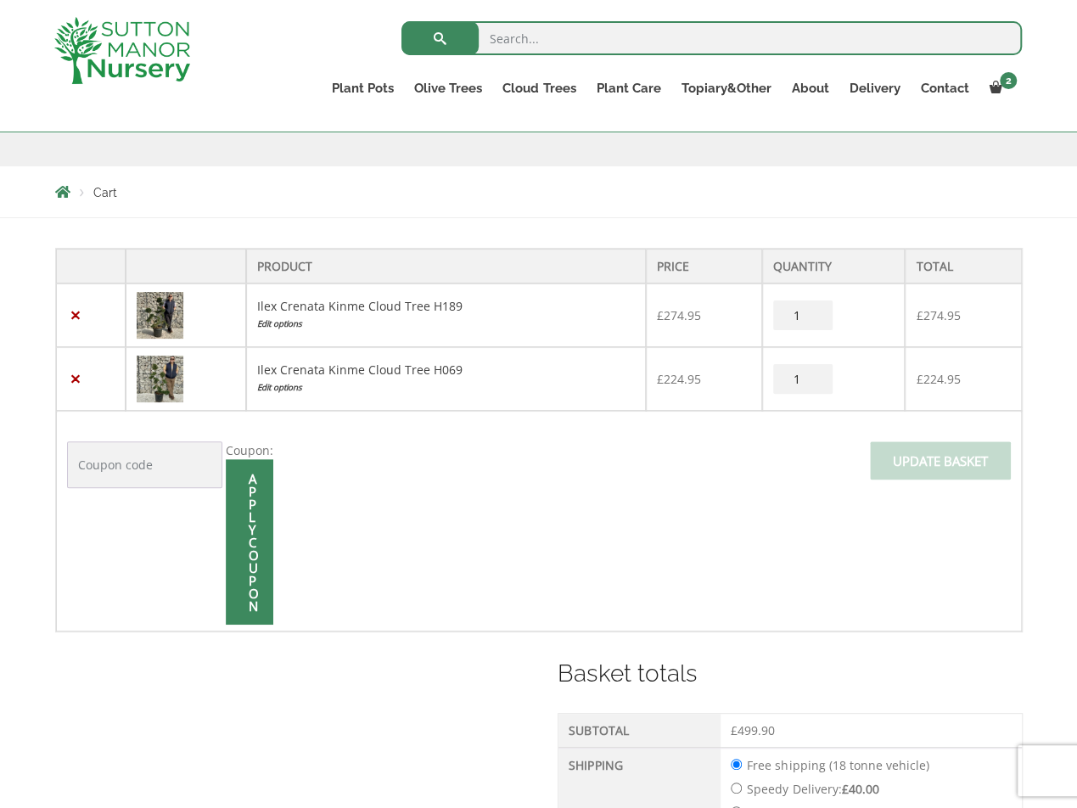
click at [622, 527] on td "Coupon: Apply coupon Update basket" at bounding box center [539, 521] width 966 height 221
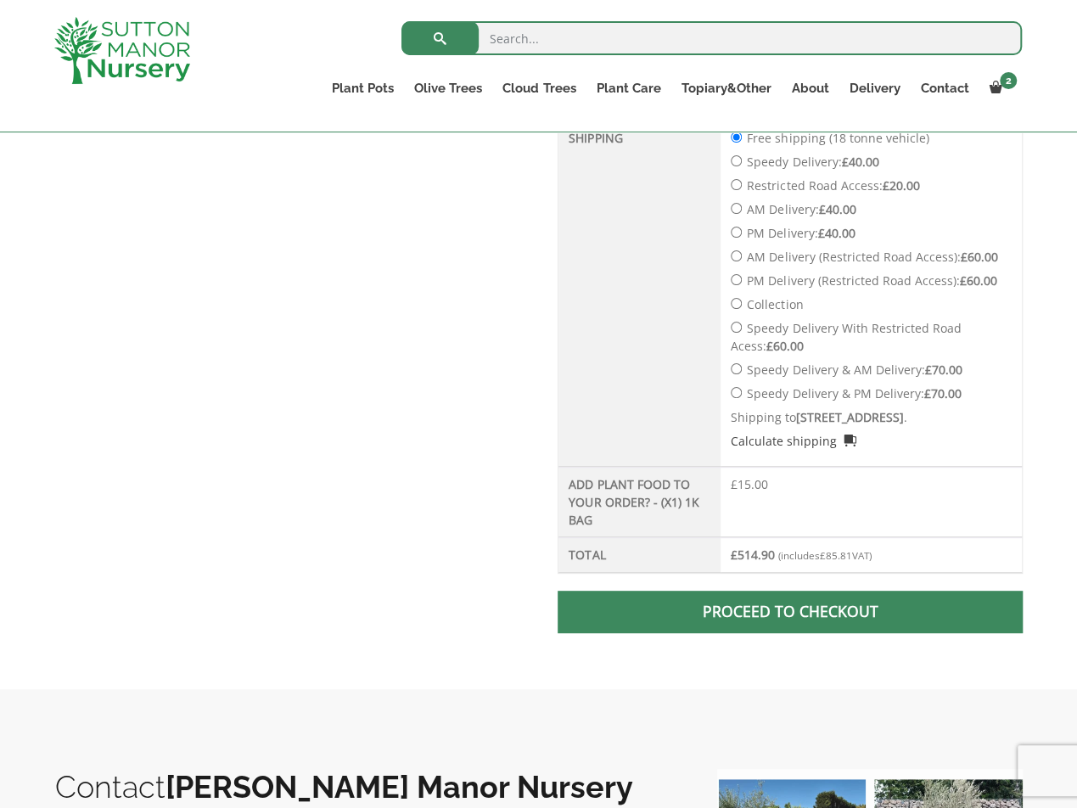
scroll to position [850, 0]
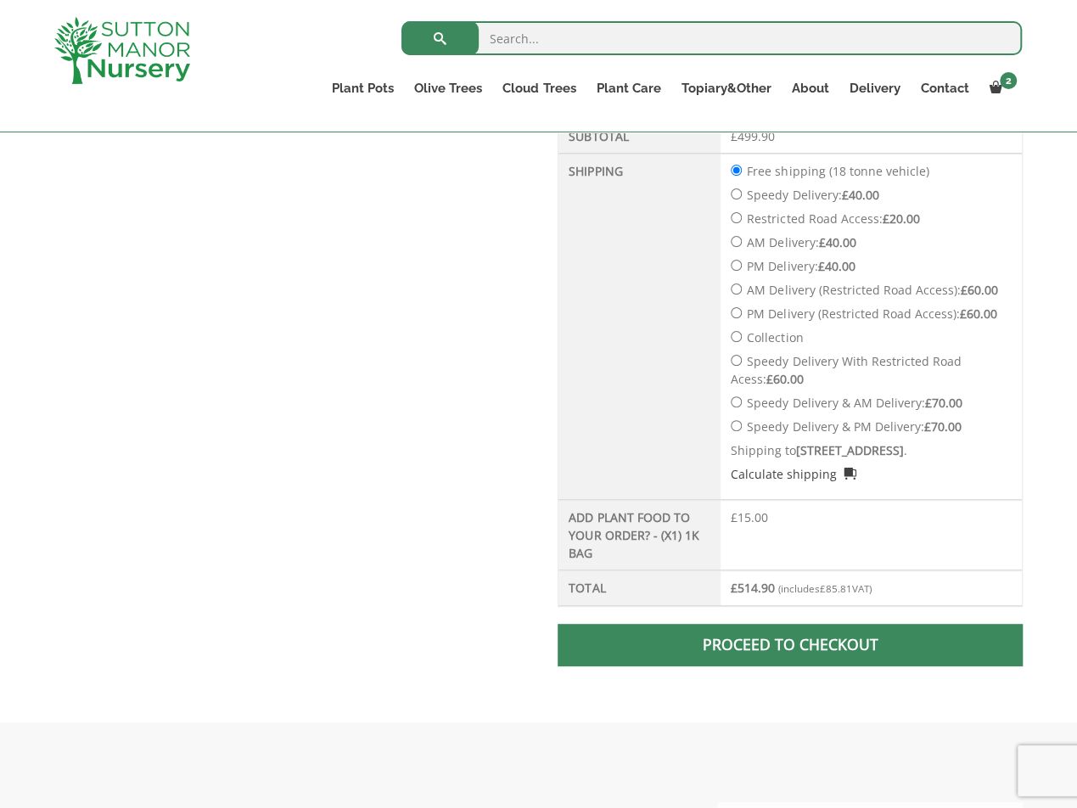
click at [790, 645] on span at bounding box center [790, 645] width 0 height 0
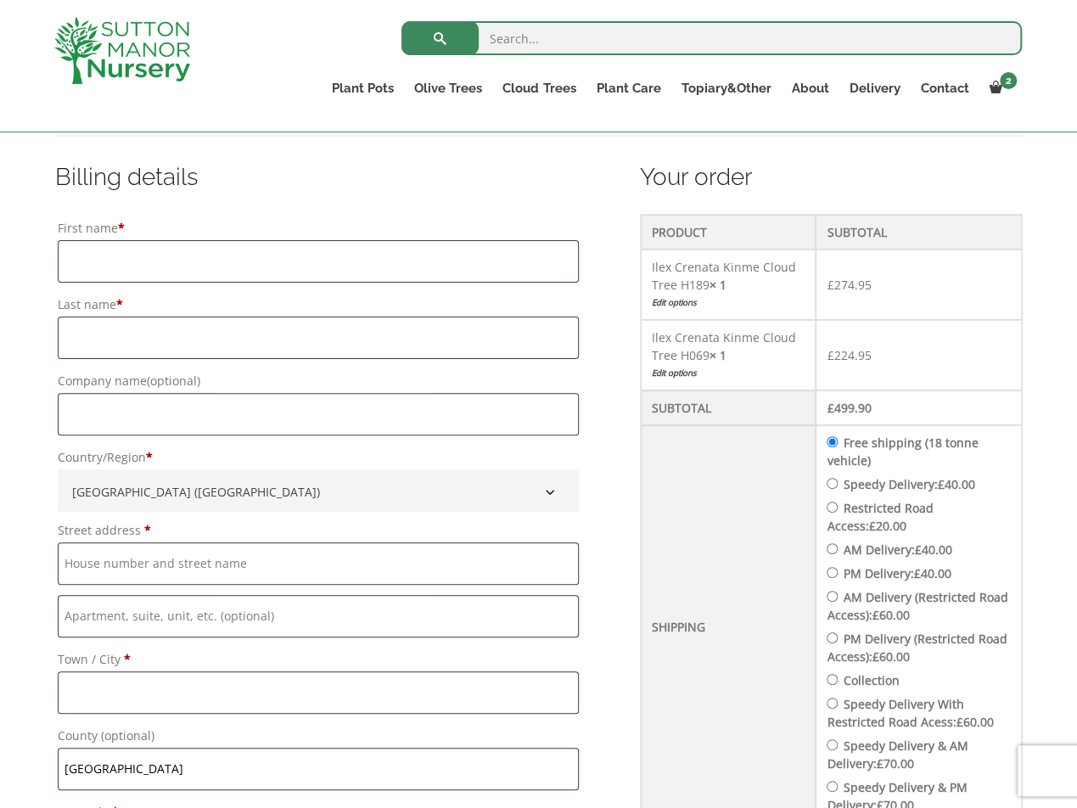
scroll to position [424, 0]
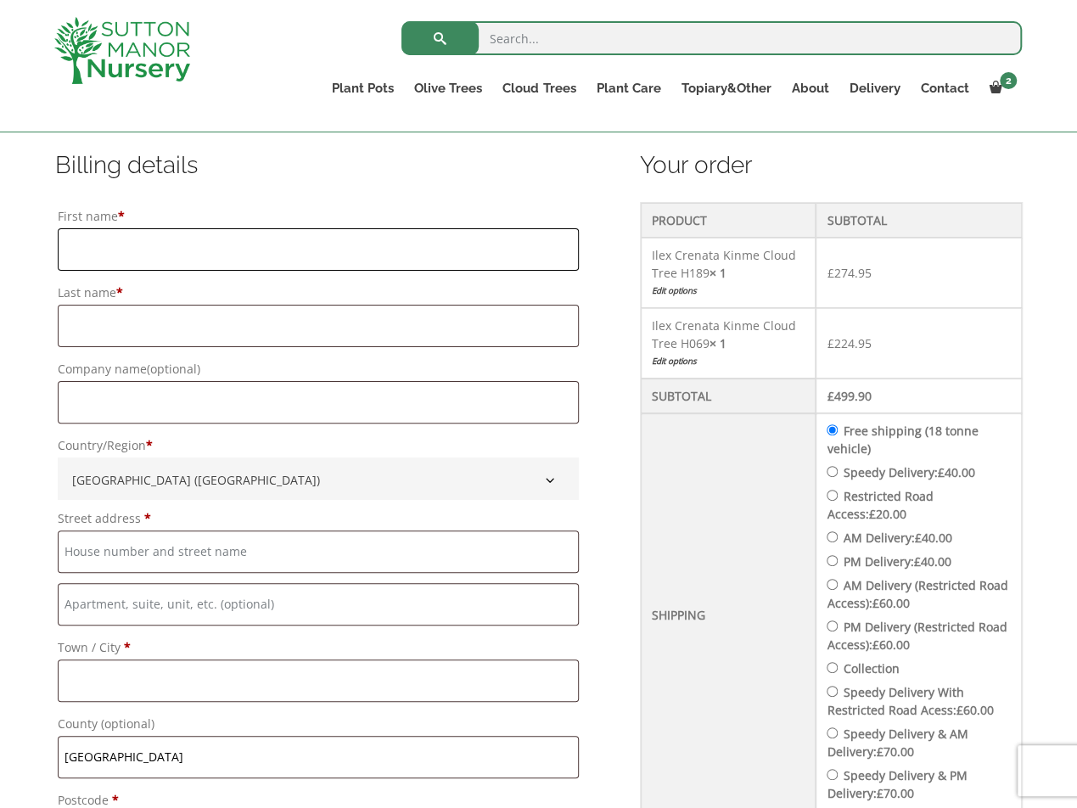
click at [144, 246] on input "First name *" at bounding box center [318, 249] width 521 height 42
type input "Dan"
type input "Rodgers"
type input "32 Waterside"
type input "Evesham"
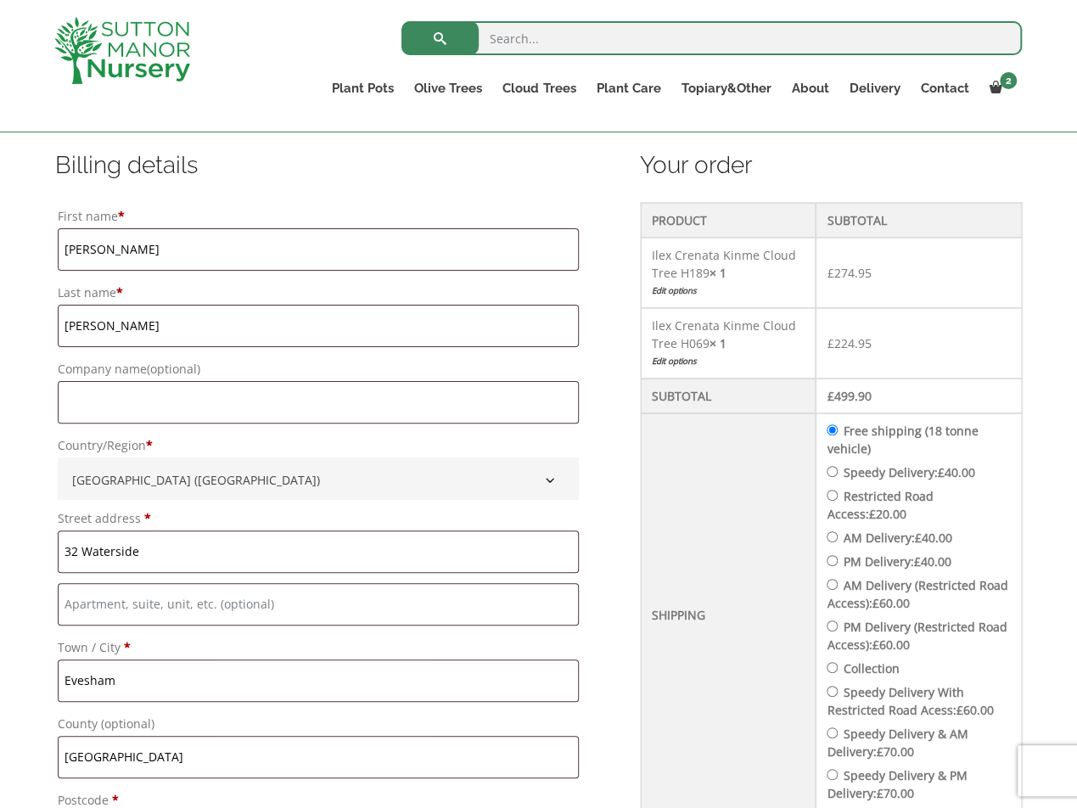
type input "07729012154"
type input "danrodgers23@outlook.com"
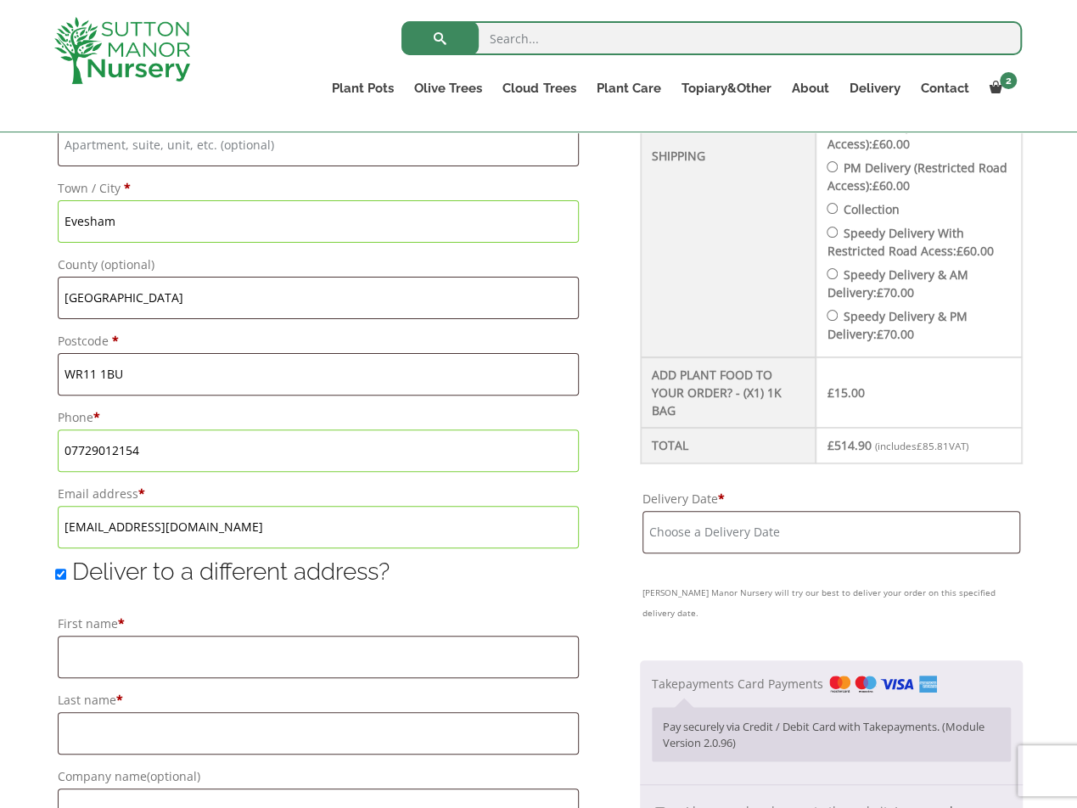
scroll to position [1019, 0]
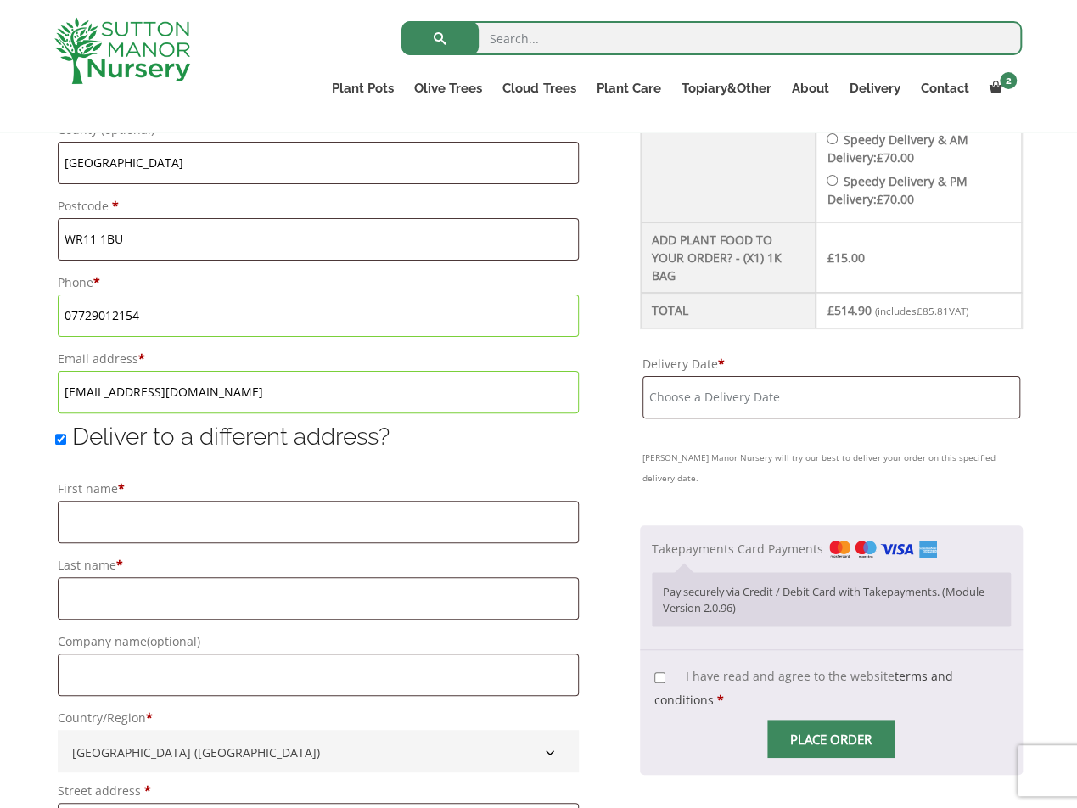
click at [55, 440] on input "Deliver to a different address?" at bounding box center [60, 439] width 11 height 11
checkbox input "false"
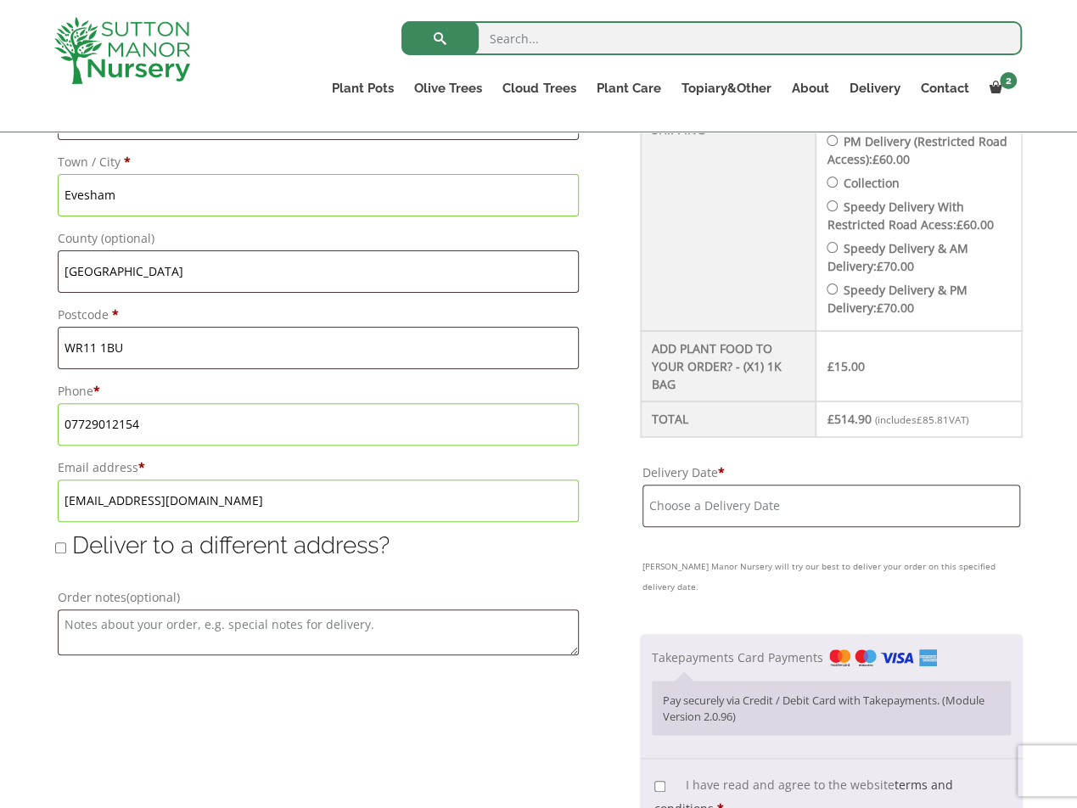
scroll to position [764, 0]
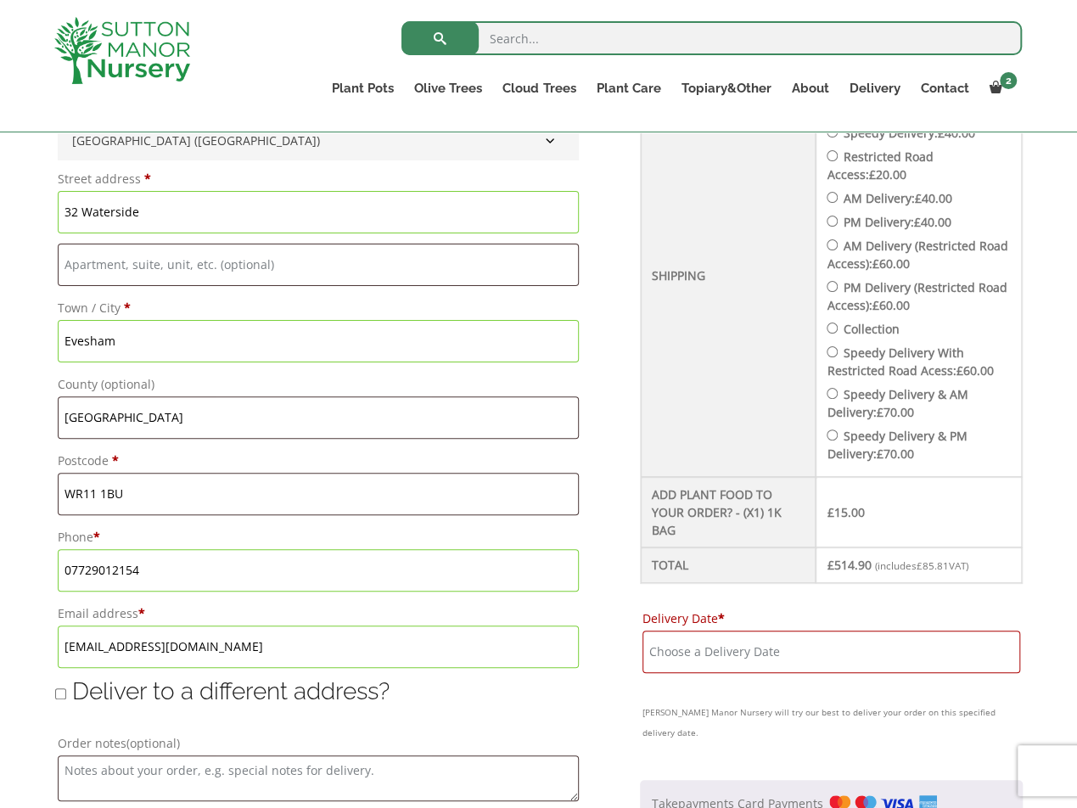
click at [706, 635] on input "Delivery Date *" at bounding box center [832, 652] width 378 height 42
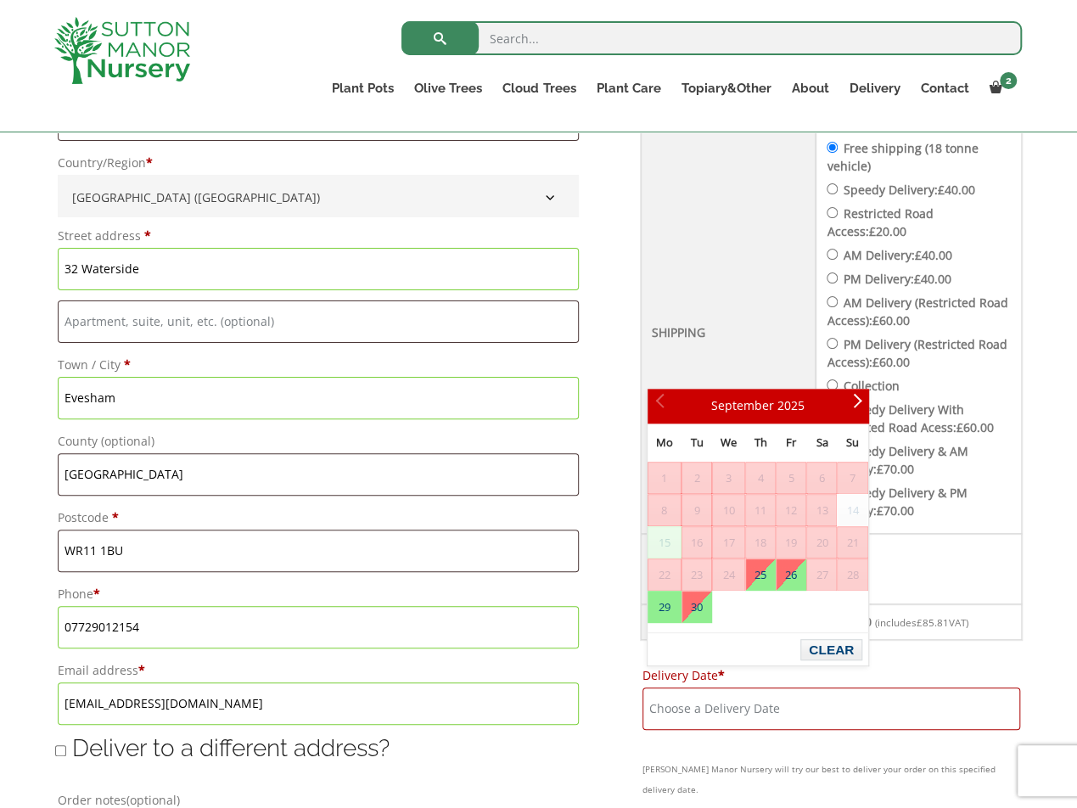
scroll to position [679, 0]
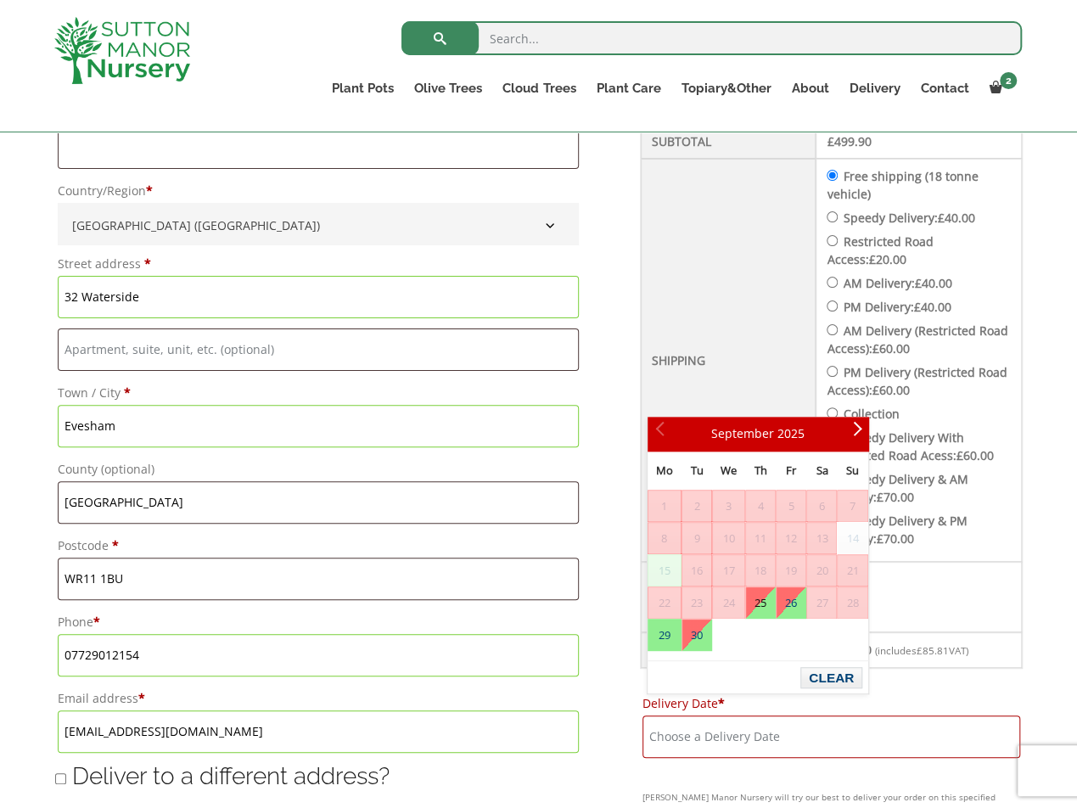
click at [759, 601] on link "25" at bounding box center [760, 602] width 29 height 31
type input "25 September, 2025"
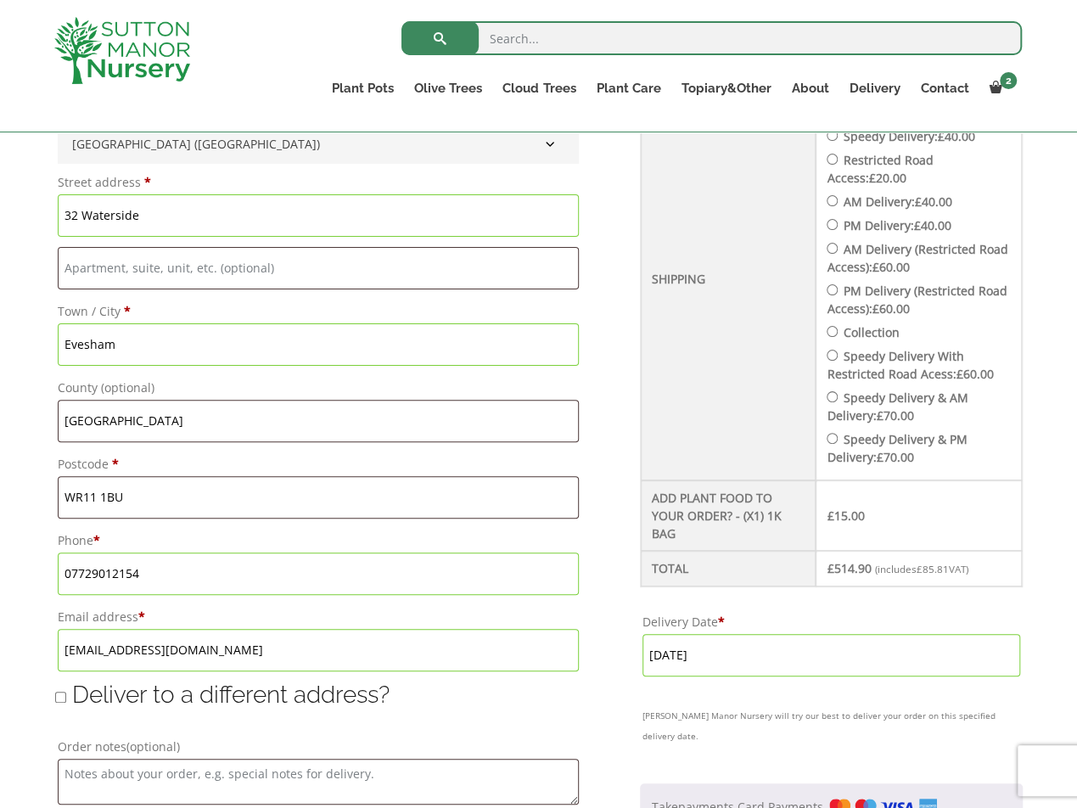
scroll to position [849, 0]
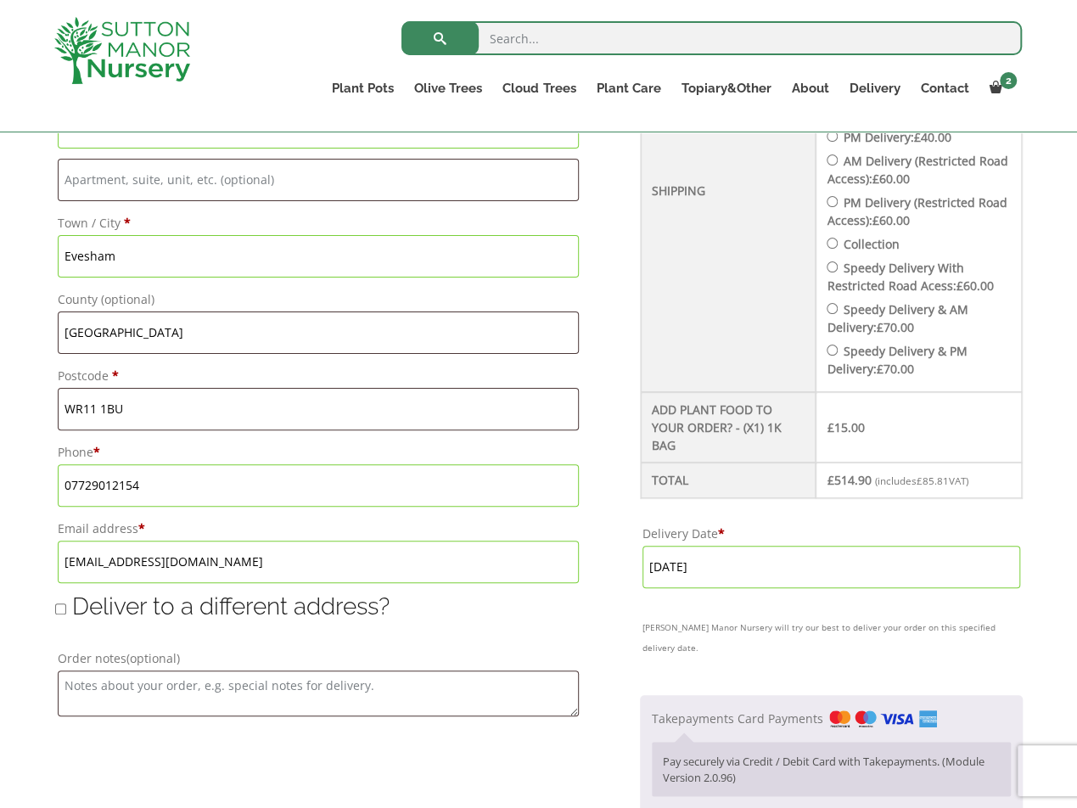
click at [737, 547] on input "25 September, 2025" at bounding box center [832, 567] width 378 height 42
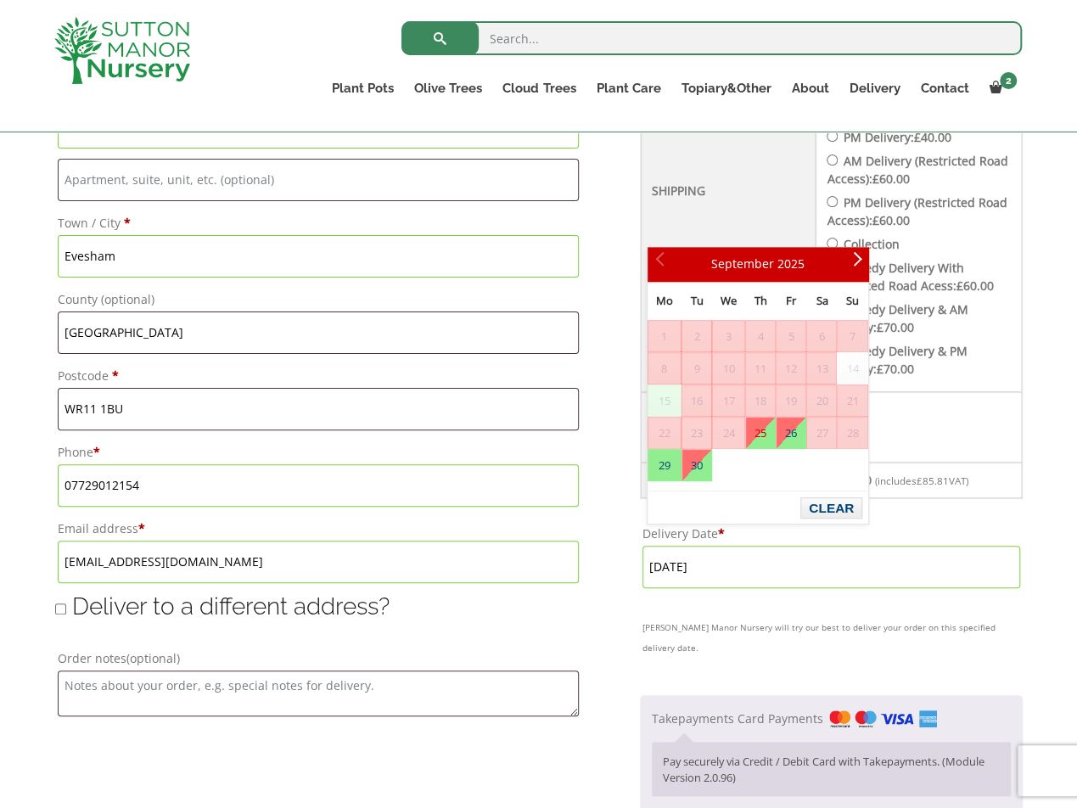
click at [723, 432] on span "24" at bounding box center [728, 433] width 31 height 31
click at [761, 434] on link "25" at bounding box center [760, 433] width 29 height 31
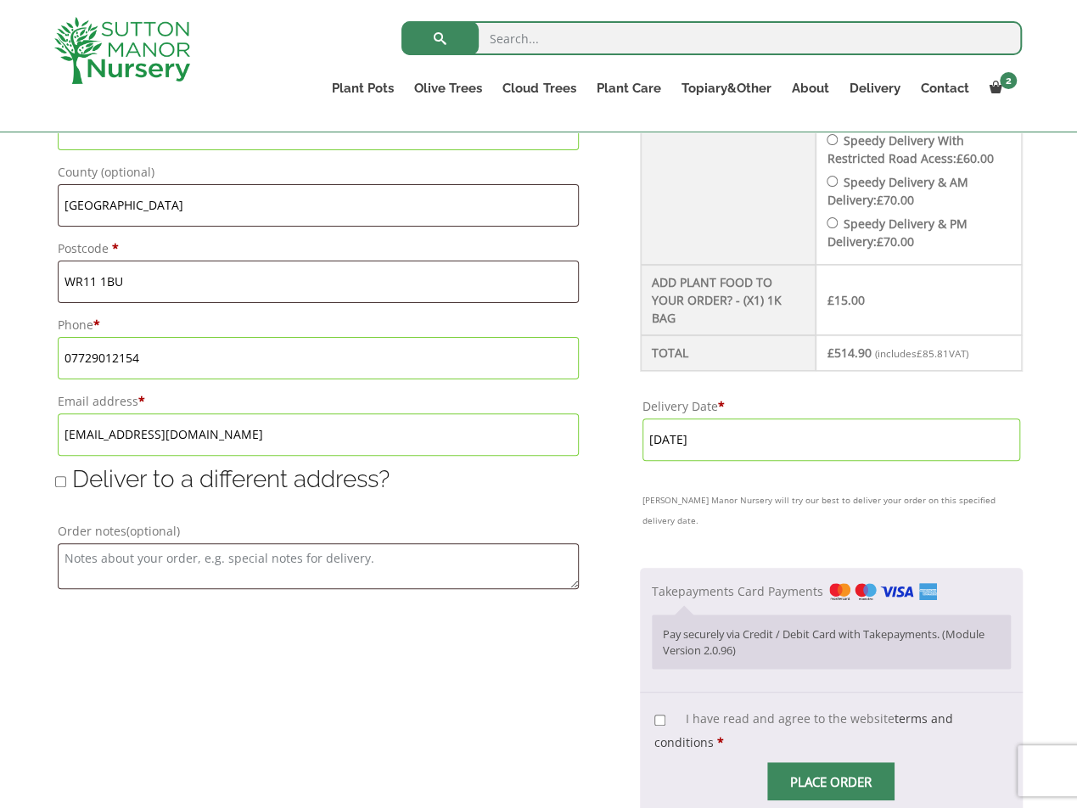
scroll to position [1019, 0]
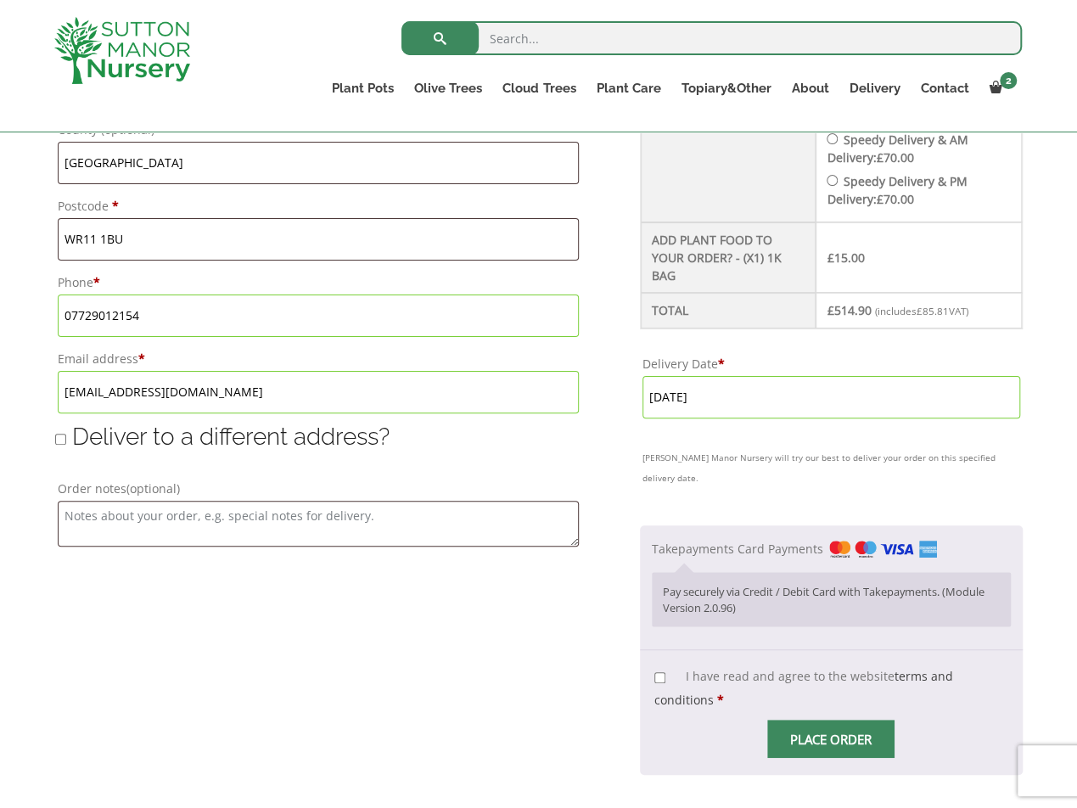
click at [557, 626] on div "Billing details First name * Dan Last name * Rodgers Company name (optional) Co…" at bounding box center [347, 165] width 585 height 1220
click at [660, 672] on input "I have read and agree to the website terms and conditions *" at bounding box center [659, 677] width 11 height 11
checkbox input "true"
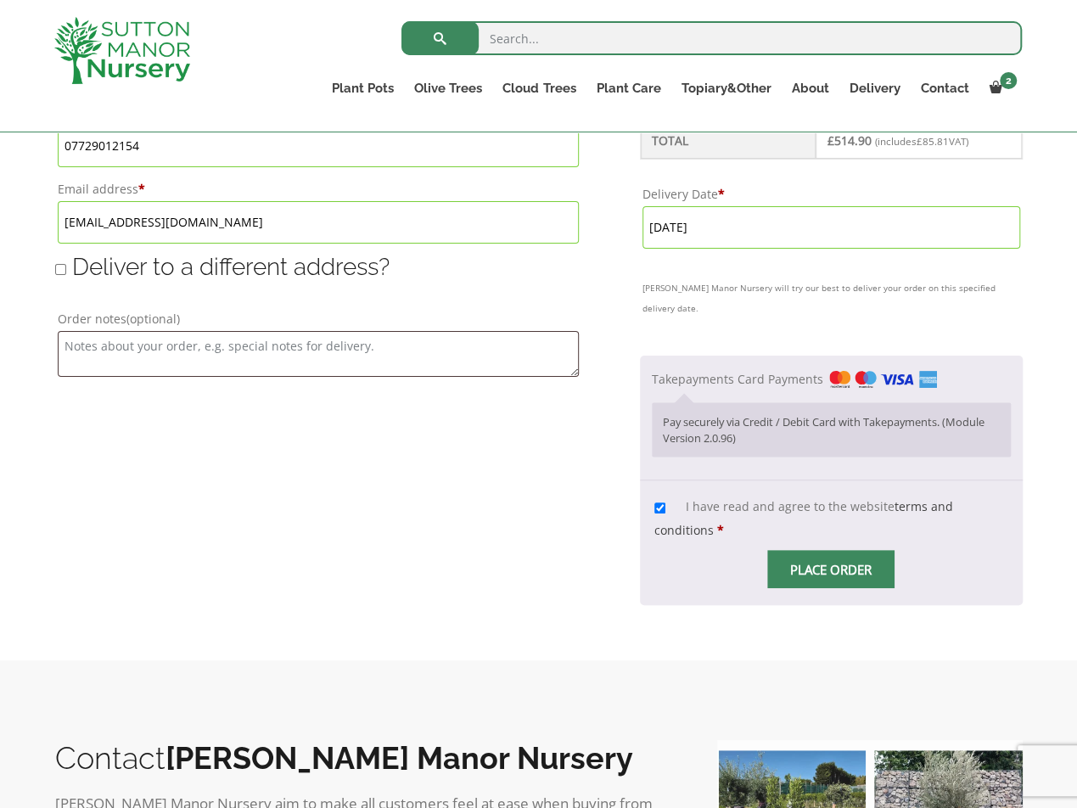
click at [854, 550] on input "Place order" at bounding box center [830, 569] width 127 height 38
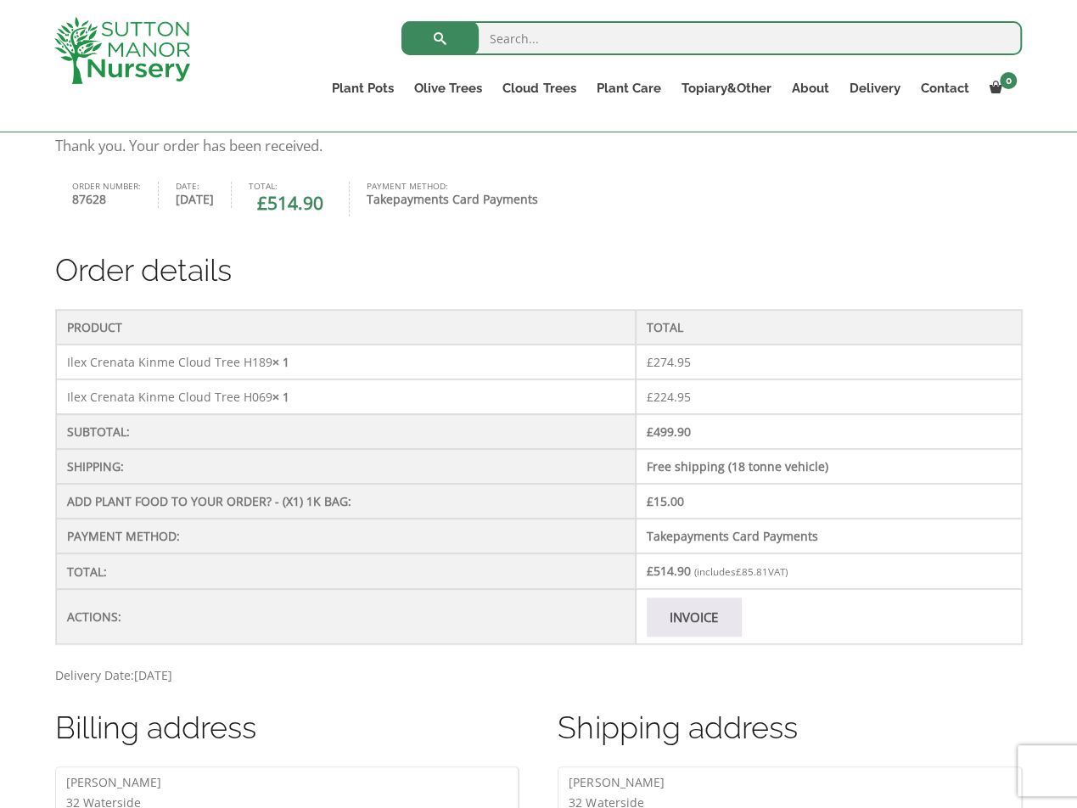
scroll to position [340, 0]
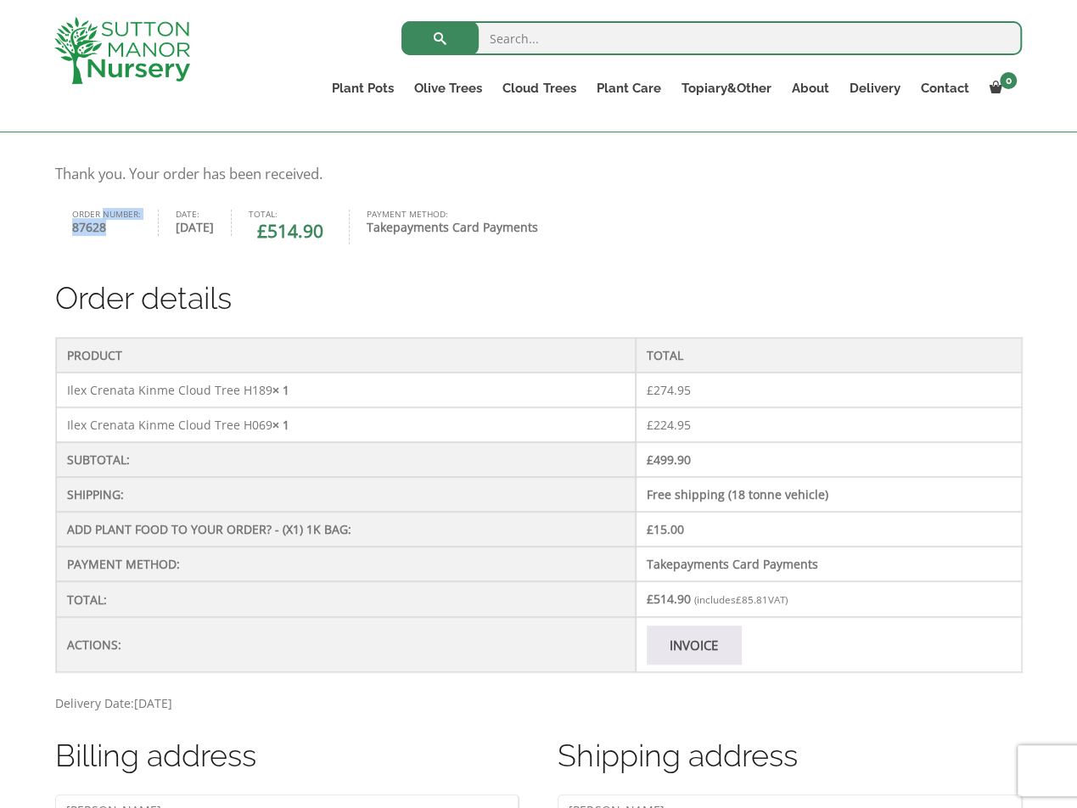
drag, startPoint x: 65, startPoint y: 211, endPoint x: 77, endPoint y: 224, distance: 17.4
click at [124, 227] on ul "Order number: 87628 Date: 13th September 2025 Total: £ 514.90 Payment method: T…" at bounding box center [539, 228] width 968 height 36
copy li "Order number: 87628"
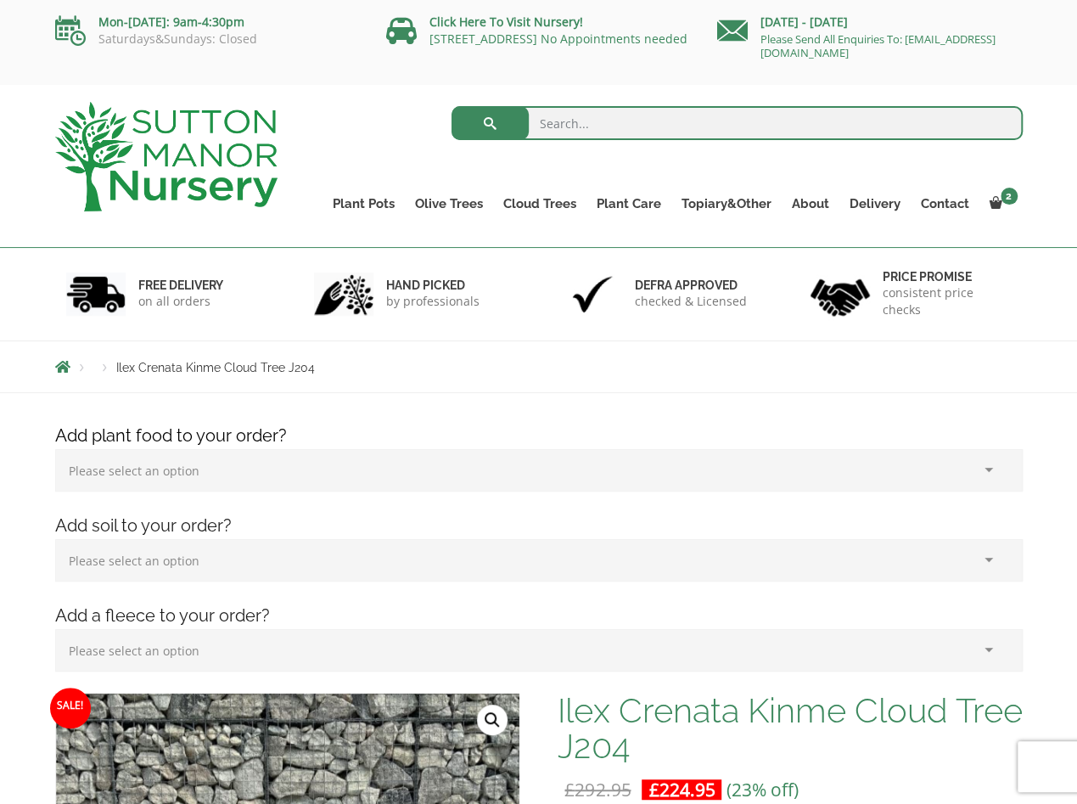
click at [515, 433] on h4 "Add plant food to your order?" at bounding box center [538, 436] width 993 height 26
